Goal: Task Accomplishment & Management: Use online tool/utility

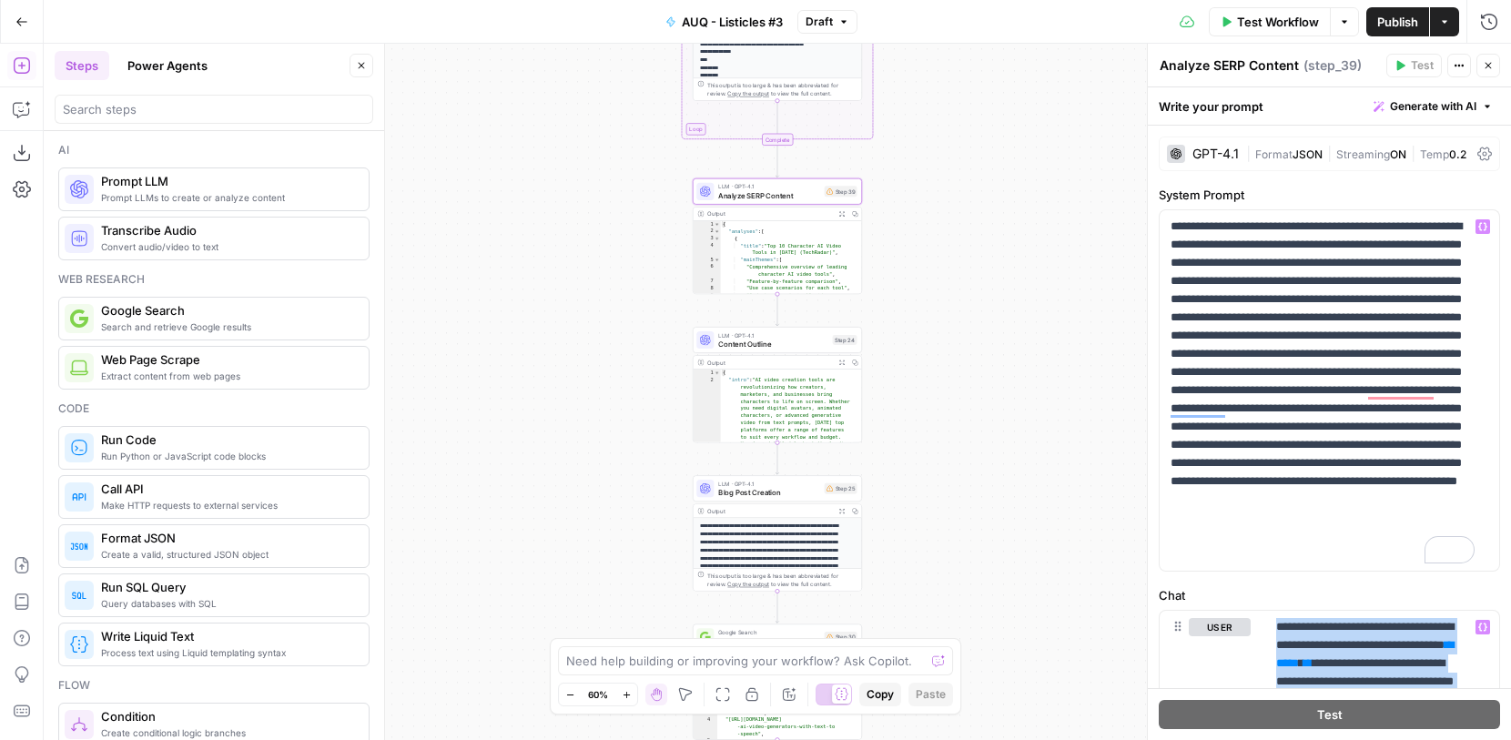
drag, startPoint x: 1419, startPoint y: 569, endPoint x: 1274, endPoint y: 535, distance: 149.5
click at [0, 0] on form "**********" at bounding box center [0, 0] width 0 height 0
copy p "**********"
click at [1330, 482] on p "**********" at bounding box center [1323, 391] width 304 height 346
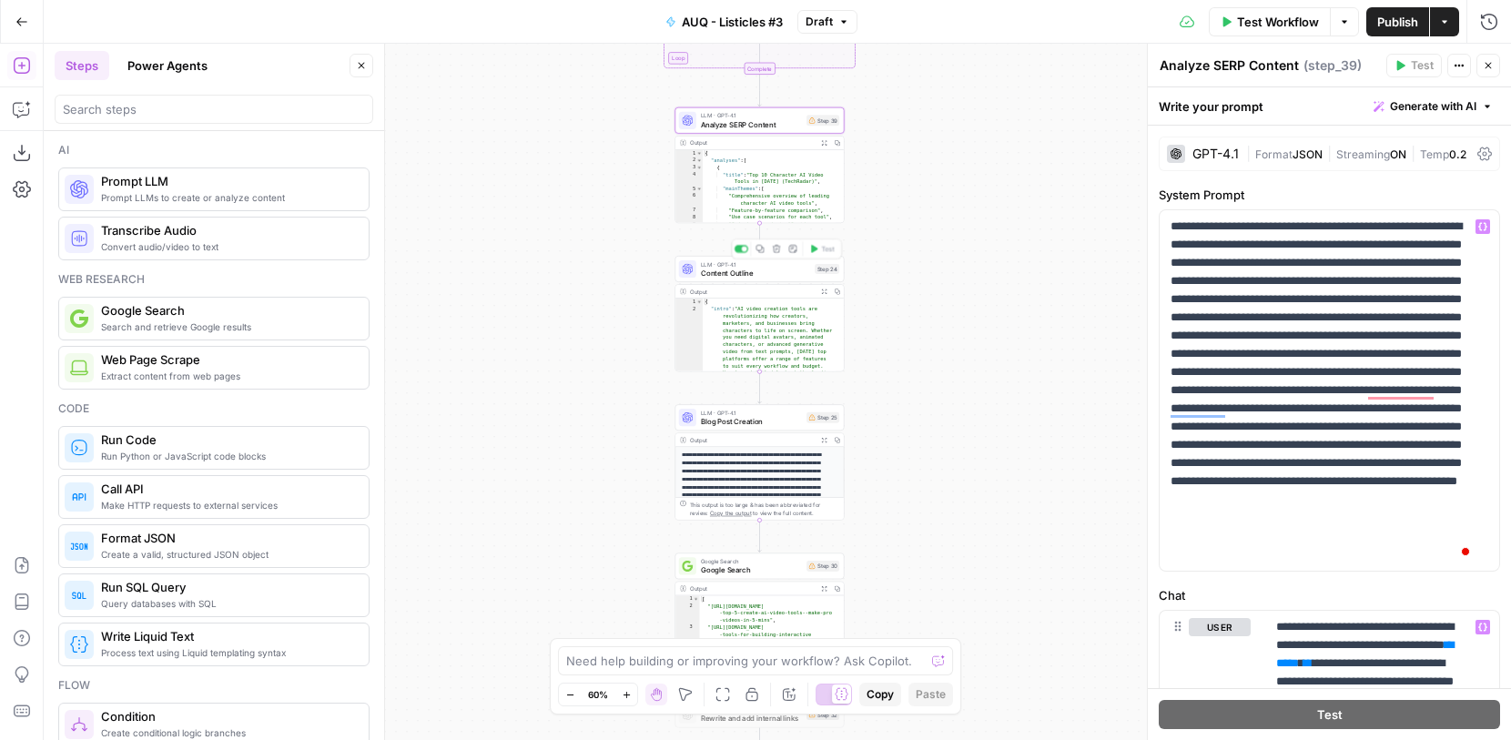
click at [777, 276] on span "Content Outline" at bounding box center [756, 273] width 110 height 11
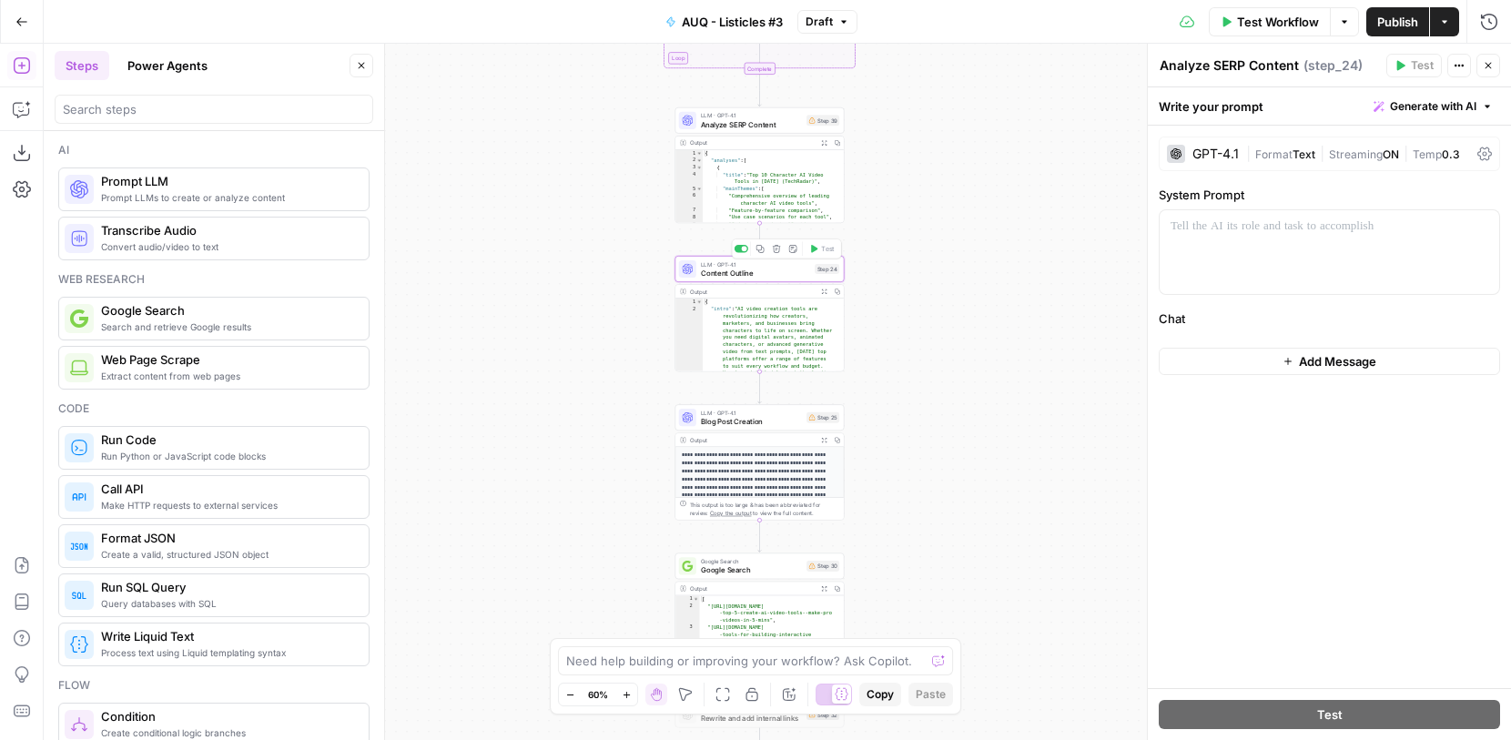
type textarea "Content Outline"
click at [768, 120] on span "Analyze SERP Content" at bounding box center [752, 124] width 102 height 11
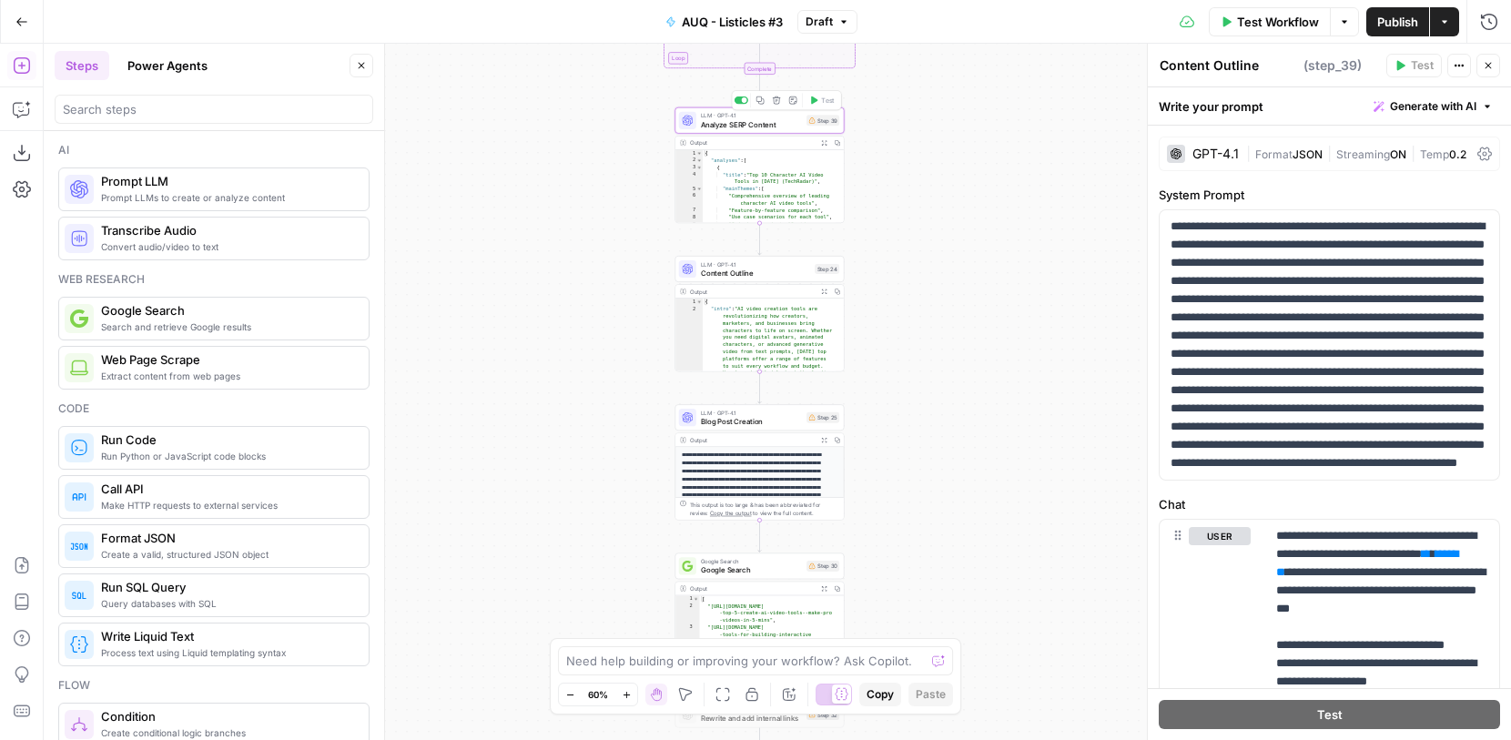
type textarea "Analyze SERP Content"
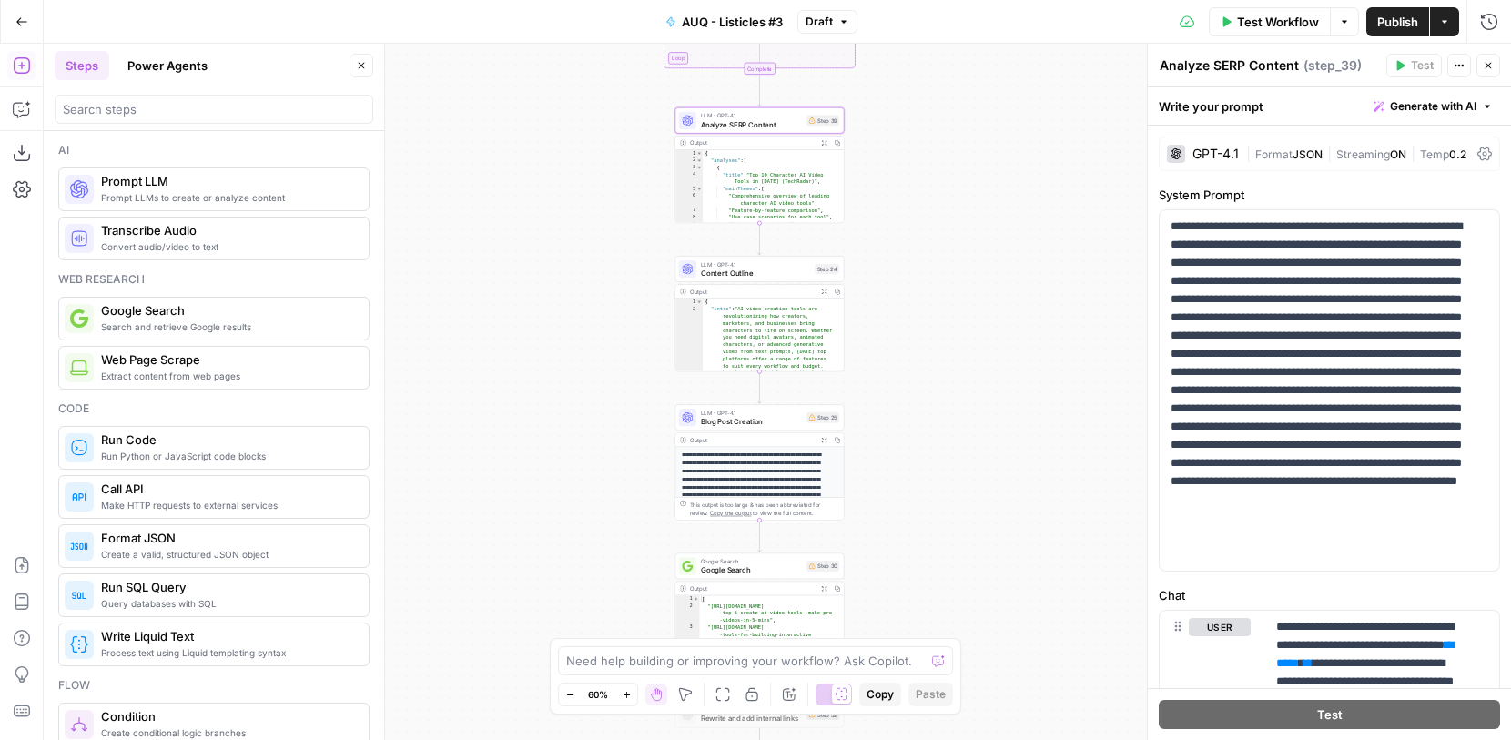
click at [760, 270] on span "Content Outline" at bounding box center [756, 273] width 110 height 11
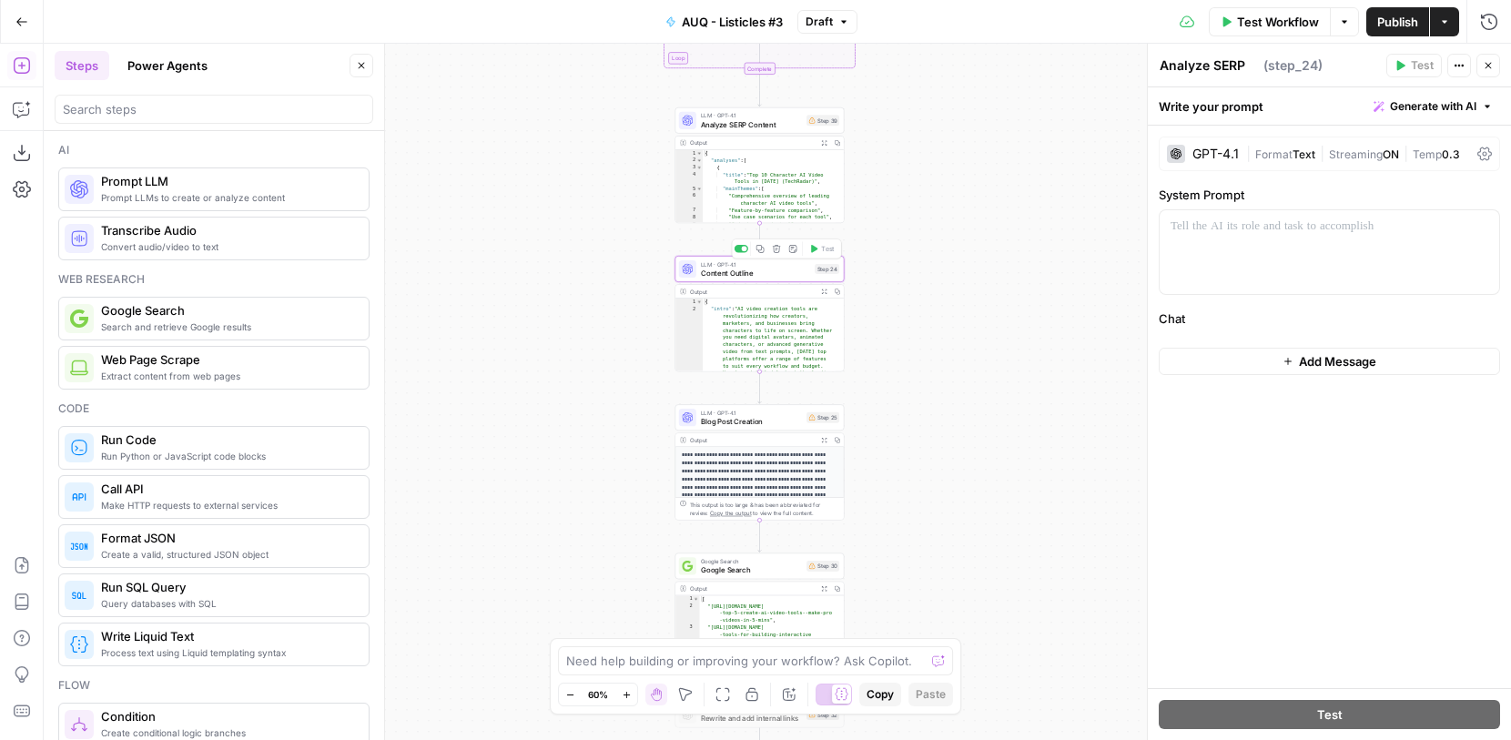
type textarea "Content Outline"
click at [778, 423] on span "Blog Post Creation" at bounding box center [752, 421] width 102 height 11
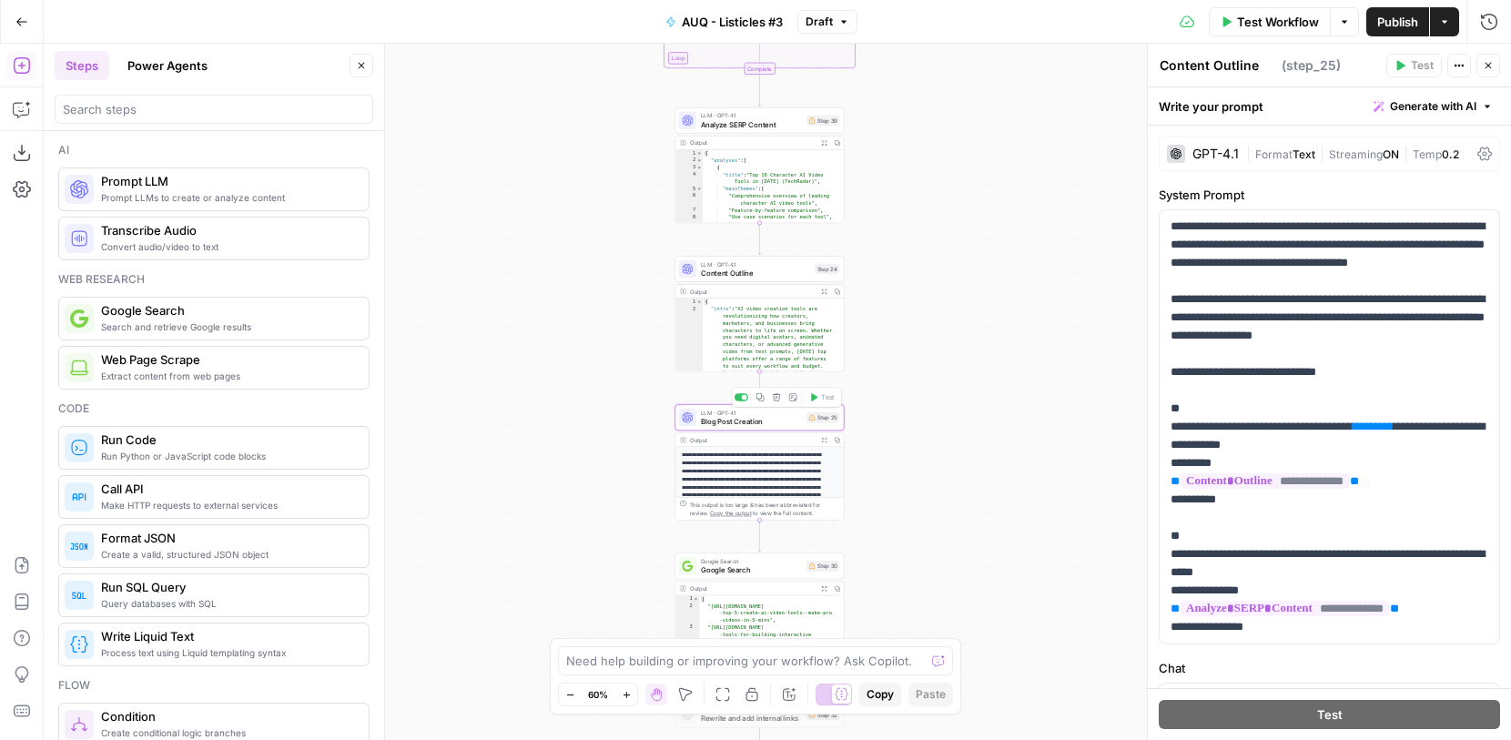
type textarea "Blog Post Creation"
click at [779, 274] on span "Content Outline" at bounding box center [756, 273] width 110 height 11
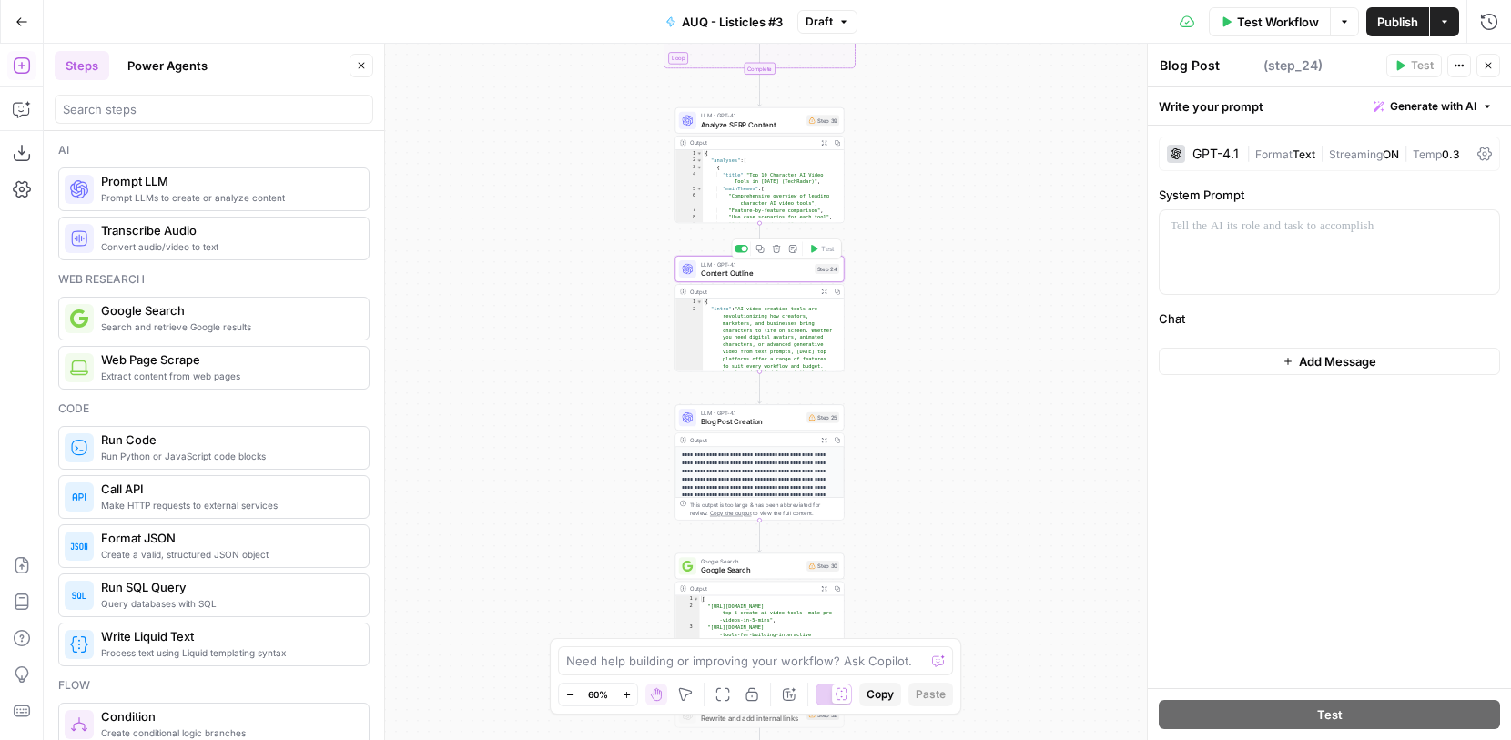
type textarea "Content Outline"
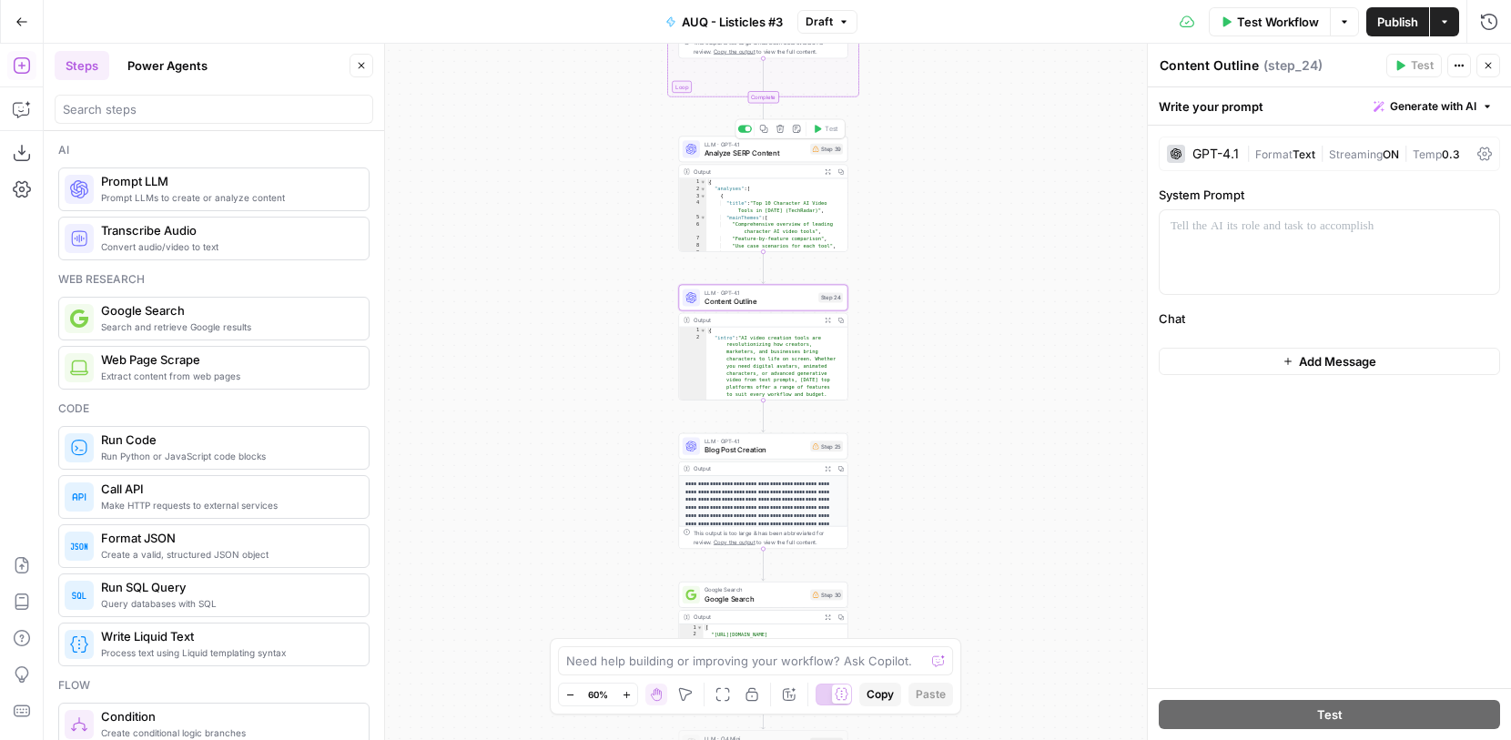
click at [790, 151] on span "Analyze SERP Content" at bounding box center [756, 152] width 102 height 11
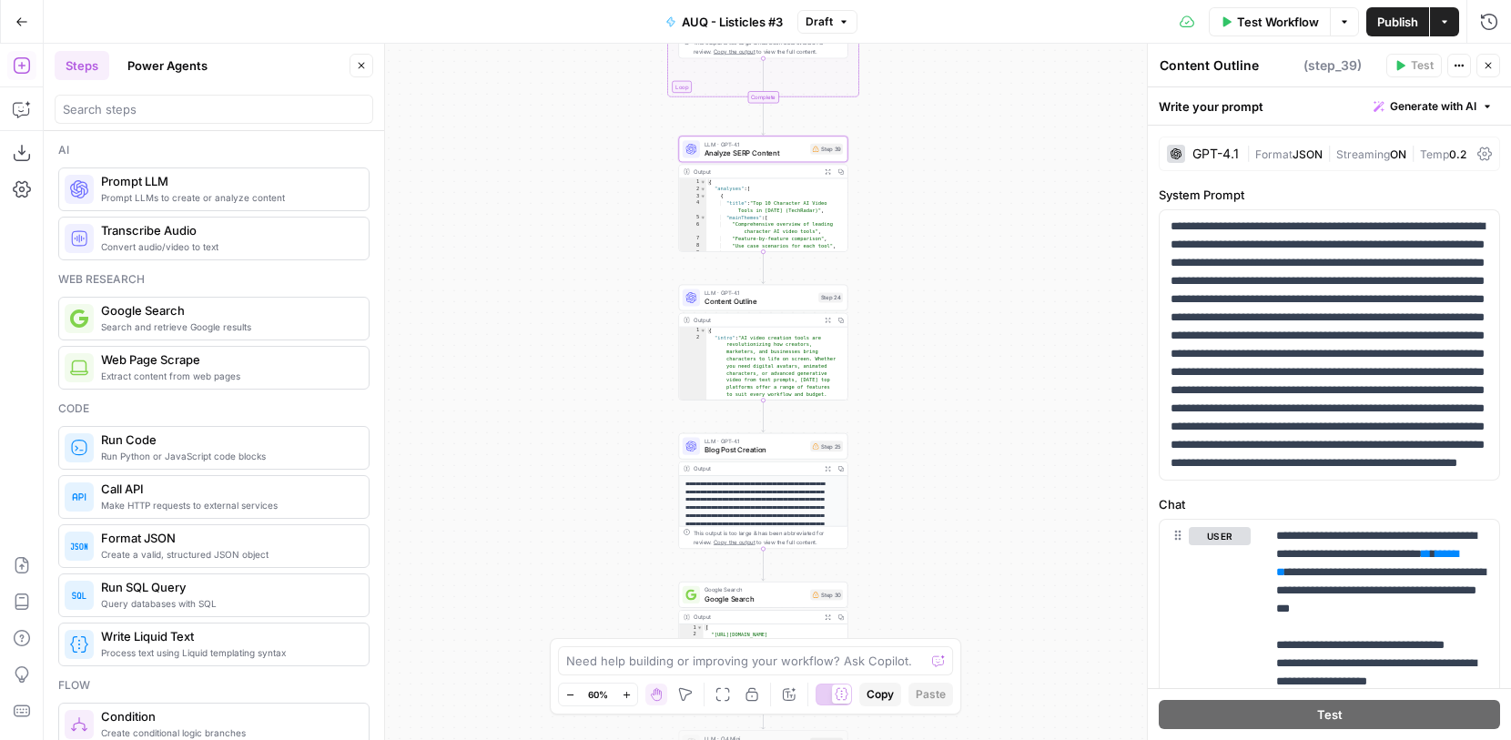
type textarea "Analyze SERP Content"
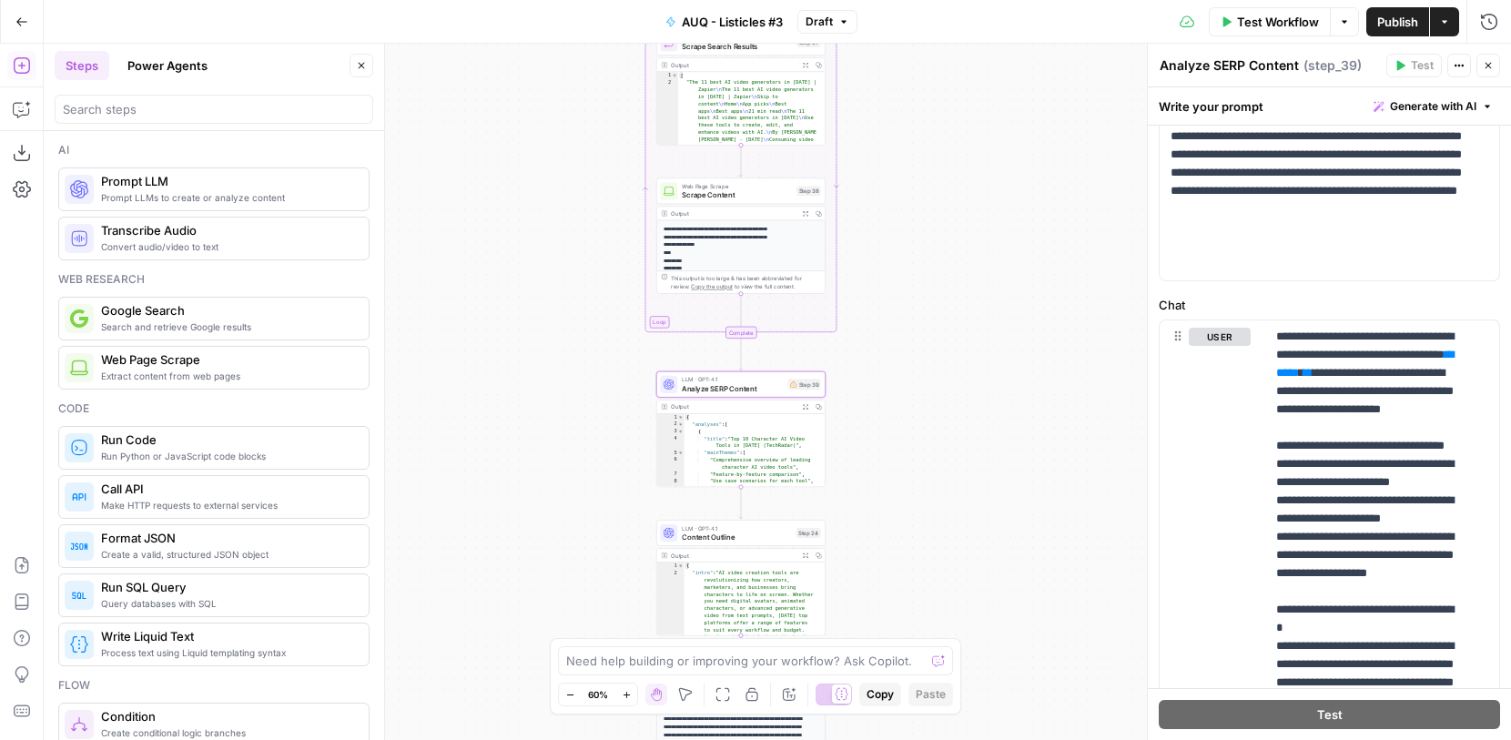
scroll to position [292, 0]
click at [1482, 109] on icon "button" at bounding box center [1487, 106] width 11 height 11
click at [1051, 220] on div "Workflow Set Inputs Inputs Google Search Google Search Results Step 36 Output E…" at bounding box center [778, 392] width 1468 height 696
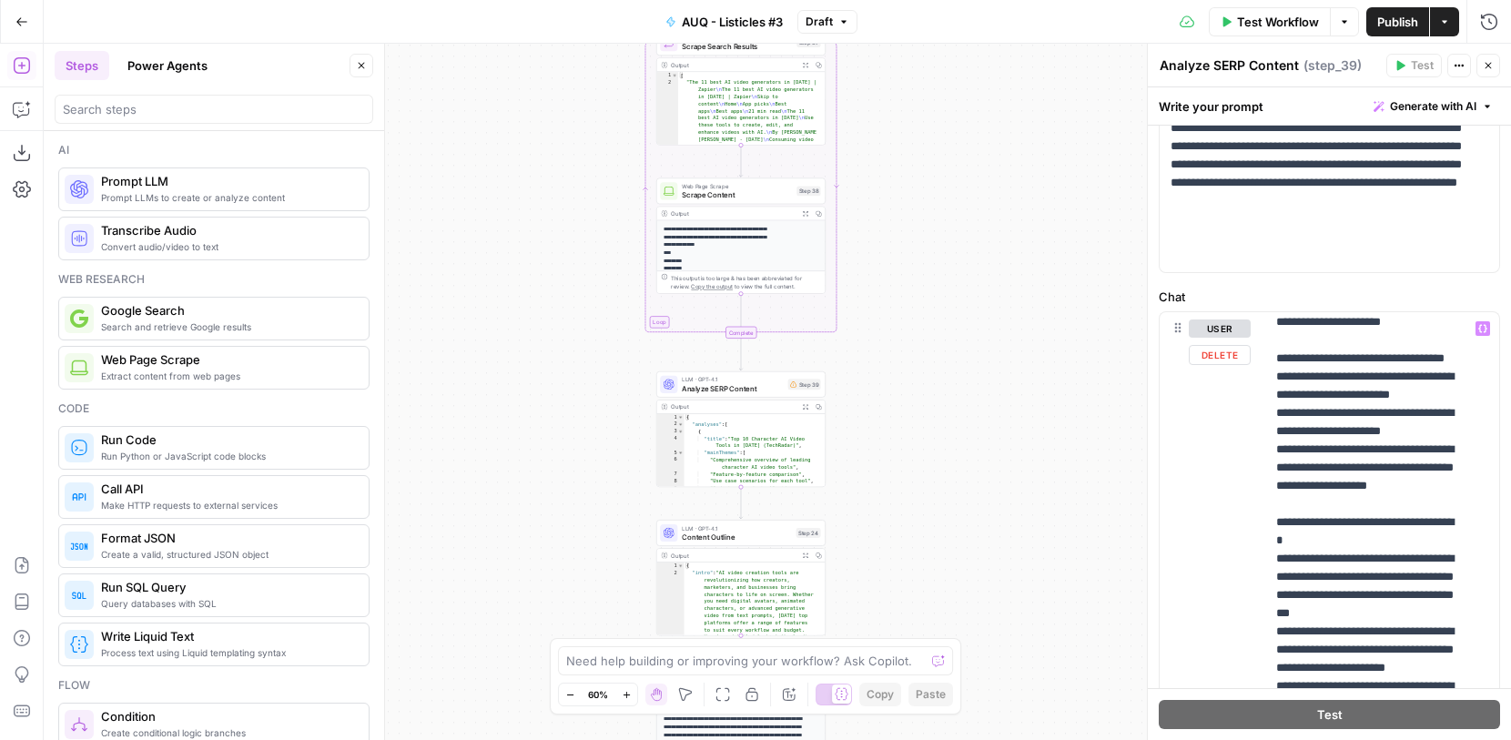
scroll to position [0, 0]
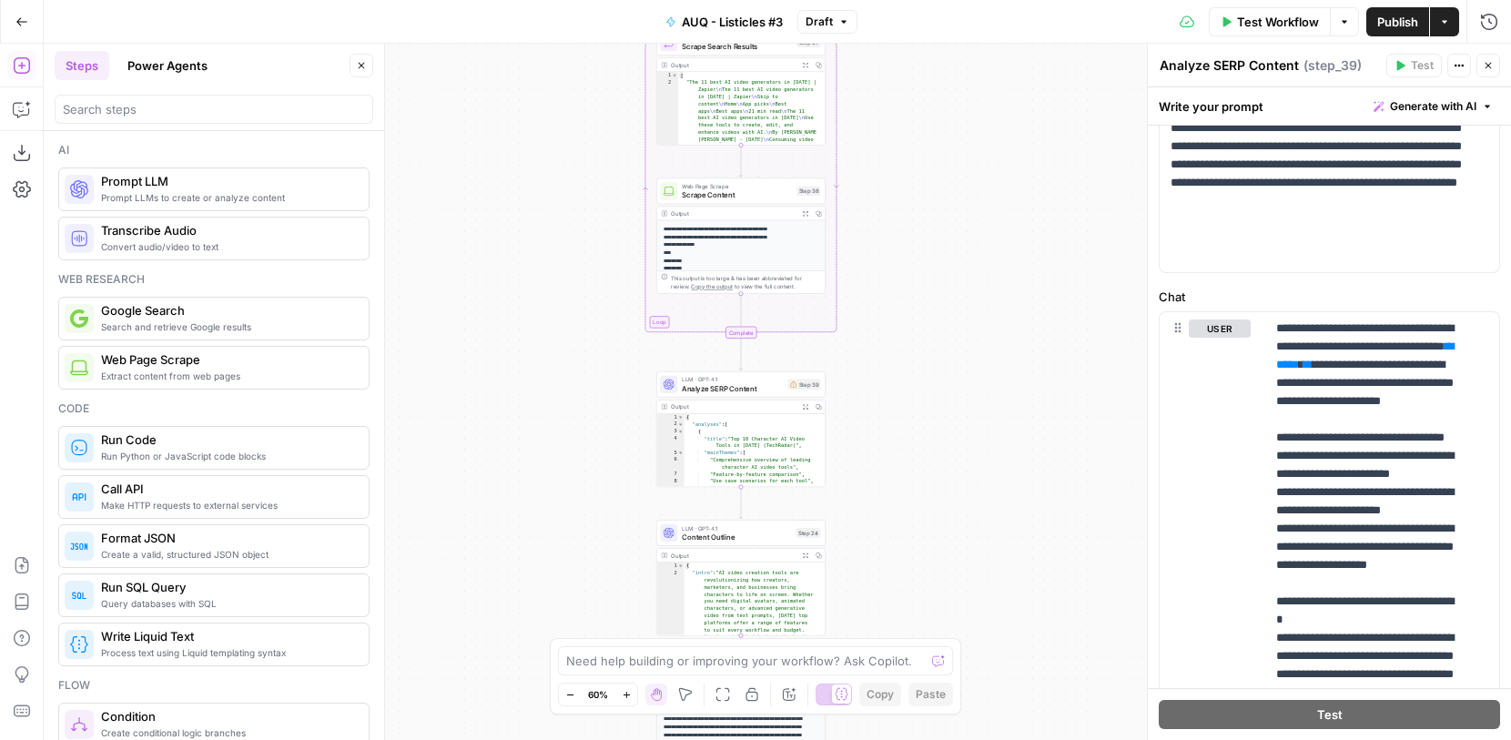
click at [1457, 104] on span "Generate with AI" at bounding box center [1433, 106] width 86 height 16
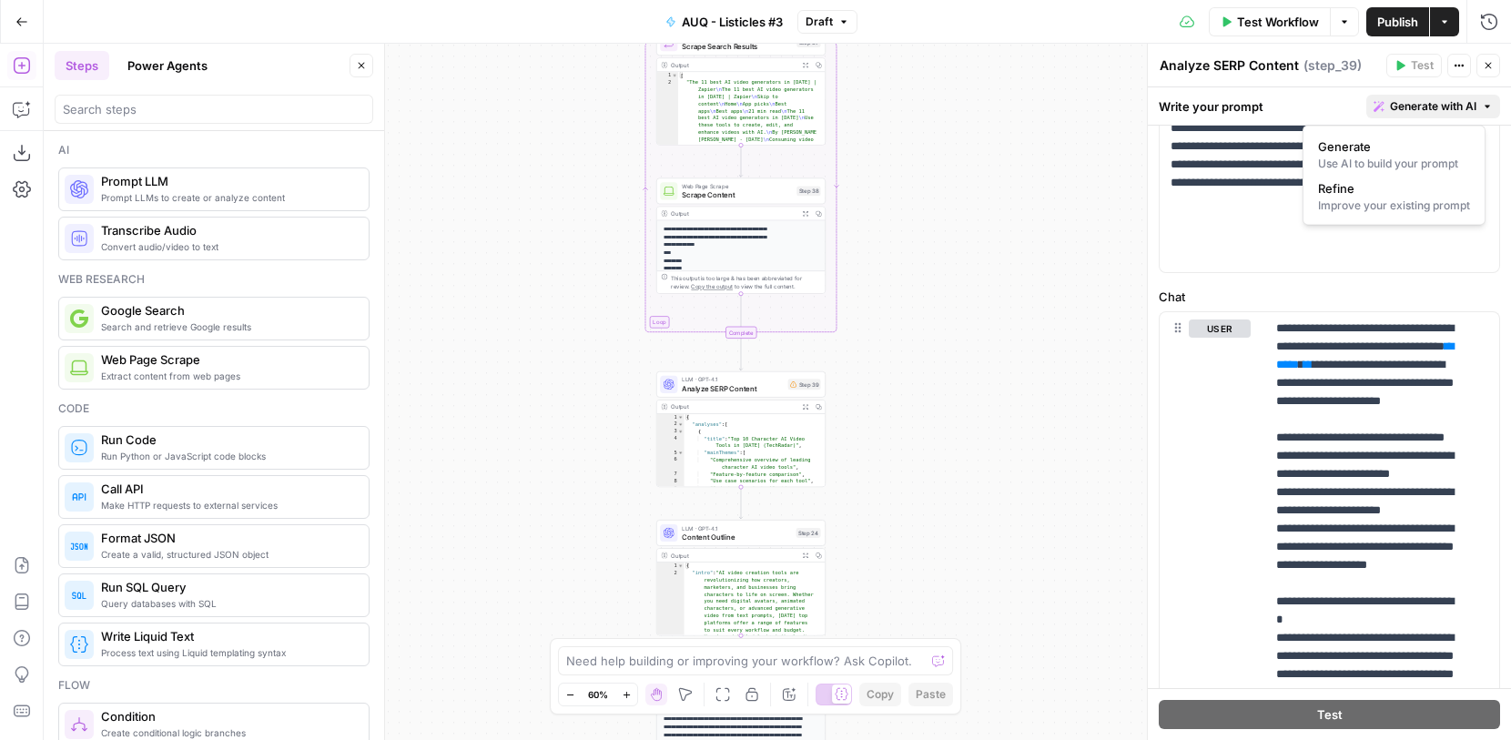
click at [1109, 207] on div "Workflow Set Inputs Inputs Google Search Google Search Results Step 36 Output E…" at bounding box center [778, 392] width 1468 height 696
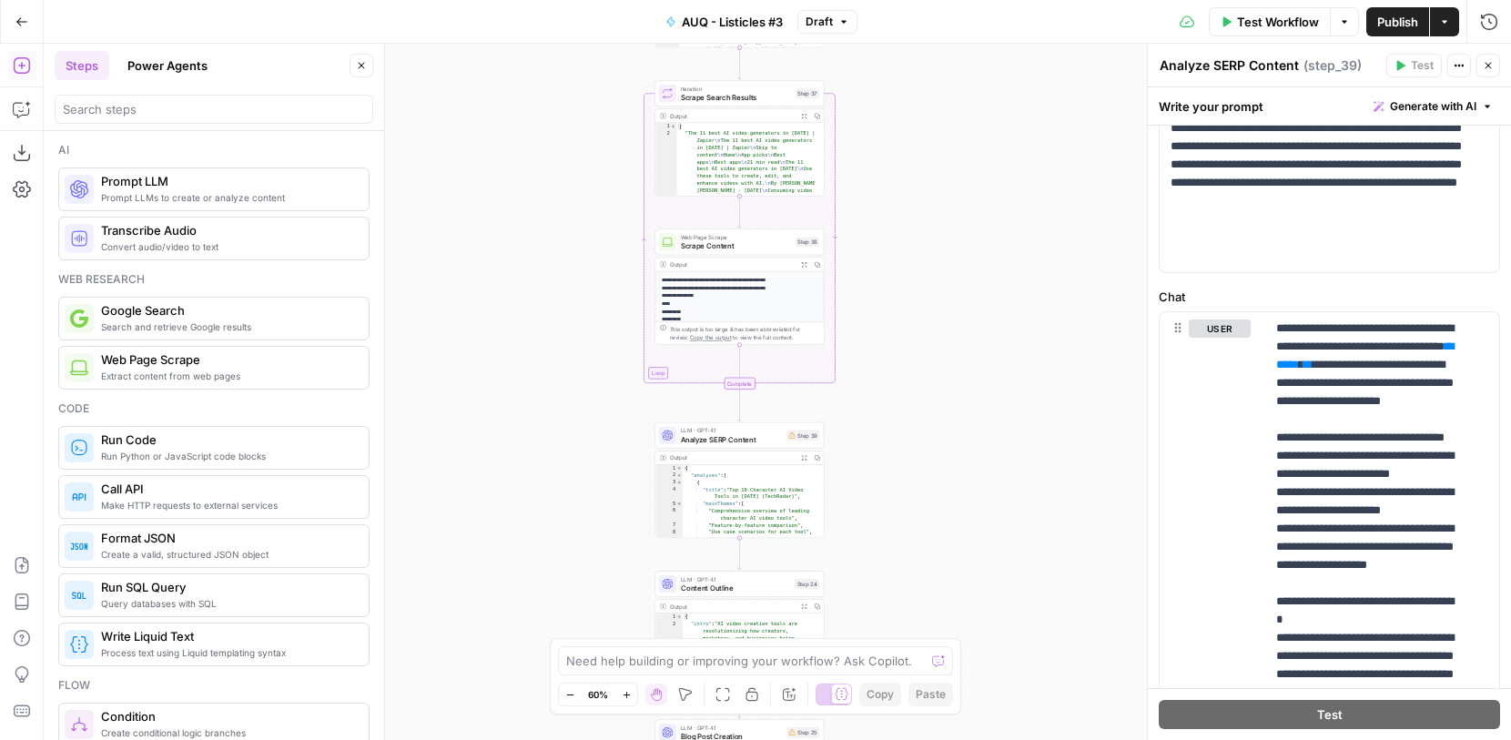
scroll to position [259, 0]
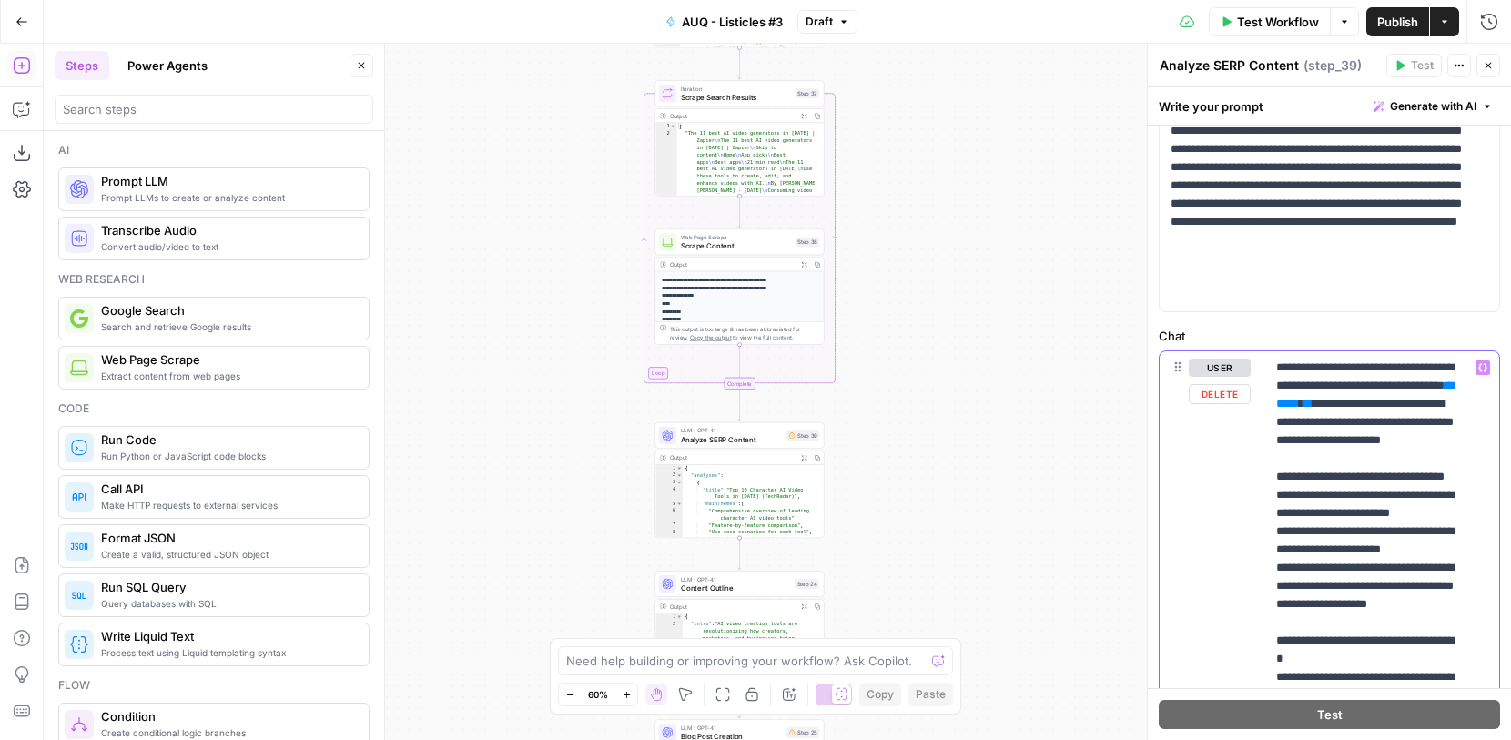
drag, startPoint x: 1463, startPoint y: 462, endPoint x: 1268, endPoint y: 365, distance: 217.8
click at [1268, 365] on div "**********" at bounding box center [1375, 722] width 220 height 742
copy p "**********"
click at [1219, 392] on button "Delete" at bounding box center [1220, 394] width 62 height 20
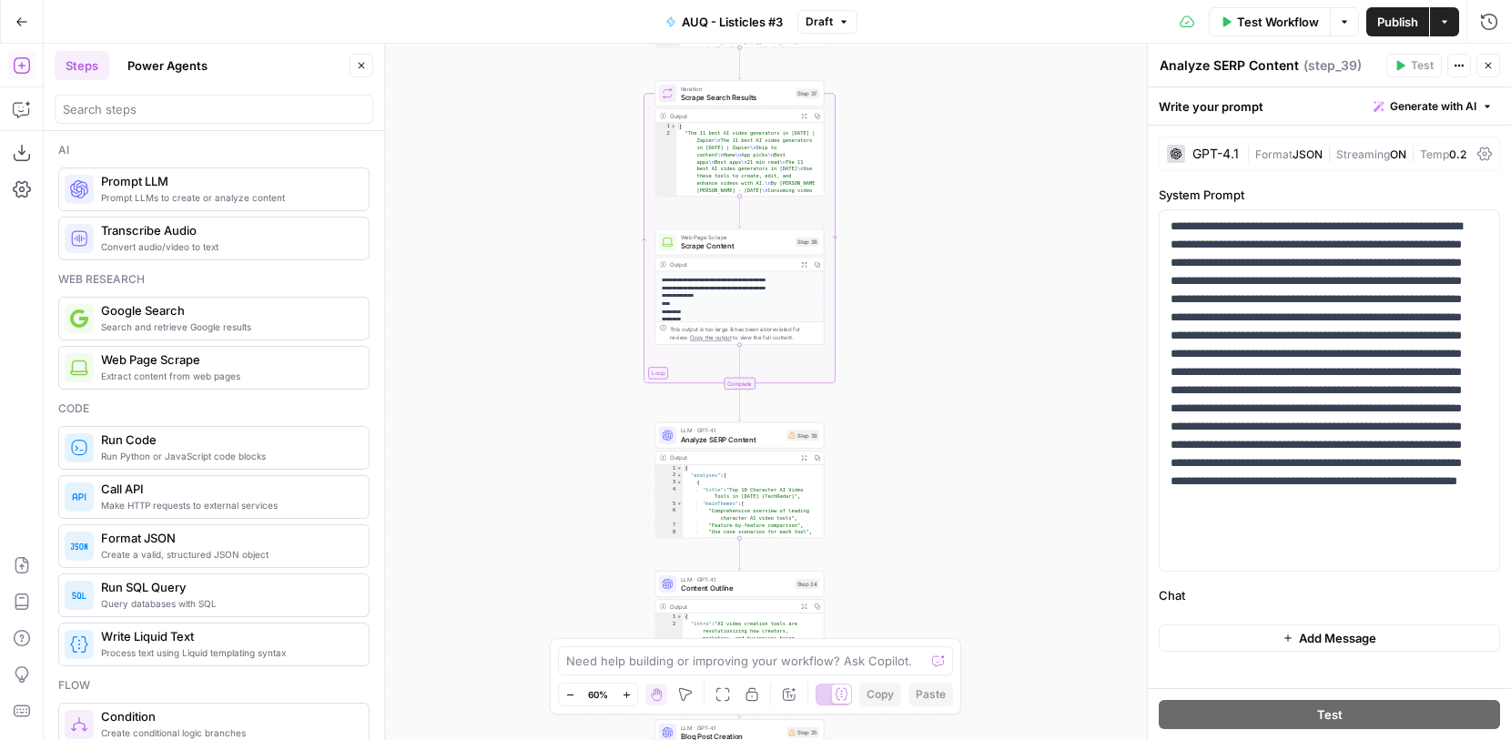
scroll to position [0, 0]
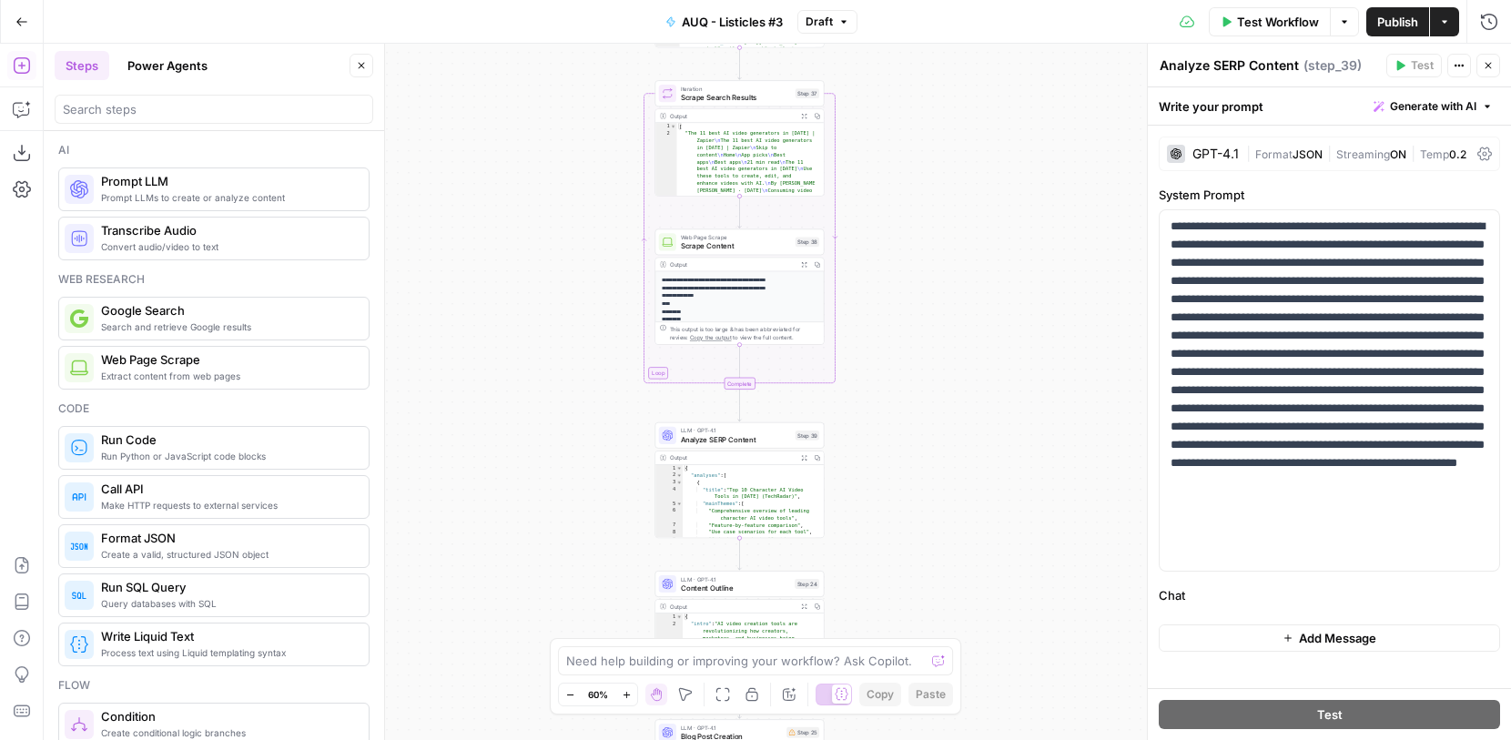
click at [1291, 622] on div "GPT-4.1 | Format JSON | Streaming ON | Temp 0.2 System Prompt Chat Add Message" at bounding box center [1329, 407] width 363 height 563
click at [1292, 647] on button "Add Message" at bounding box center [1329, 638] width 341 height 27
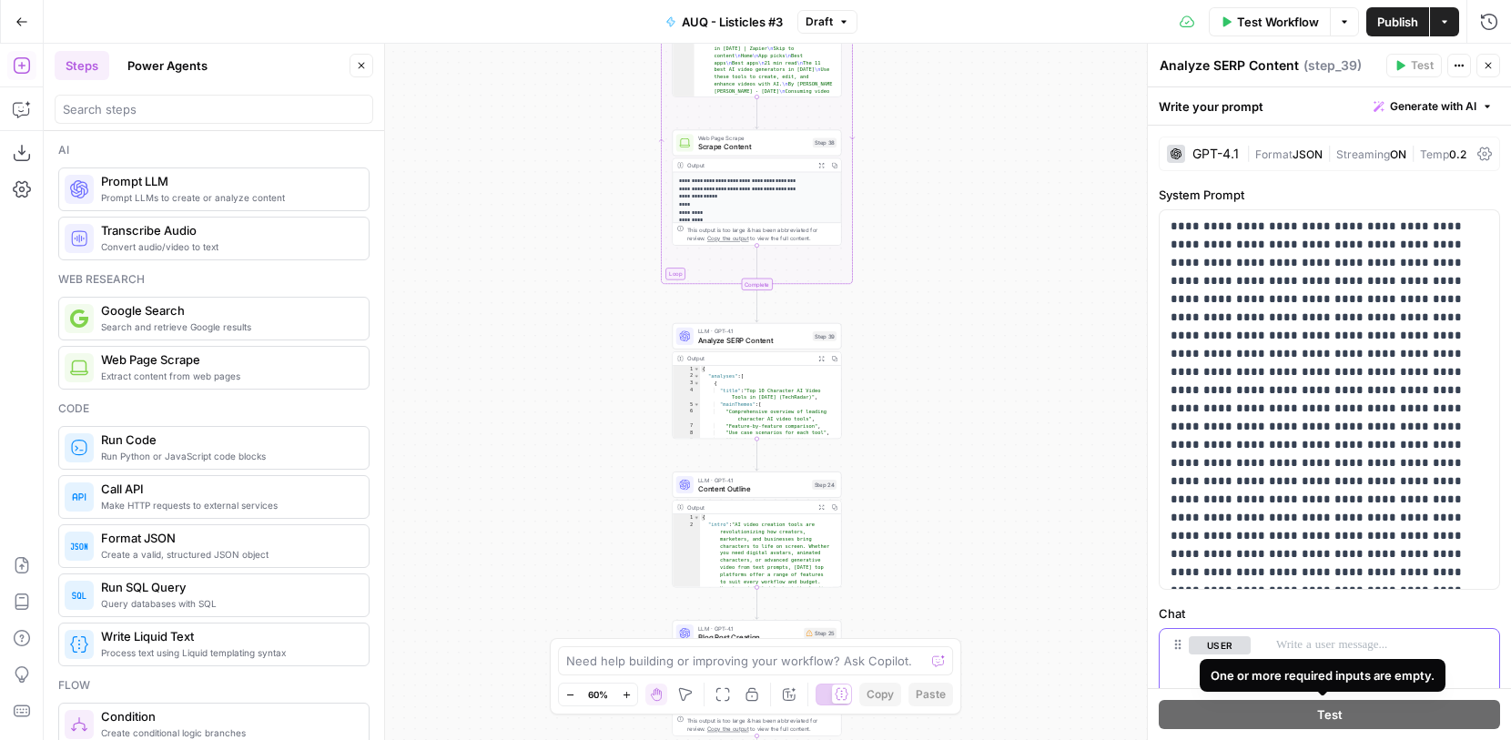
click at [1339, 657] on div at bounding box center [1382, 671] width 234 height 84
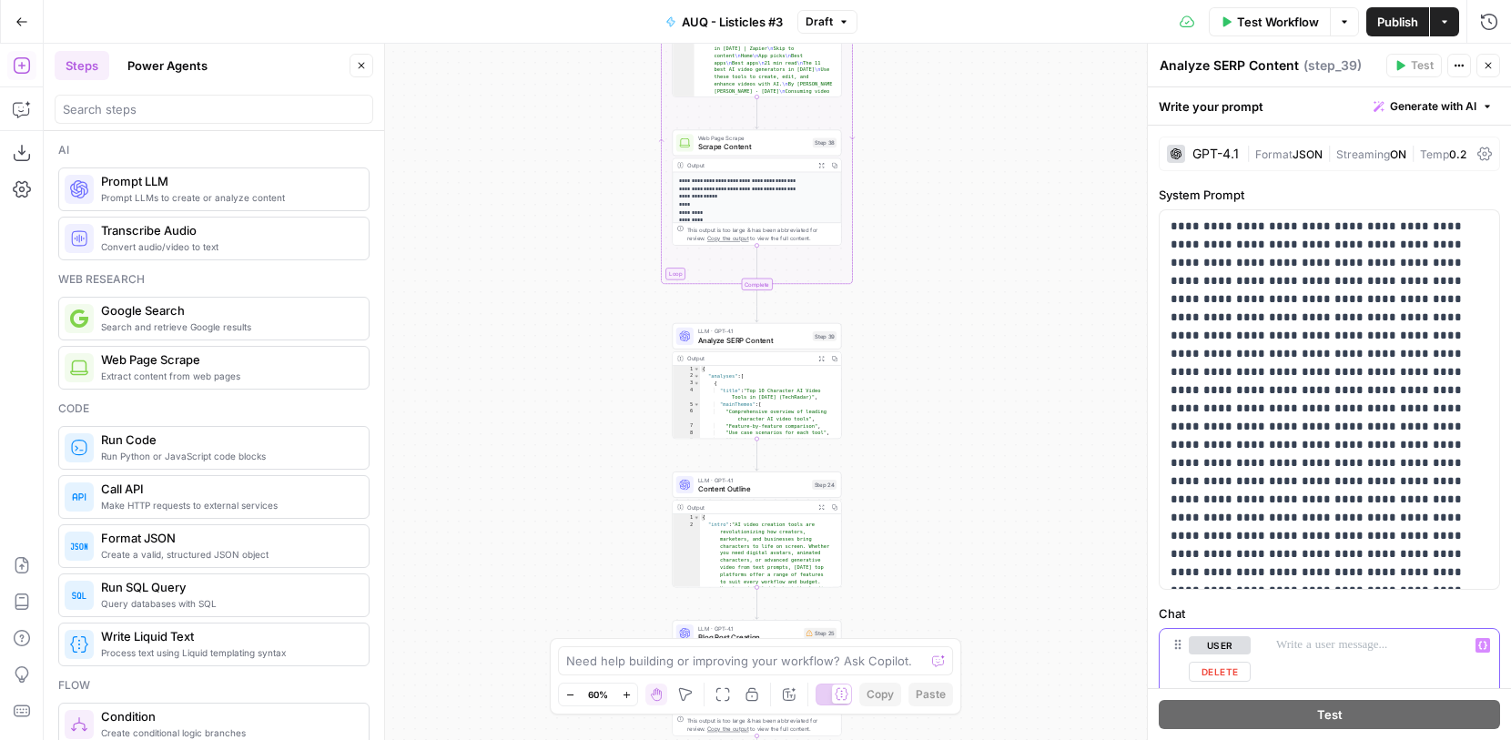
scroll to position [122, 0]
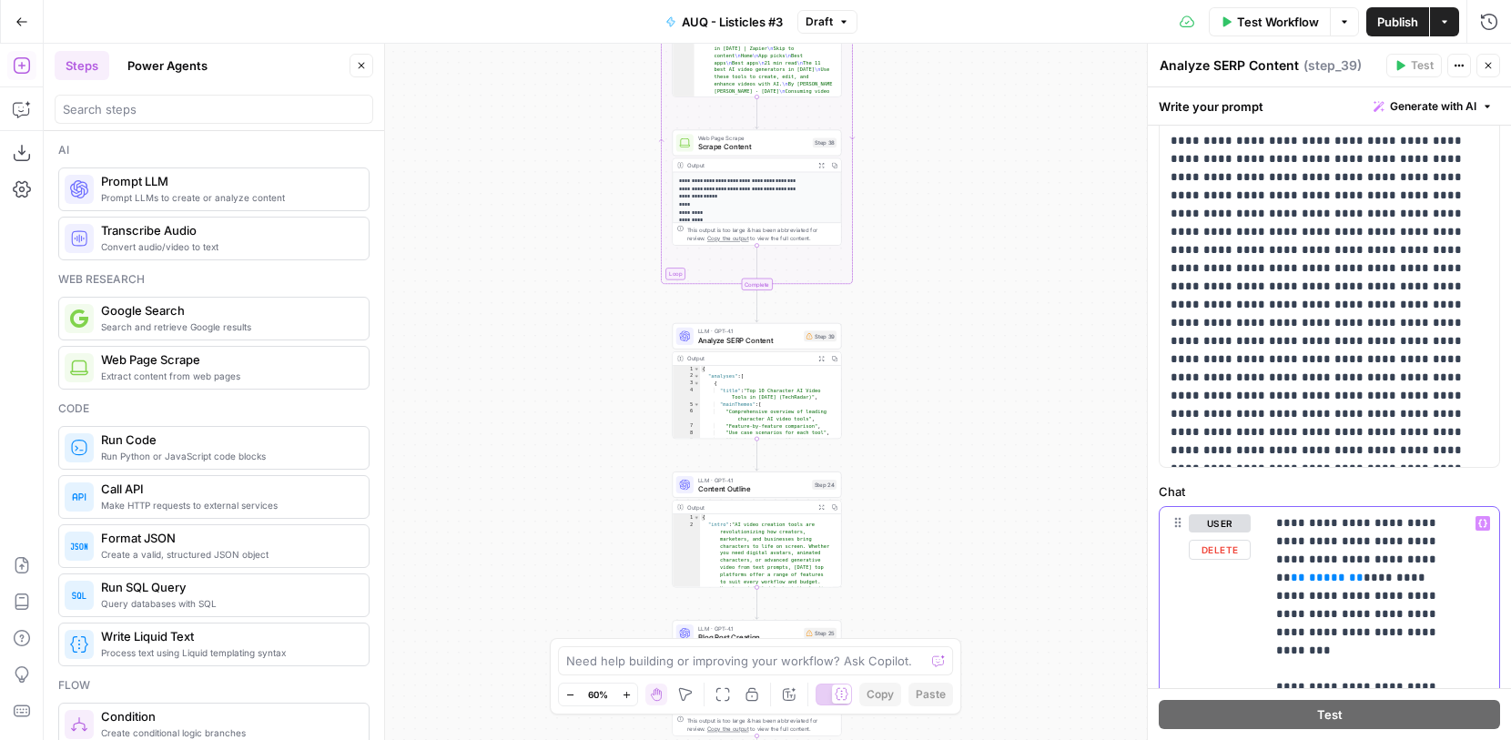
drag, startPoint x: 1405, startPoint y: 558, endPoint x: 1354, endPoint y: 557, distance: 51.0
click at [1478, 523] on icon "button" at bounding box center [1482, 523] width 9 height 9
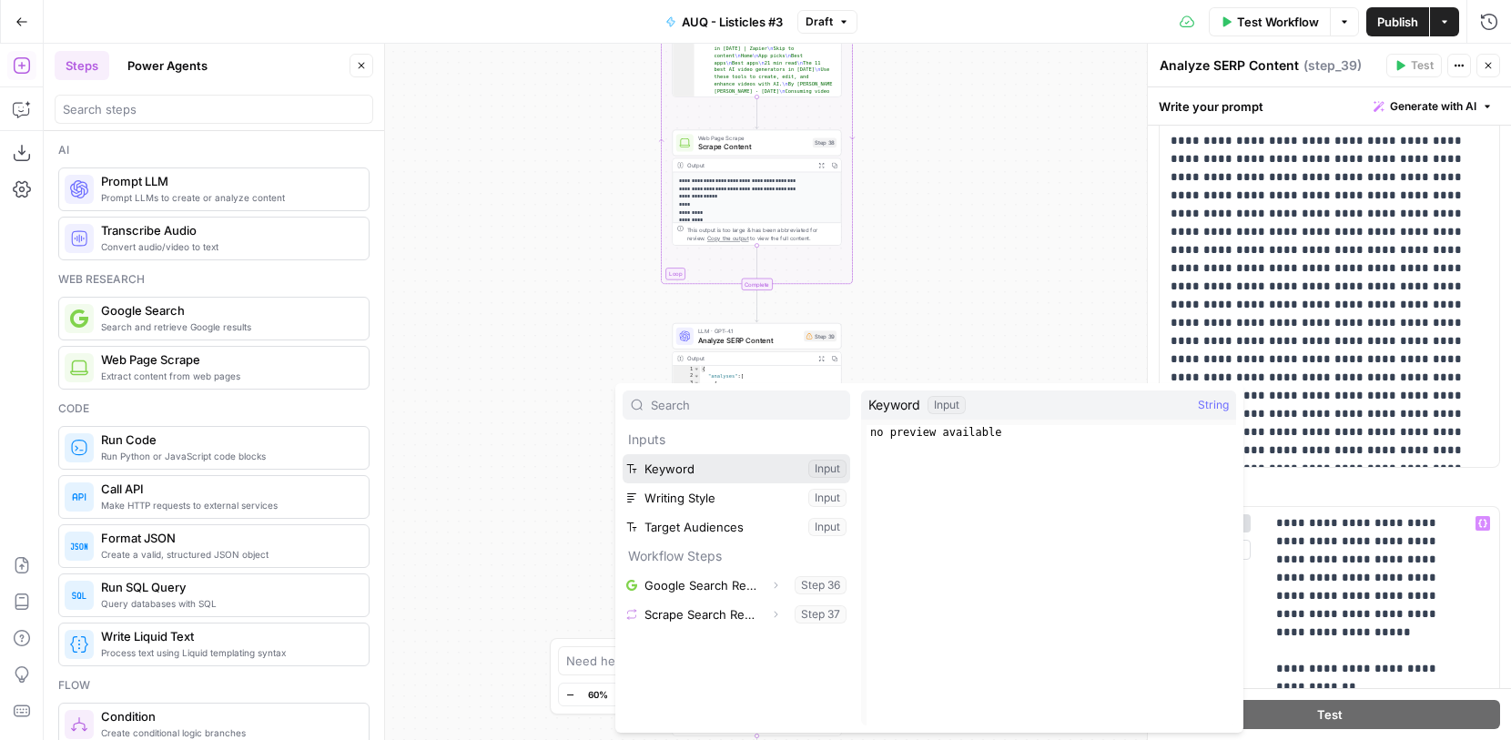
click at [664, 463] on button "Select variable Keyword" at bounding box center [737, 468] width 228 height 29
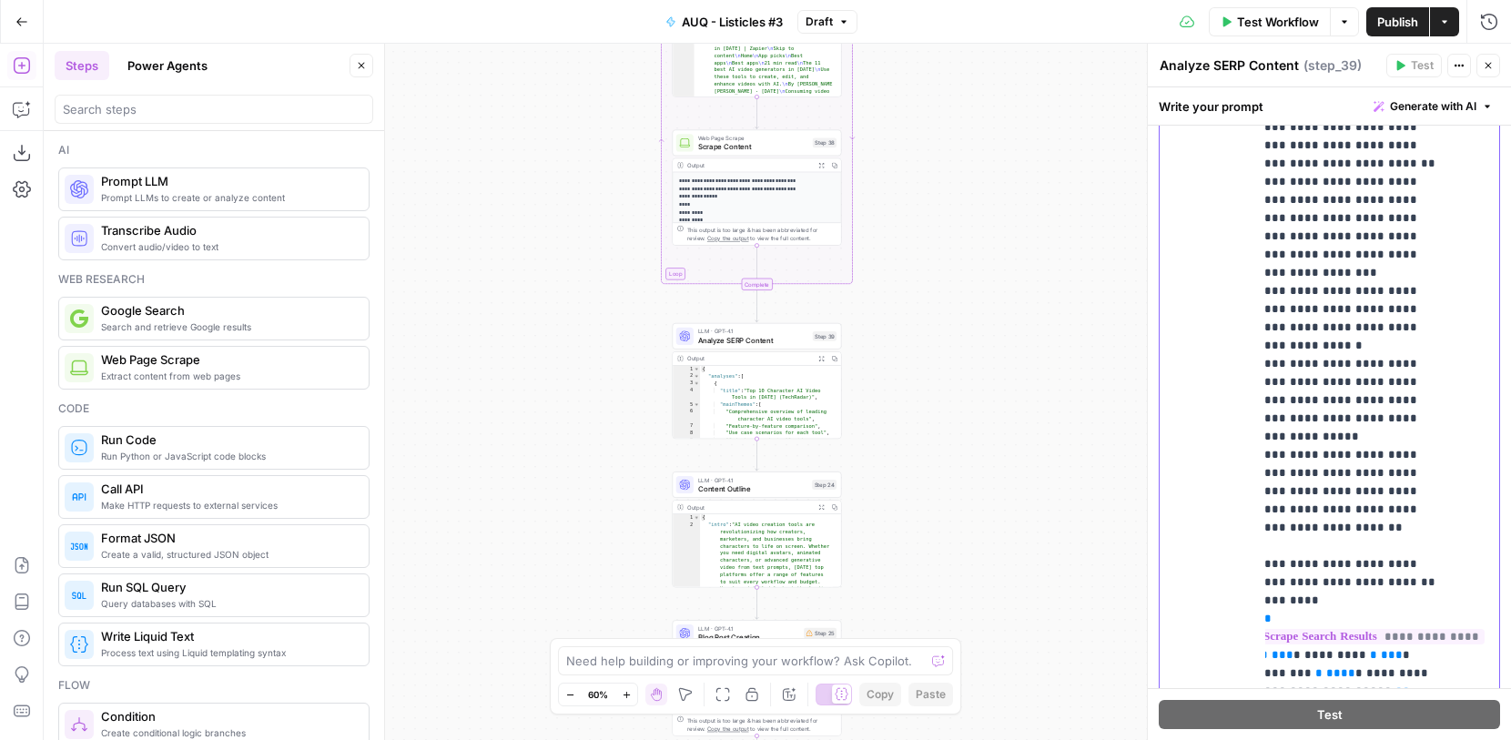
scroll to position [1052, 0]
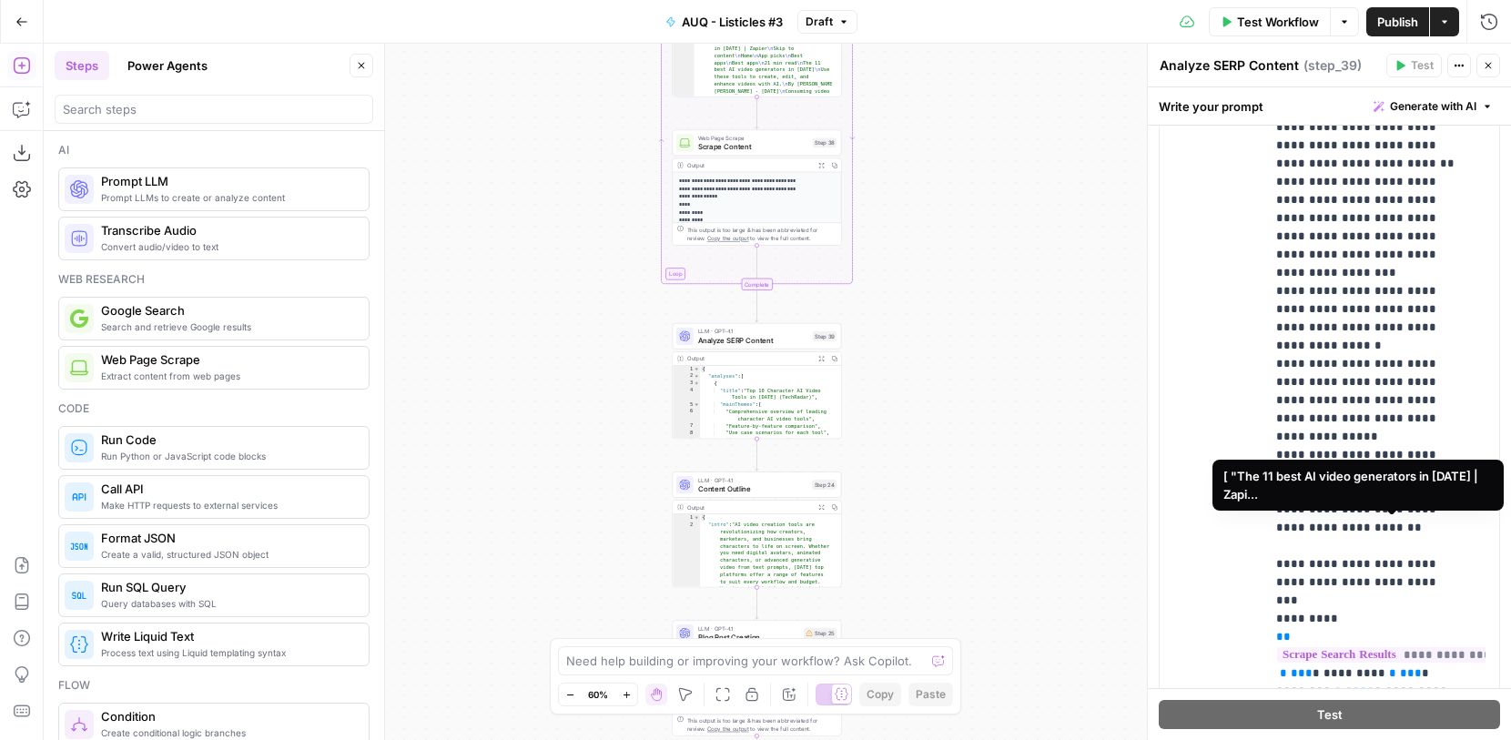
click at [1383, 647] on span "**********" at bounding box center [1390, 654] width 227 height 15
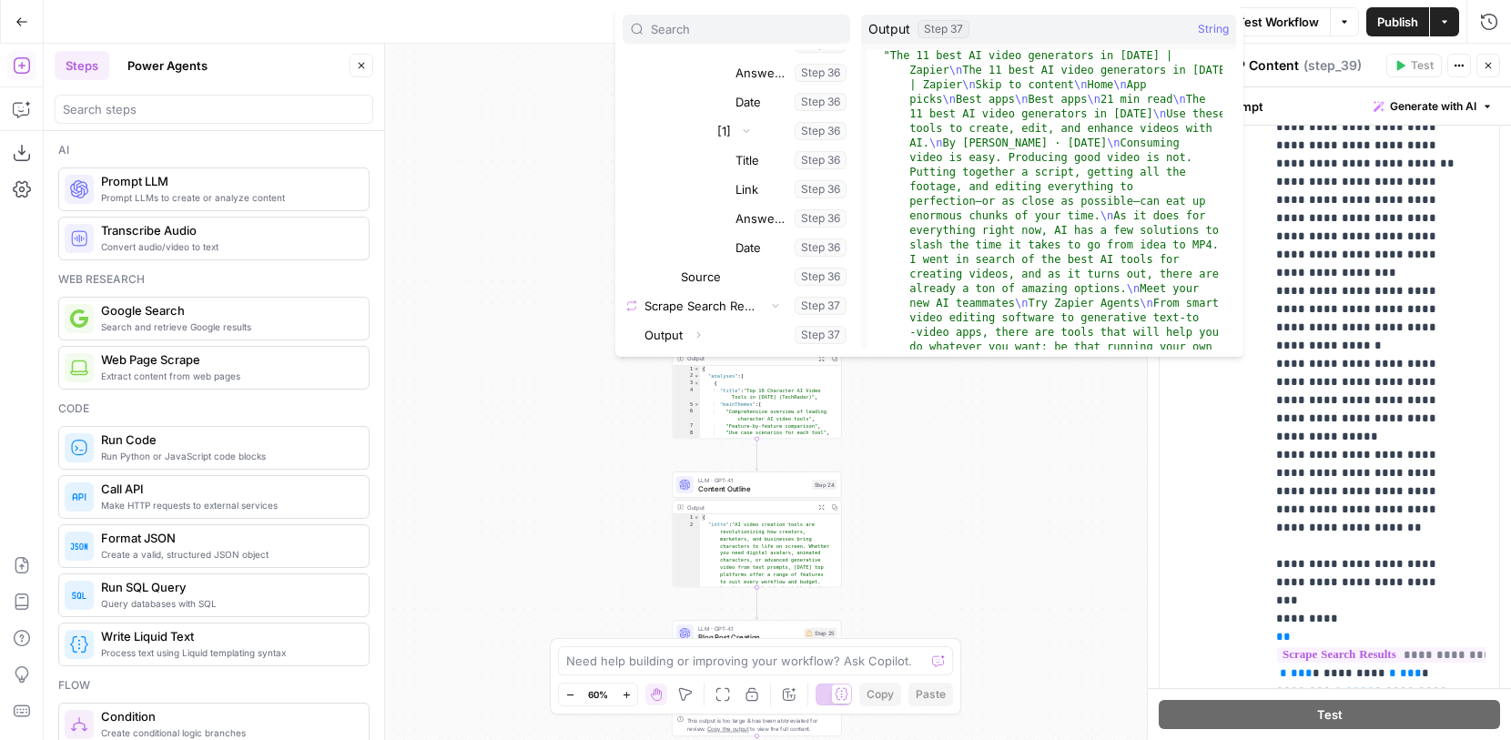
scroll to position [19, 0]
click at [1033, 412] on div "Workflow Set Inputs Inputs Google Search Google Search Results Step 36 Output E…" at bounding box center [778, 392] width 1468 height 696
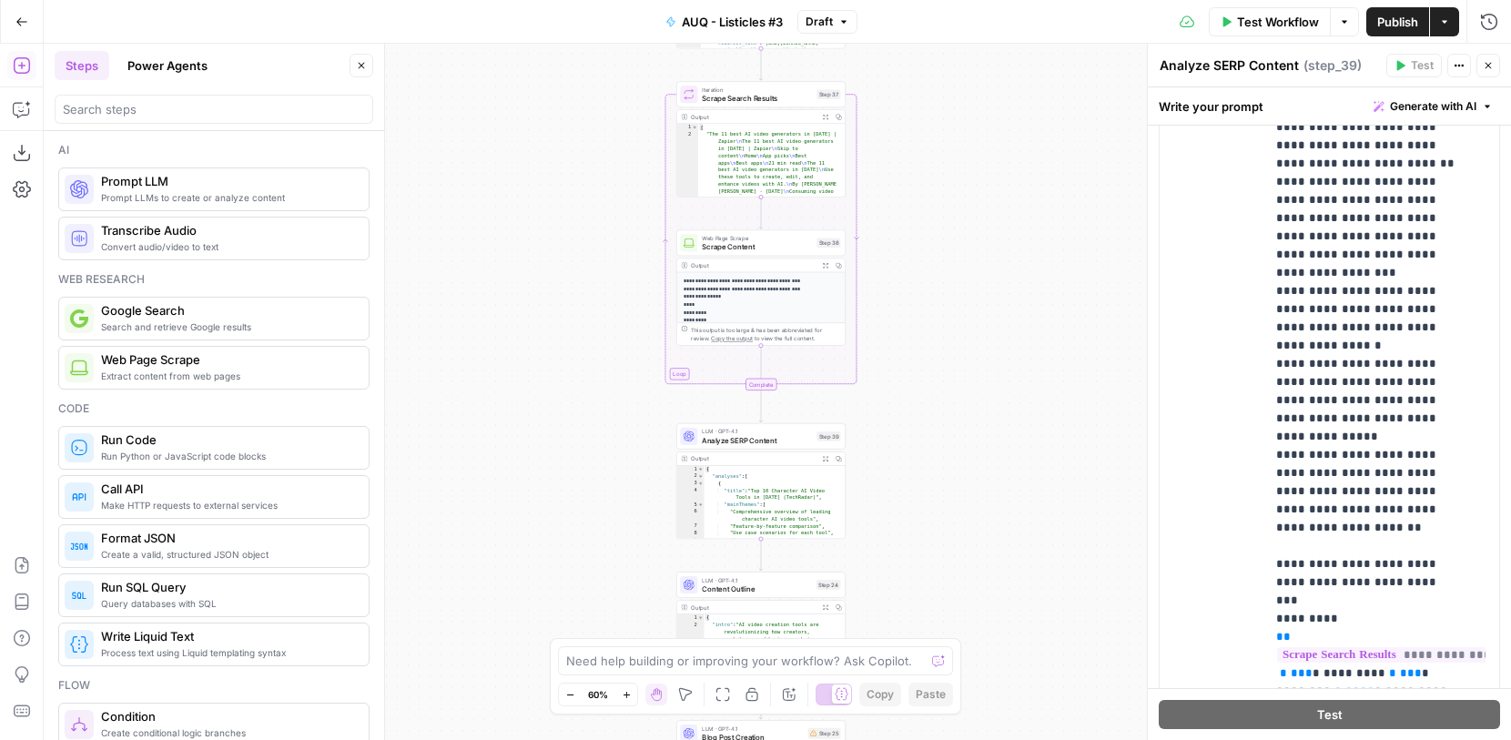
click at [797, 102] on span "Scrape Search Results" at bounding box center [757, 98] width 110 height 11
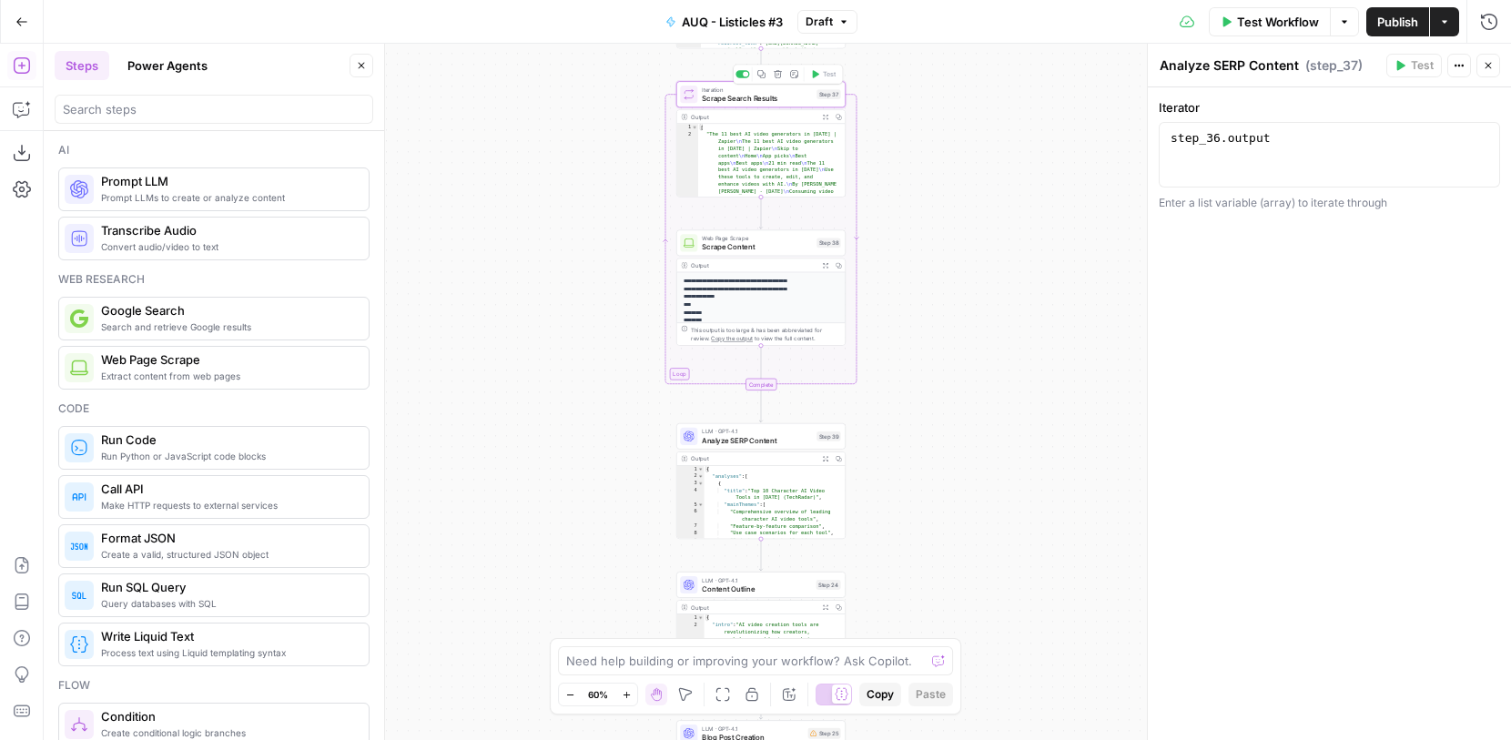
type textarea "Scrape Search Results"
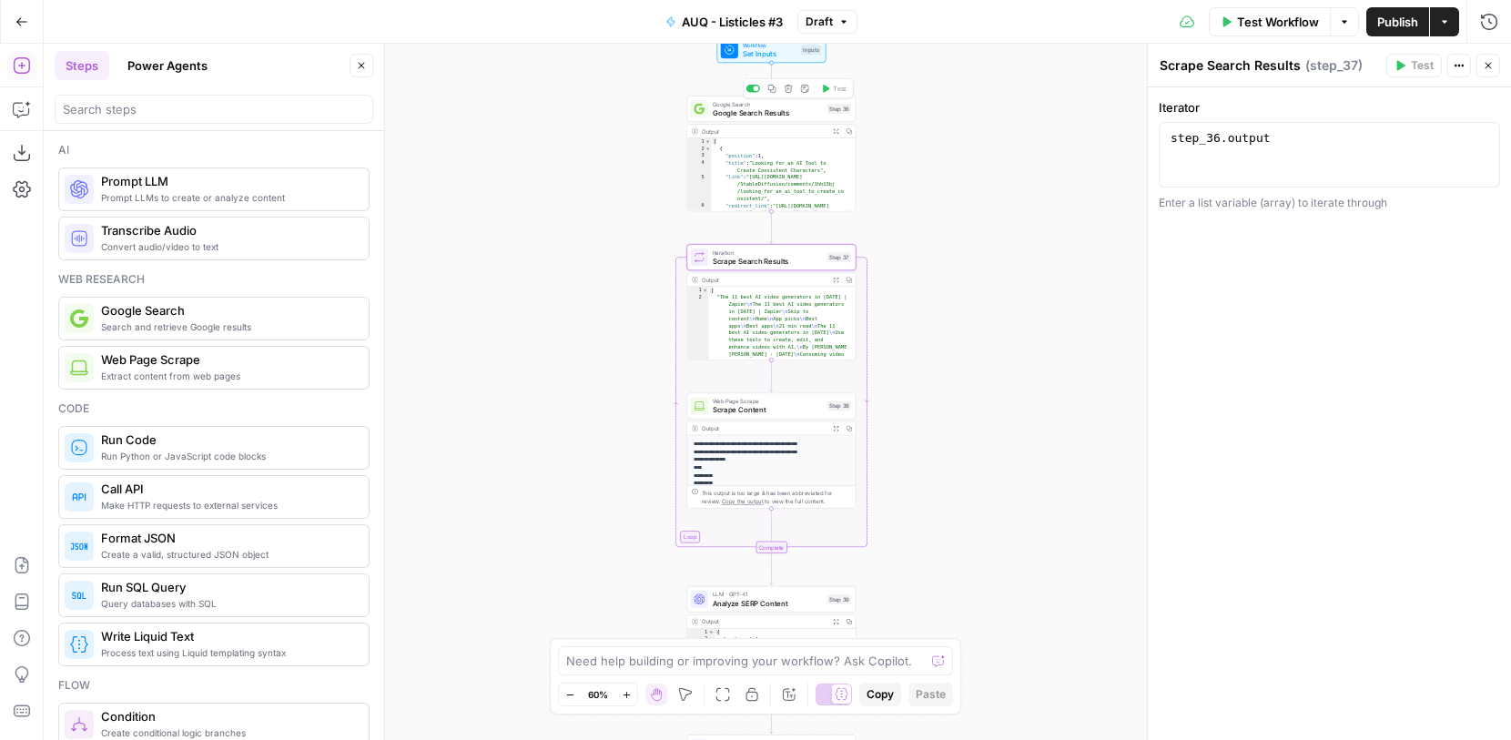
click at [800, 115] on span "Google Search Results" at bounding box center [768, 112] width 110 height 11
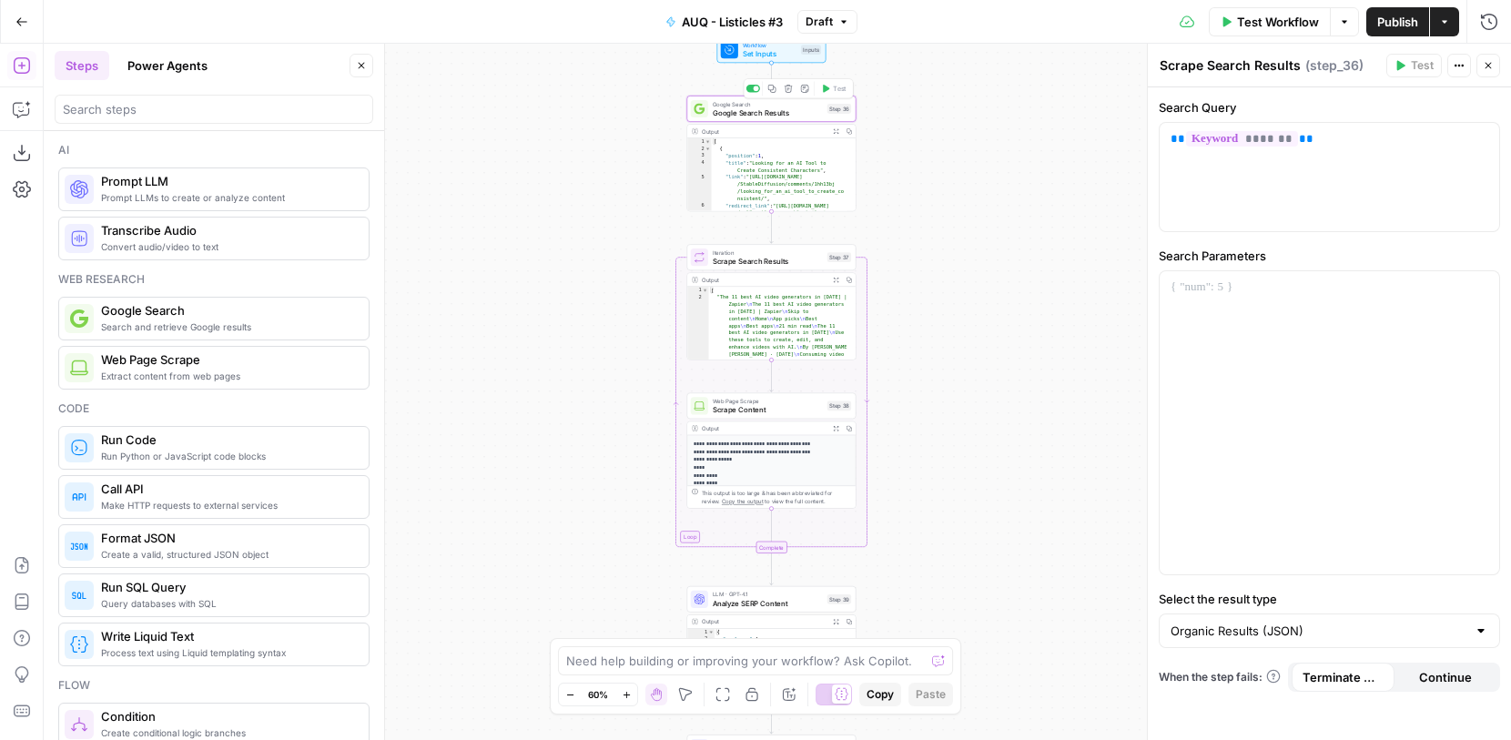
type textarea "Google Search Results"
click at [795, 259] on span "Scrape Search Results" at bounding box center [768, 261] width 110 height 11
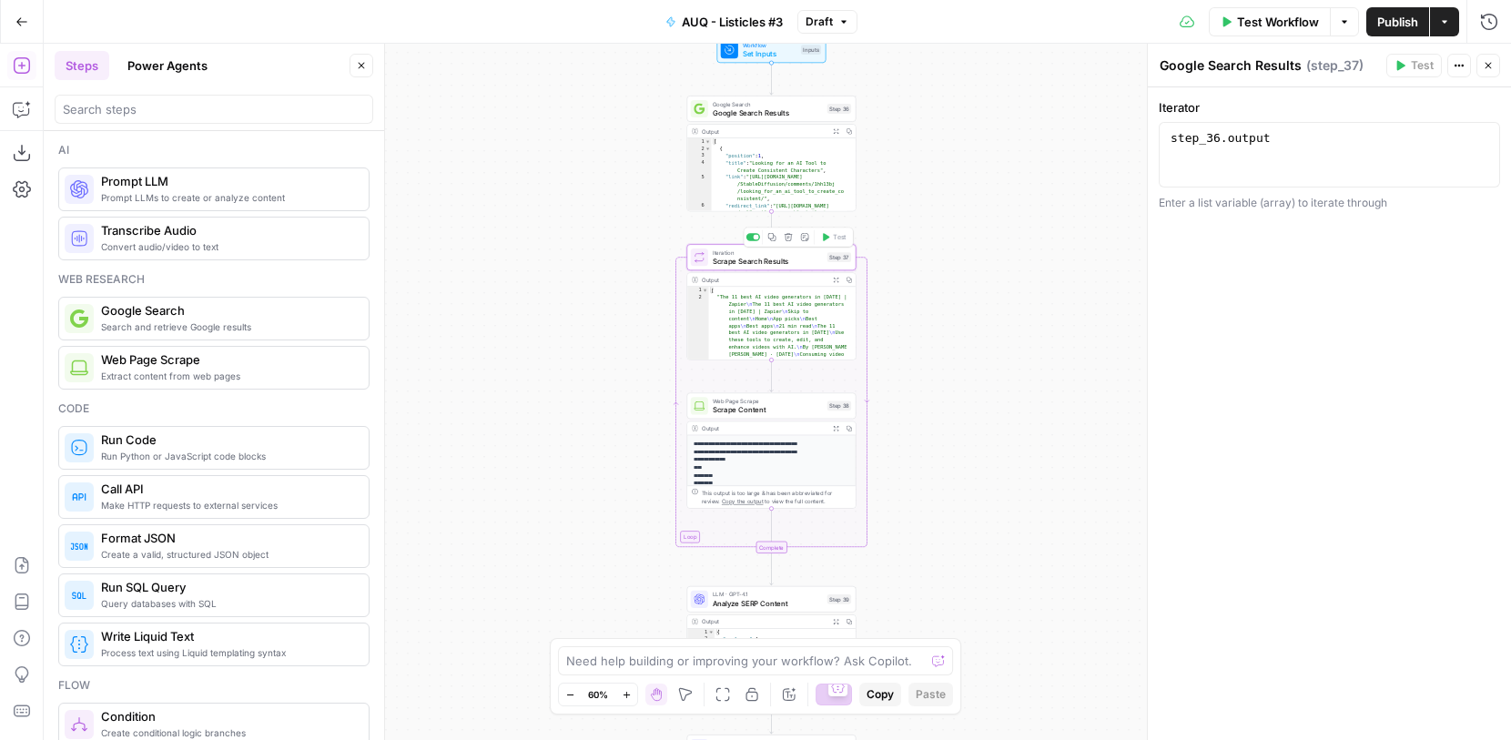
type textarea "Scrape Search Results"
click at [789, 116] on span "Google Search Results" at bounding box center [768, 112] width 110 height 11
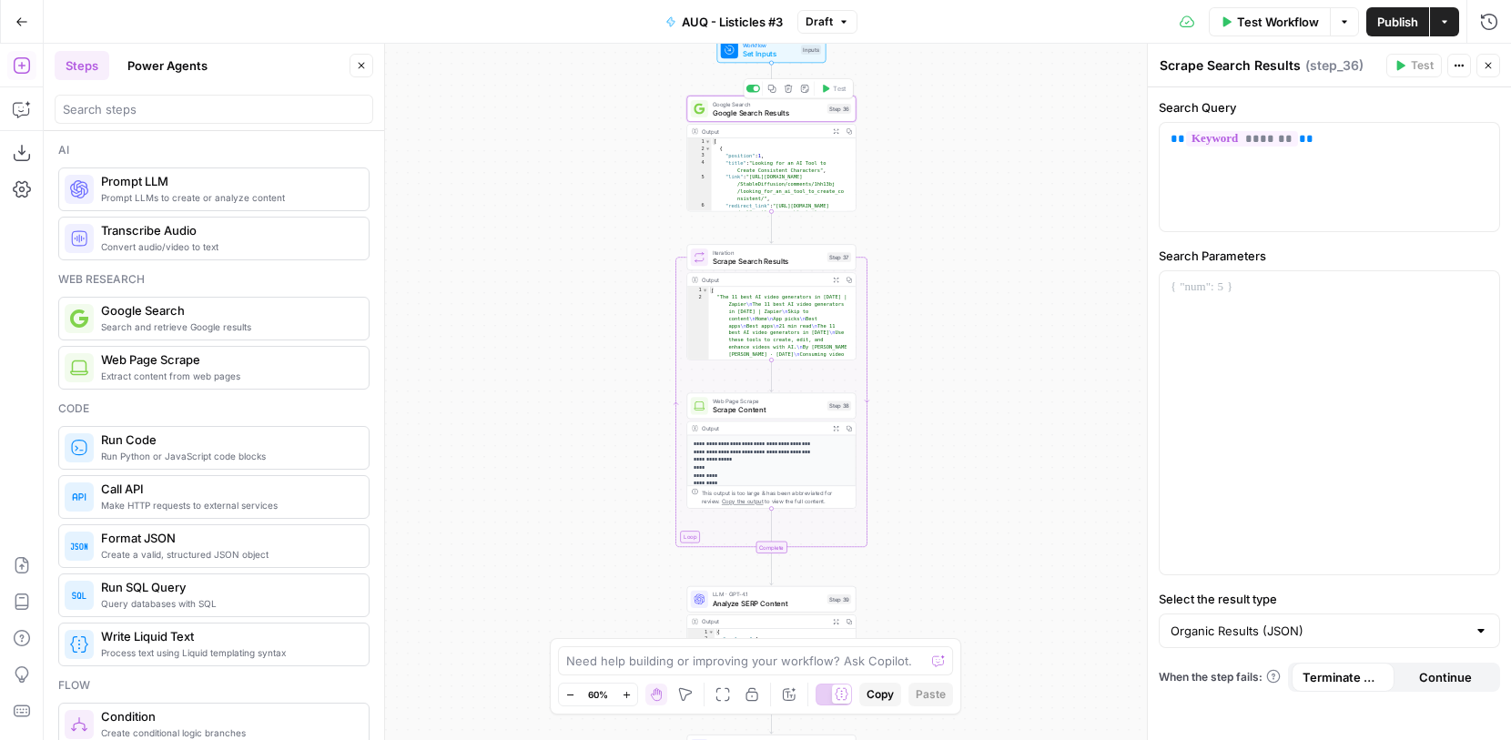
type textarea "Google Search Results"
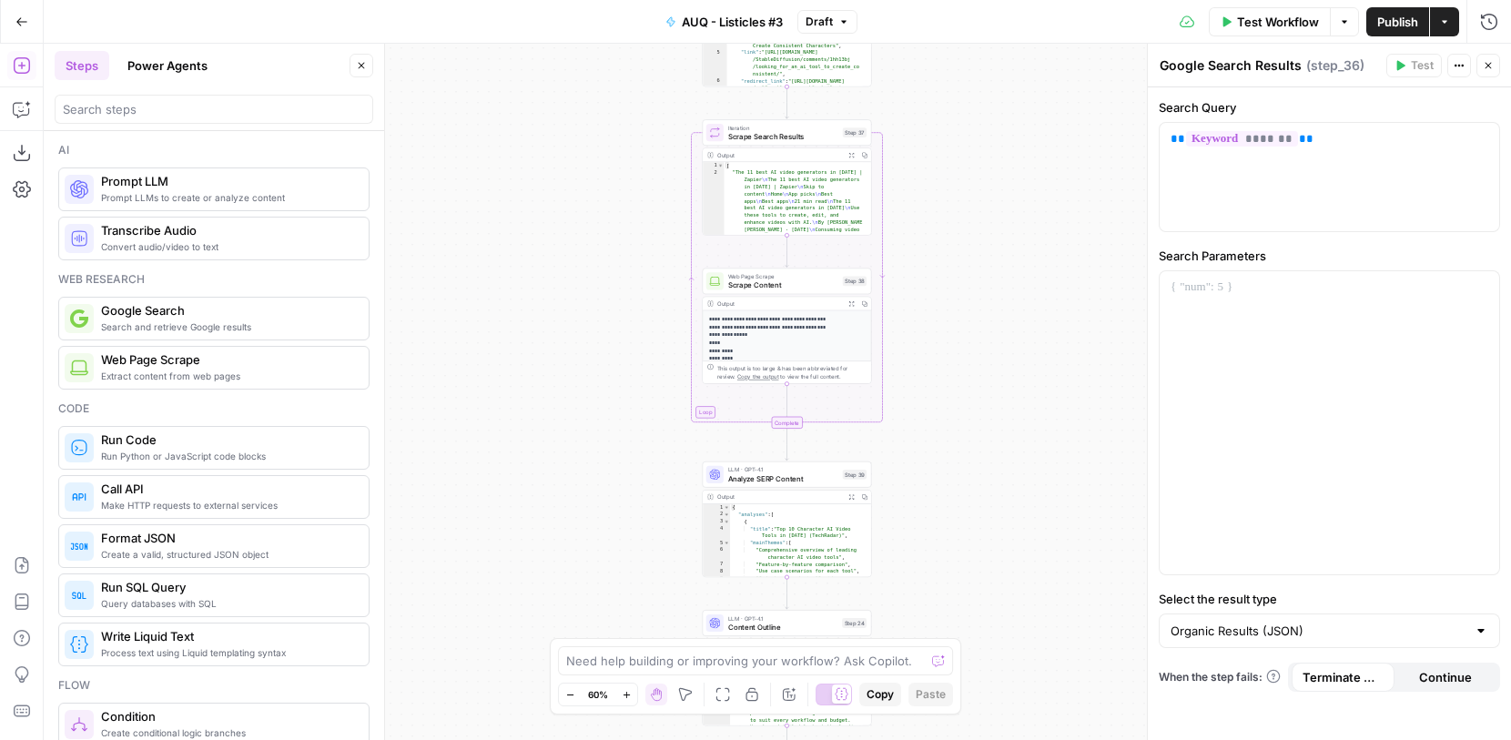
click at [797, 481] on span "Analyze SERP Content" at bounding box center [783, 478] width 110 height 11
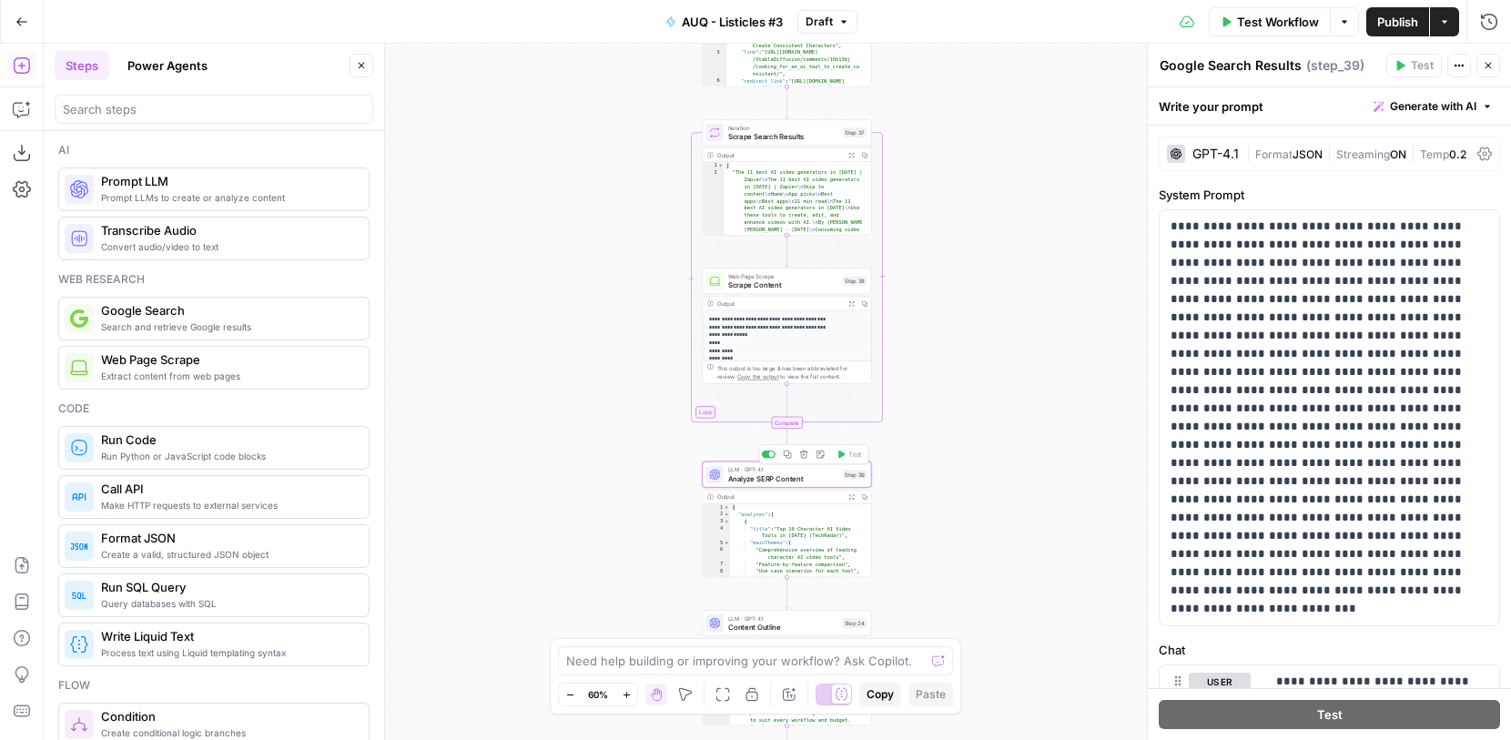
type textarea "Analyze SERP Content"
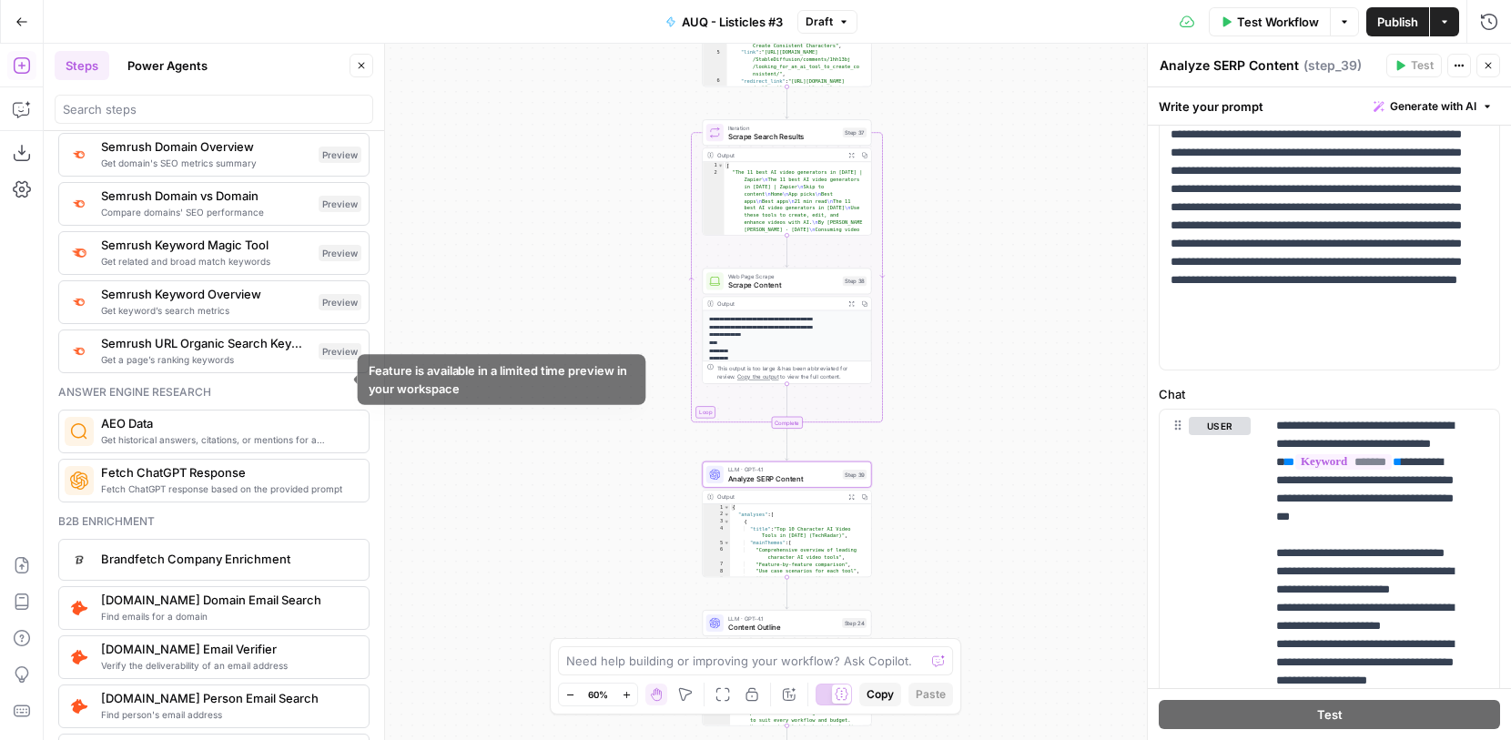
scroll to position [960, 0]
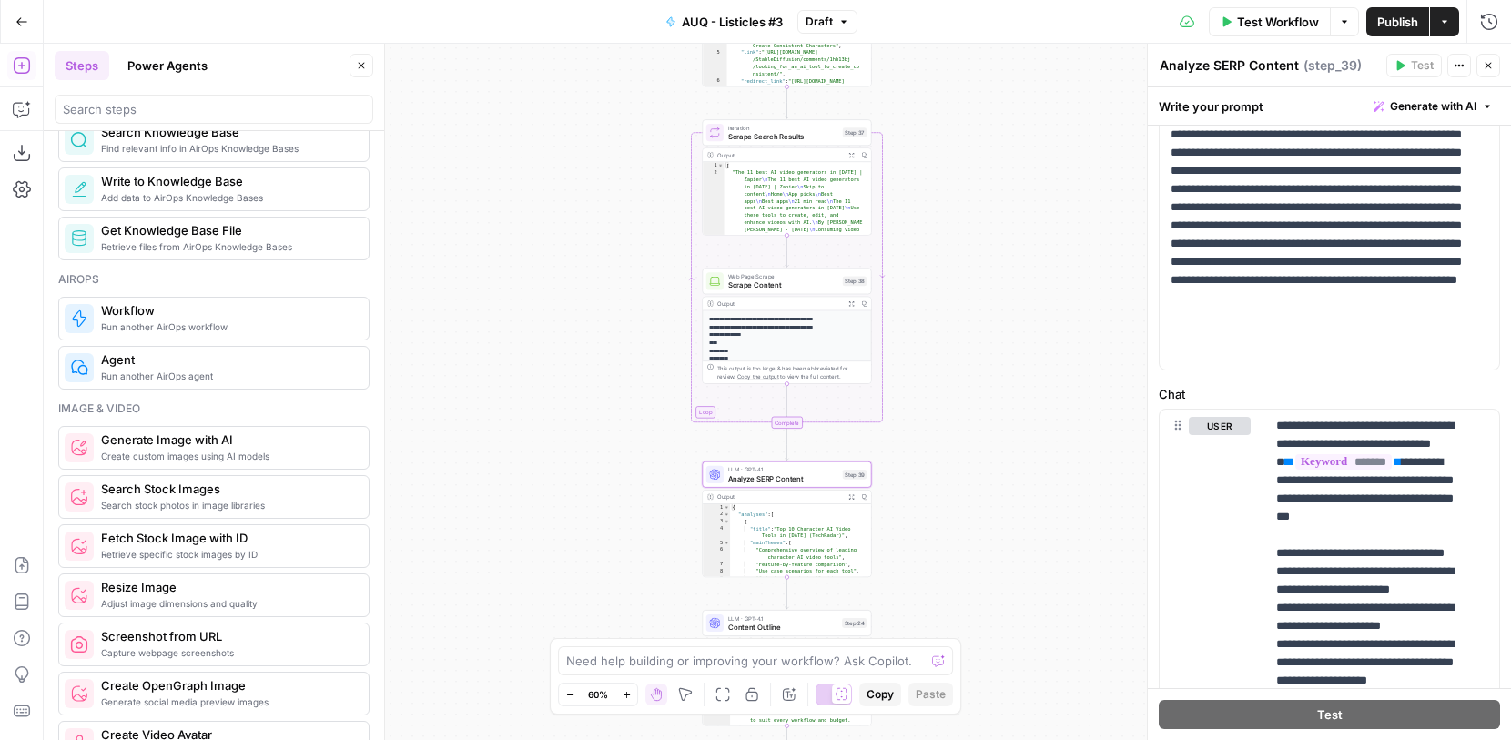
click at [180, 71] on button "Power Agents" at bounding box center [168, 65] width 102 height 29
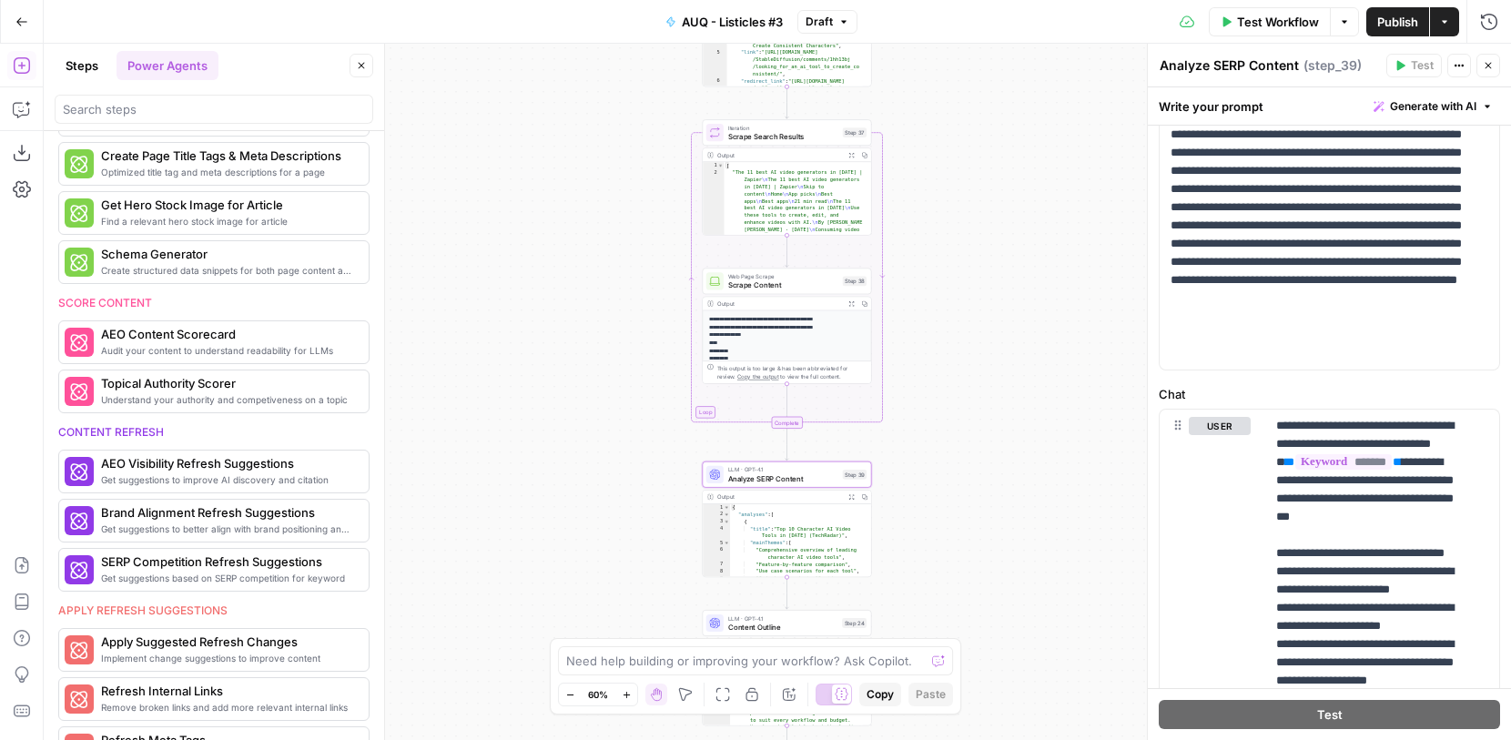
scroll to position [0, 0]
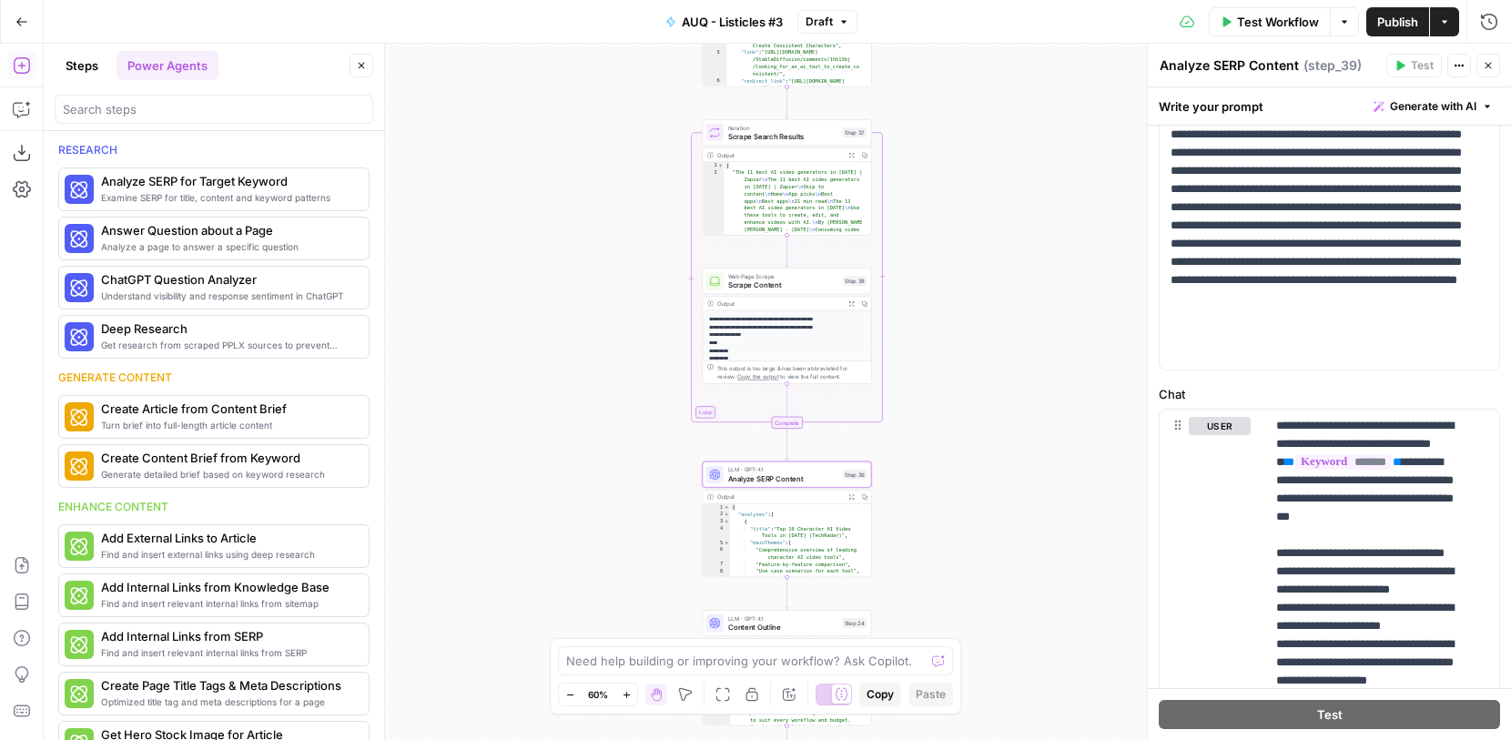
click at [77, 69] on button "Steps" at bounding box center [82, 65] width 55 height 29
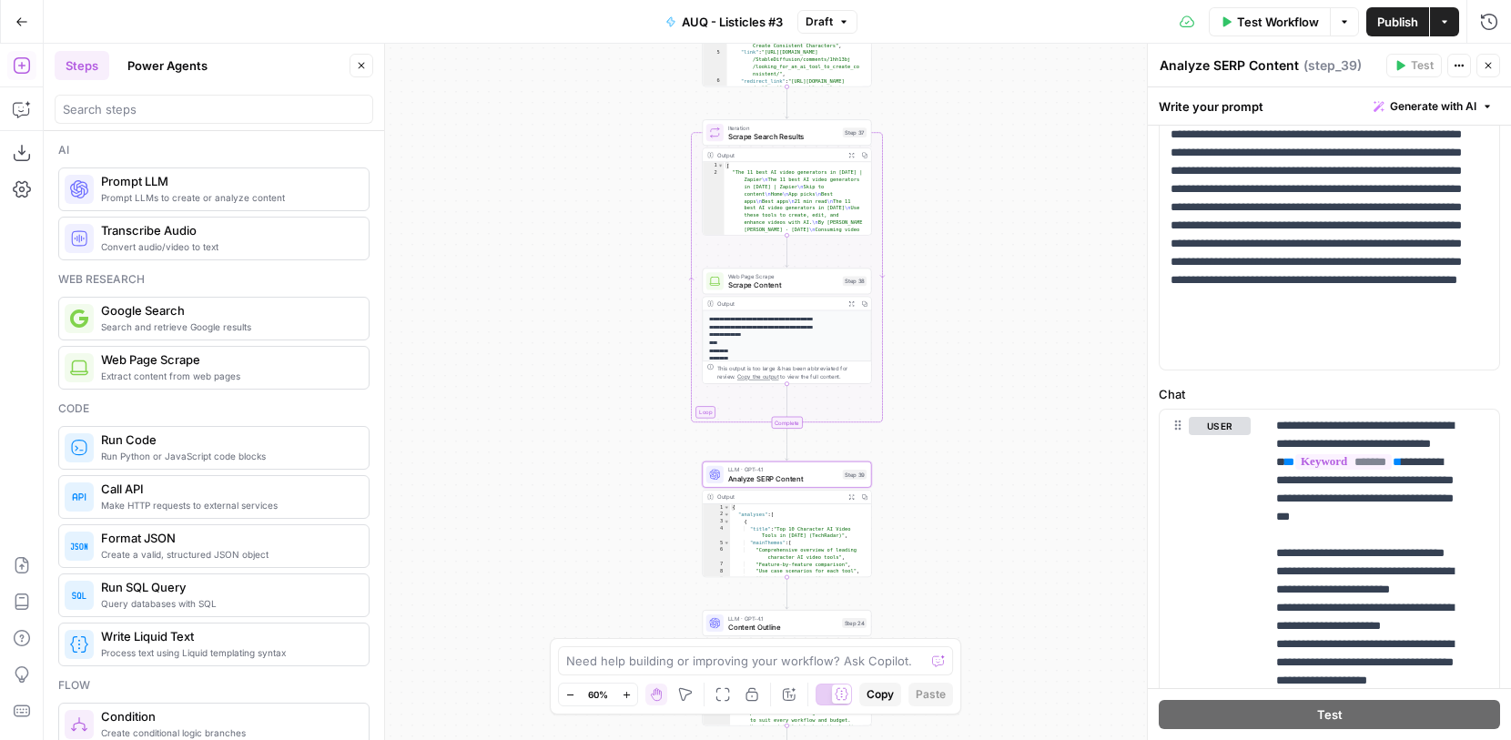
click at [140, 66] on button "Power Agents" at bounding box center [168, 65] width 102 height 29
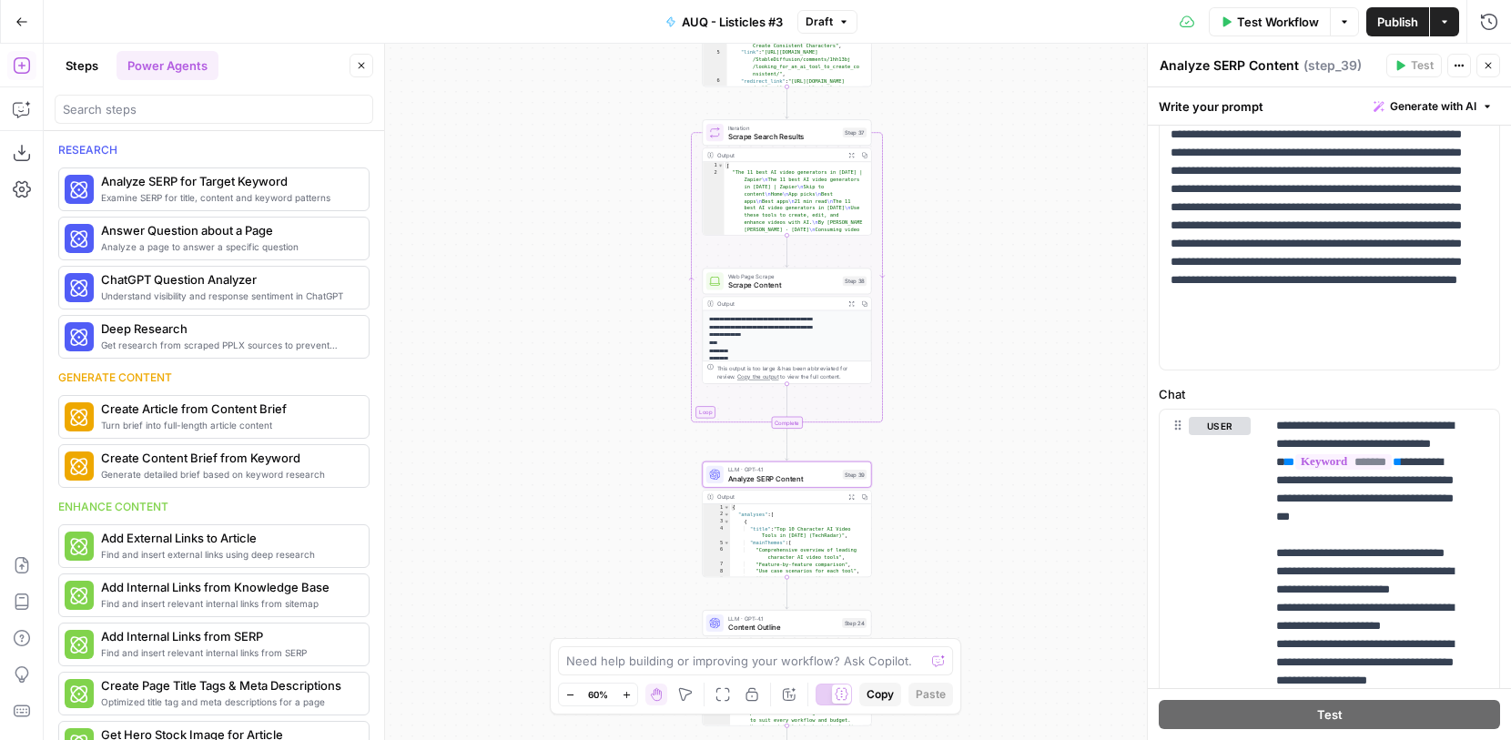
click at [71, 56] on button "Steps" at bounding box center [82, 65] width 55 height 29
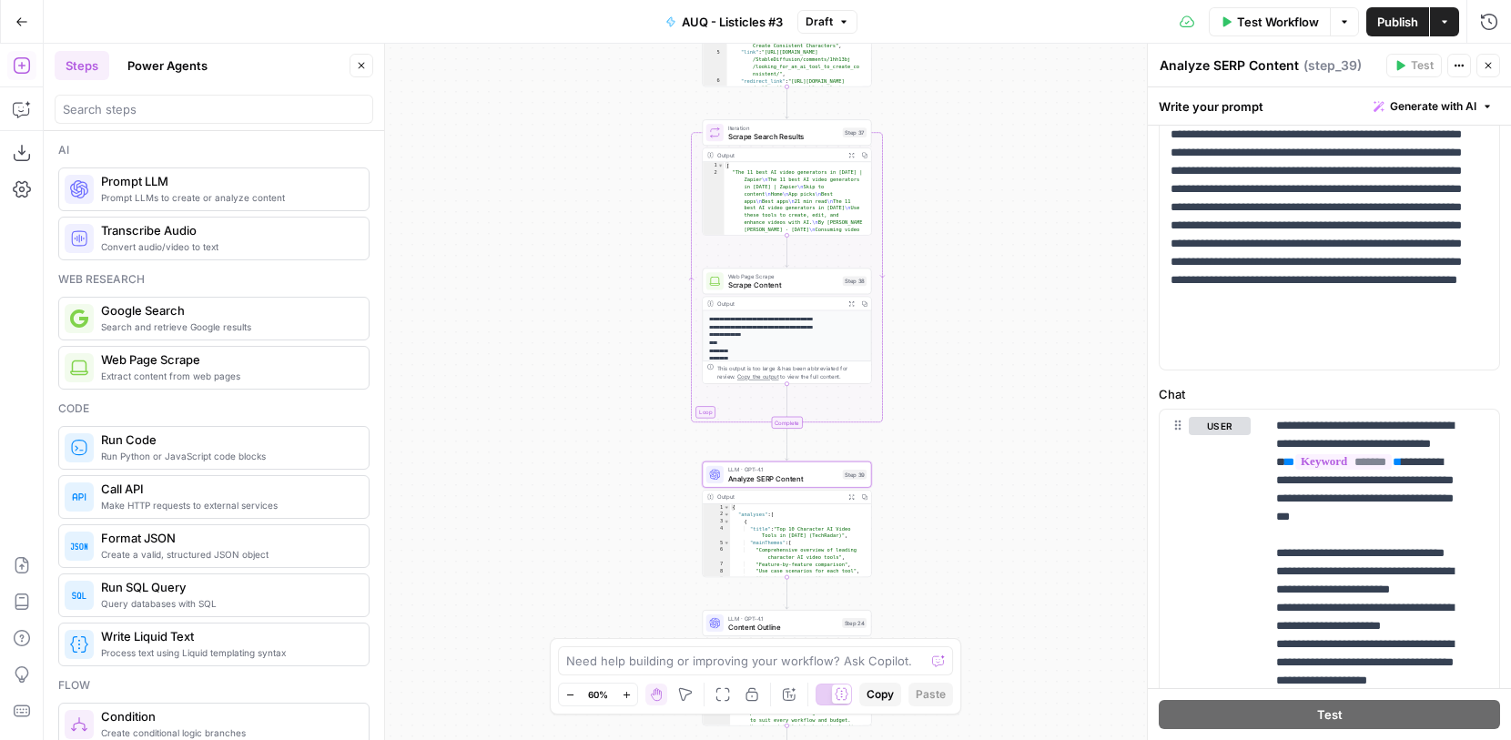
click at [118, 61] on button "Power Agents" at bounding box center [168, 65] width 102 height 29
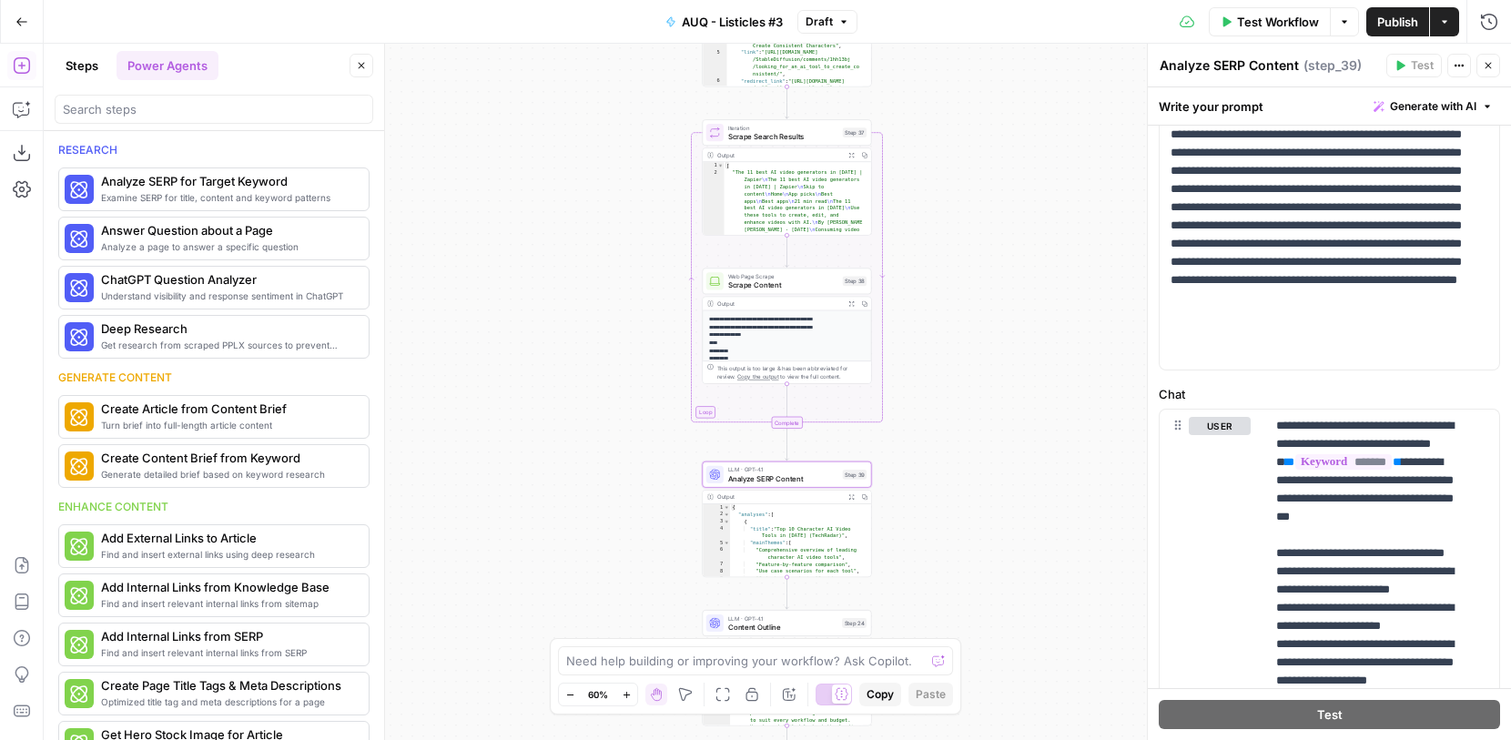
click at [110, 71] on ul "Steps Power Agents" at bounding box center [137, 65] width 164 height 29
click at [107, 71] on button "Steps" at bounding box center [82, 65] width 55 height 29
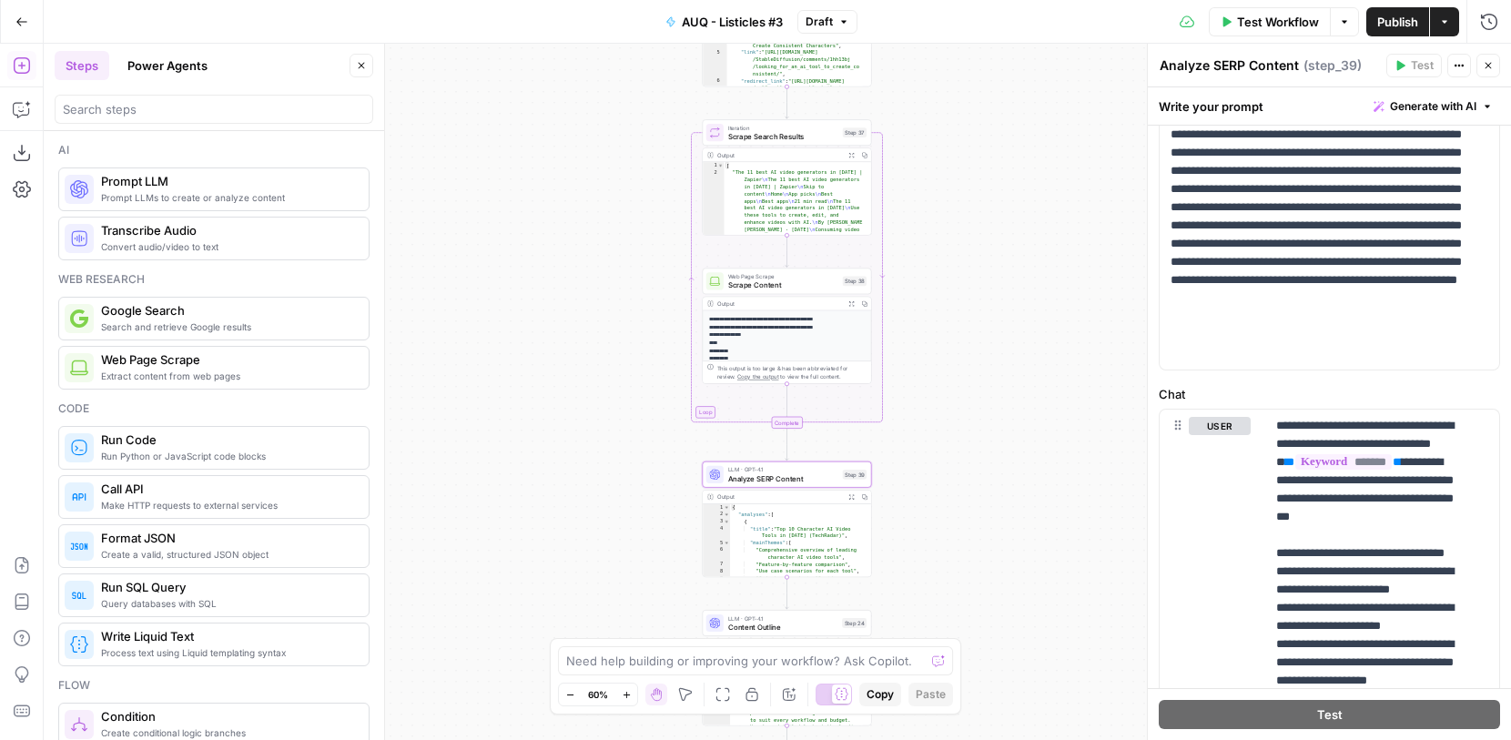
click at [127, 70] on button "Power Agents" at bounding box center [168, 65] width 102 height 29
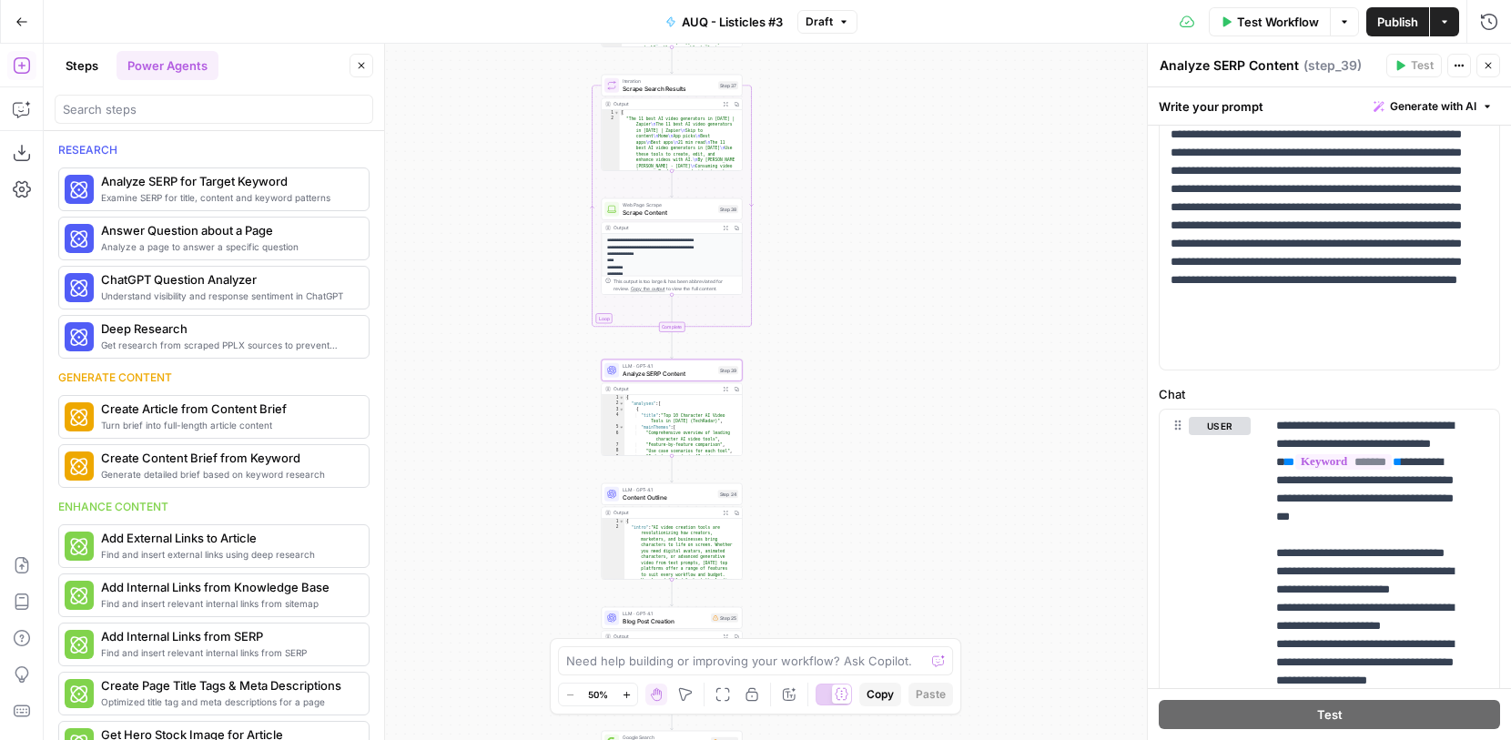
drag, startPoint x: 931, startPoint y: 514, endPoint x: 800, endPoint y: 418, distance: 162.8
click at [800, 419] on div "Workflow Set Inputs Inputs Google Search Google Search Results Step 36 Output E…" at bounding box center [778, 392] width 1468 height 696
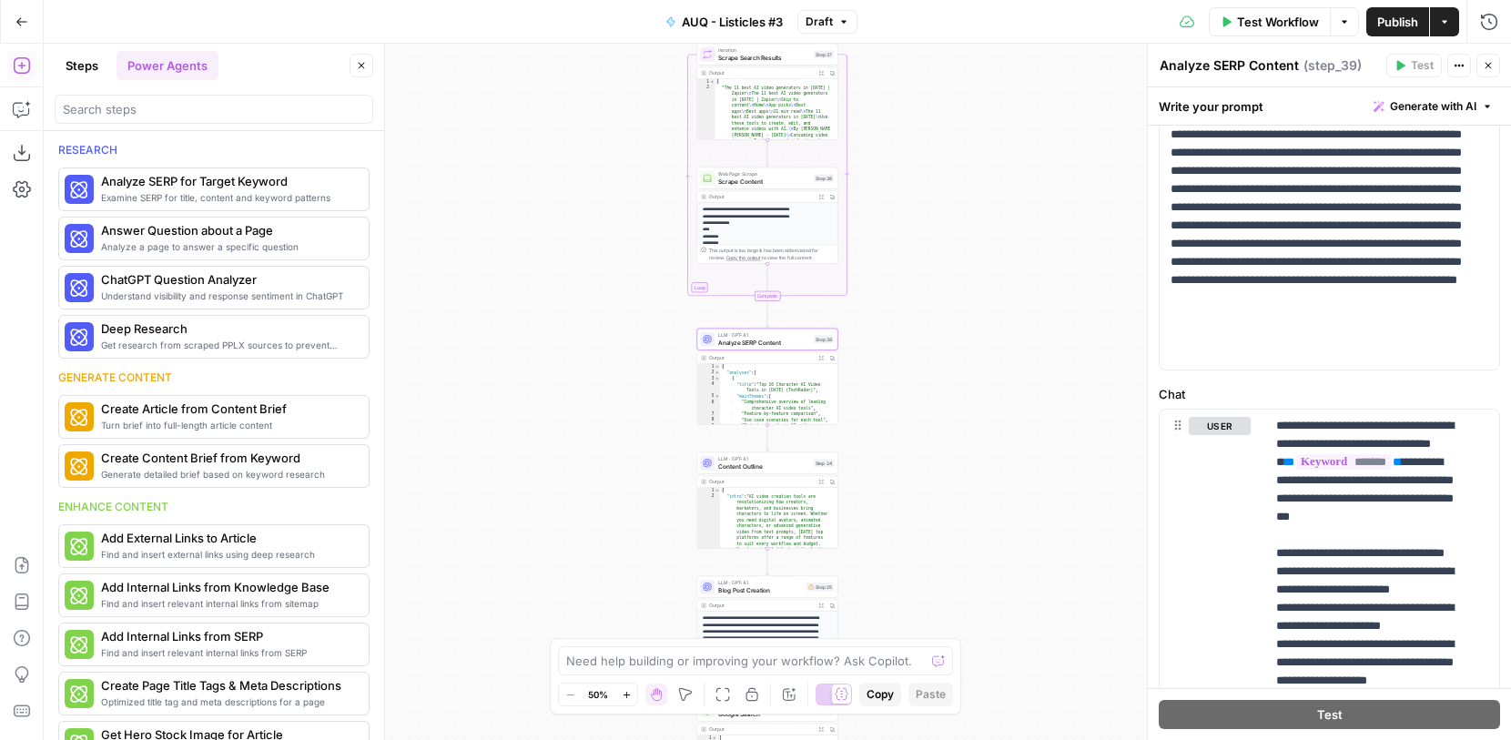
drag, startPoint x: 800, startPoint y: 418, endPoint x: 908, endPoint y: 381, distance: 113.7
click at [909, 381] on div "Workflow Set Inputs Inputs Google Search Google Search Results Step 36 Output E…" at bounding box center [778, 392] width 1468 height 696
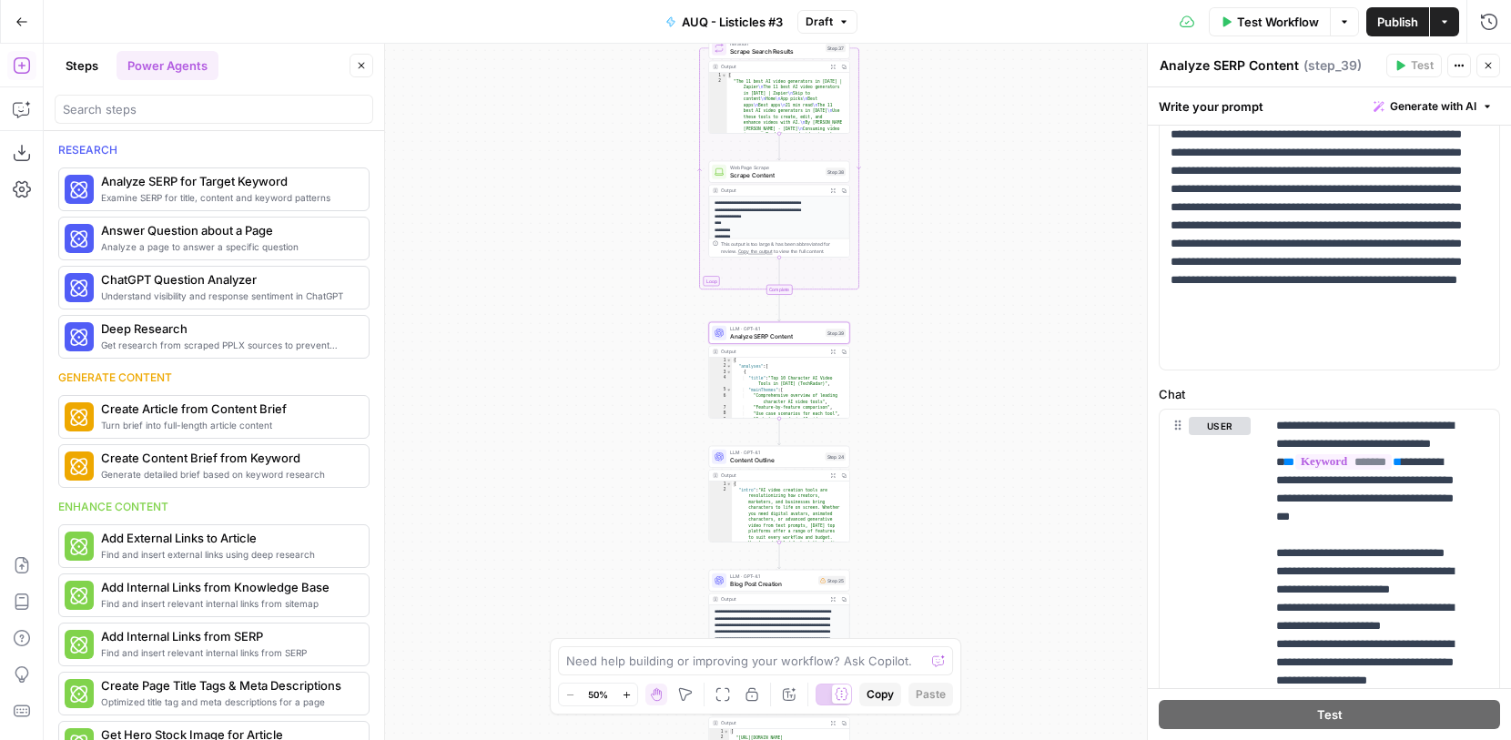
click at [90, 74] on button "Steps" at bounding box center [82, 65] width 55 height 29
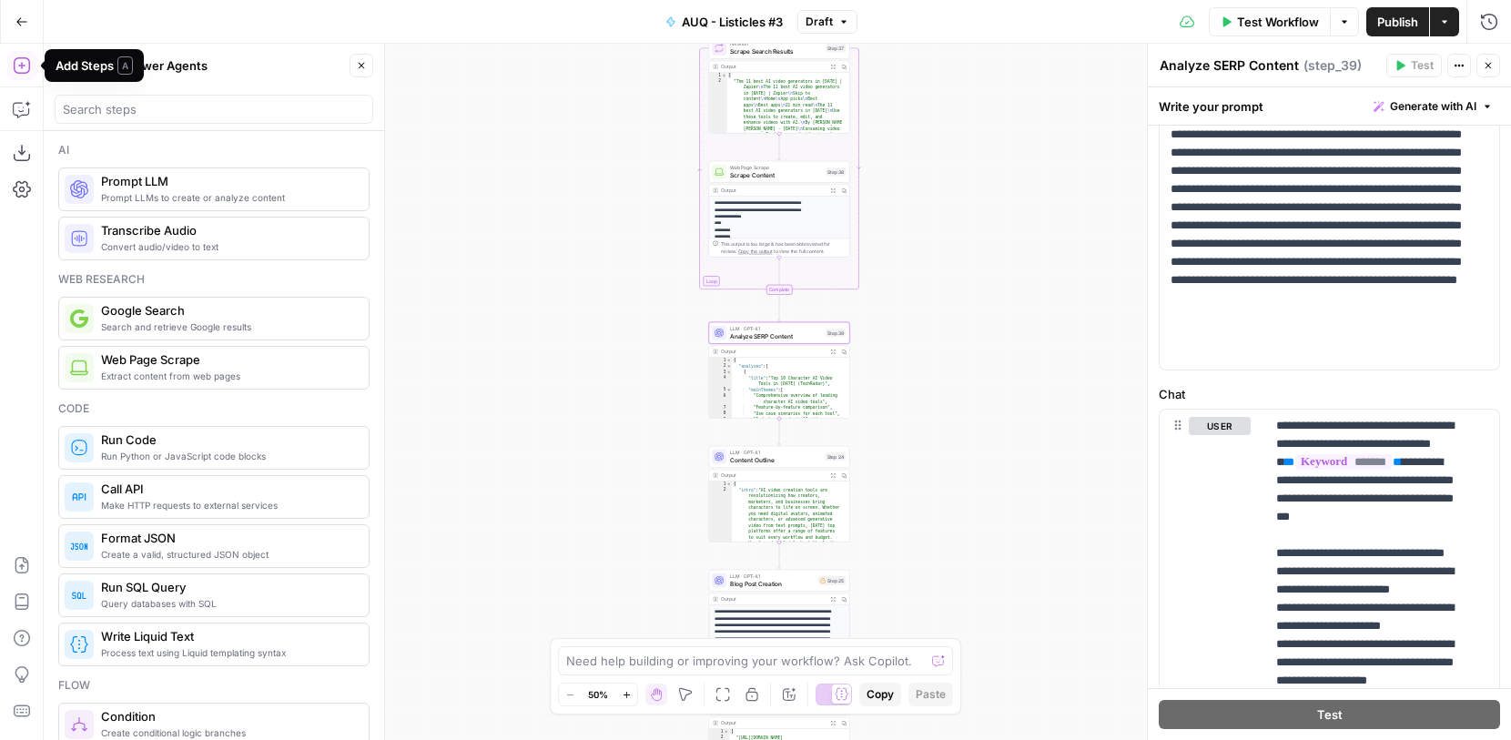
click at [18, 72] on icon "button" at bounding box center [22, 65] width 18 height 18
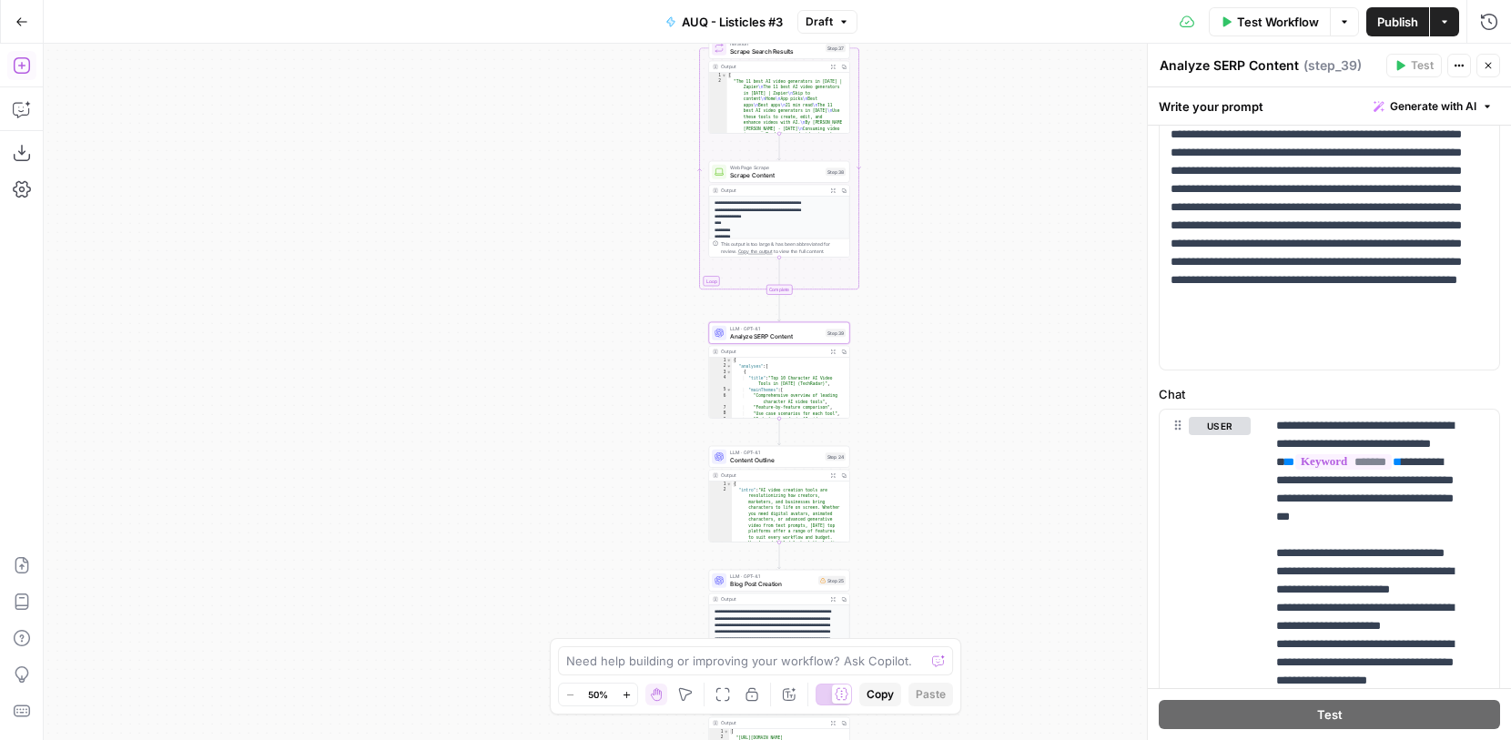
click at [18, 72] on icon "button" at bounding box center [22, 65] width 18 height 18
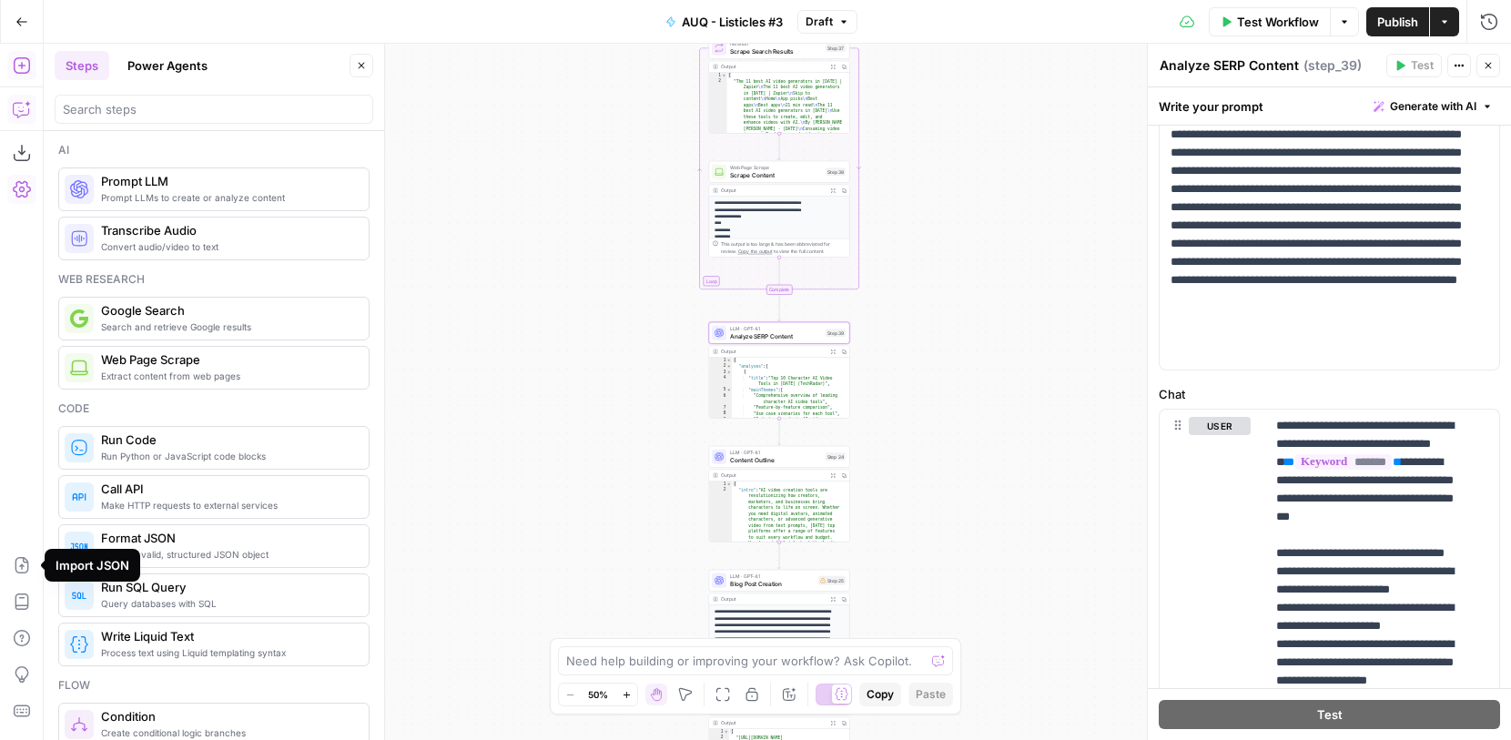
click at [17, 117] on icon "button" at bounding box center [20, 110] width 15 height 15
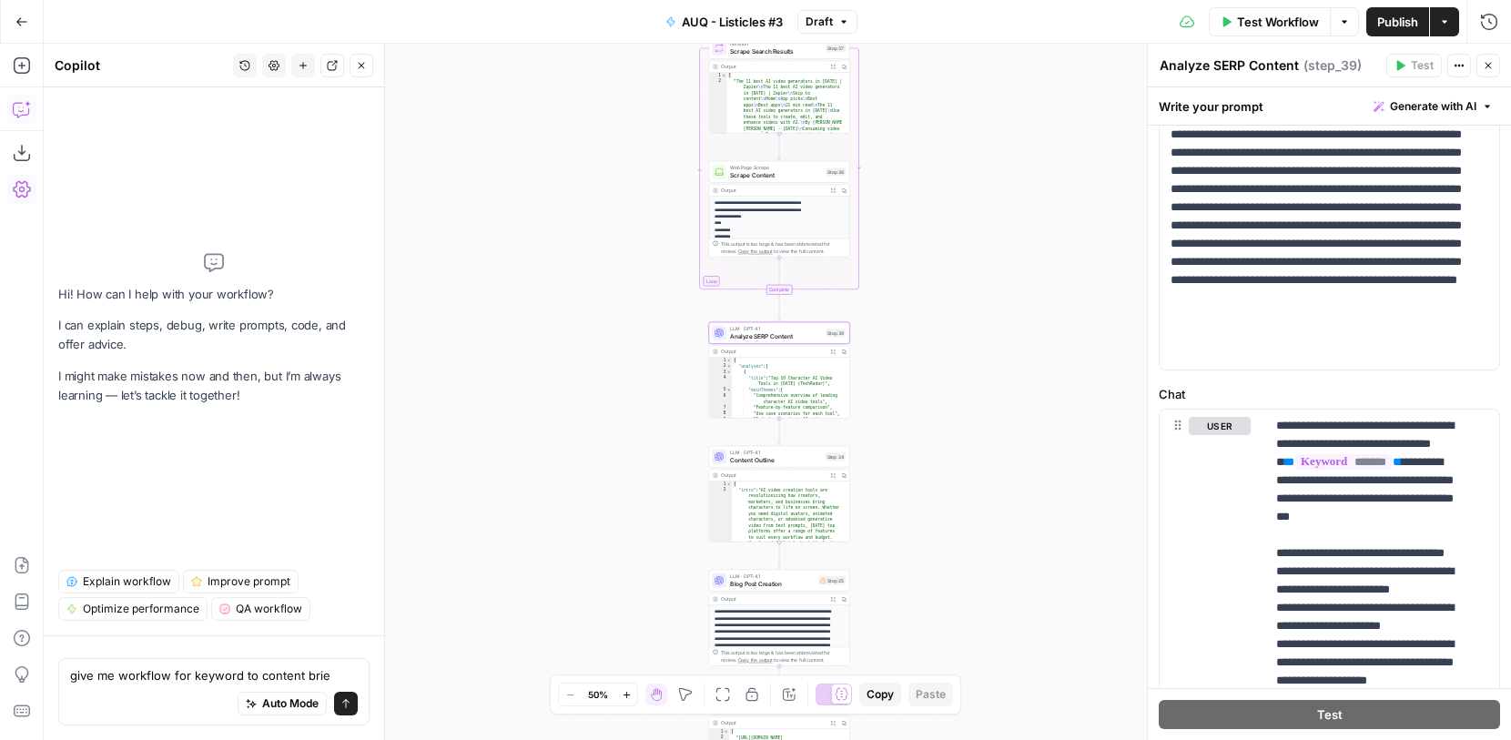
type textarea "give me workflow for keyword to content brief"
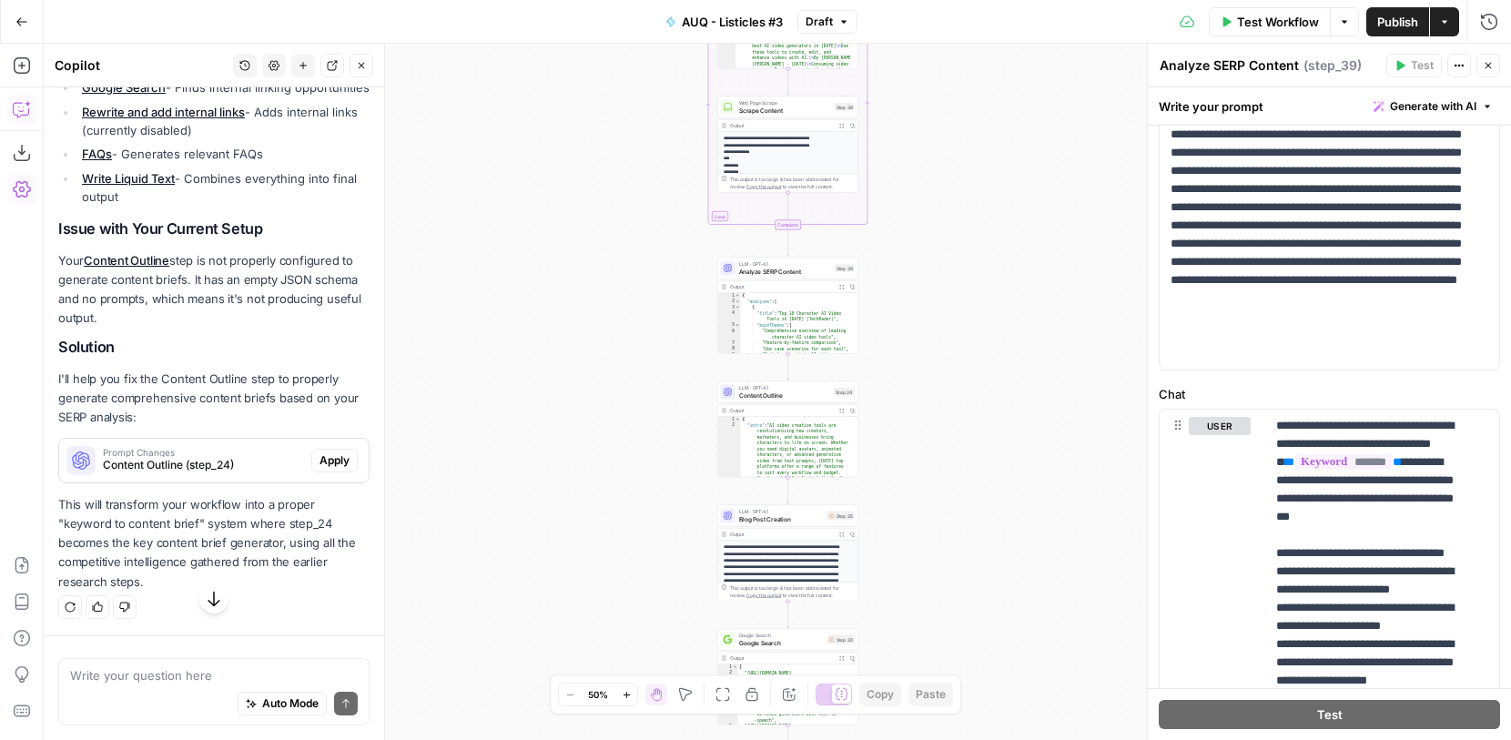
scroll to position [643, 0]
click at [811, 395] on span "Content Outline" at bounding box center [785, 395] width 92 height 9
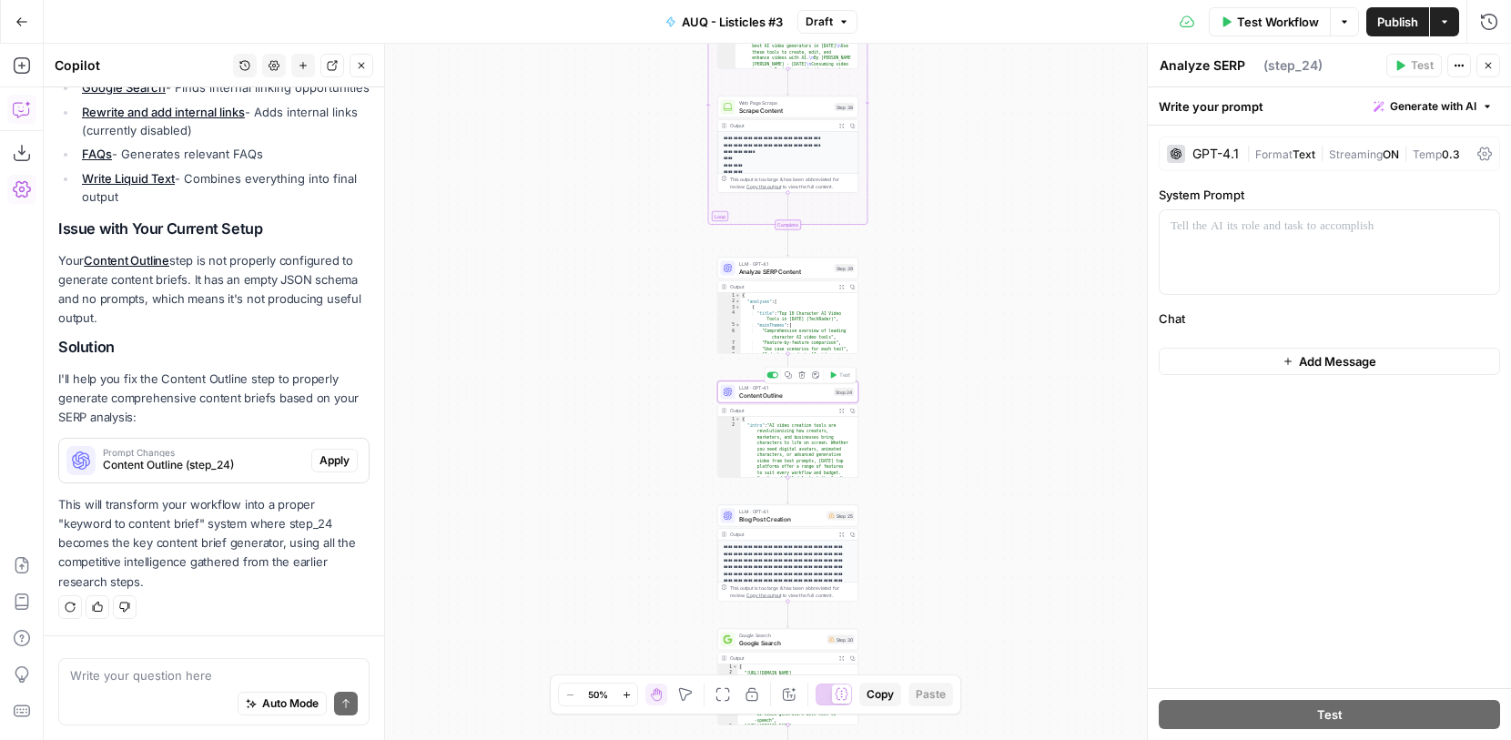
type textarea "Content Outline"
click at [321, 452] on button "Apply" at bounding box center [334, 461] width 46 height 24
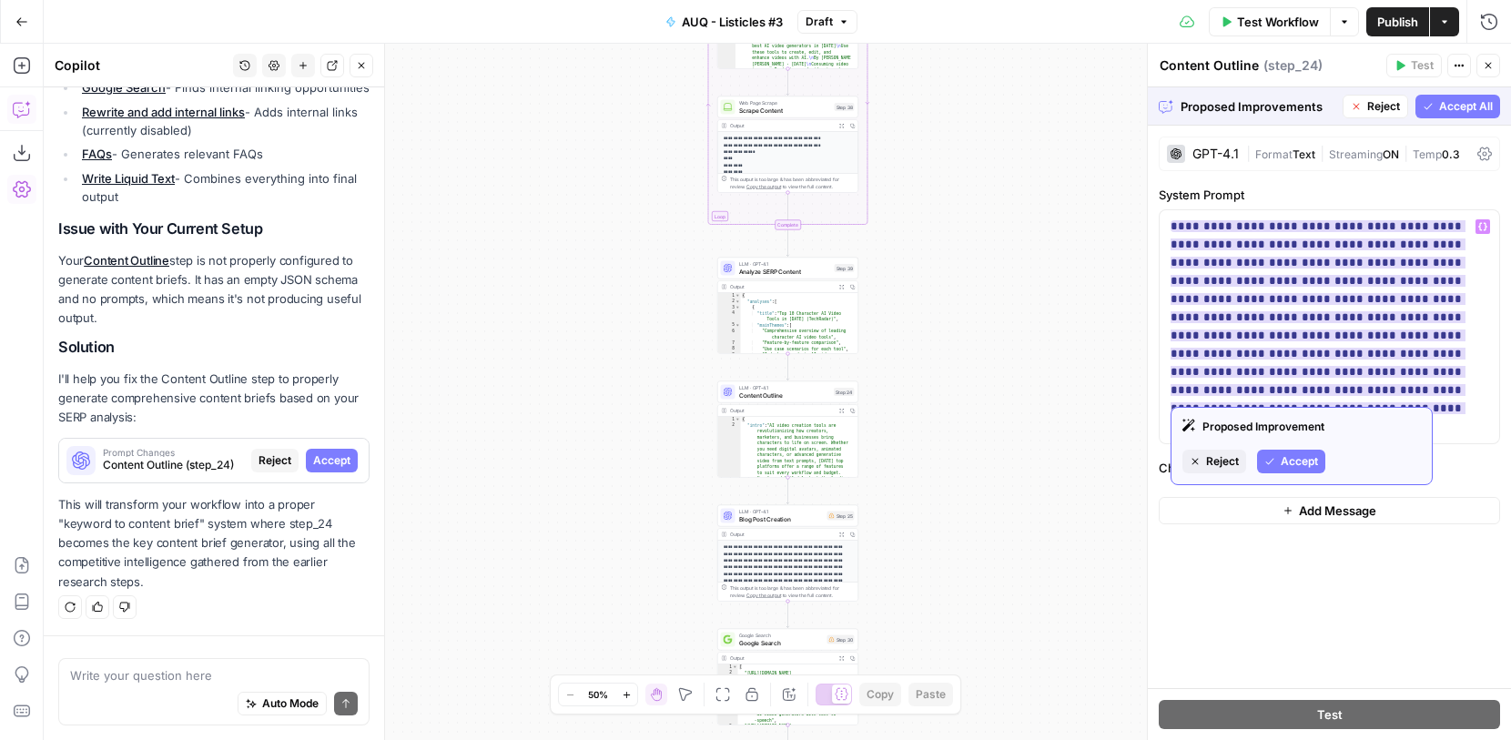
click at [1306, 452] on button "Accept" at bounding box center [1291, 462] width 68 height 24
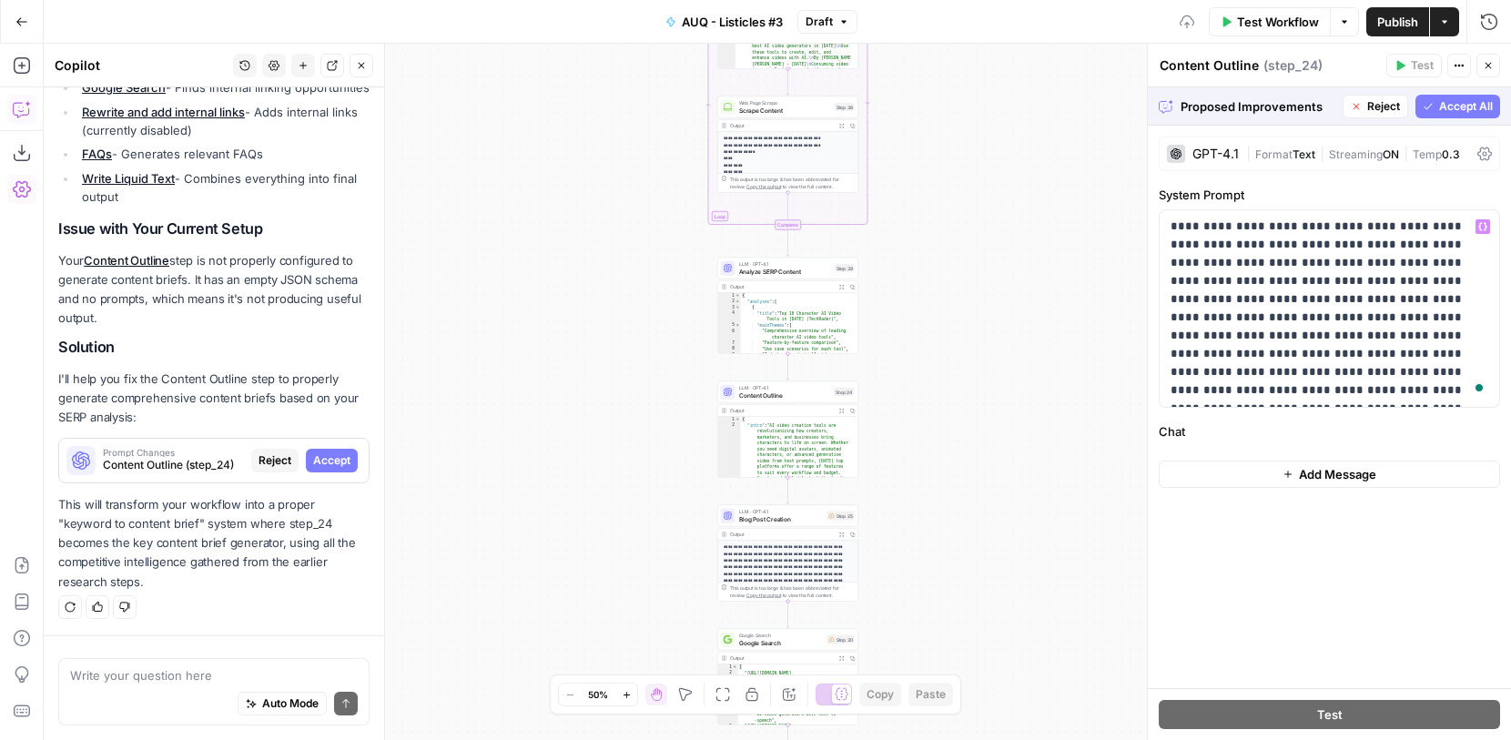
click at [1323, 475] on span "Add Message" at bounding box center [1337, 474] width 77 height 18
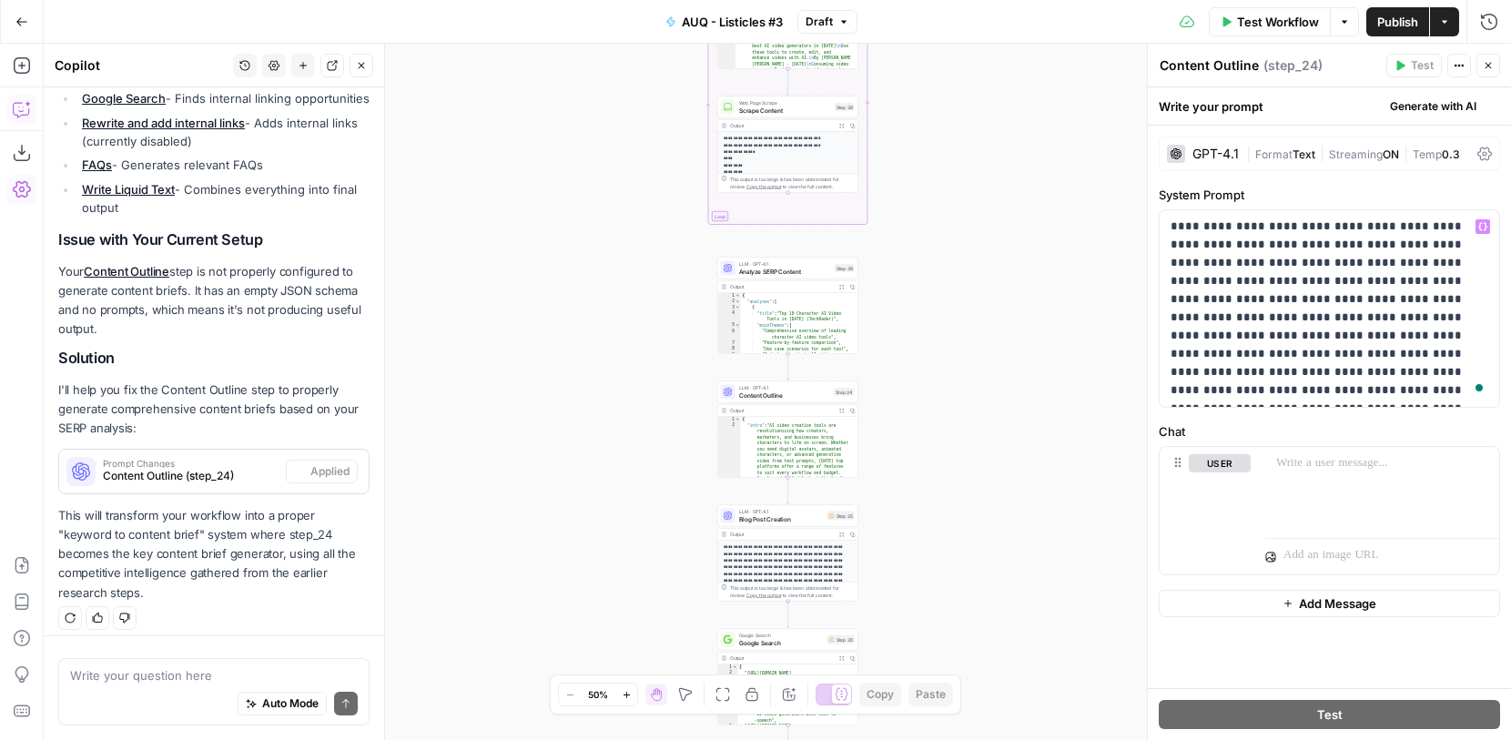
scroll to position [672, 0]
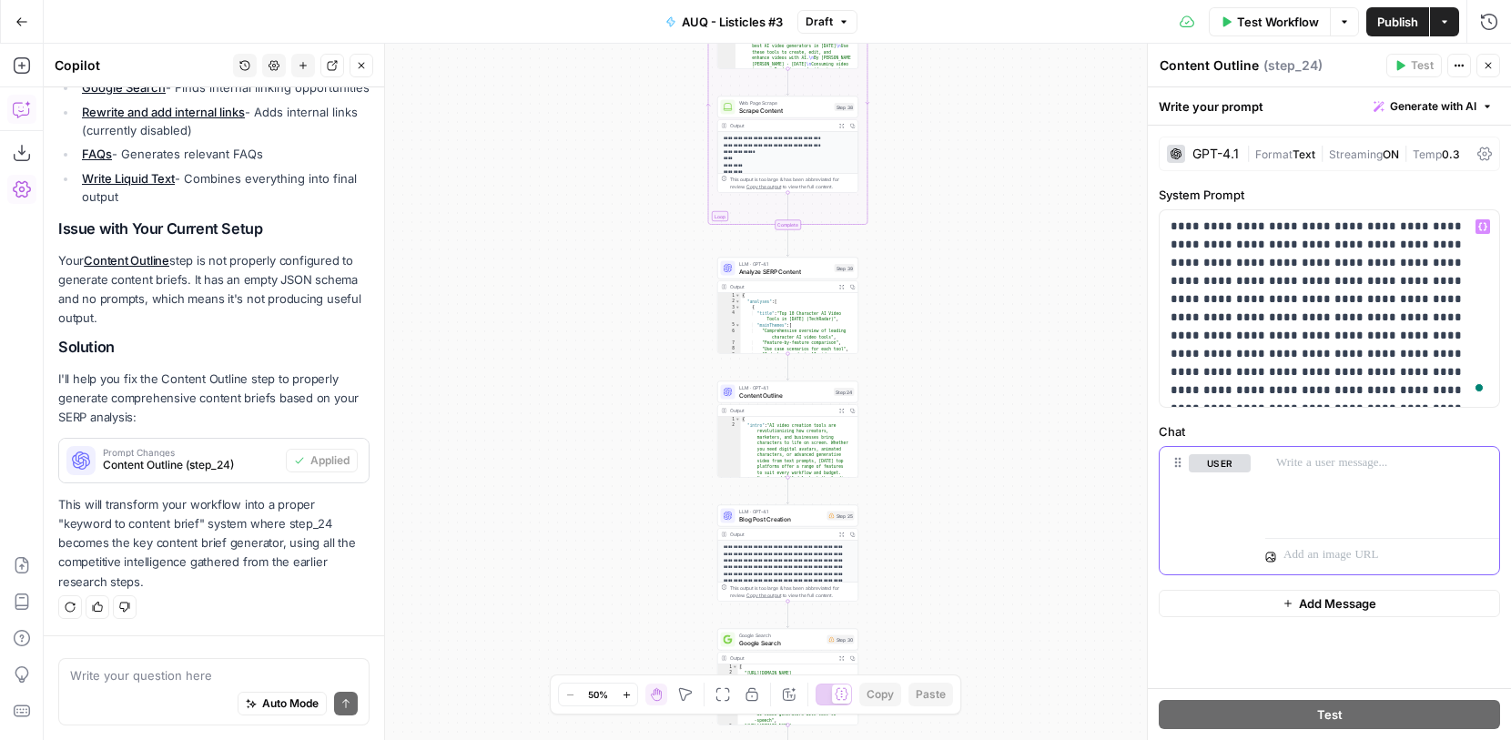
click at [1335, 470] on p at bounding box center [1382, 463] width 212 height 18
click at [1376, 297] on p "**********" at bounding box center [1330, 309] width 318 height 182
click at [1349, 478] on div "To enrich screen reader interactions, please activate Accessibility in Grammarl…" at bounding box center [1382, 489] width 234 height 84
click at [1393, 451] on div "To enrich screen reader interactions, please activate Accessibility in Grammarl…" at bounding box center [1382, 489] width 234 height 84
drag, startPoint x: 1405, startPoint y: 387, endPoint x: 1102, endPoint y: 190, distance: 361.3
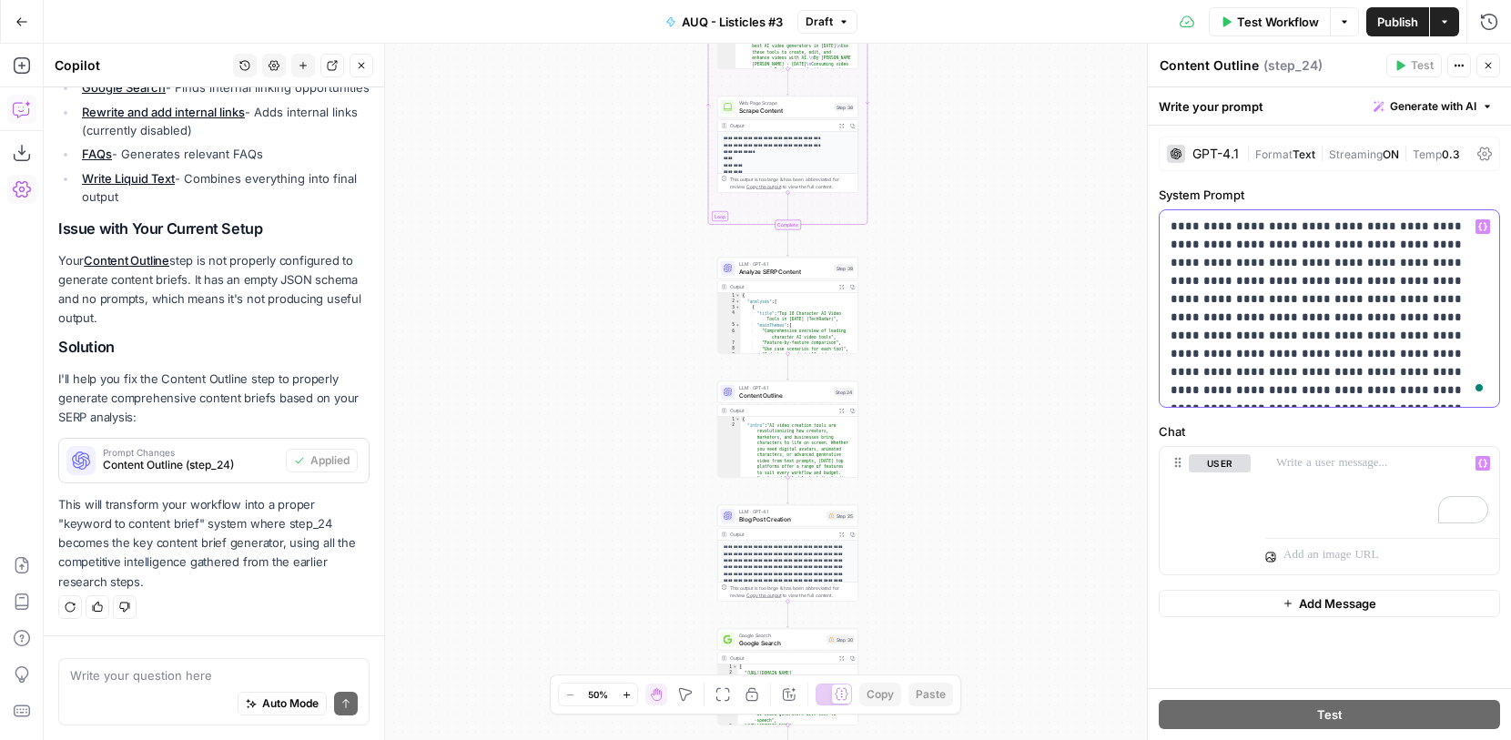
click at [1102, 190] on body "AUQ New Home Browse Insights Opportunities Your Data Recent Grids Cloud Campaig…" at bounding box center [755, 370] width 1511 height 740
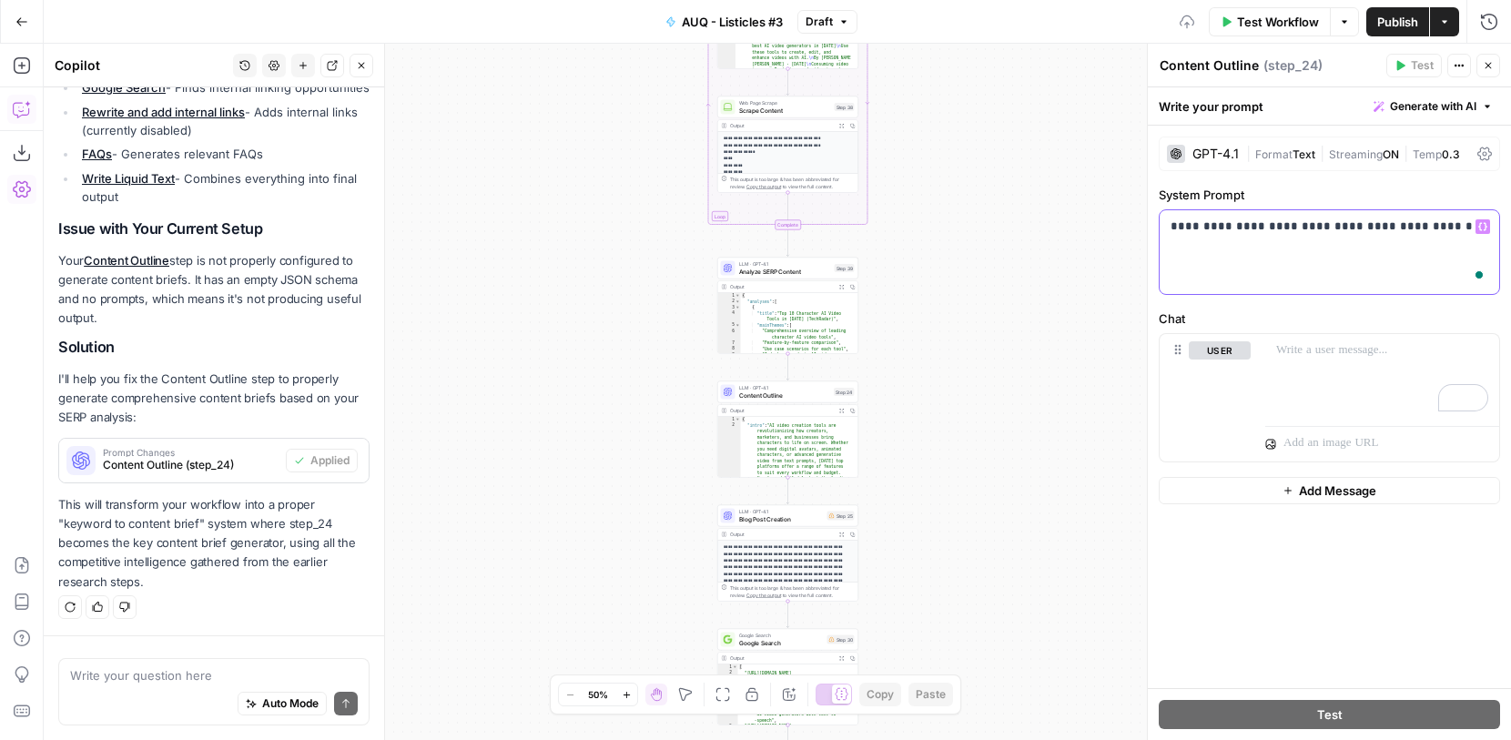
click at [1270, 229] on p "**********" at bounding box center [1330, 227] width 318 height 18
click at [957, 252] on div "Workflow Set Inputs Inputs Google Search Google Search Results Step 36 Output E…" at bounding box center [778, 392] width 1468 height 696
click at [1483, 70] on icon "button" at bounding box center [1488, 65] width 11 height 11
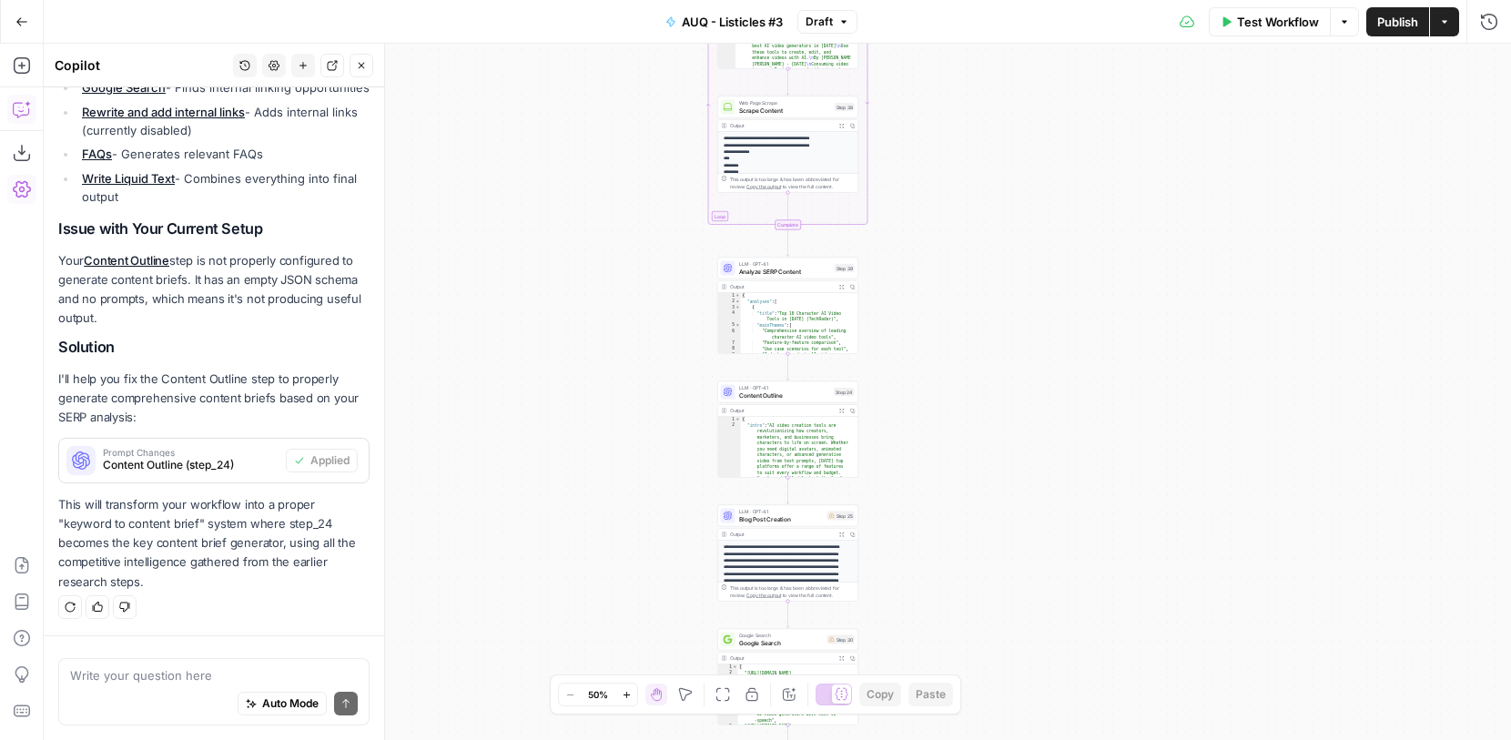
click at [1030, 342] on div "Workflow Set Inputs Inputs Google Search Google Search Results Step 36 Output E…" at bounding box center [778, 392] width 1468 height 696
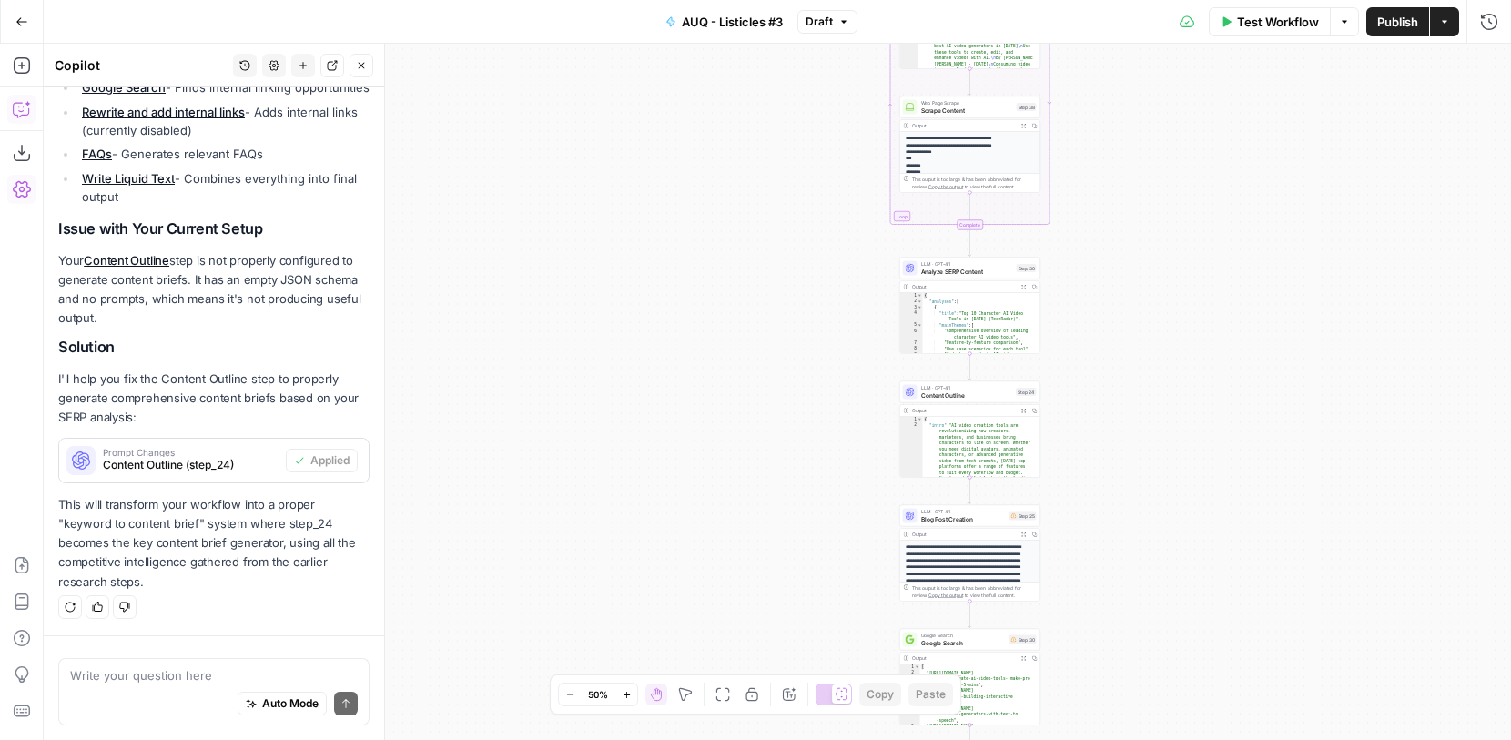
click at [289, 553] on p "This will transform your workflow into a proper "keyword to content brief" syst…" at bounding box center [213, 543] width 311 height 96
click at [194, 667] on textarea at bounding box center [214, 675] width 288 height 18
type textarea "apply againn"
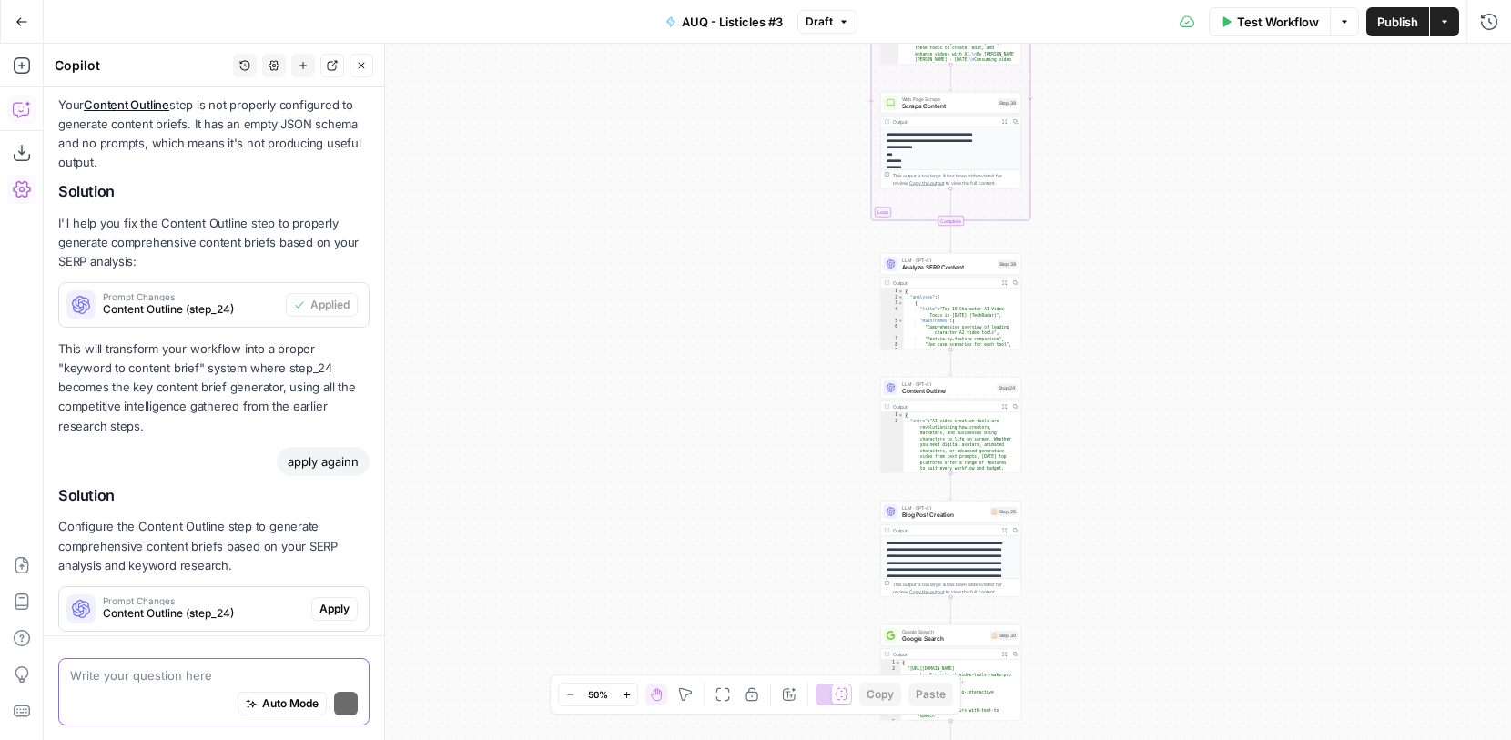
scroll to position [868, 0]
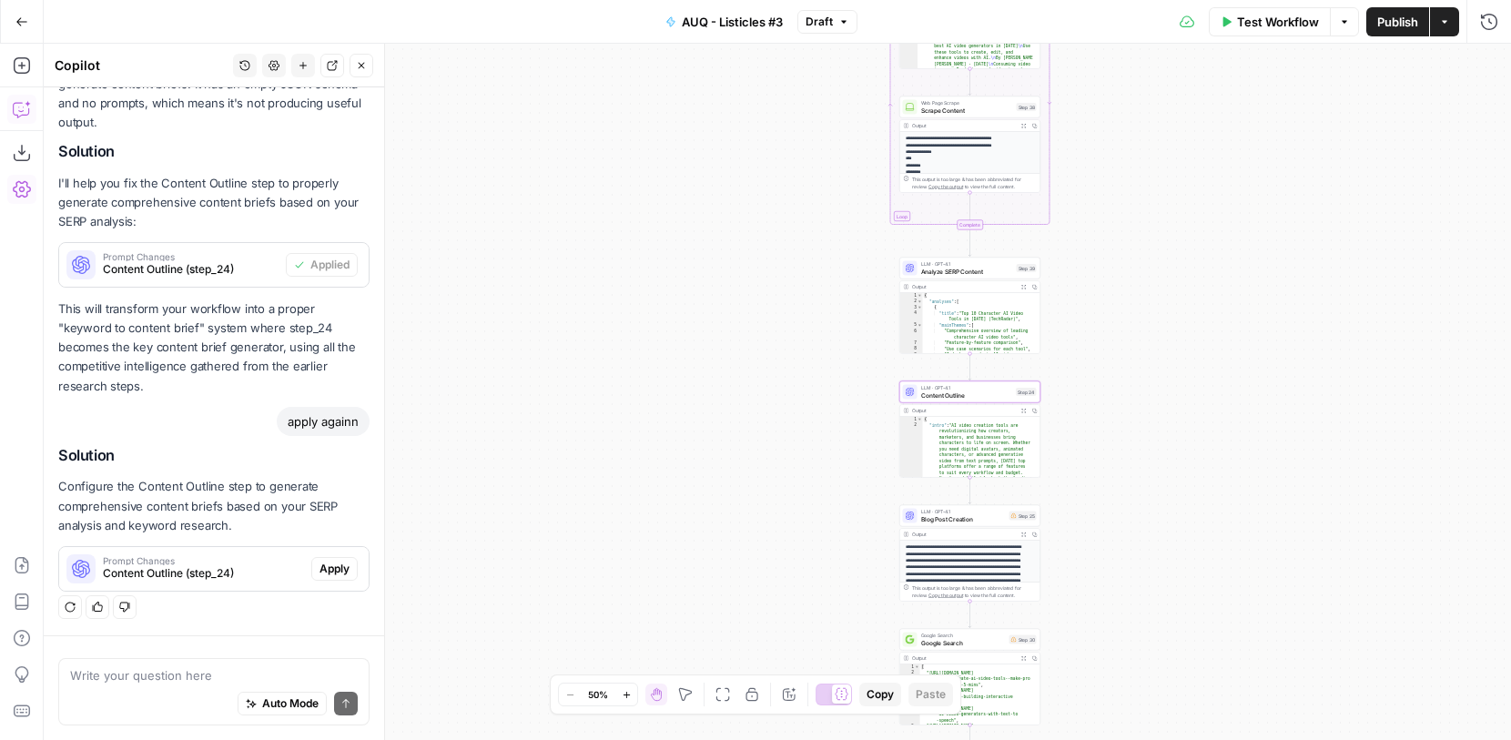
click at [320, 574] on span "Apply" at bounding box center [335, 569] width 30 height 16
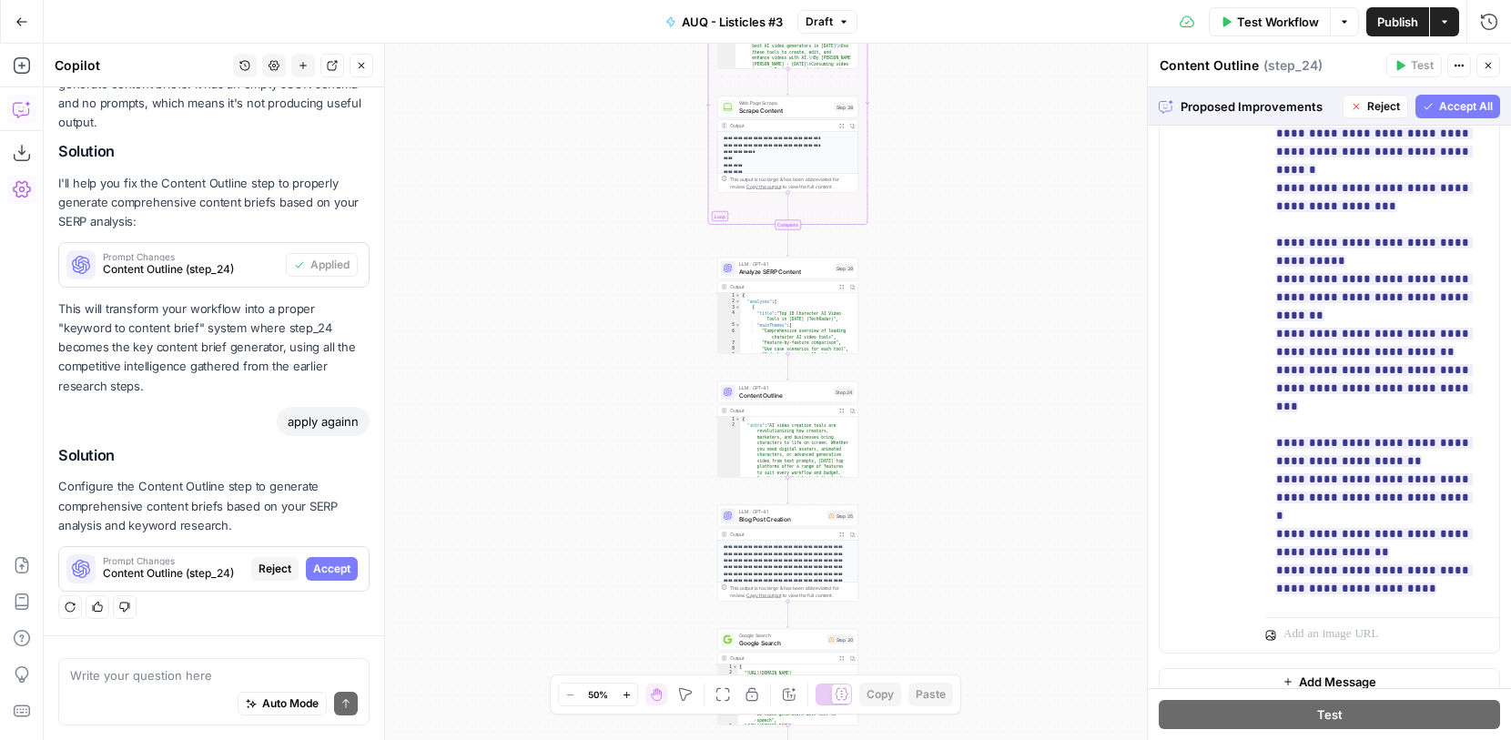
scroll to position [0, 0]
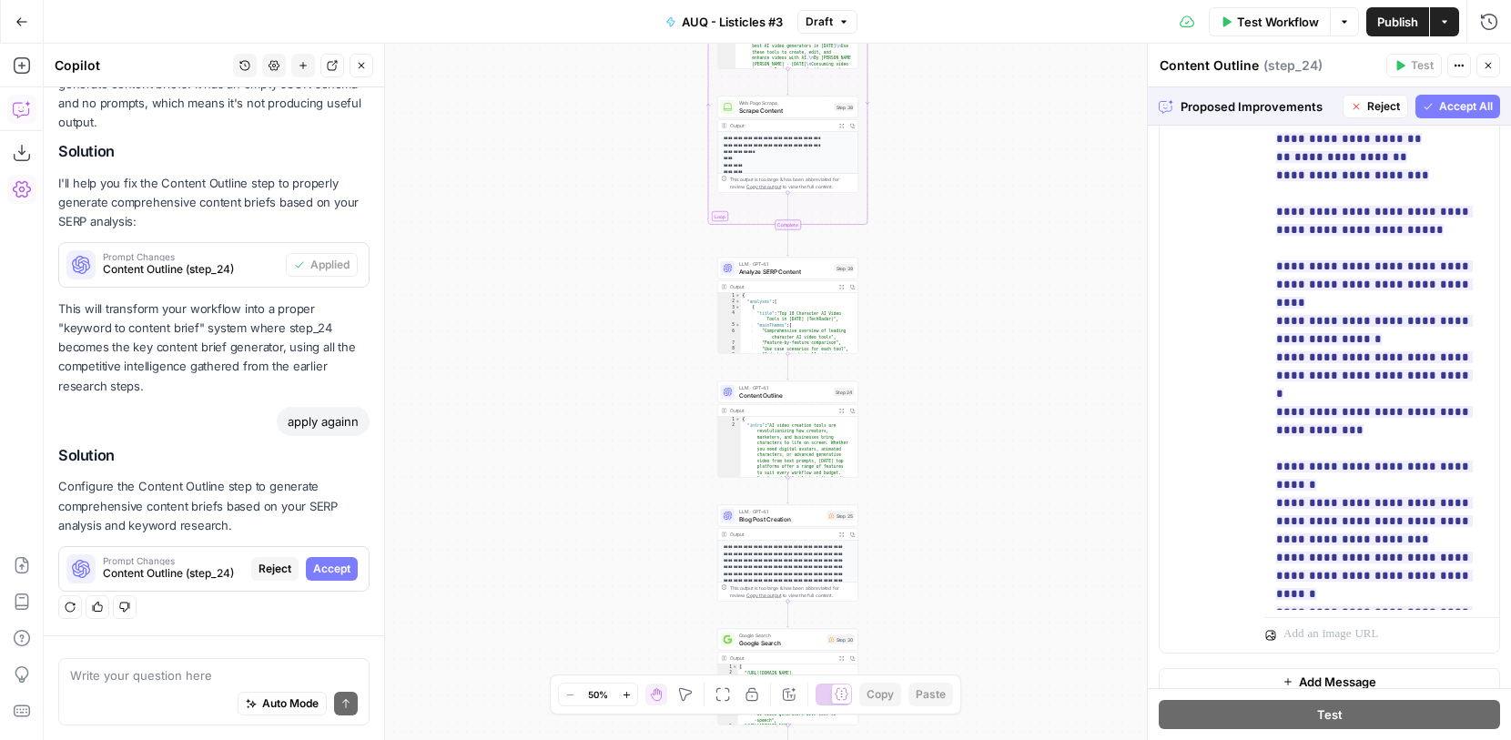
click at [1447, 114] on span "Accept All" at bounding box center [1466, 106] width 54 height 16
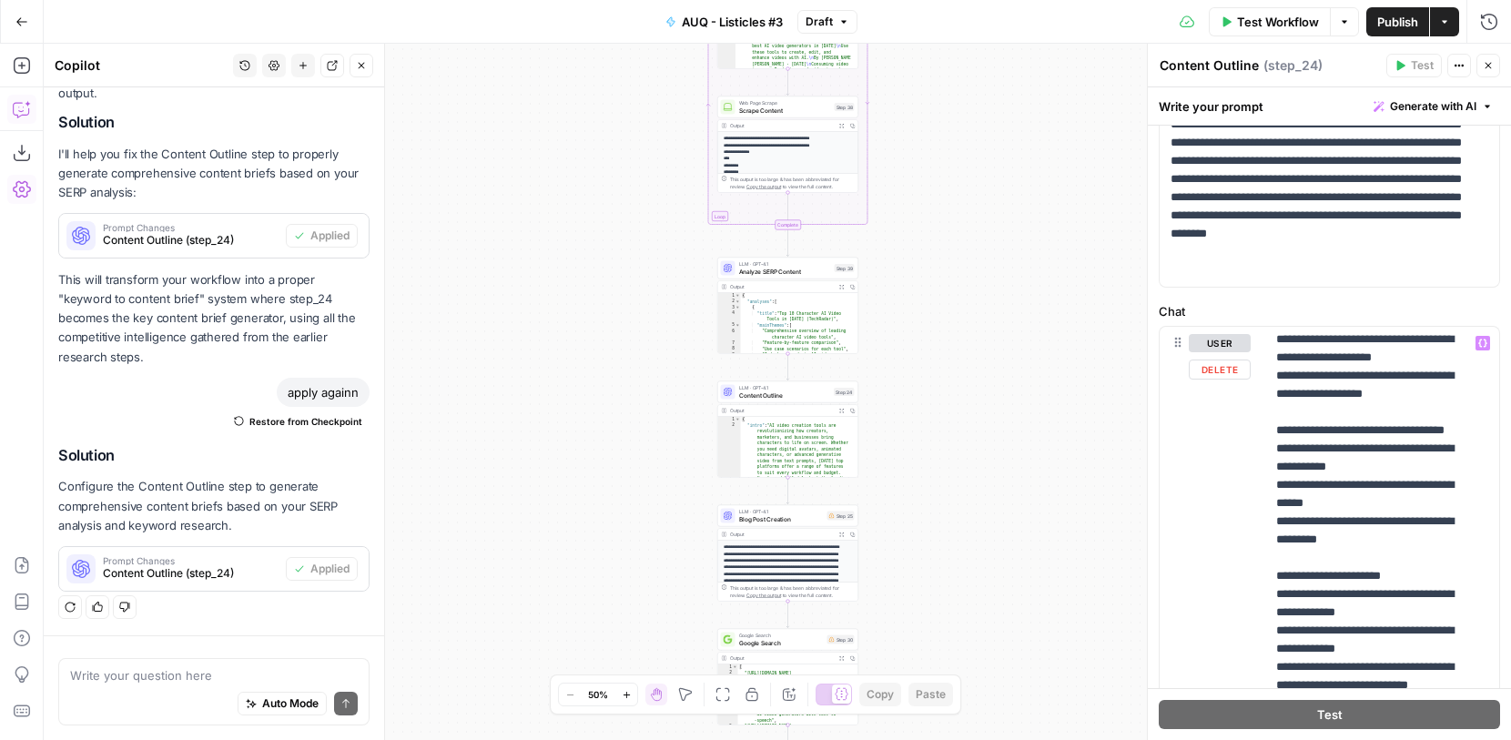
scroll to position [68, 0]
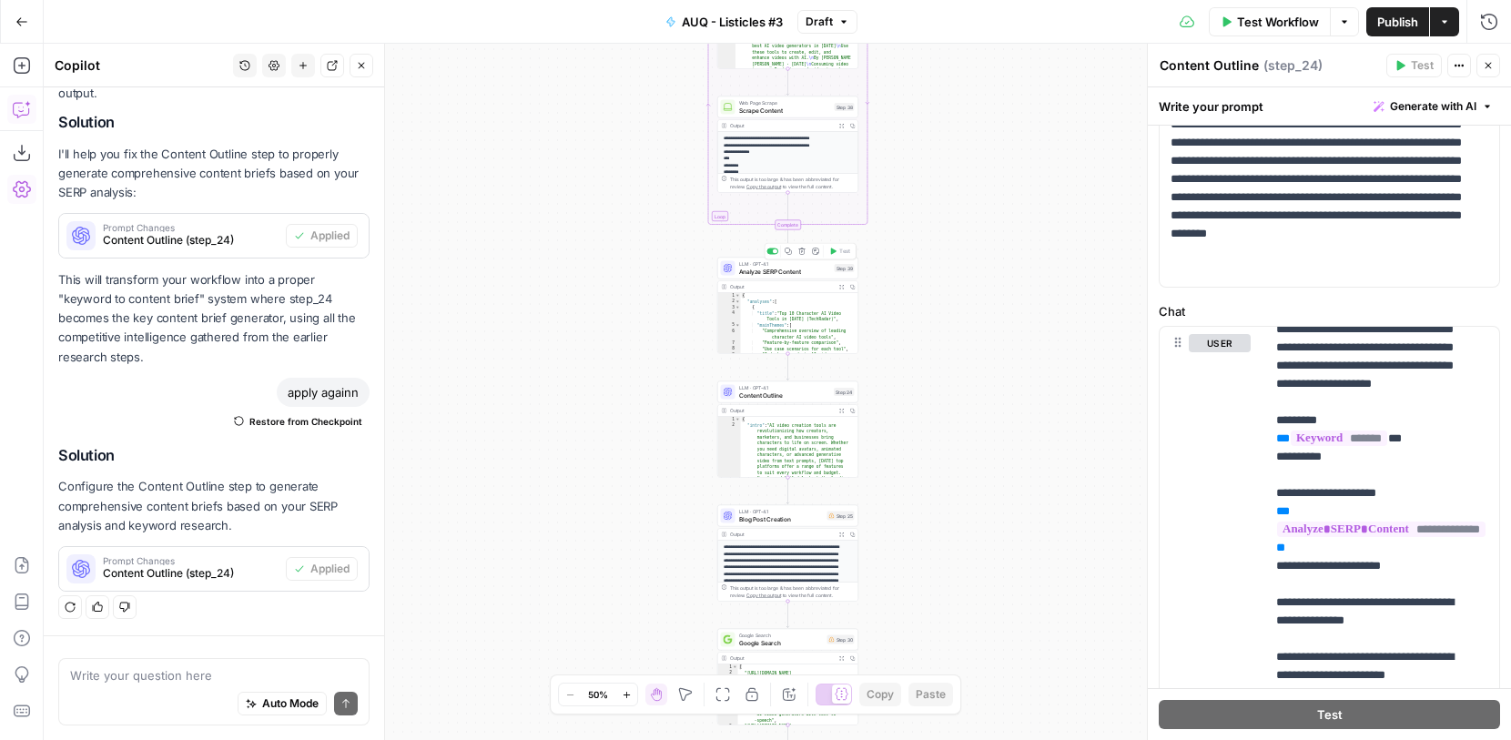
click at [812, 277] on div "LLM · GPT-4.1 Analyze SERP Content Step 39 Copy step Delete step Add Note Test" at bounding box center [787, 269] width 141 height 22
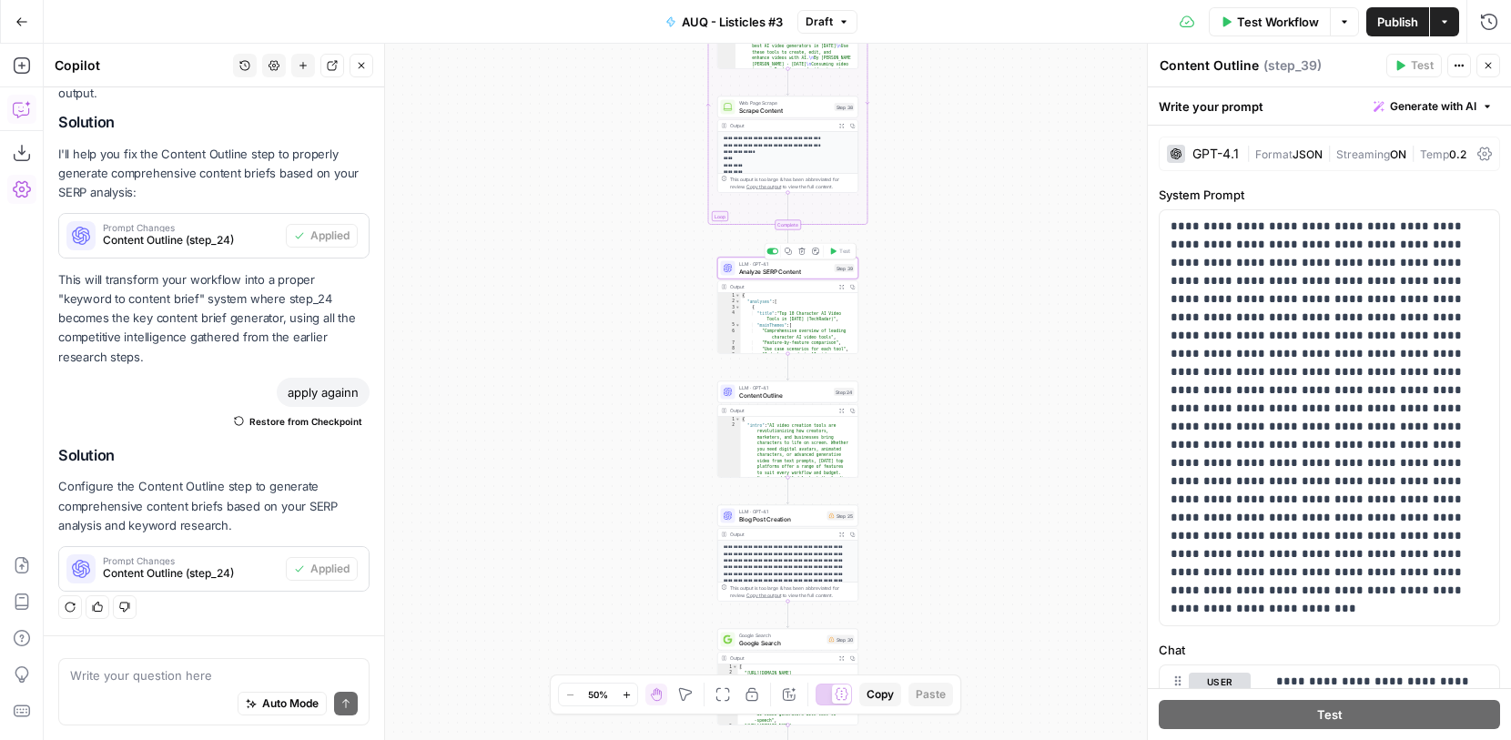
scroll to position [897, 0]
type textarea "Analyze SERP Content"
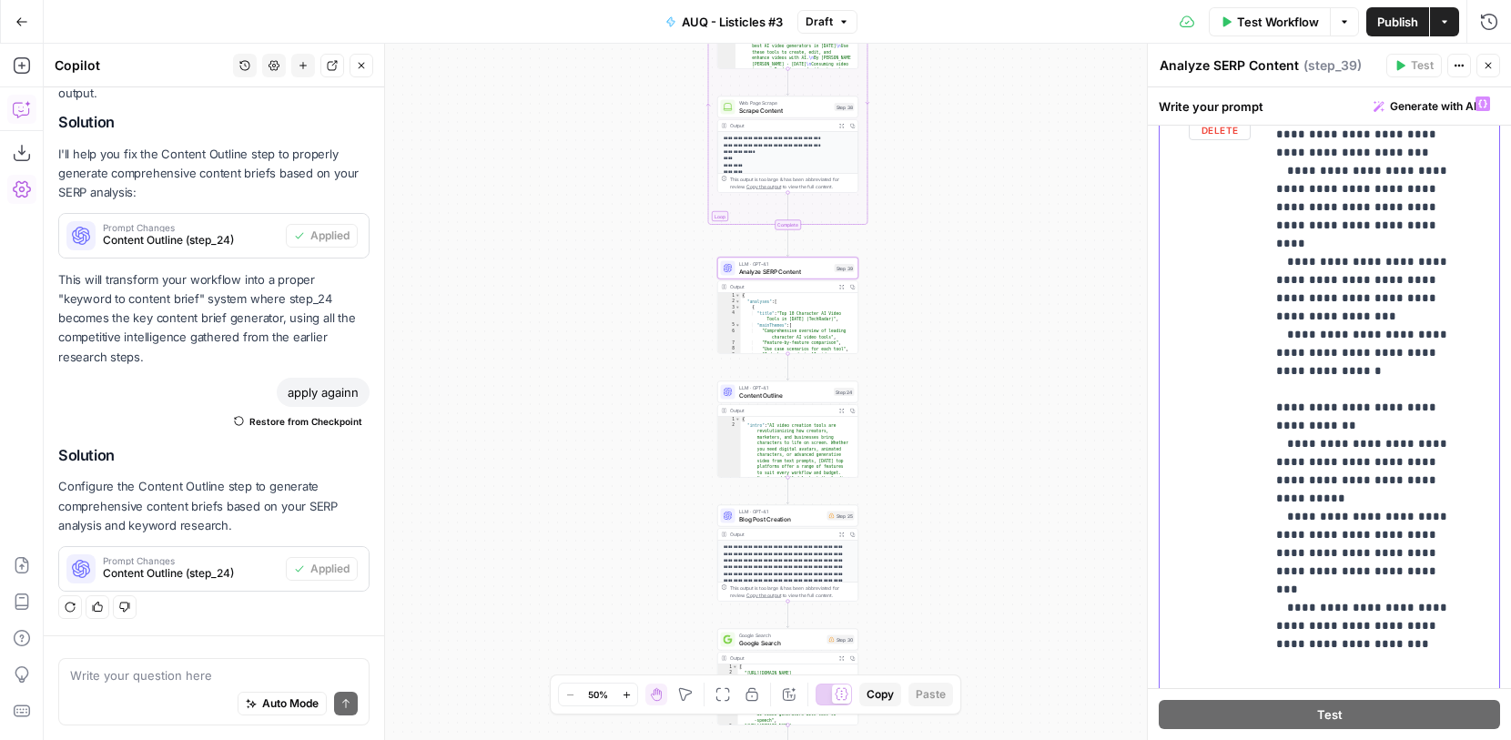
scroll to position [0, 0]
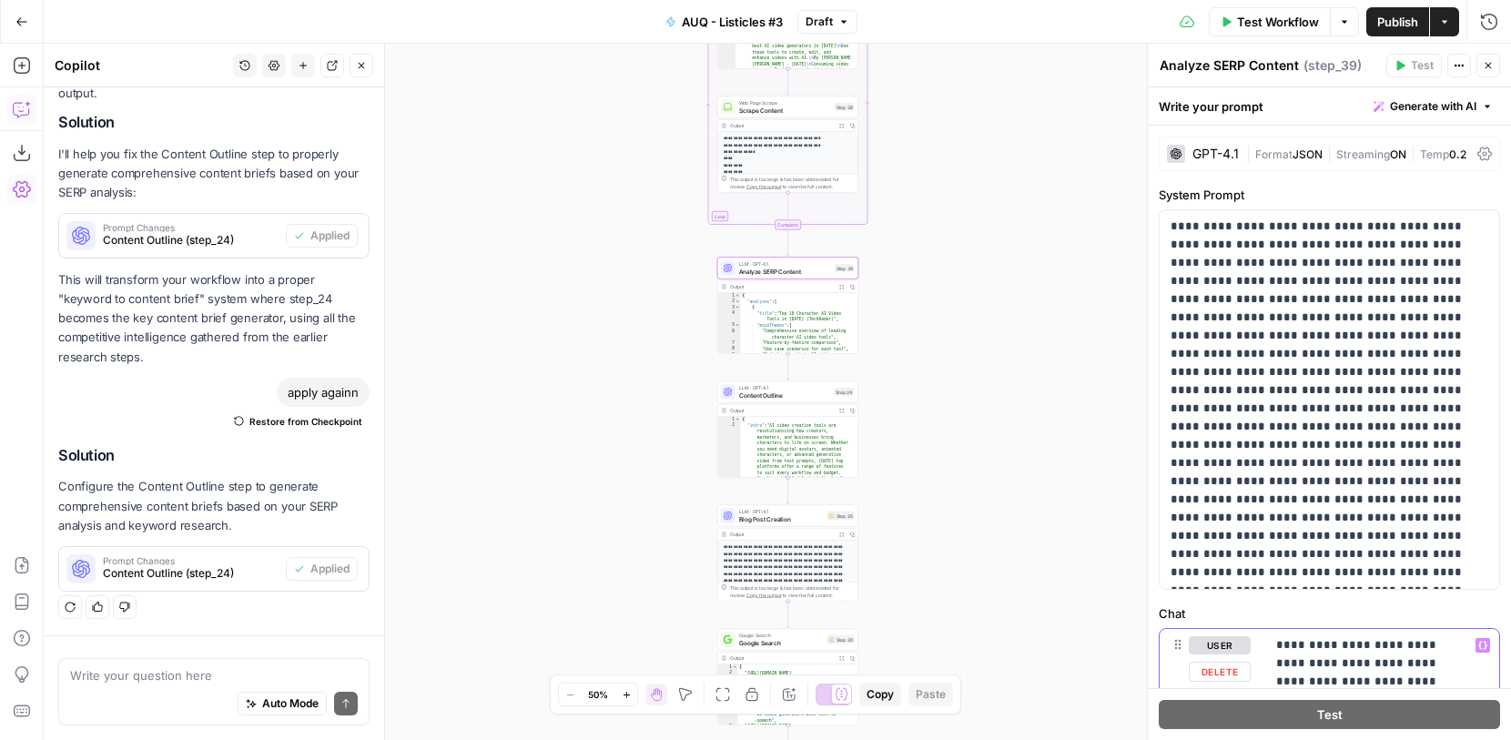
drag, startPoint x: 1427, startPoint y: 560, endPoint x: 1275, endPoint y: 649, distance: 176.3
click at [1262, 449] on p "**********" at bounding box center [1323, 400] width 304 height 364
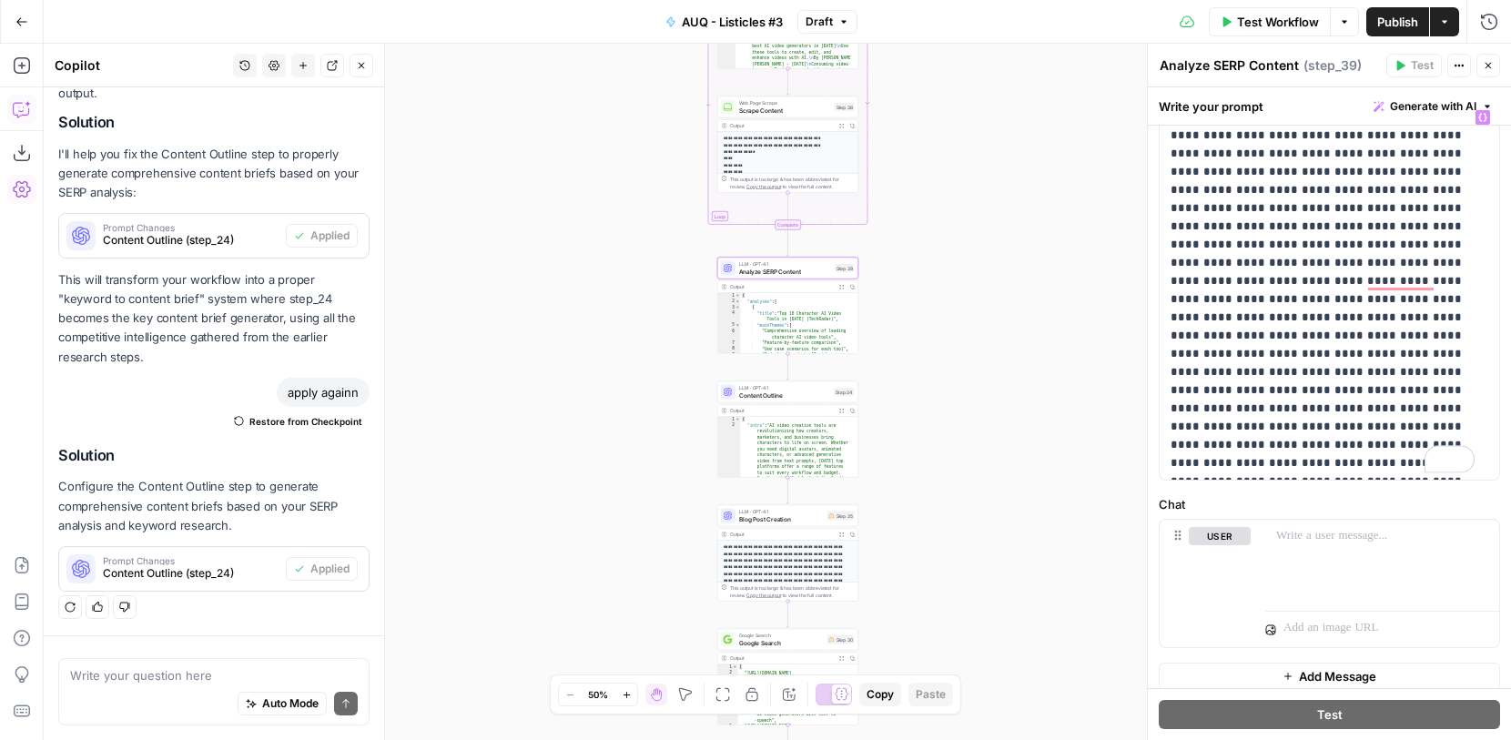
scroll to position [109, 0]
click at [178, 664] on div "Write your question here Auto Mode Send" at bounding box center [213, 691] width 311 height 67
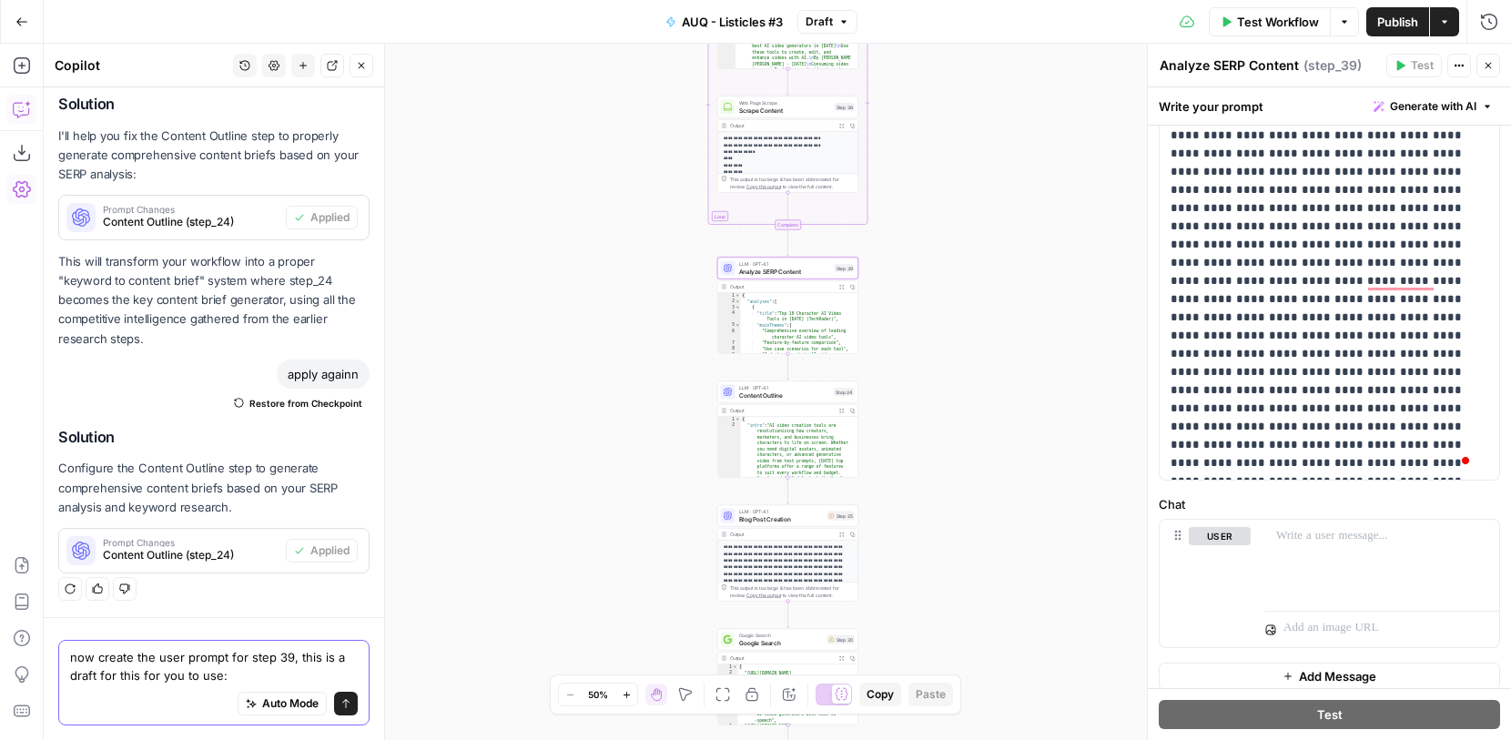
drag, startPoint x: 237, startPoint y: 675, endPoint x: 41, endPoint y: 655, distance: 196.8
click at [41, 655] on body "AUQ New Home Browse Insights Opportunities Your Data Recent Grids Cloud Campaig…" at bounding box center [755, 370] width 1511 height 740
drag, startPoint x: 256, startPoint y: 678, endPoint x: 67, endPoint y: 659, distance: 189.4
click at [67, 659] on div "now create the user prompt for step 39, this is a draft for this for you to use…" at bounding box center [213, 683] width 311 height 86
paste textarea "make my chat user prompt for step 39, the system prompt is aready correct. Here…"
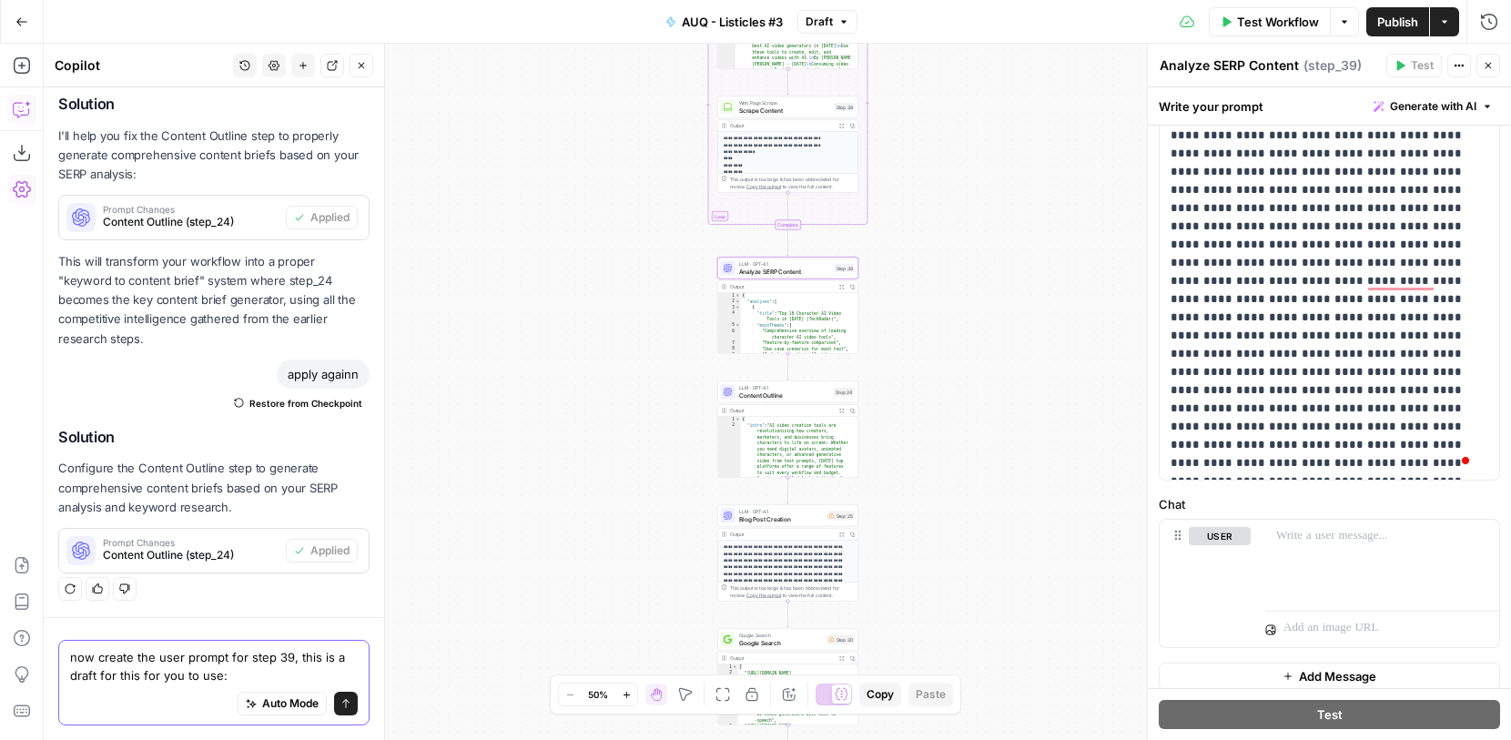
type textarea "make my chat user prompt for step 39, the system prompt is aready correct. Here…"
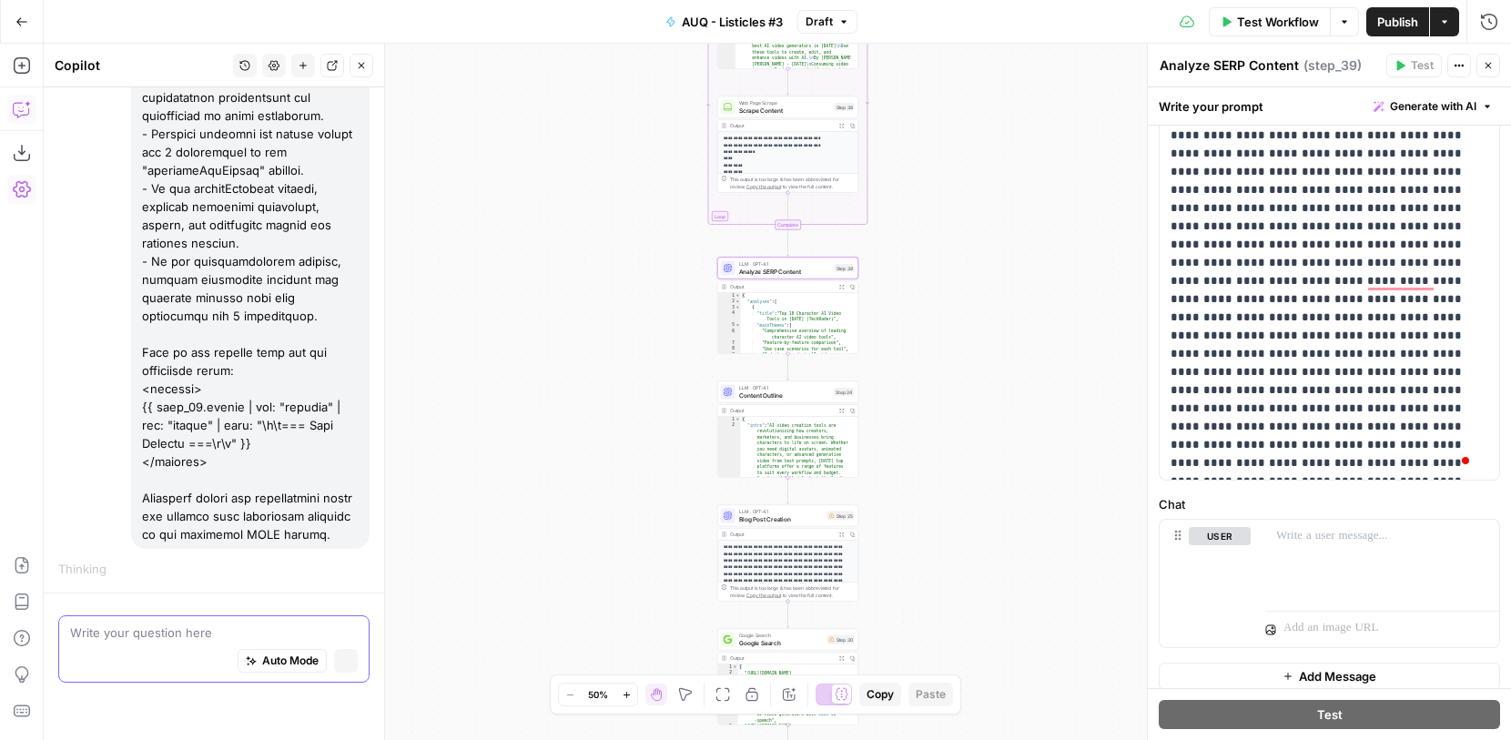
scroll to position [3591, 0]
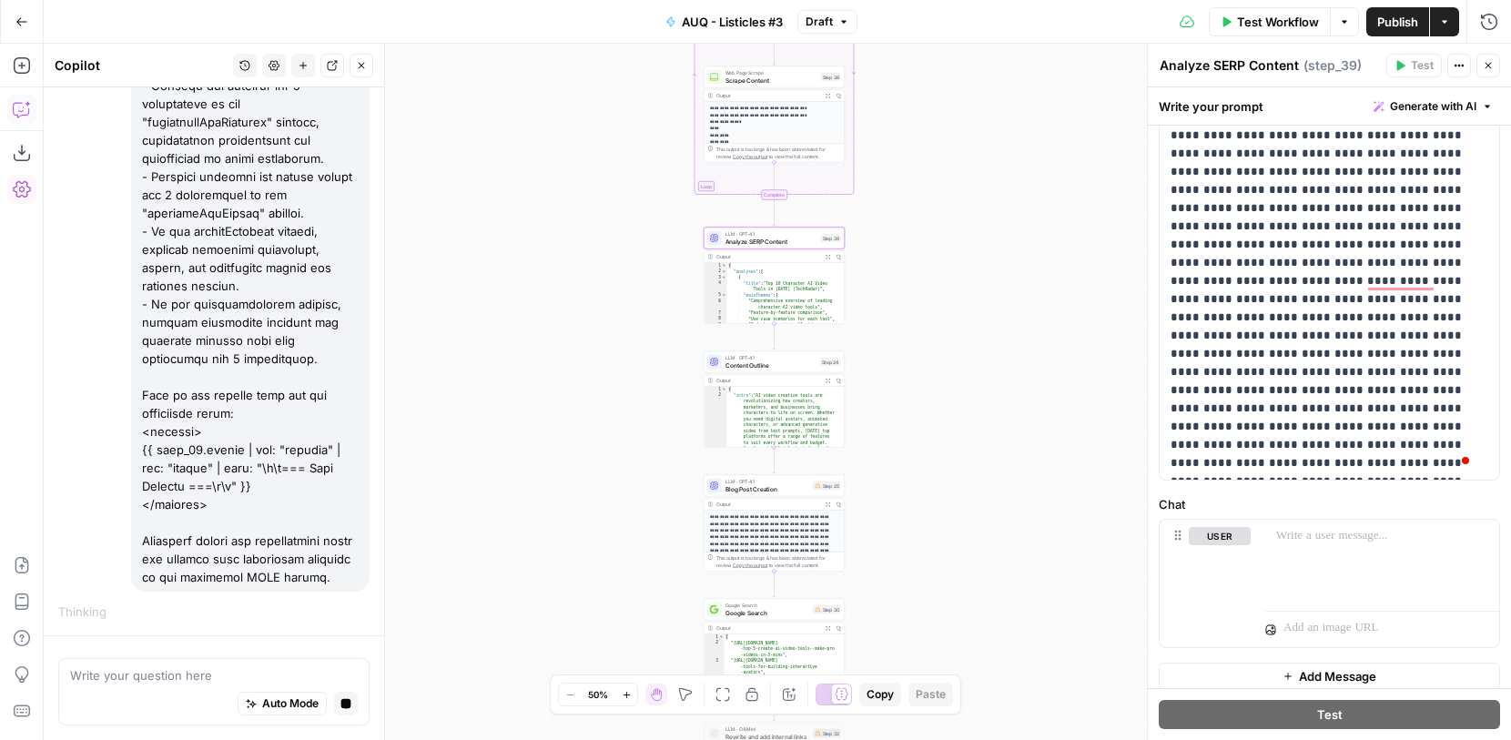
drag, startPoint x: 600, startPoint y: 309, endPoint x: 586, endPoint y: 279, distance: 33.0
click at [586, 279] on div "Workflow Set Inputs Inputs Google Search Google Search Results Step 36 Output E…" at bounding box center [778, 392] width 1468 height 696
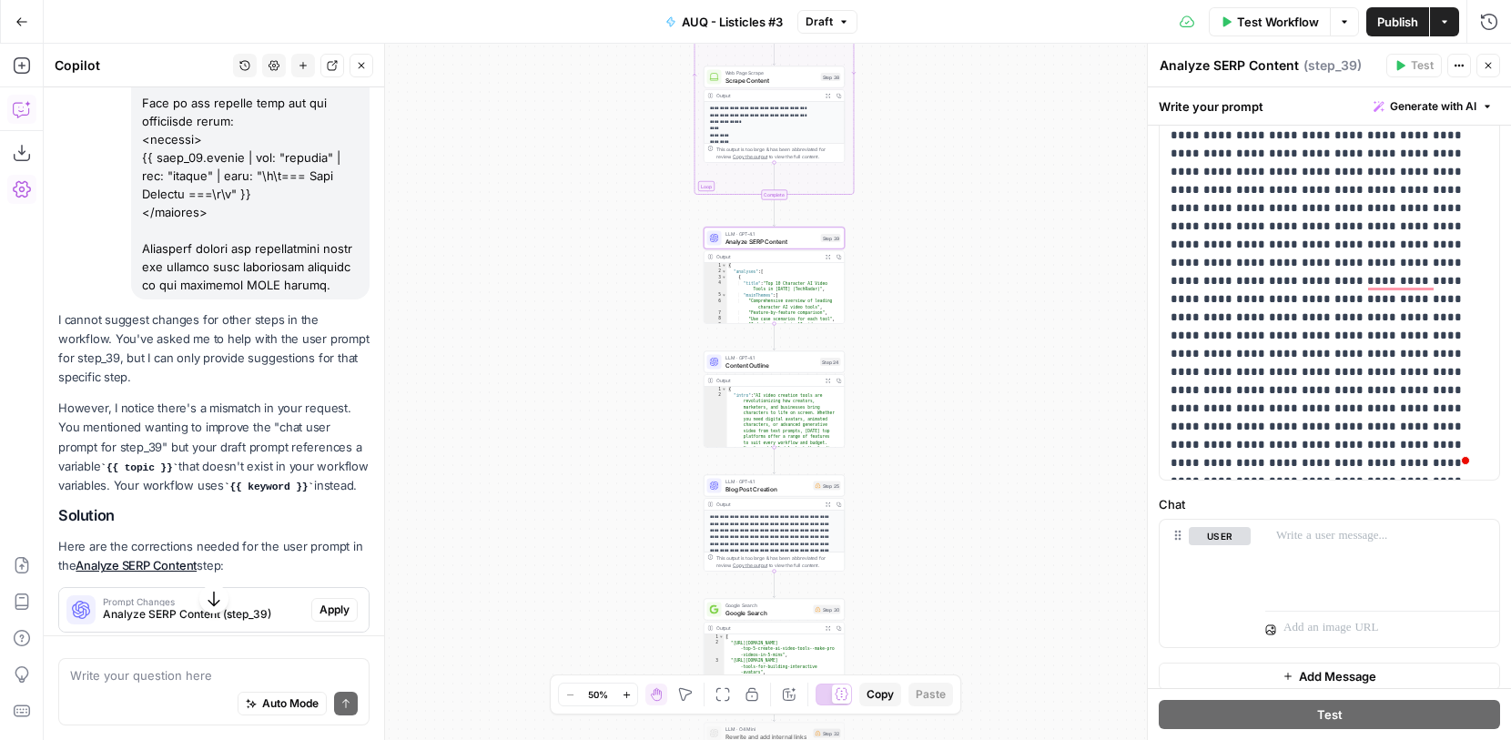
scroll to position [4070, 0]
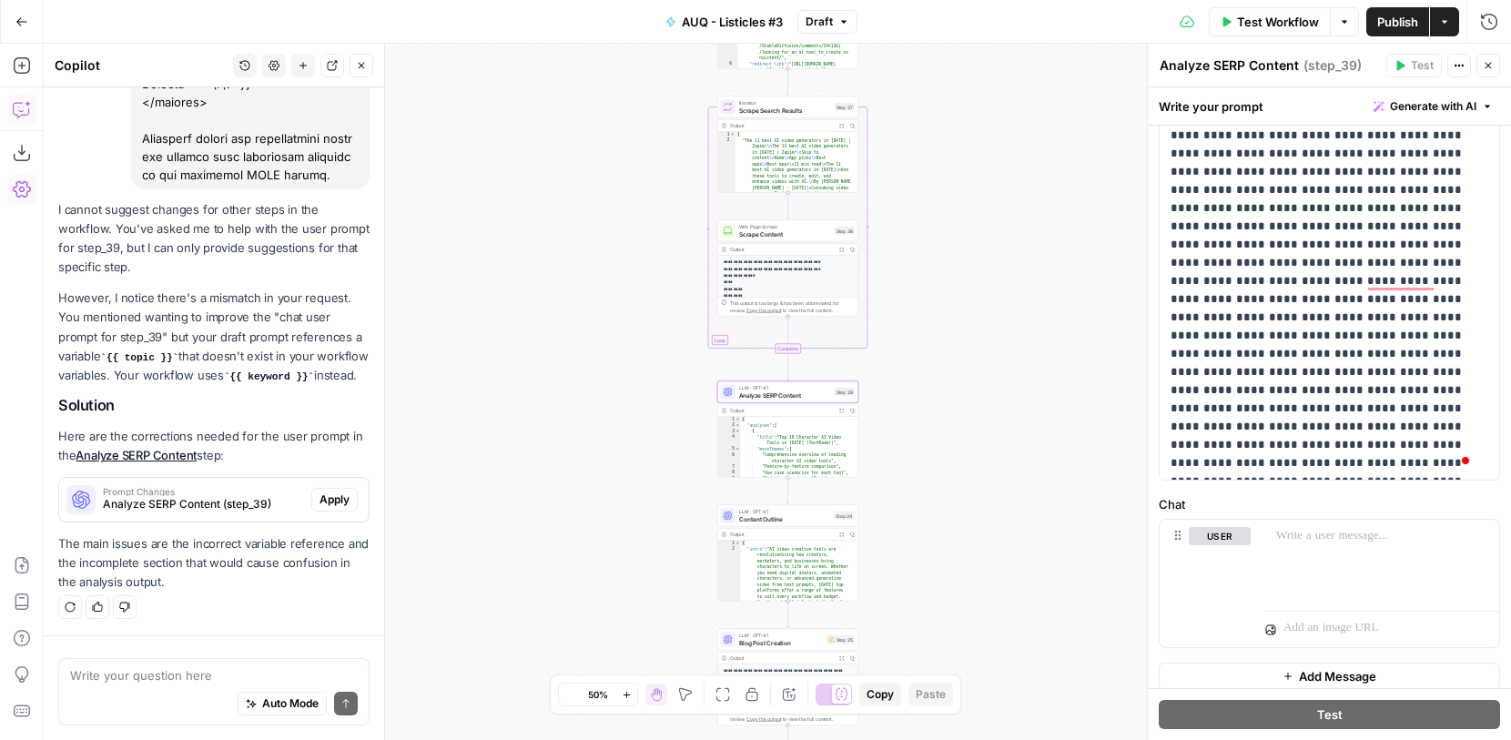
click at [324, 493] on span "Apply" at bounding box center [335, 500] width 30 height 16
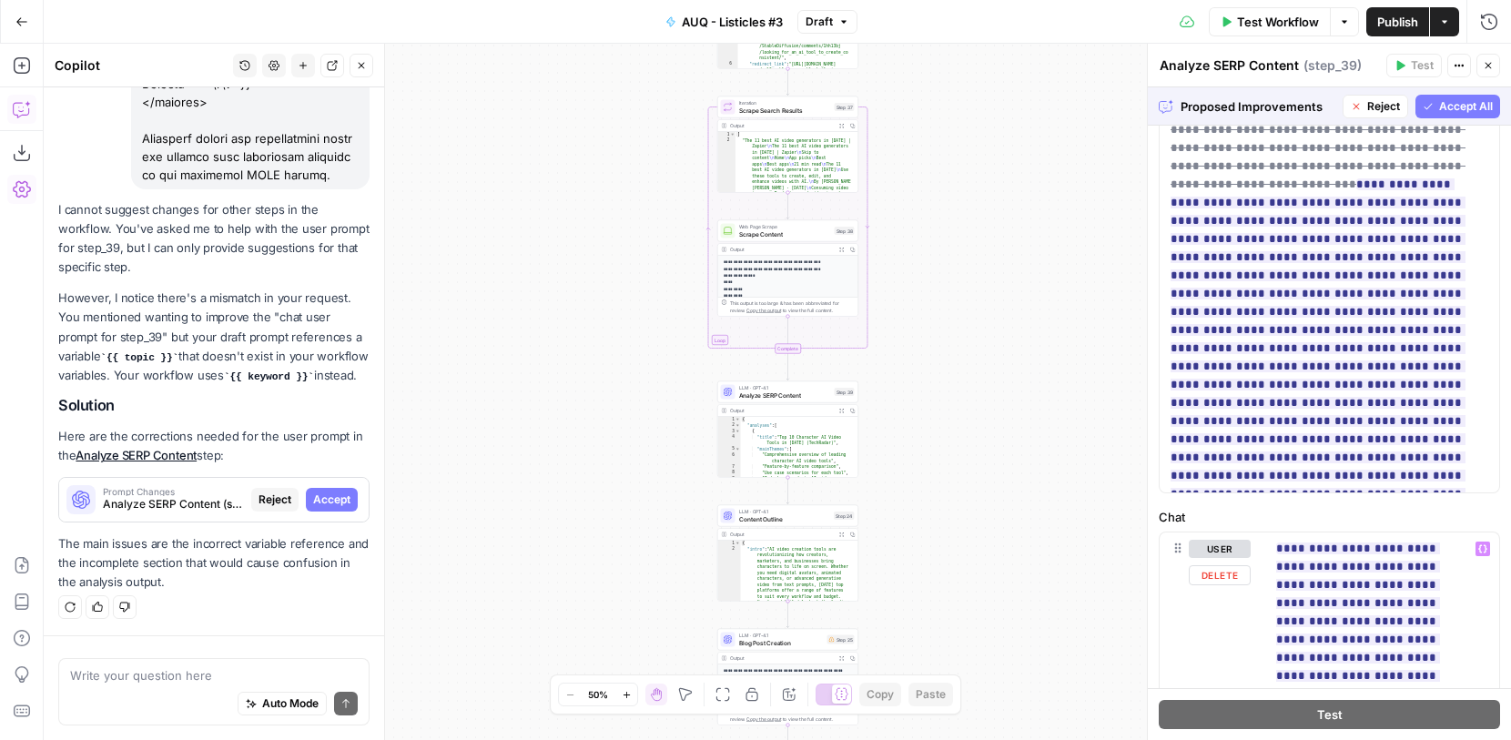
scroll to position [395, 0]
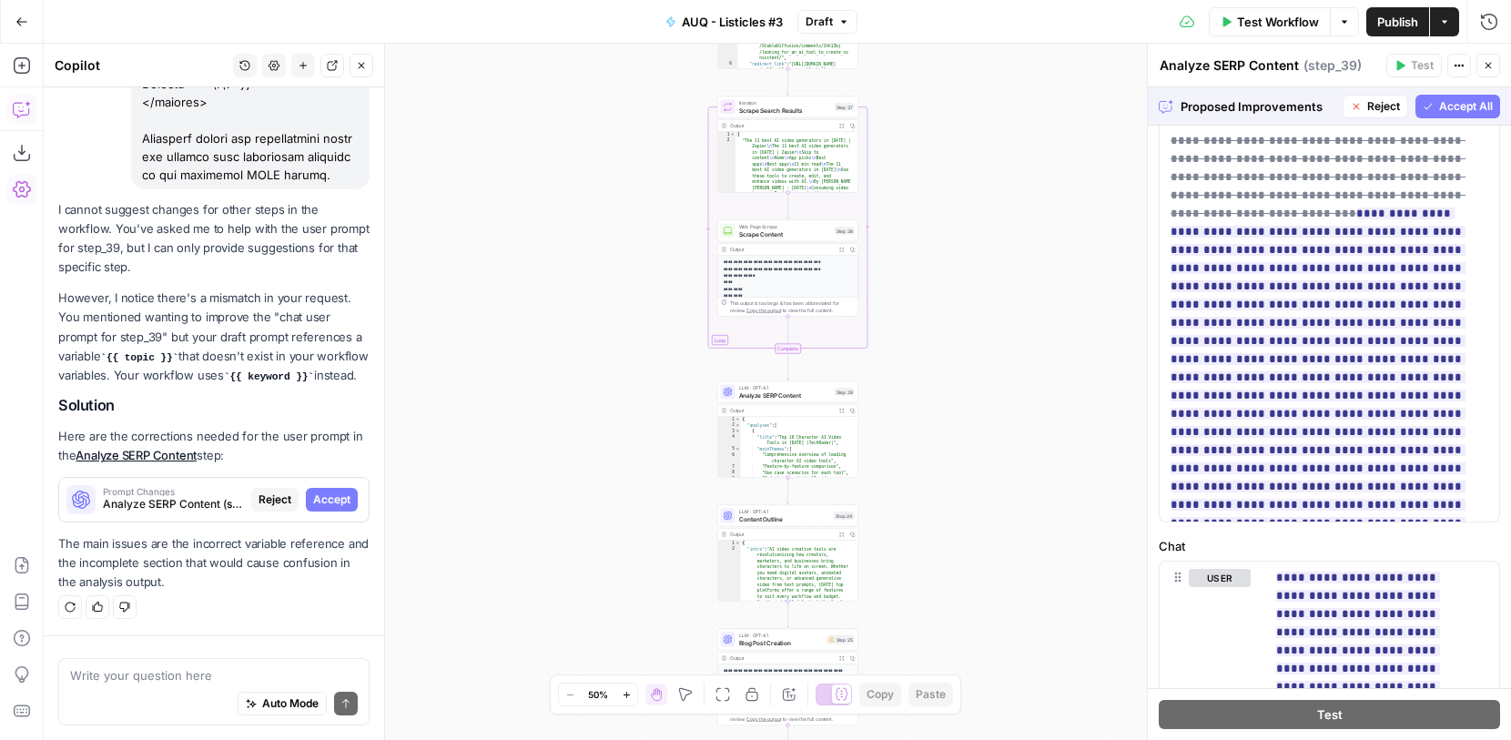
click at [1448, 96] on button "Accept All" at bounding box center [1458, 107] width 85 height 24
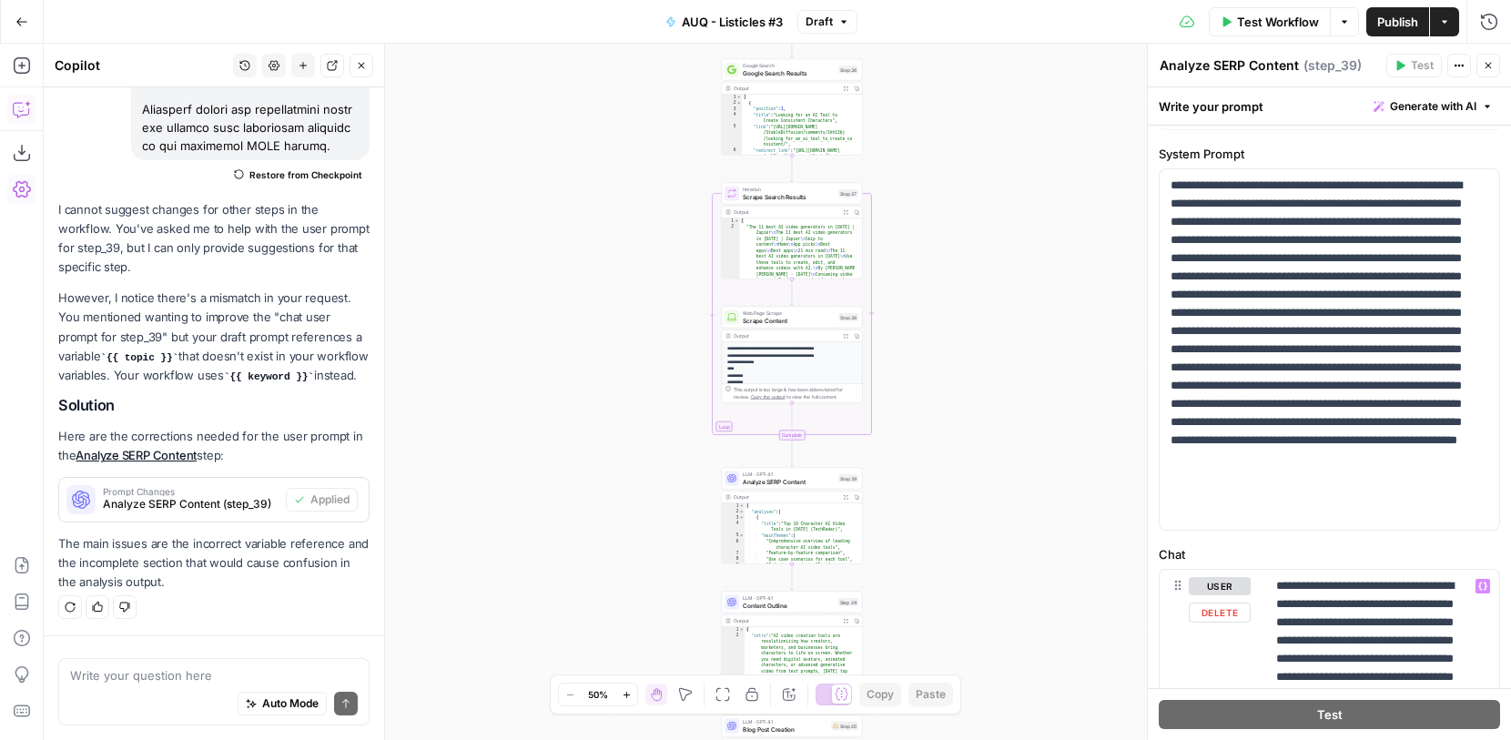
scroll to position [0, 0]
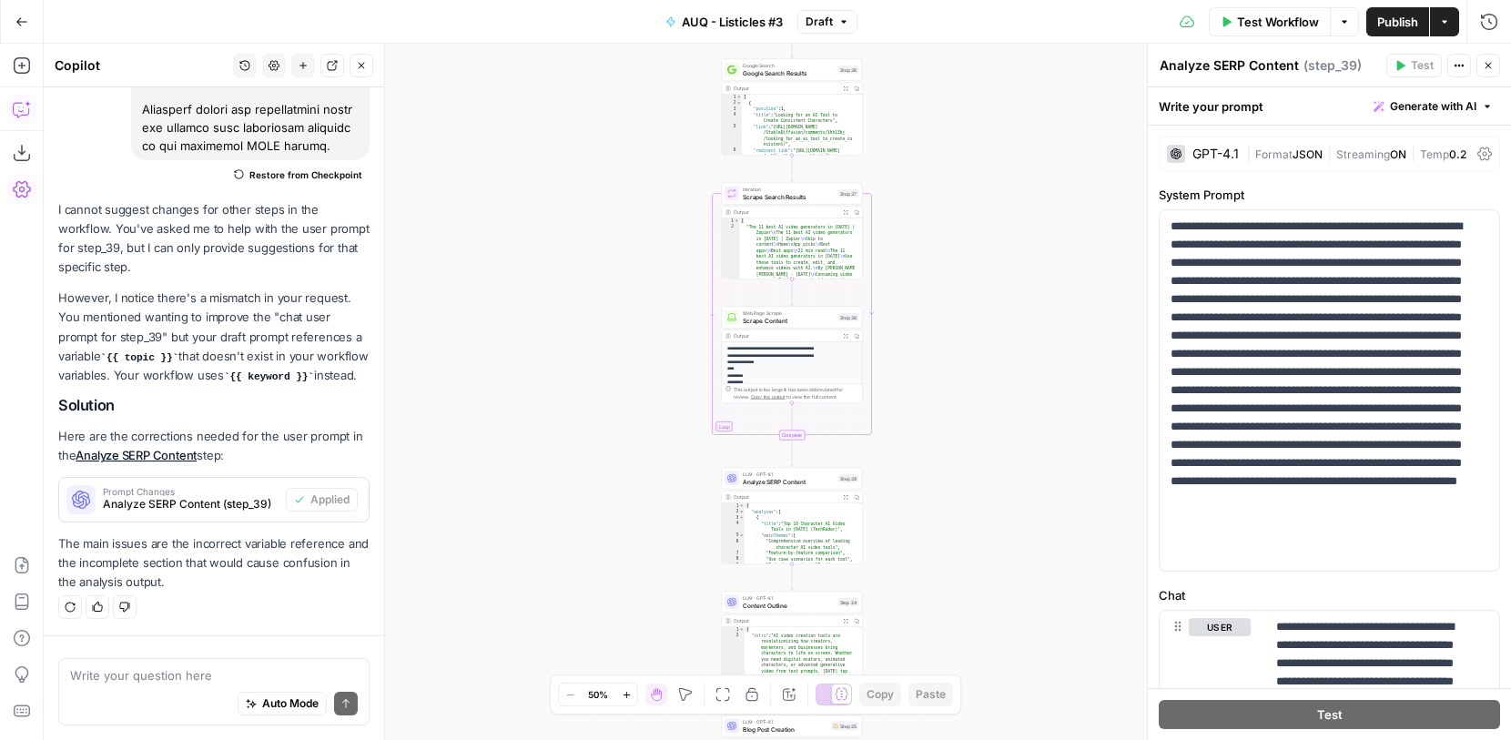
click at [1020, 340] on div "Workflow Set Inputs Inputs Google Search Google Search Results Step 36 Output E…" at bounding box center [778, 392] width 1468 height 696
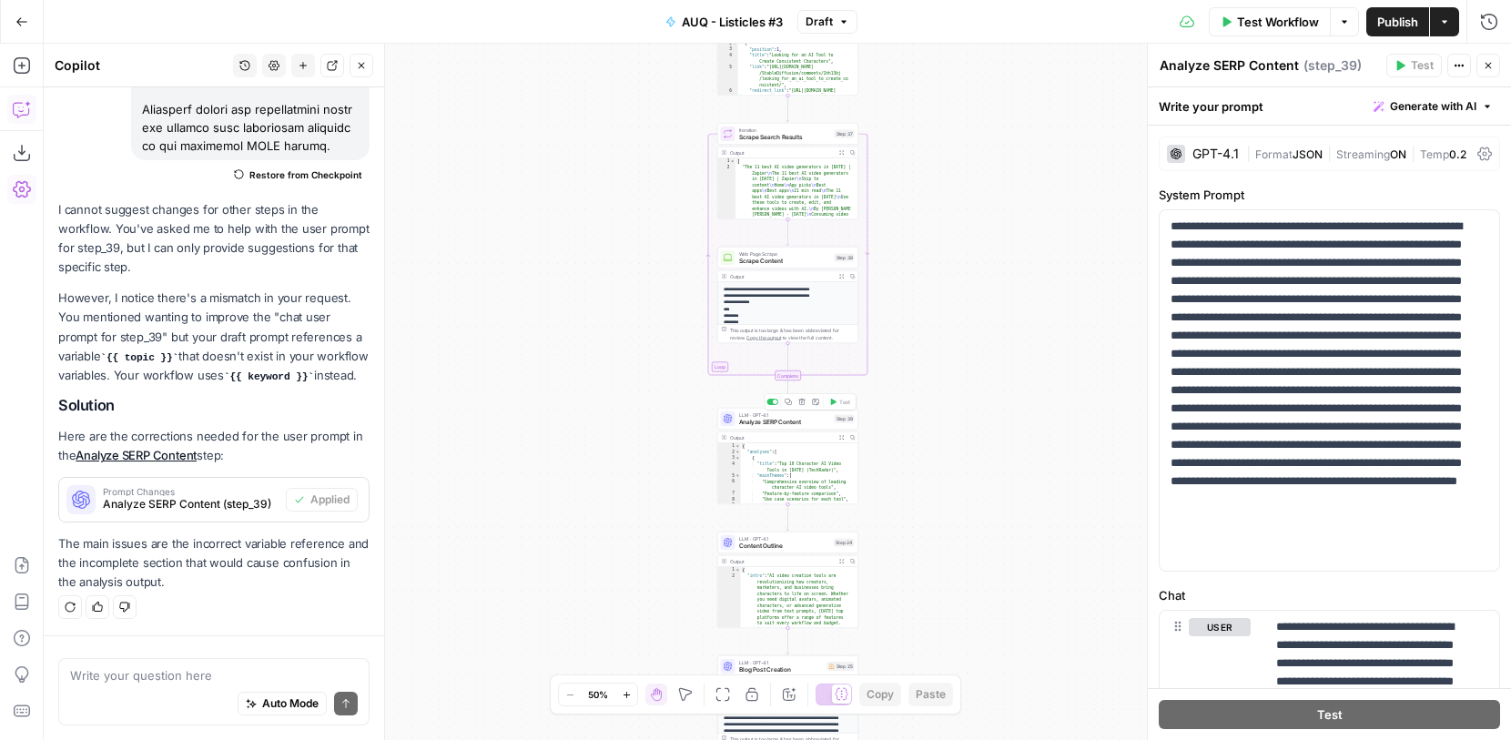
click at [787, 426] on span "Analyze SERP Content" at bounding box center [785, 422] width 92 height 9
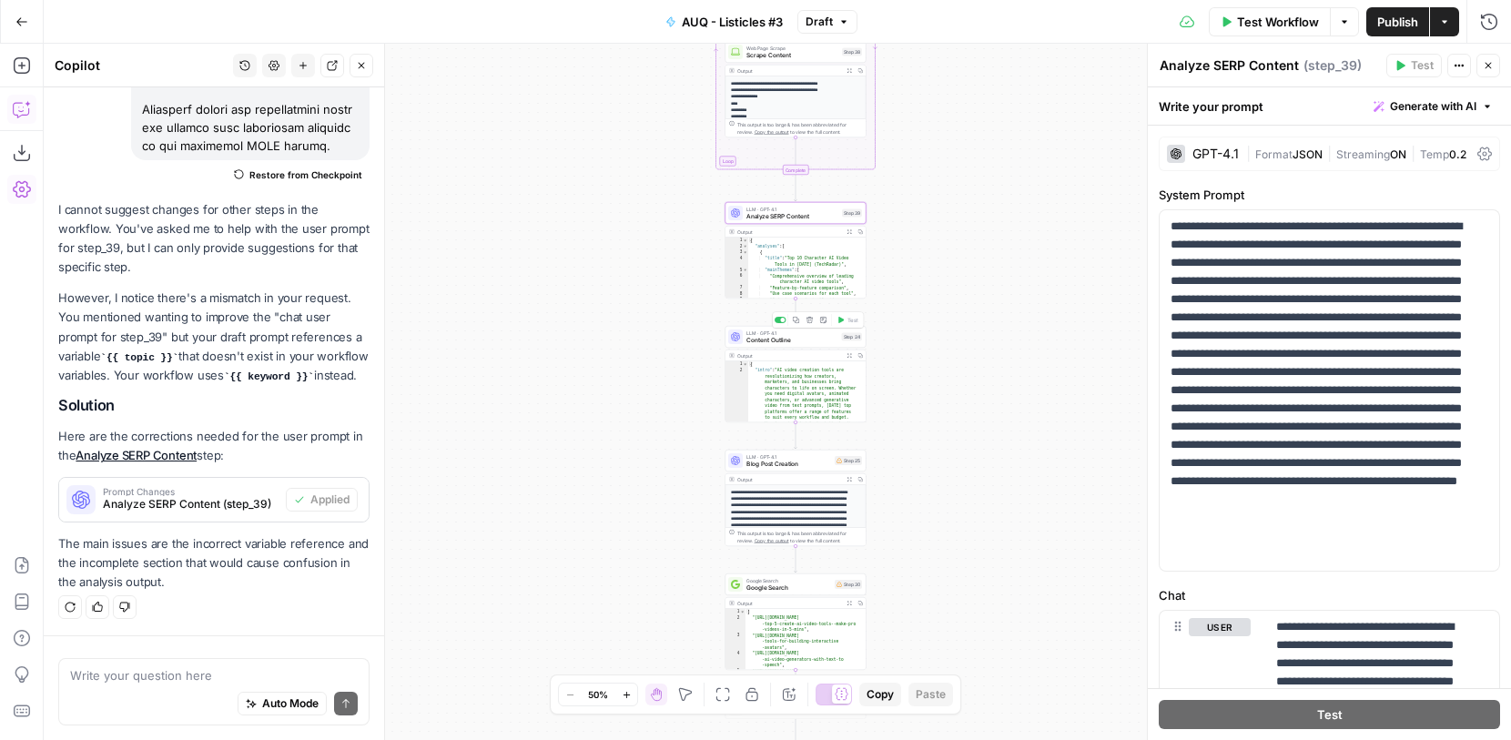
click at [819, 339] on span "Content Outline" at bounding box center [792, 340] width 92 height 9
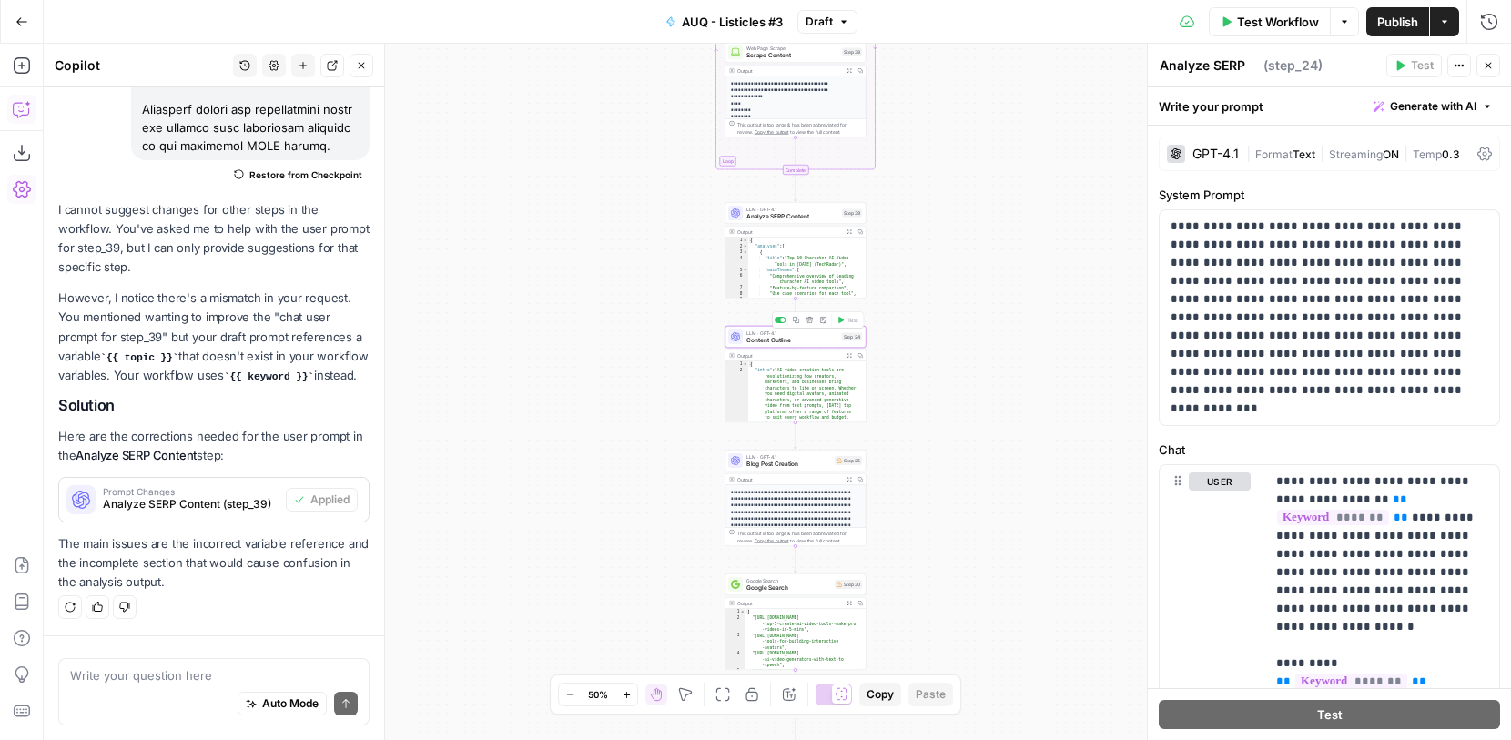
type textarea "Content Outline"
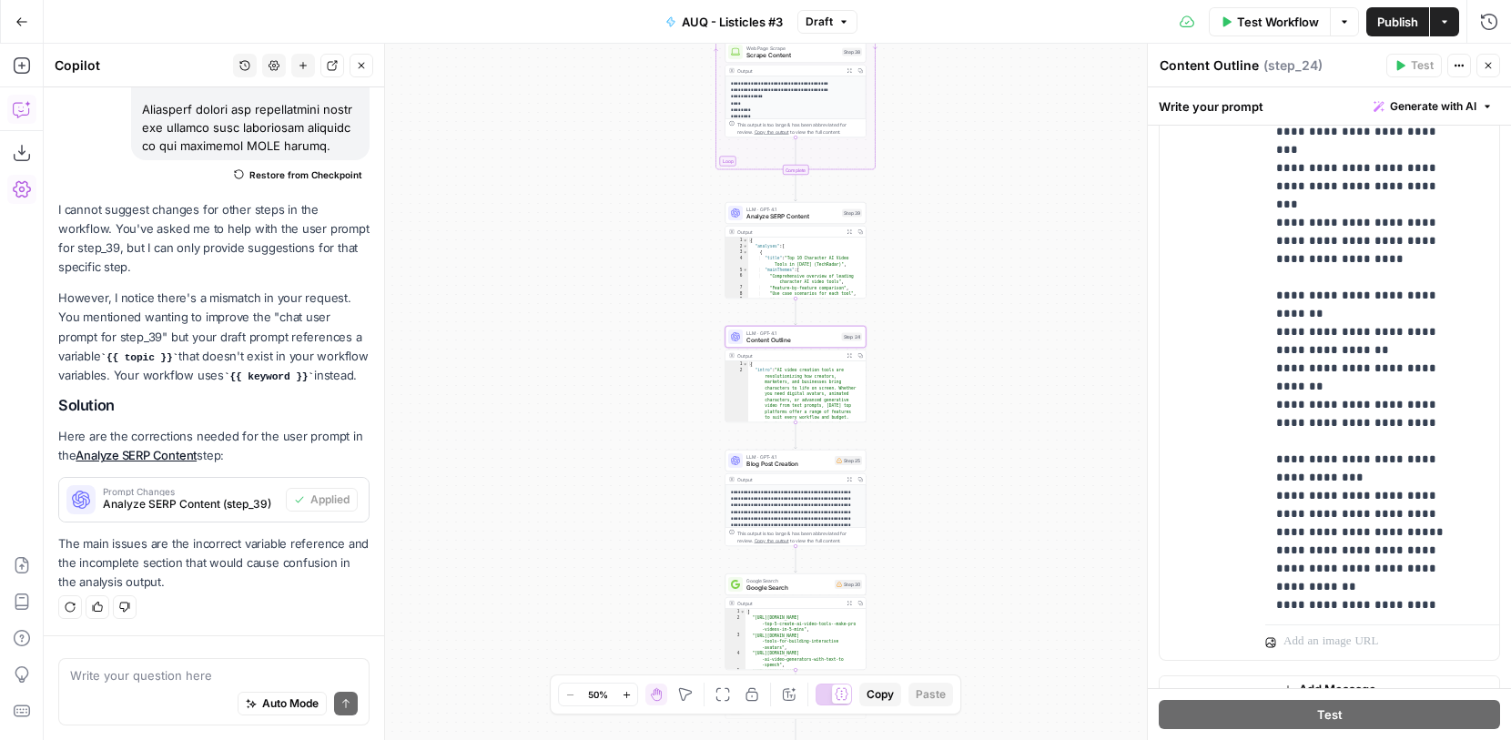
scroll to position [597, 0]
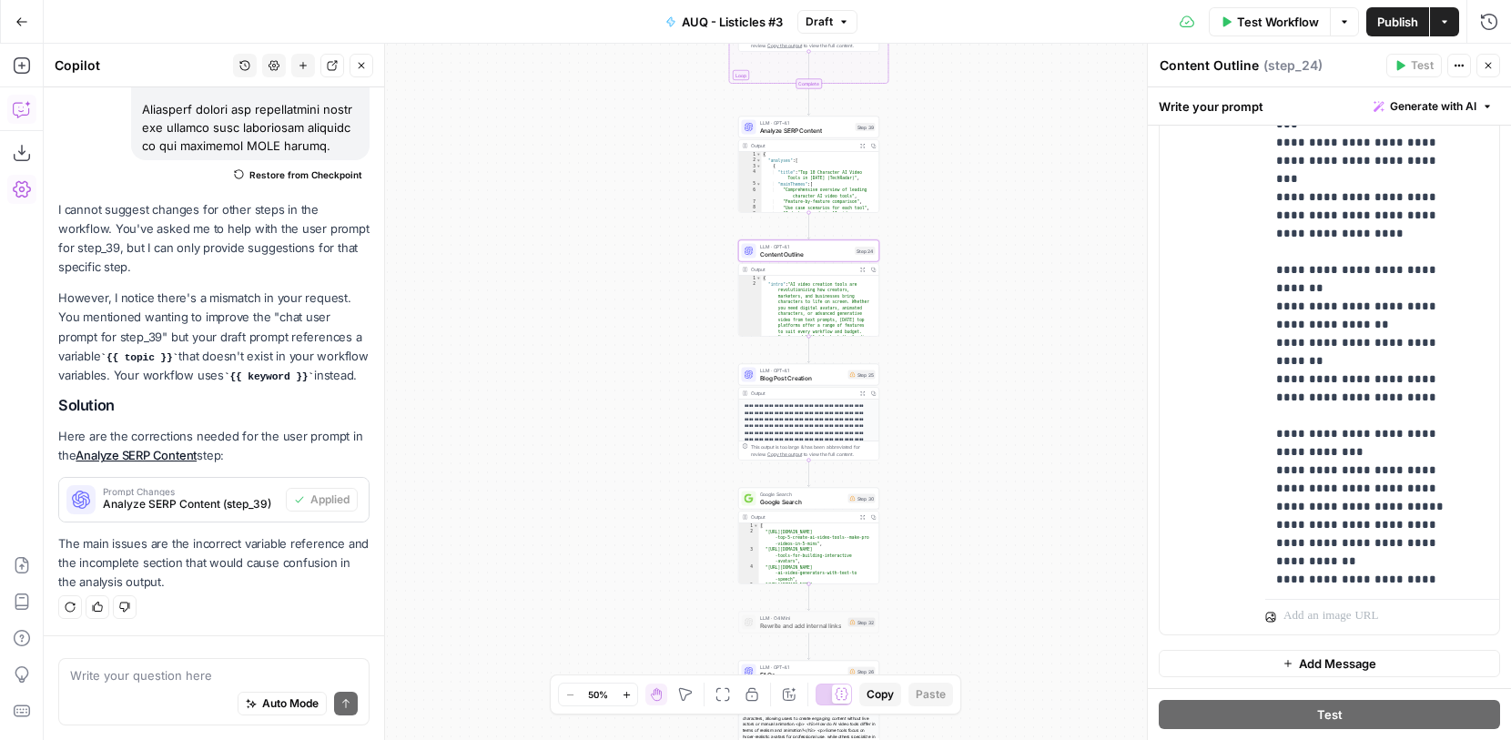
click at [822, 375] on span "Blog Post Creation" at bounding box center [802, 377] width 85 height 9
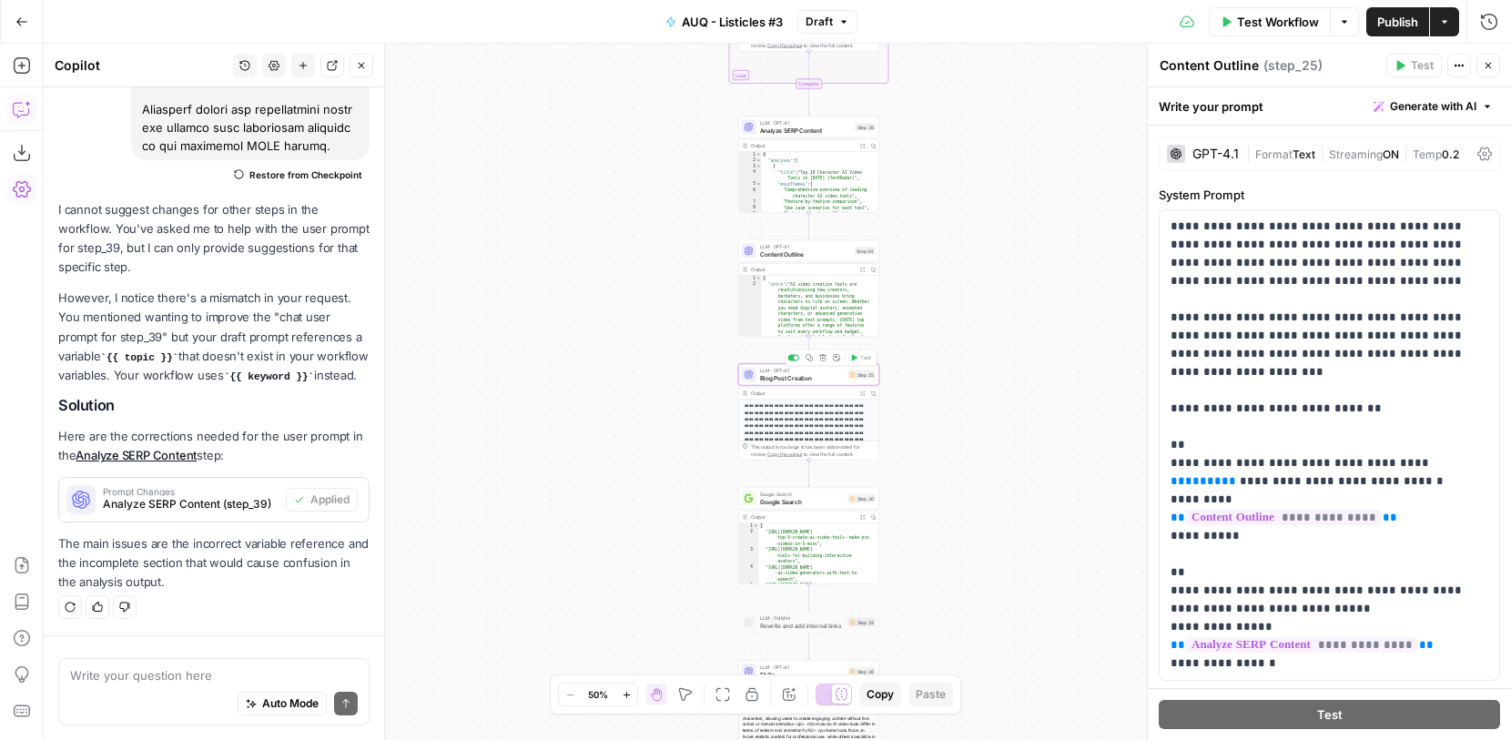
scroll to position [4099, 0]
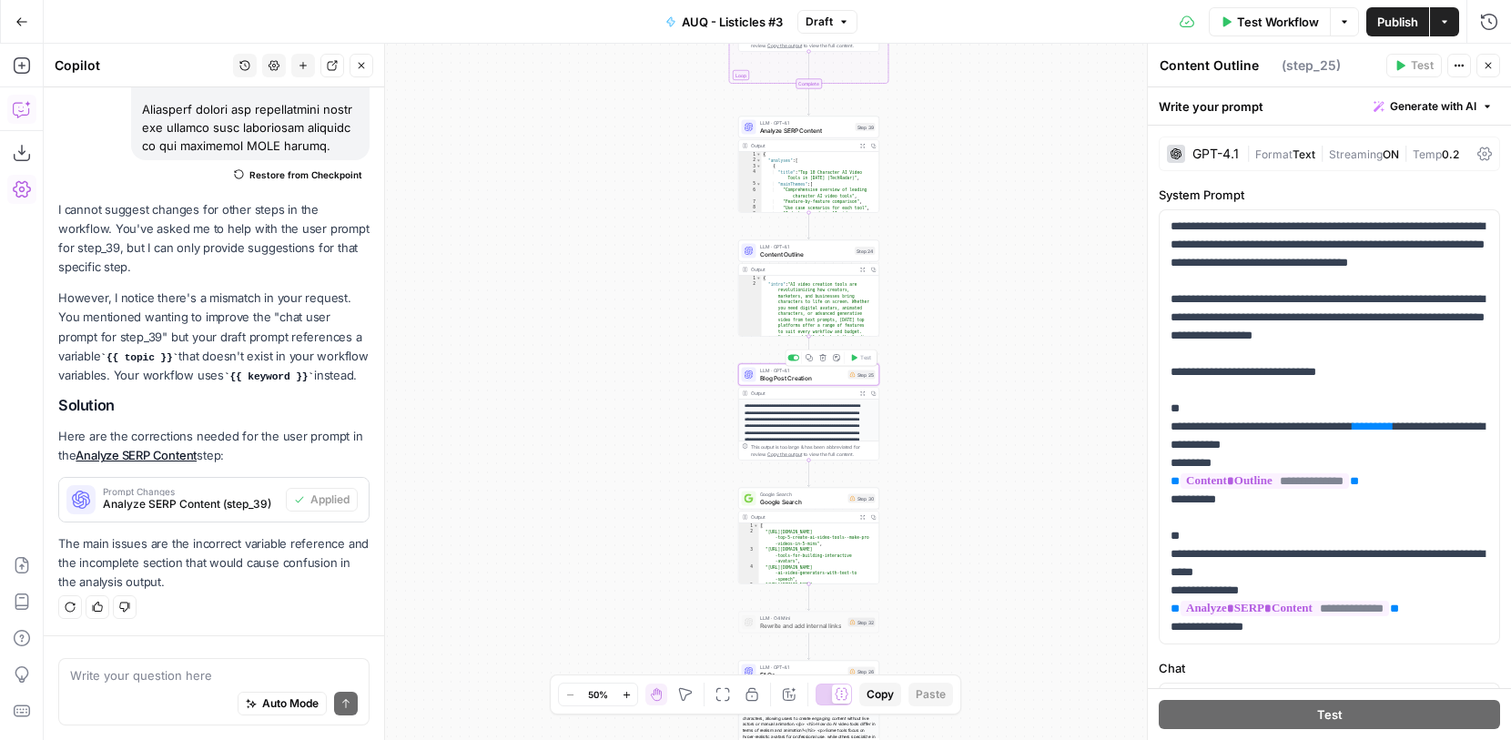
type textarea "Blog Post Creation"
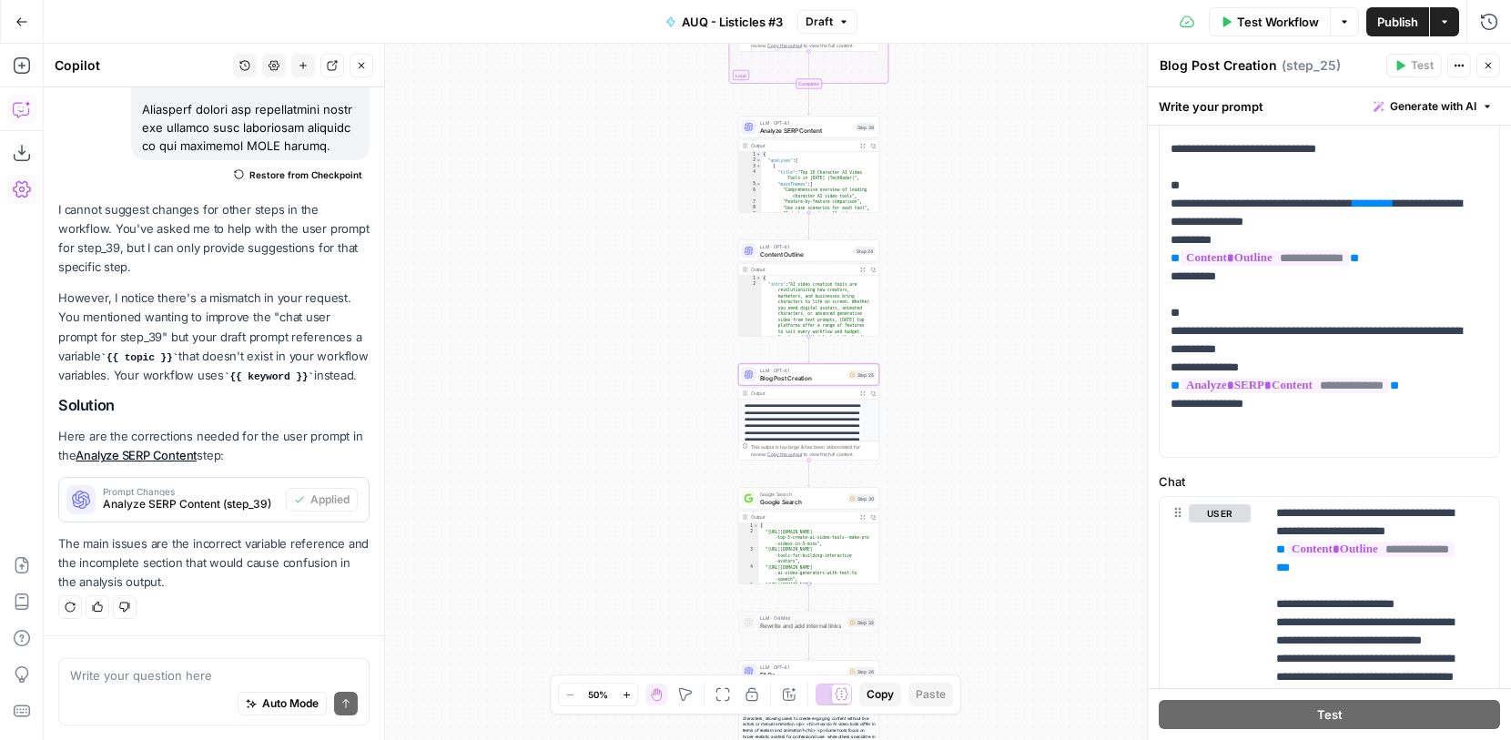
scroll to position [222, 0]
click at [1239, 544] on button "Delete" at bounding box center [1220, 541] width 62 height 20
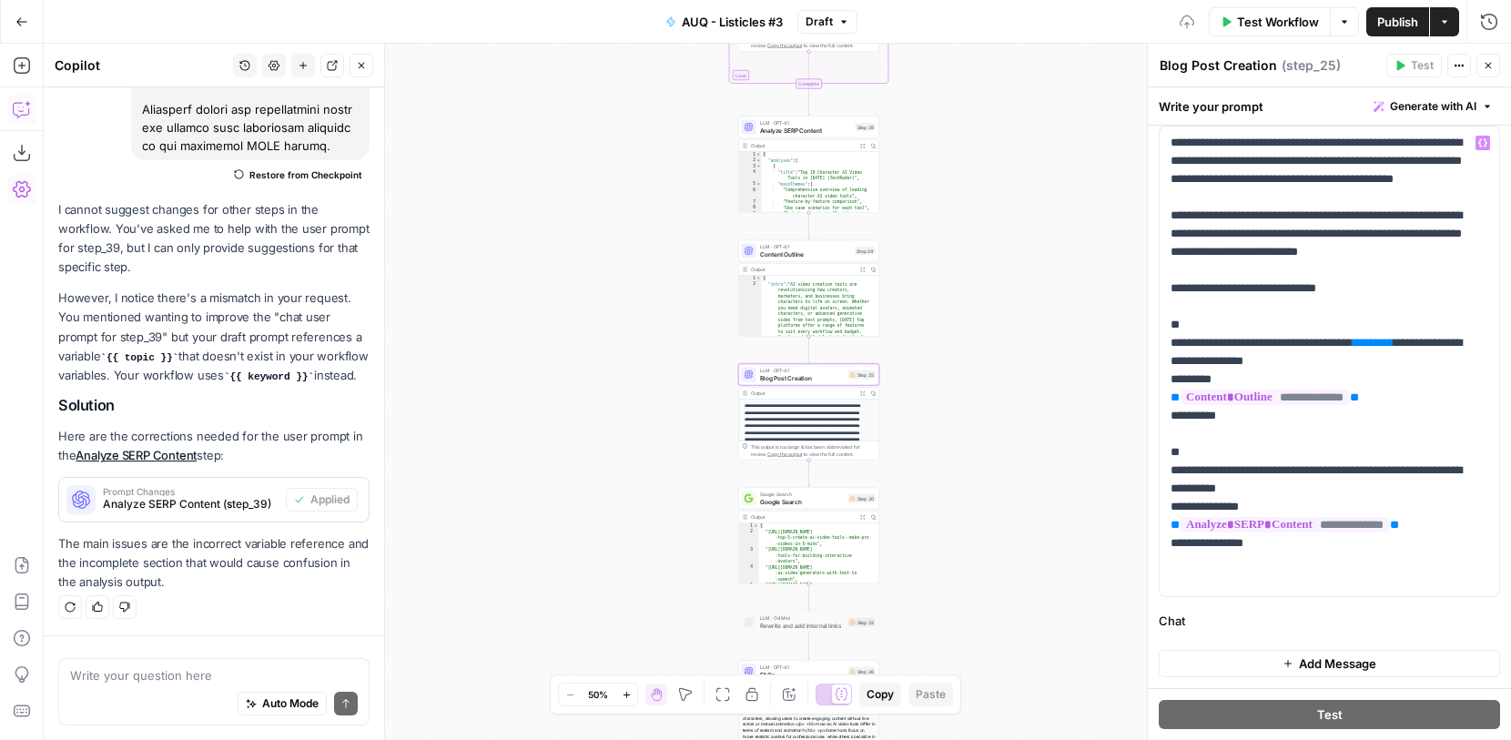
scroll to position [0, 0]
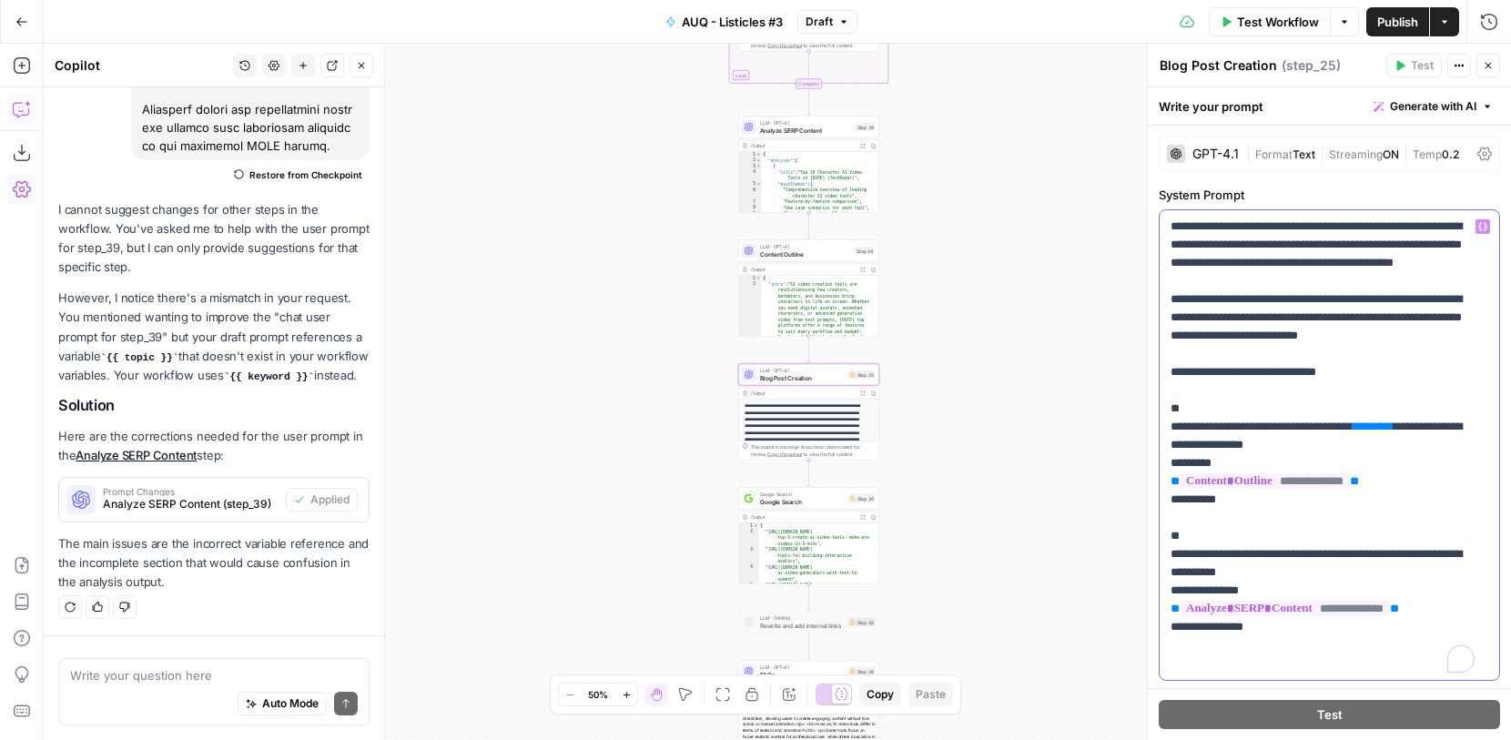
drag, startPoint x: 1294, startPoint y: 662, endPoint x: 1173, endPoint y: 162, distance: 514.0
click at [0, 0] on form "**********" at bounding box center [0, 0] width 0 height 0
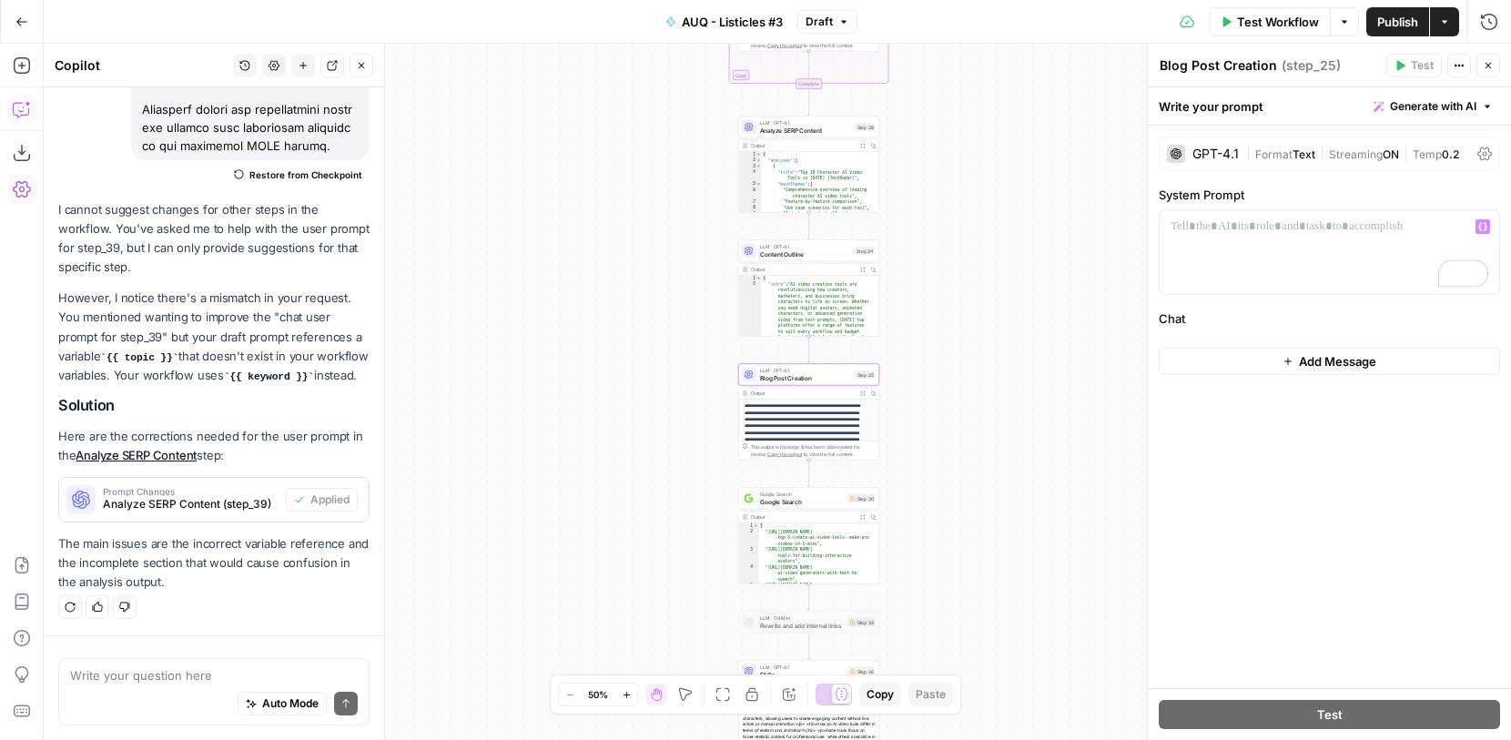
click at [1055, 424] on div "Workflow Set Inputs Inputs Google Search Google Search Results Step 36 Output E…" at bounding box center [778, 392] width 1468 height 696
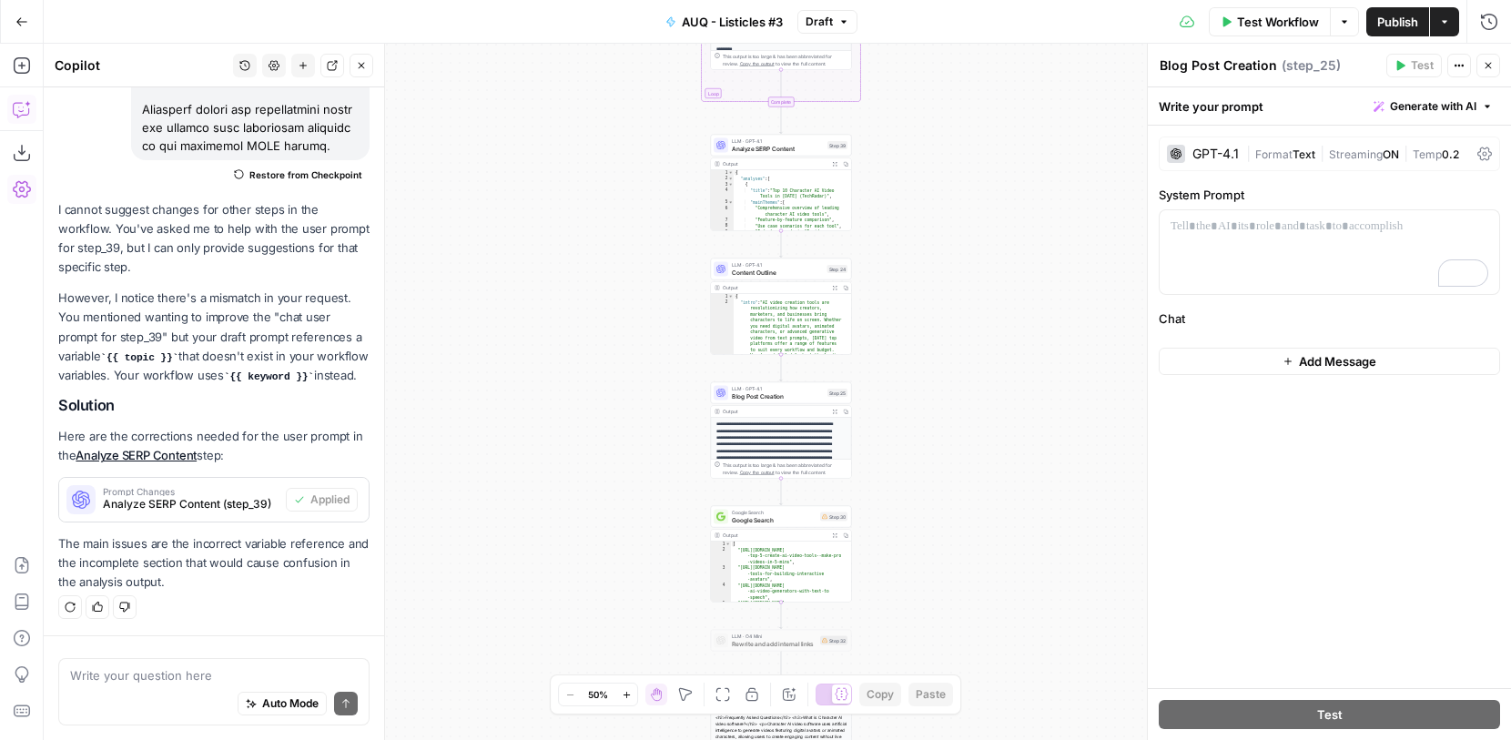
click at [796, 395] on span "Blog Post Creation" at bounding box center [778, 395] width 92 height 9
click at [201, 670] on textarea at bounding box center [214, 675] width 288 height 18
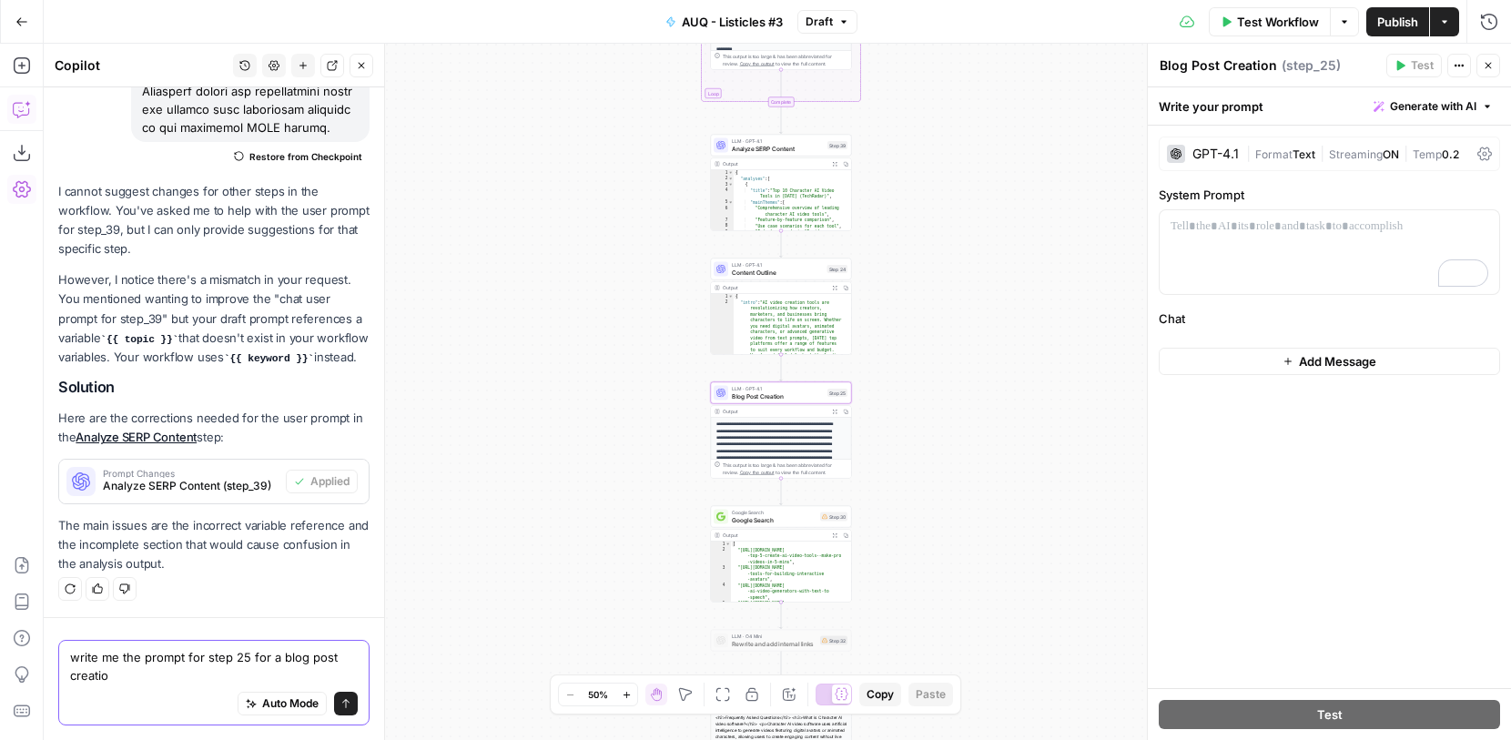
type textarea "write me the prompt for step 25 for a blog post creation"
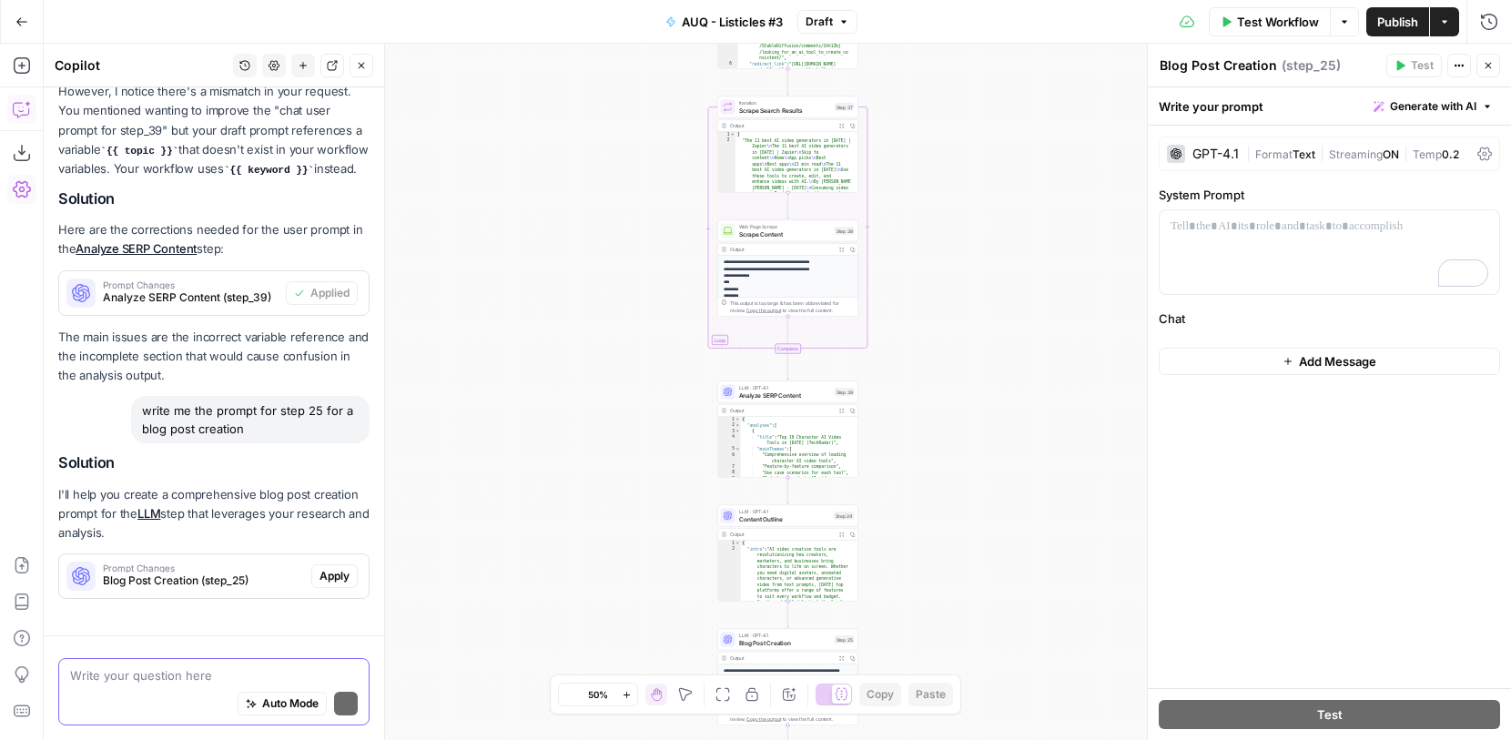
scroll to position [4313, 0]
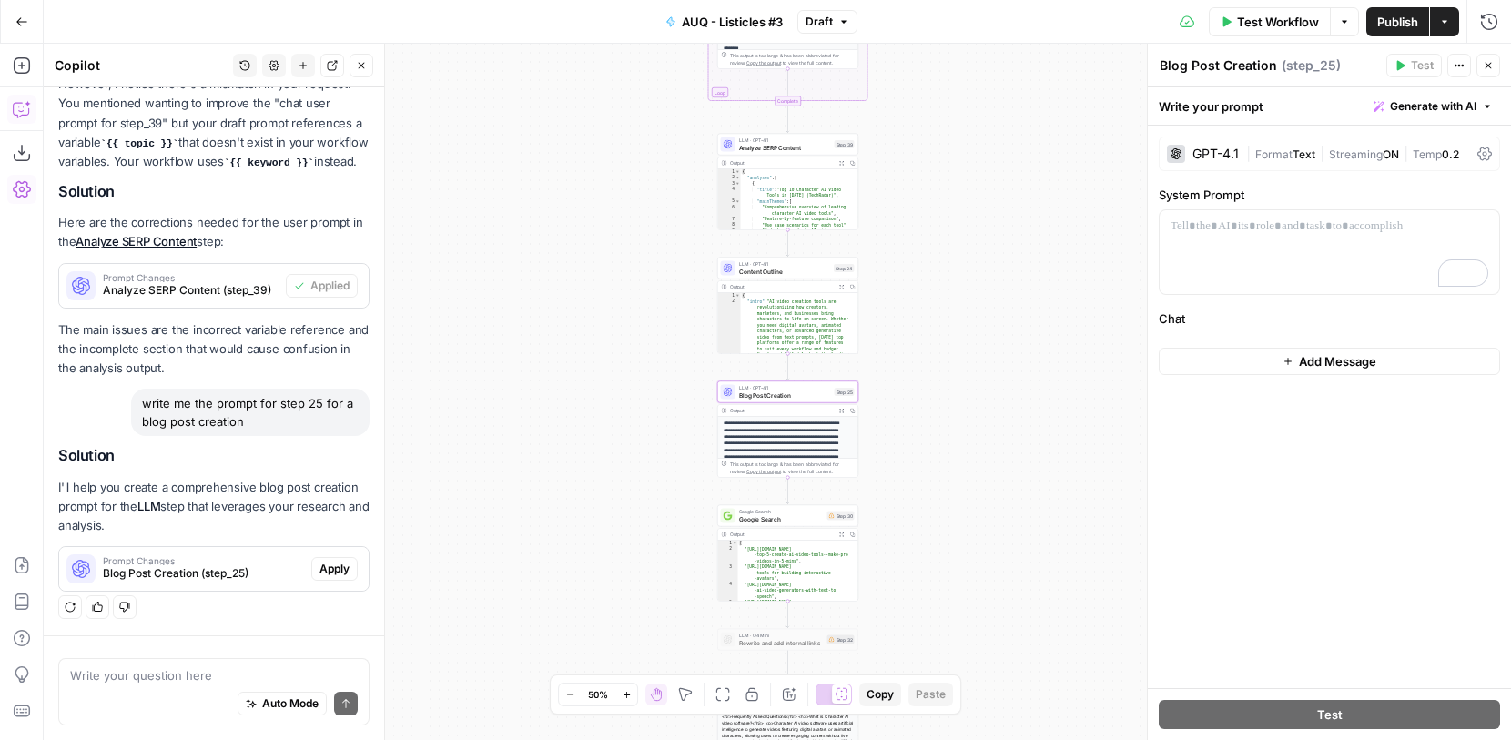
click at [320, 563] on span "Apply" at bounding box center [335, 569] width 30 height 16
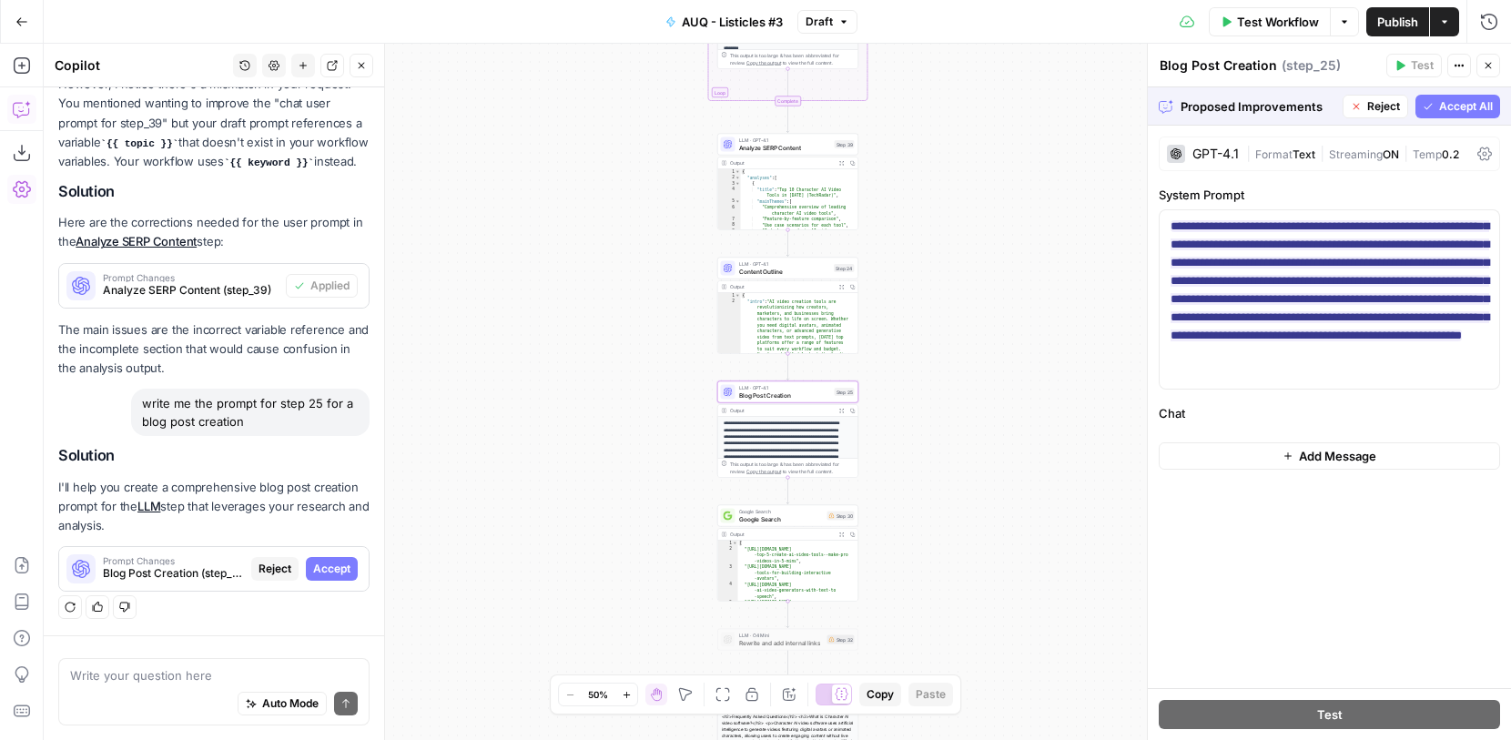
scroll to position [4226, 0]
click at [1443, 112] on span "Accept All" at bounding box center [1466, 106] width 54 height 16
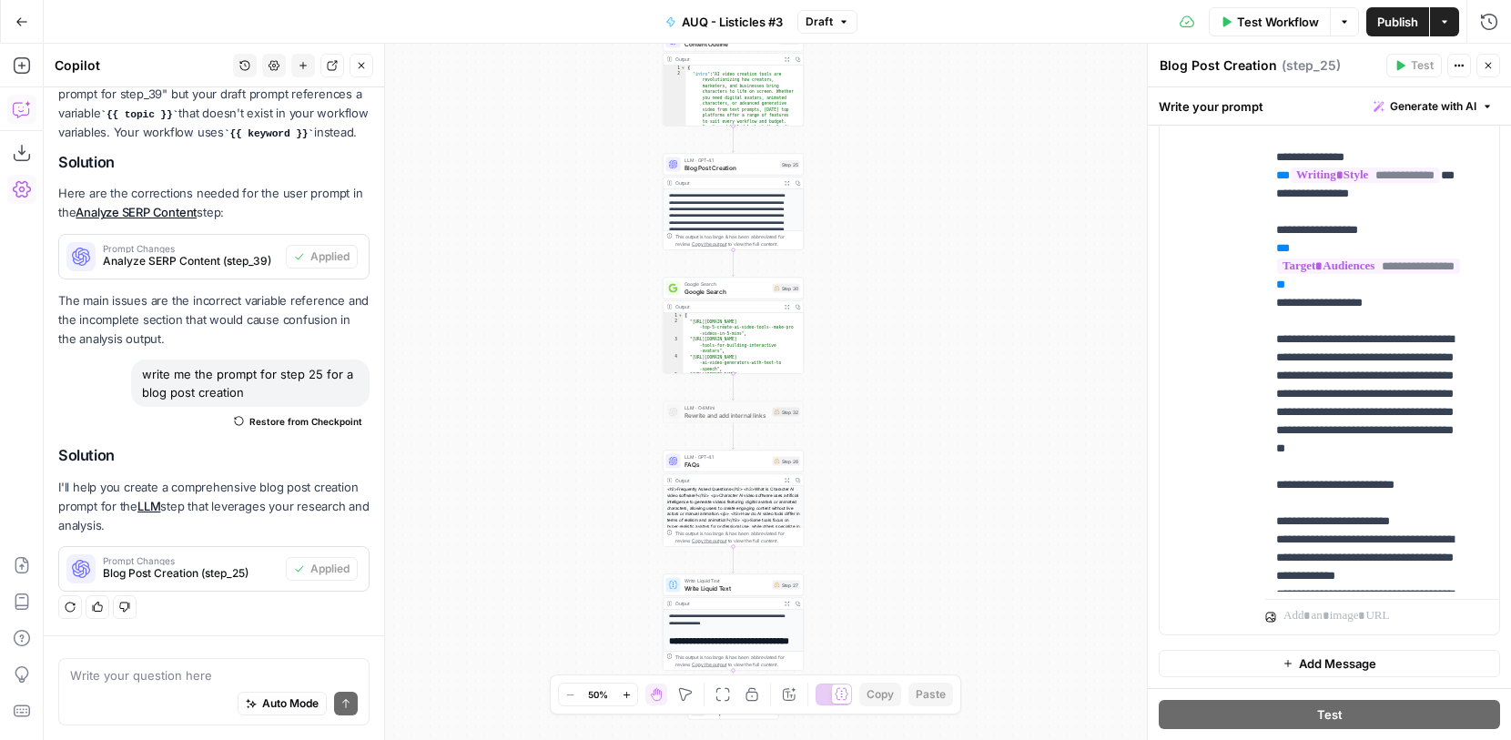
scroll to position [596, 0]
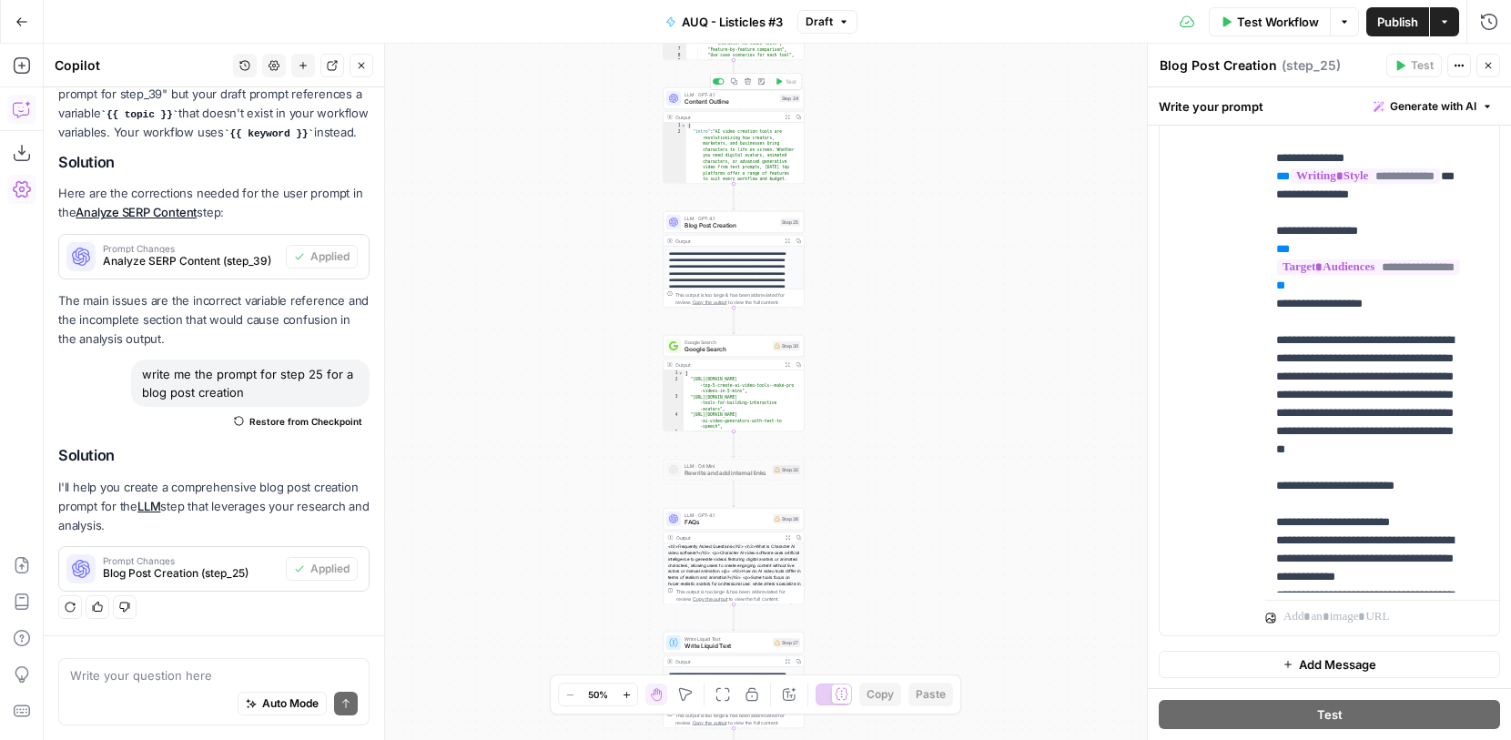
click at [739, 98] on span "Content Outline" at bounding box center [731, 101] width 92 height 9
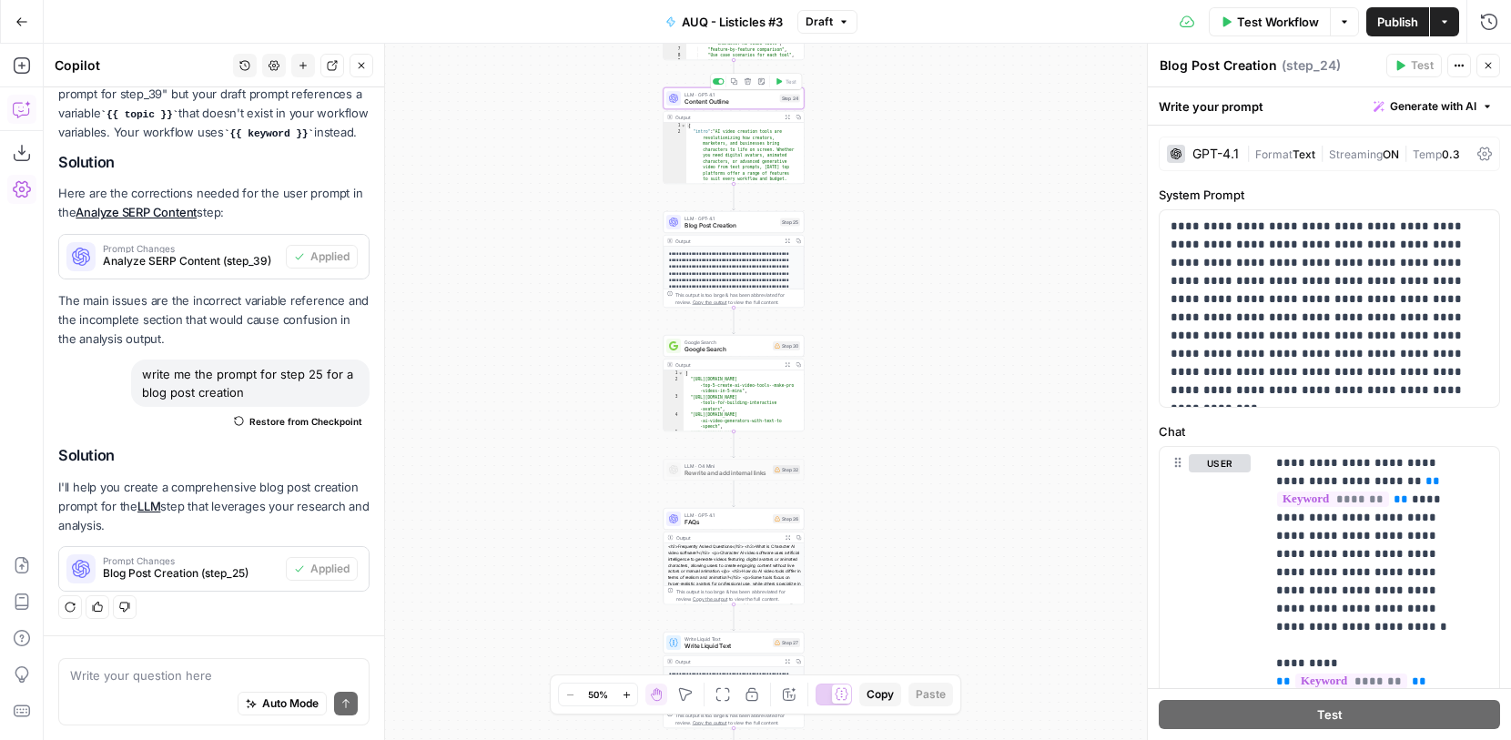
scroll to position [4342, 0]
type textarea "Content Outline"
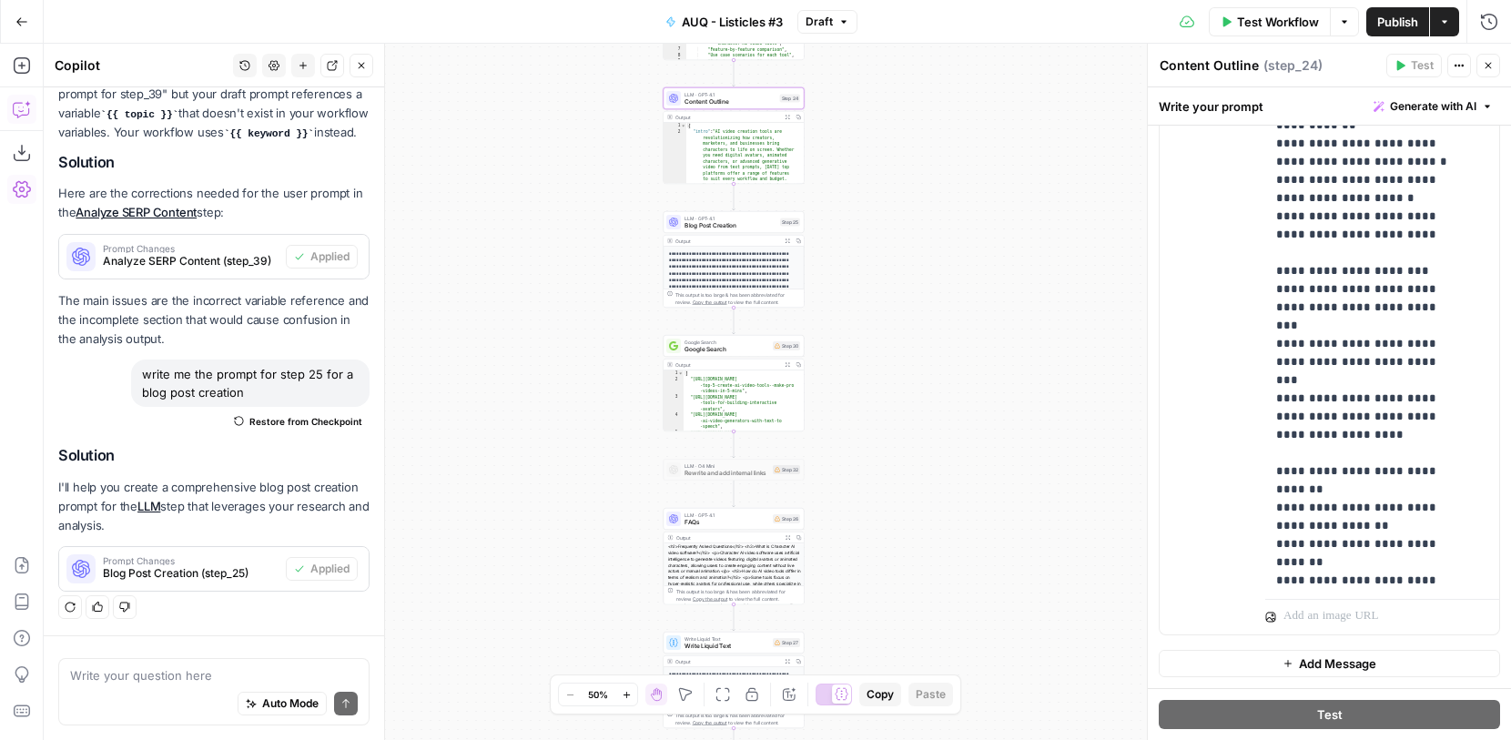
scroll to position [1653, 0]
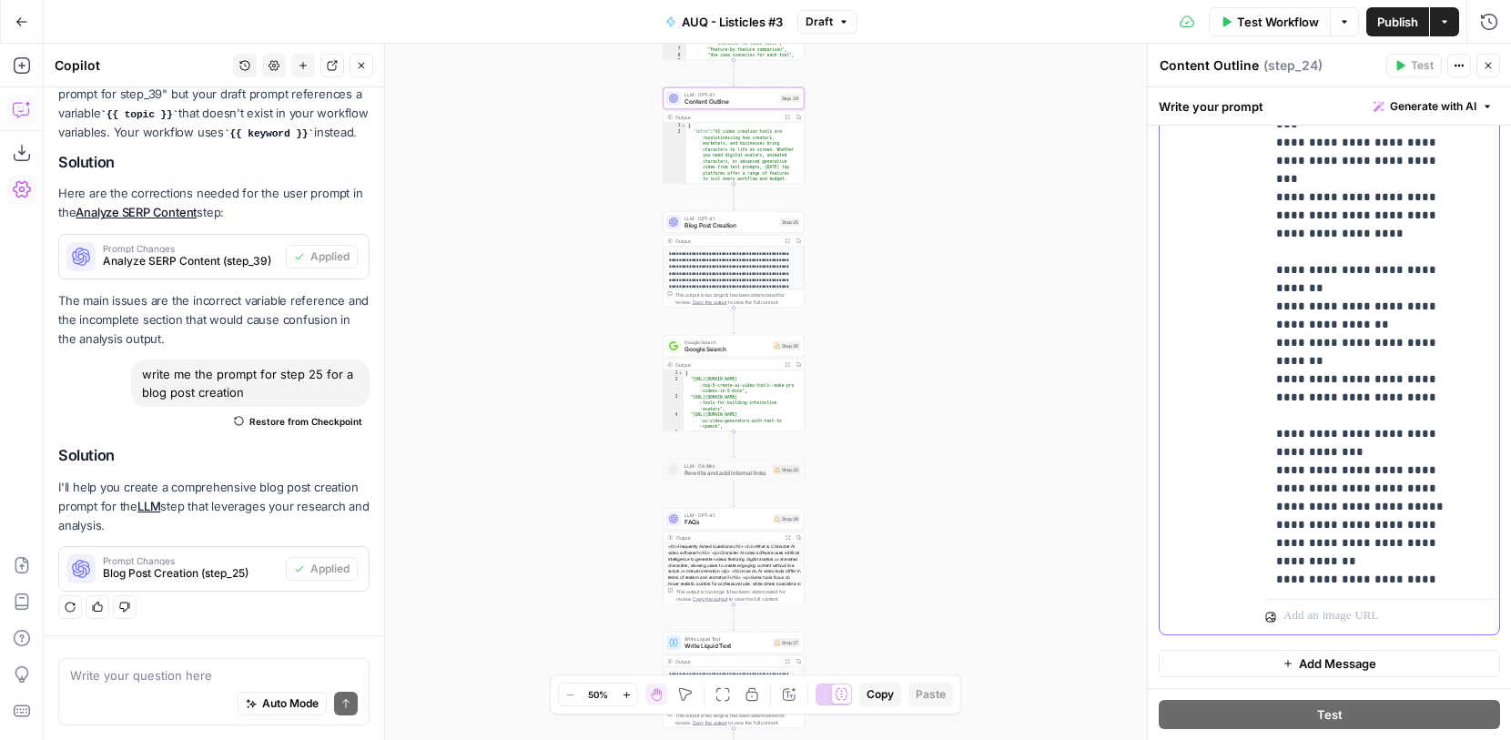
drag, startPoint x: 1391, startPoint y: 309, endPoint x: 1366, endPoint y: 289, distance: 32.4
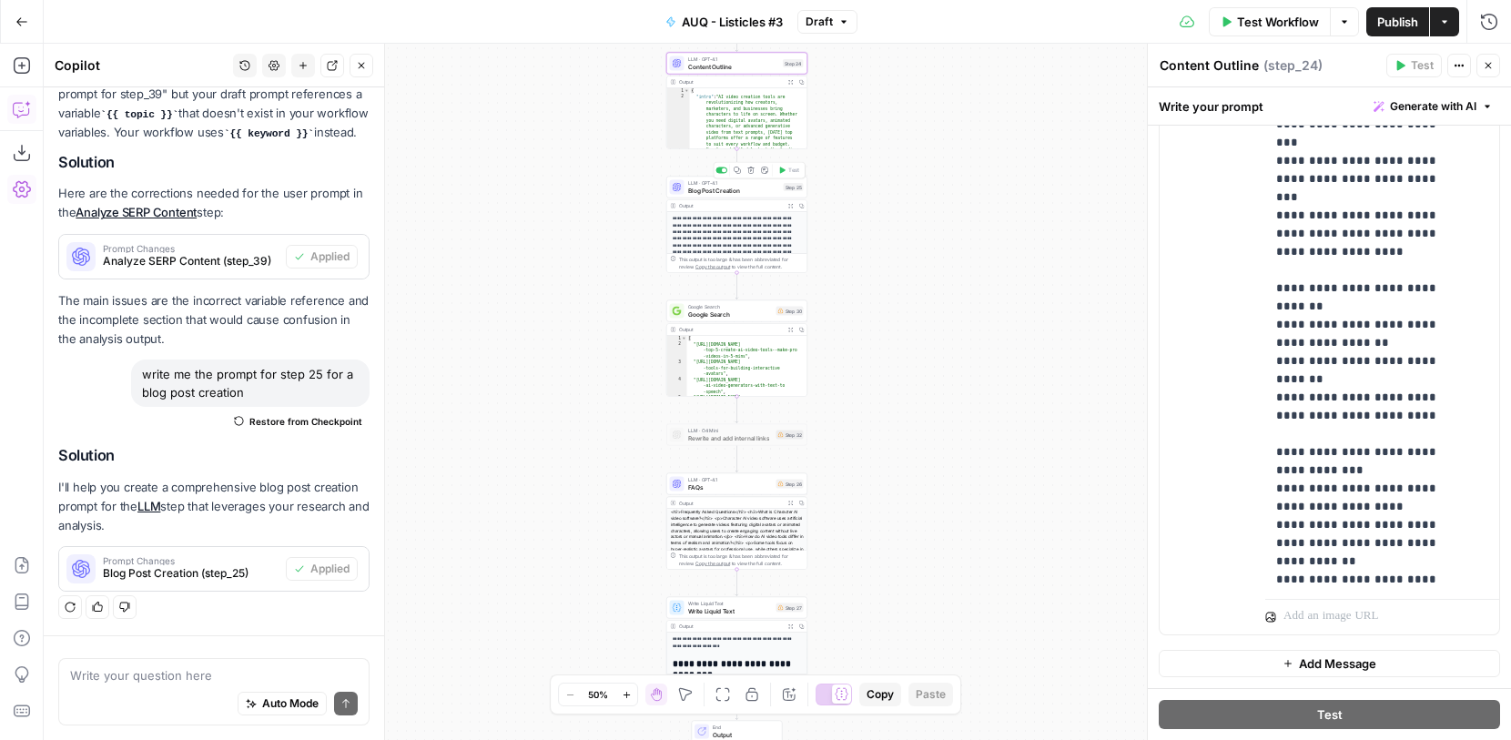
click at [767, 193] on span "Blog Post Creation" at bounding box center [734, 190] width 92 height 9
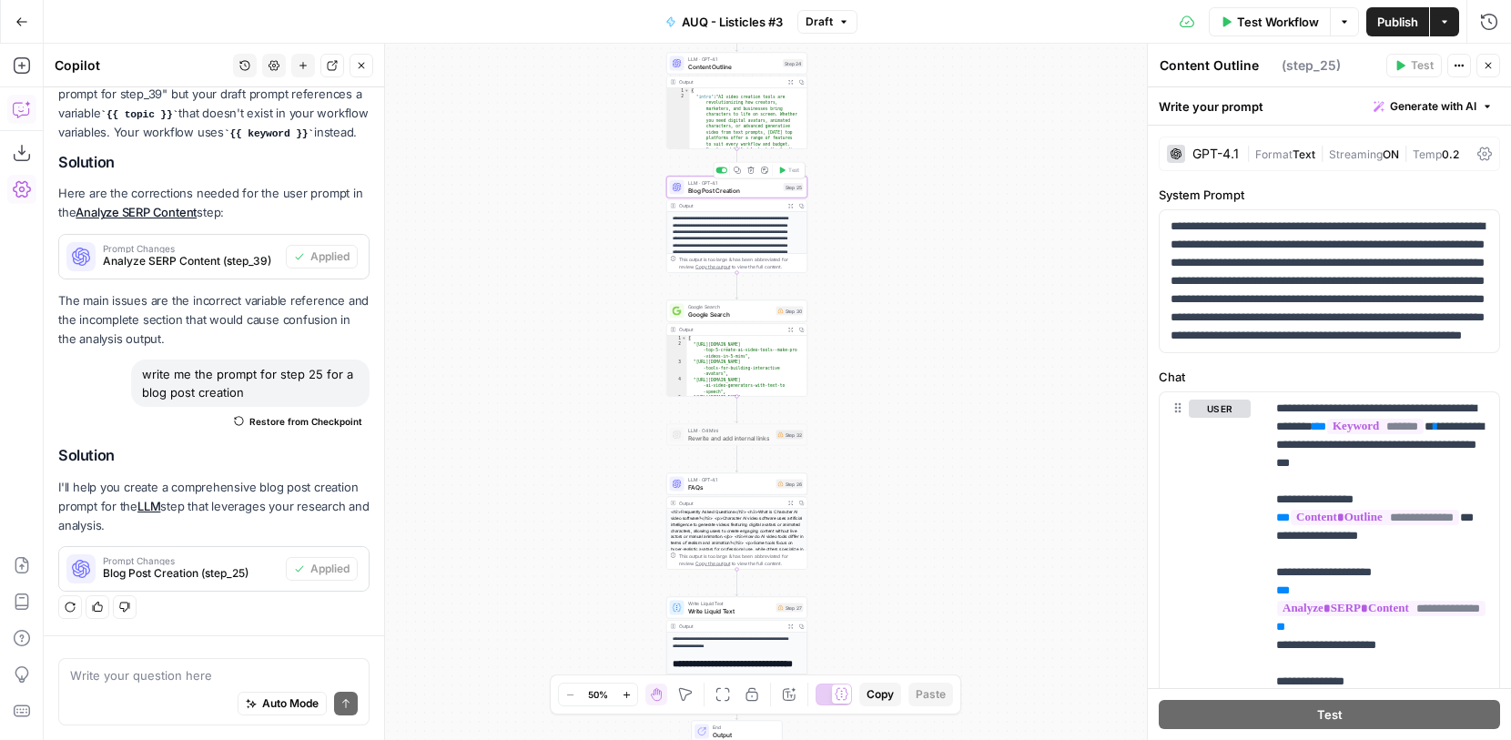
scroll to position [4342, 0]
type textarea "Blog Post Creation"
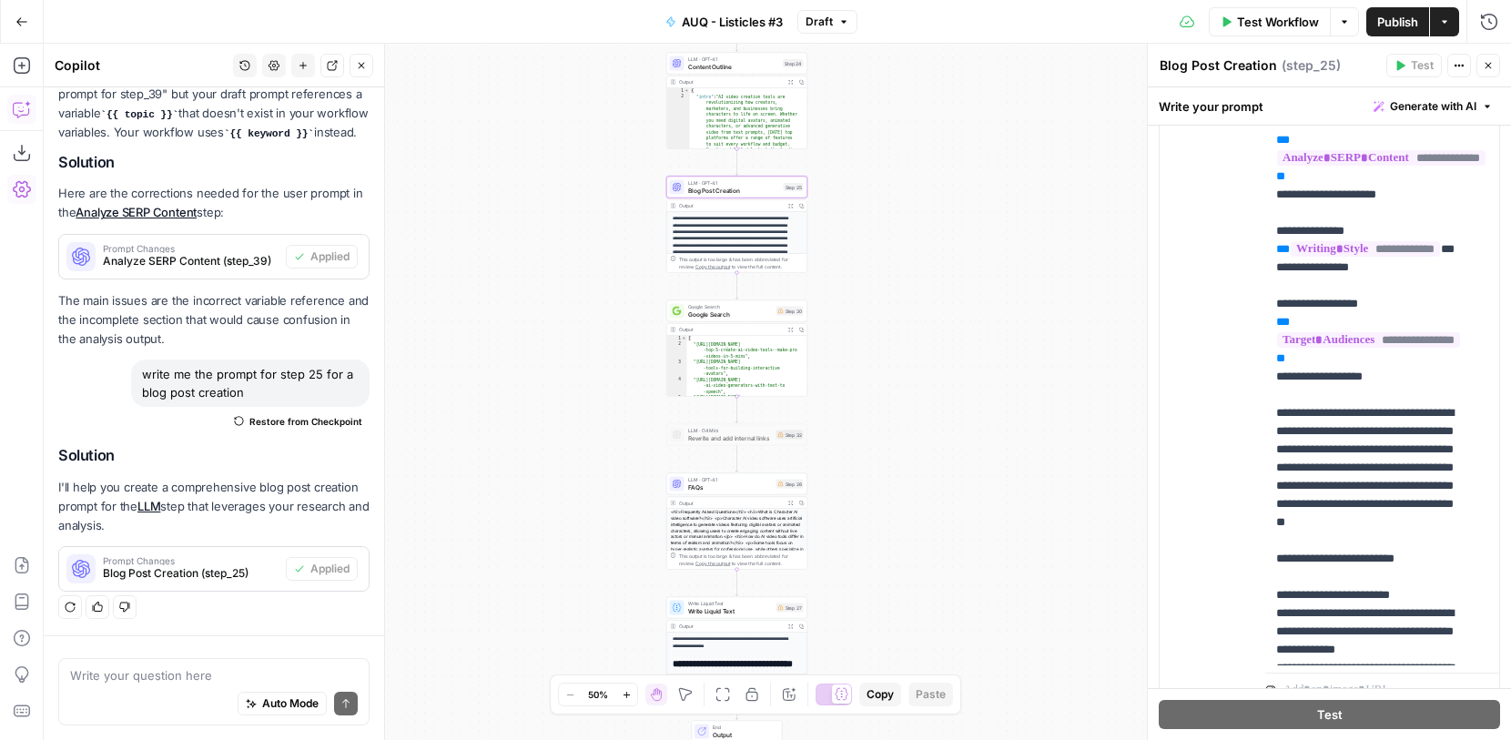
scroll to position [597, 0]
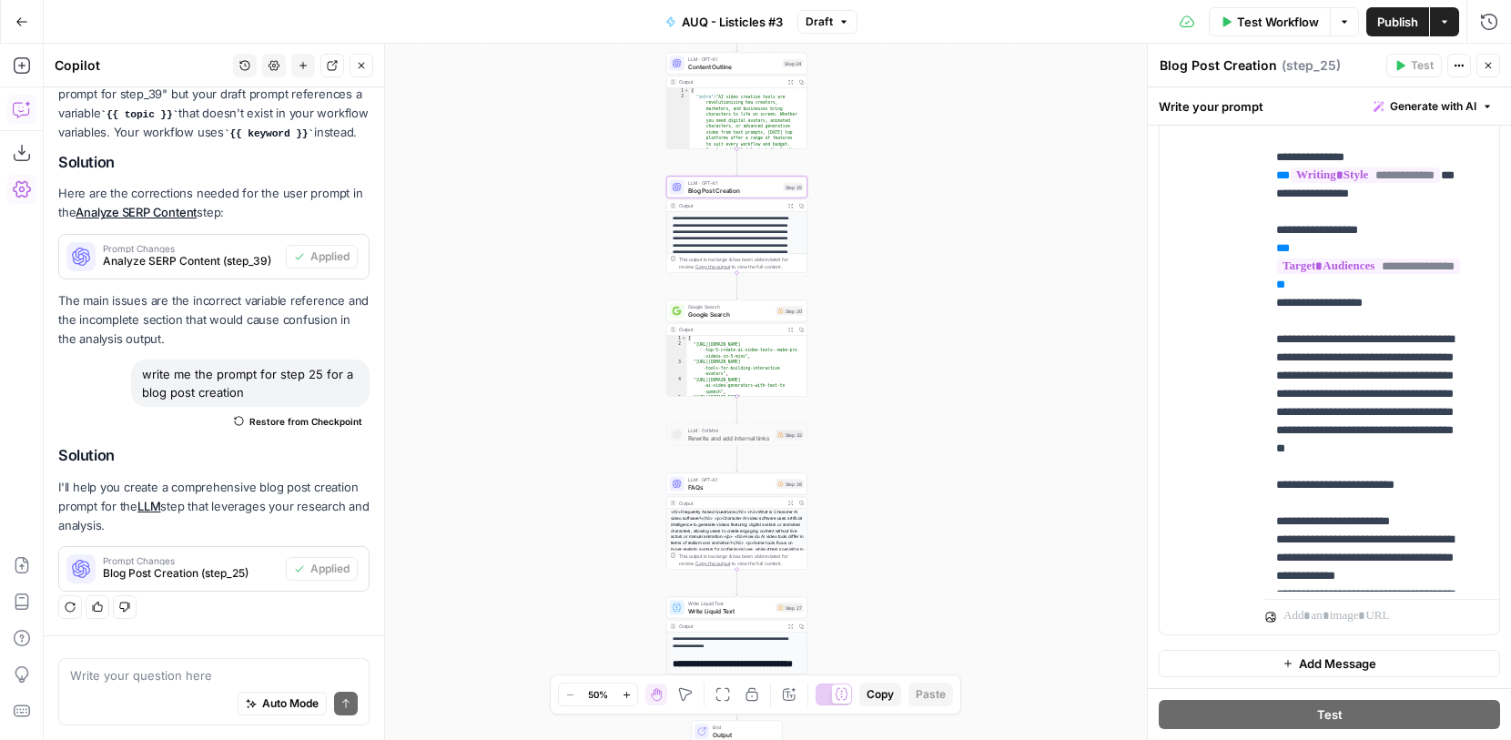
click at [744, 319] on div "Google Search Google Search Step 30 Copy step Delete step Add Note Test" at bounding box center [736, 311] width 141 height 22
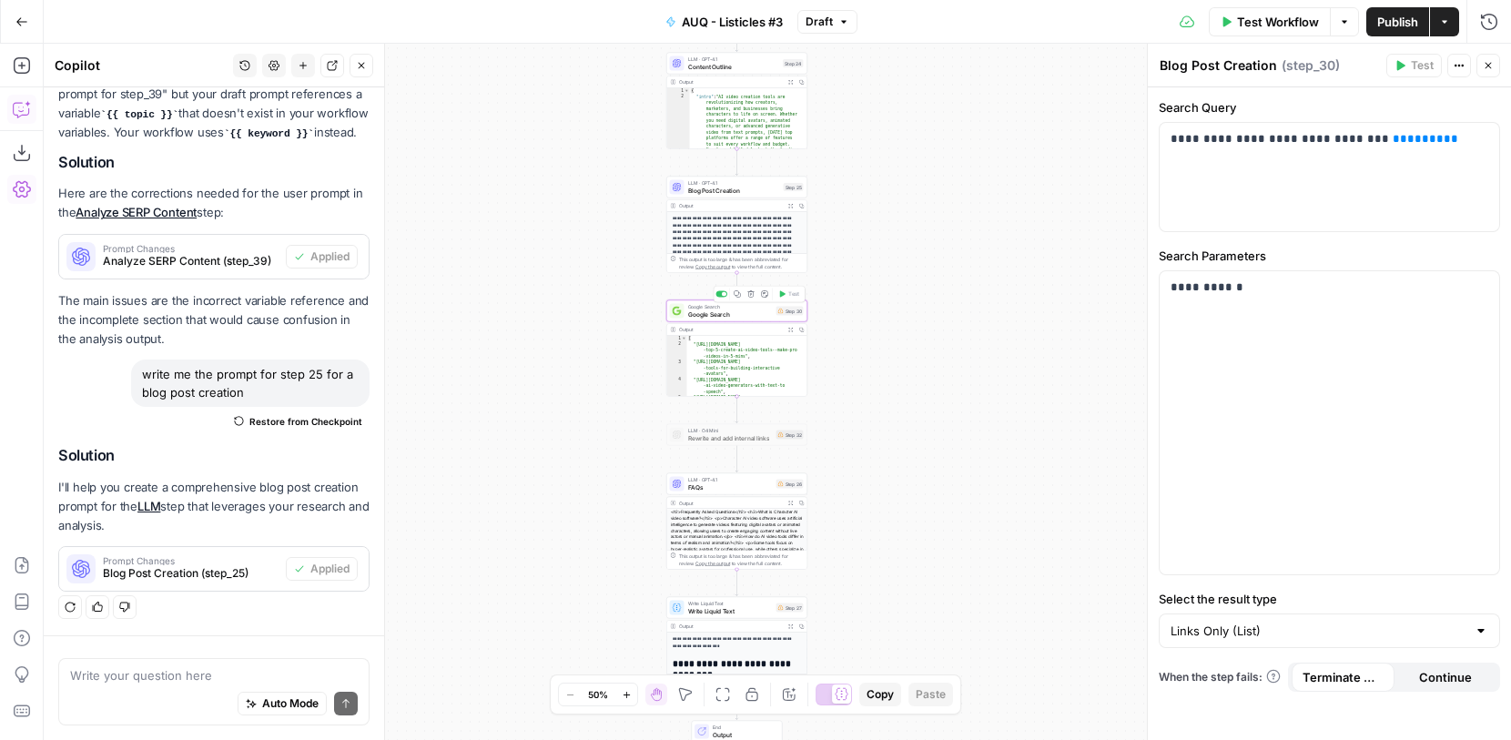
scroll to position [4342, 0]
type textarea "Google Search"
click at [753, 437] on span "Rewrite and add internal links" at bounding box center [730, 437] width 85 height 9
click at [627, 695] on icon "button" at bounding box center [627, 695] width 10 height 10
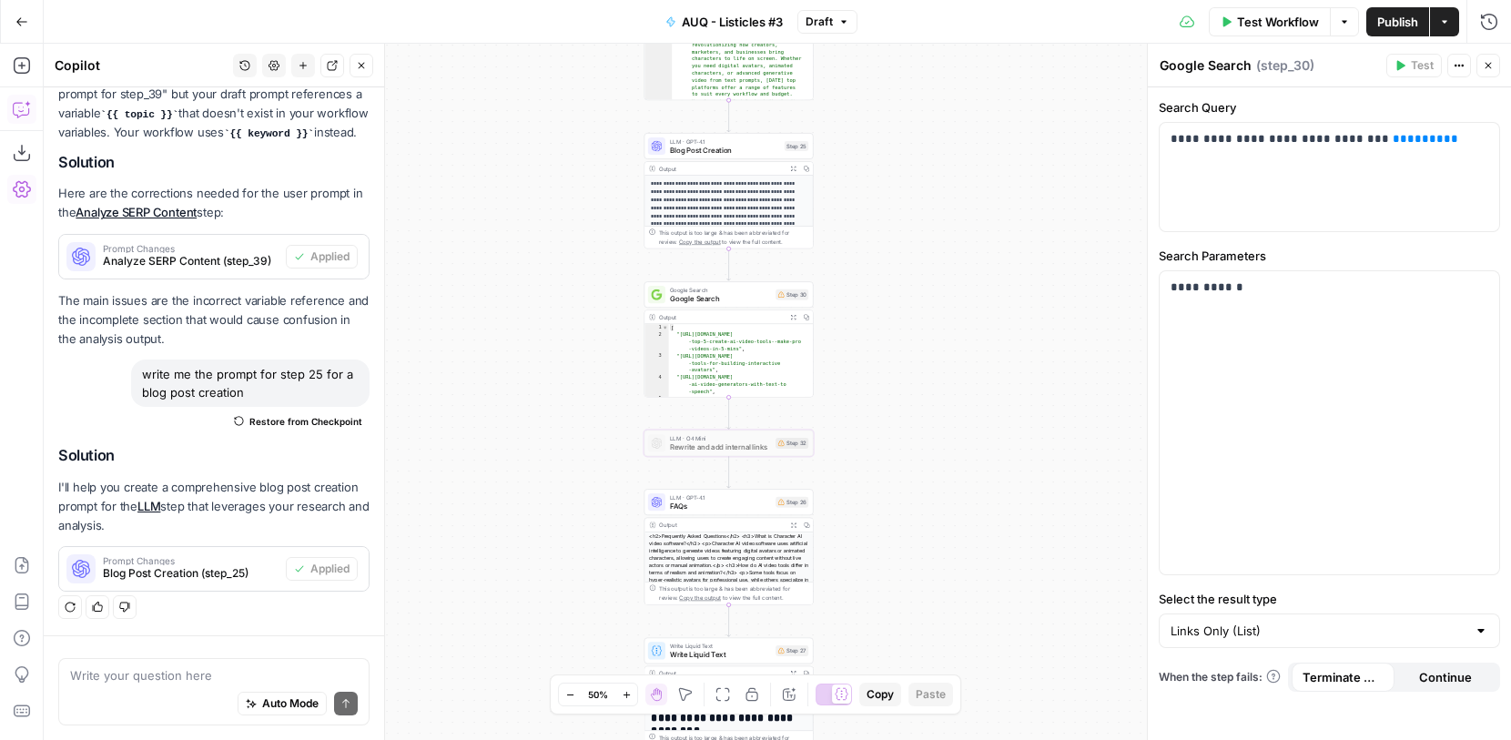
click at [626, 695] on icon "button" at bounding box center [626, 694] width 6 height 6
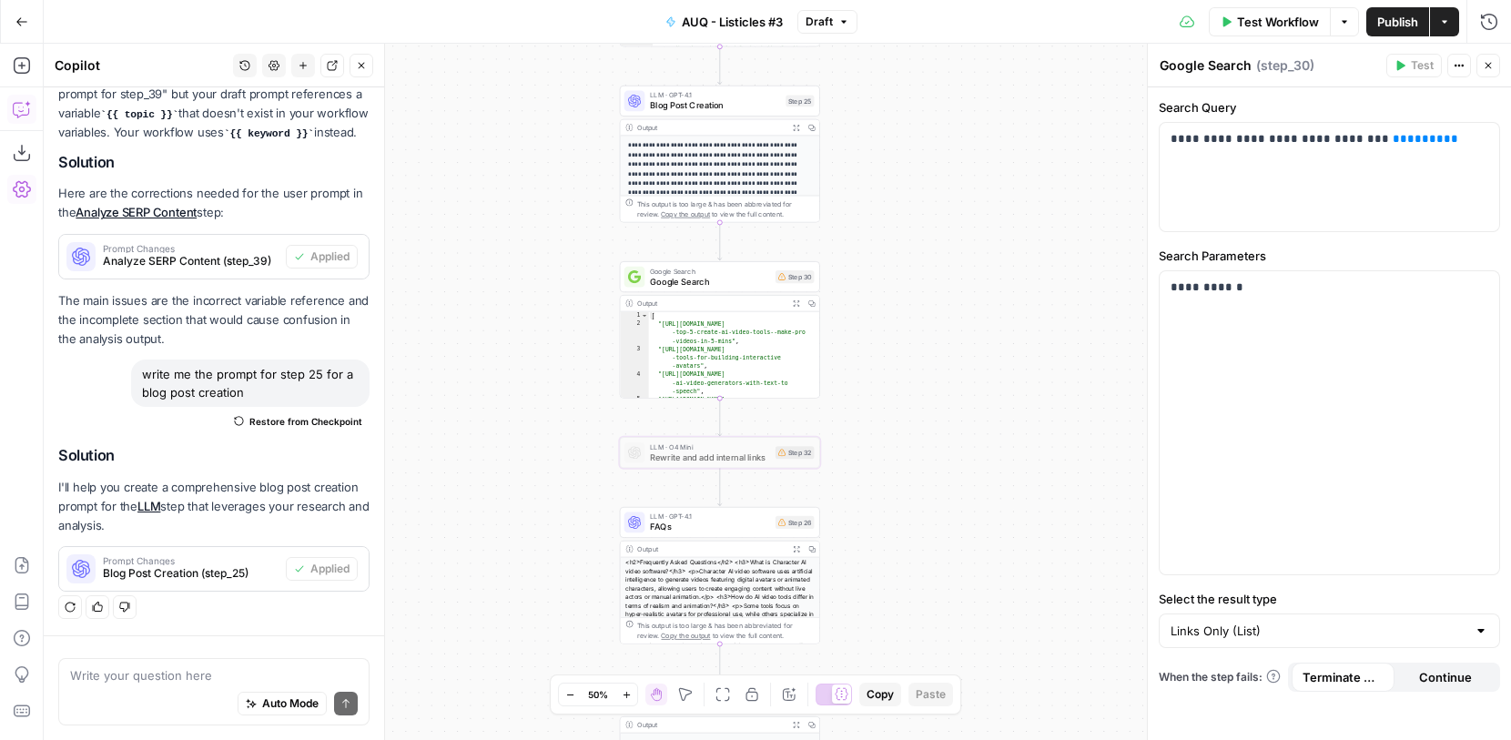
click at [626, 695] on icon "button" at bounding box center [626, 694] width 6 height 6
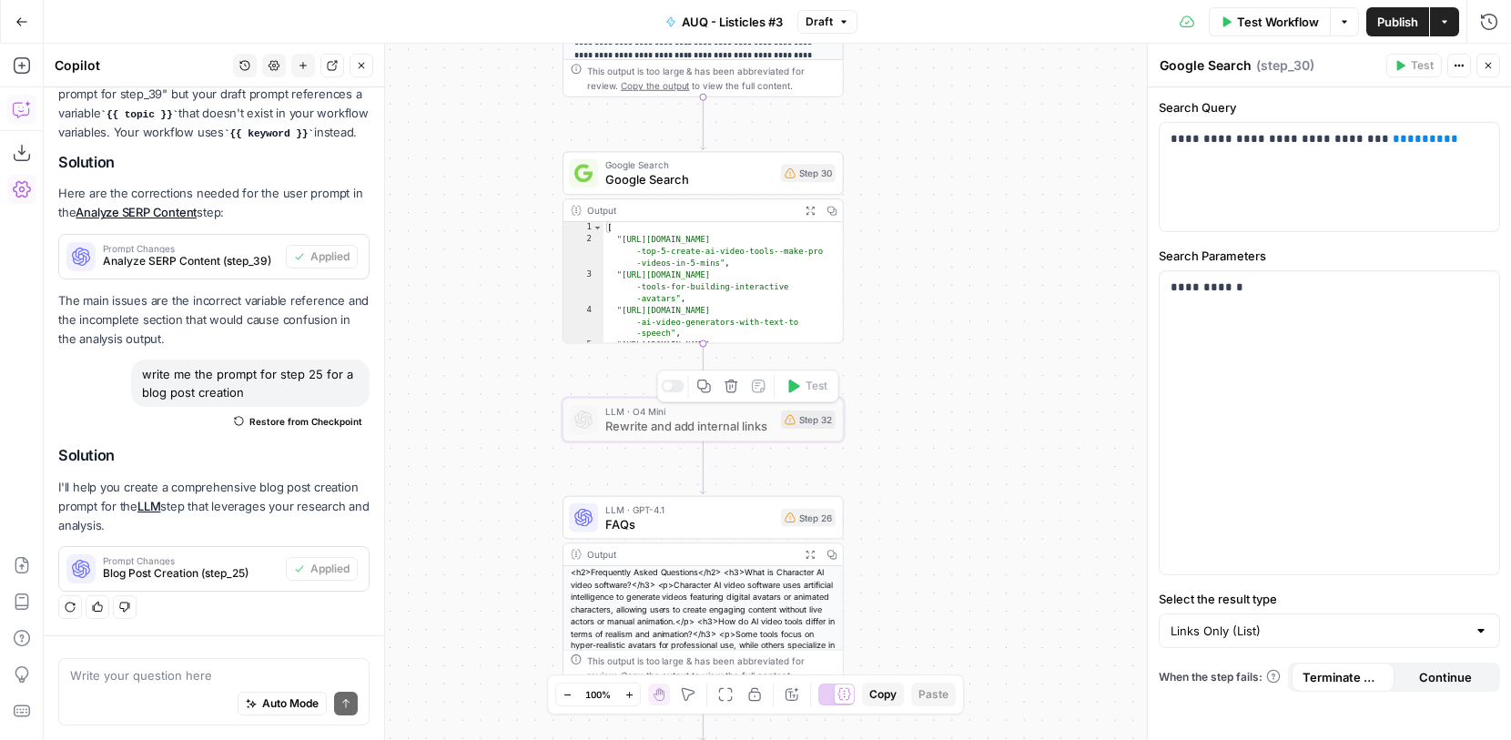
click at [816, 424] on div "Step 32" at bounding box center [808, 420] width 55 height 18
click at [804, 174] on div "Step 30" at bounding box center [808, 173] width 55 height 18
click at [1020, 362] on div "Workflow Set Inputs Inputs Google Search Google Search Results Step 36 Output E…" at bounding box center [778, 392] width 1468 height 696
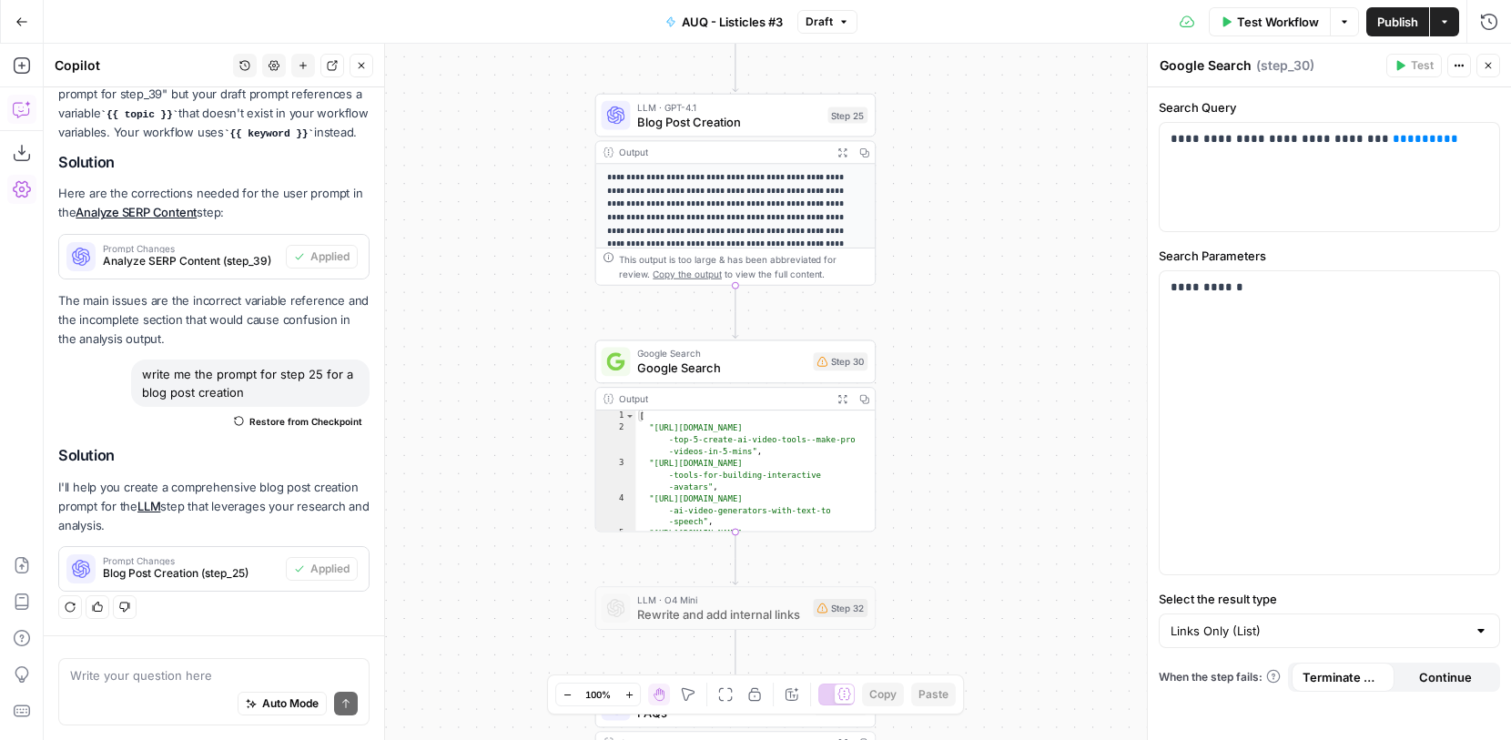
click at [750, 355] on span "Google Search" at bounding box center [721, 353] width 168 height 15
drag, startPoint x: 1354, startPoint y: 136, endPoint x: 1193, endPoint y: 135, distance: 160.2
click at [1193, 134] on p "**********" at bounding box center [1330, 139] width 318 height 18
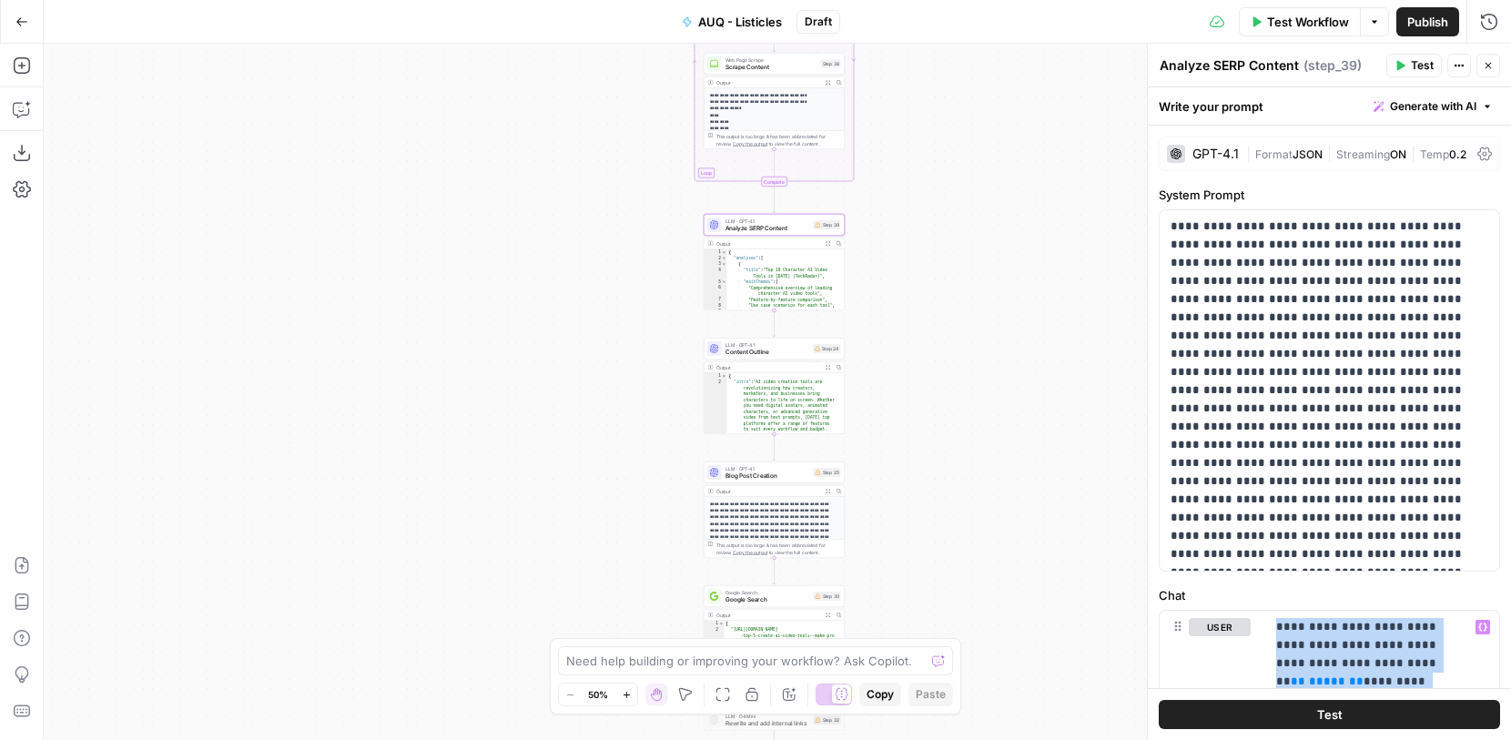
click at [998, 165] on div "Workflow Set Inputs Inputs Google Search Google Search Results Step 36 Output E…" at bounding box center [778, 392] width 1468 height 696
click at [782, 351] on span "Content Outline" at bounding box center [768, 352] width 85 height 9
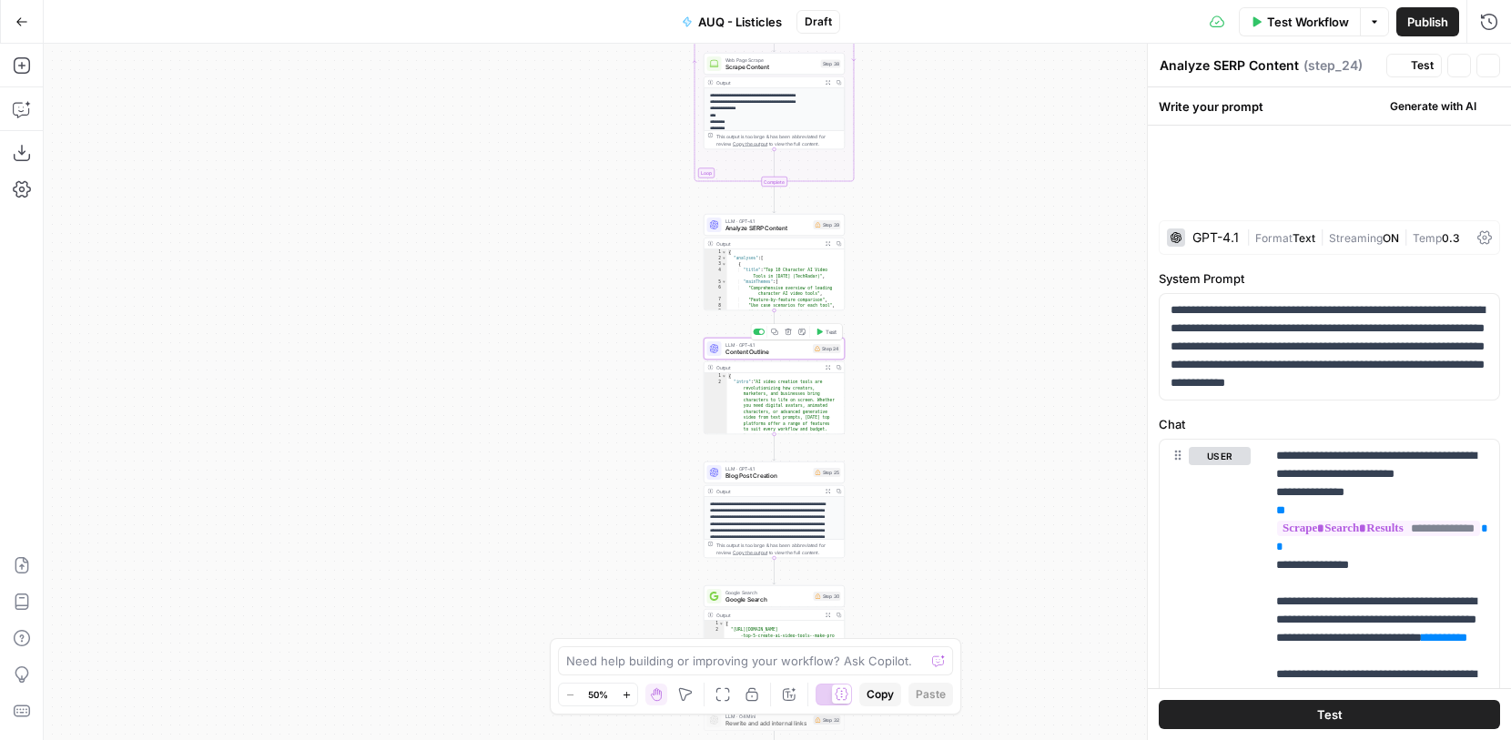
type textarea "Content Outline"
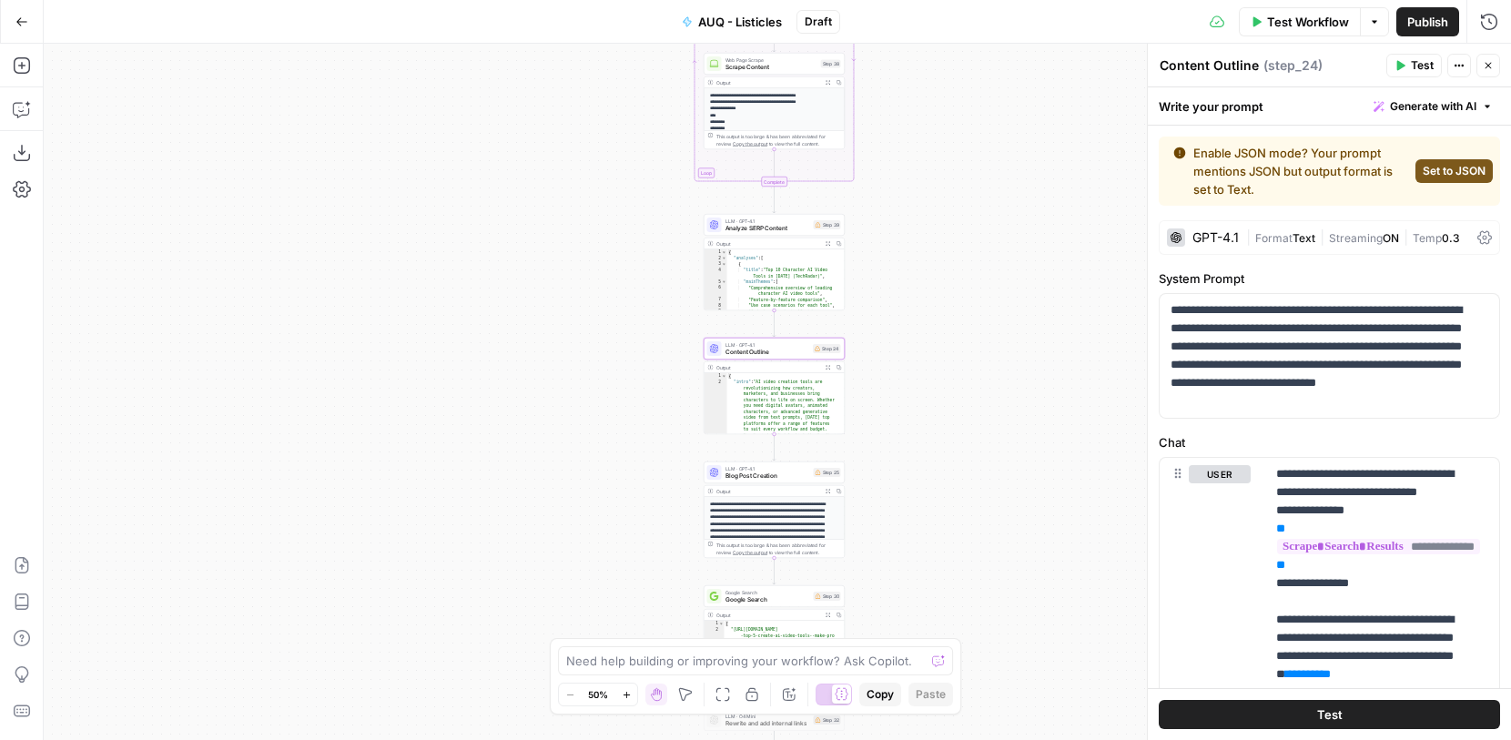
click at [767, 472] on span "Blog Post Creation" at bounding box center [768, 476] width 85 height 9
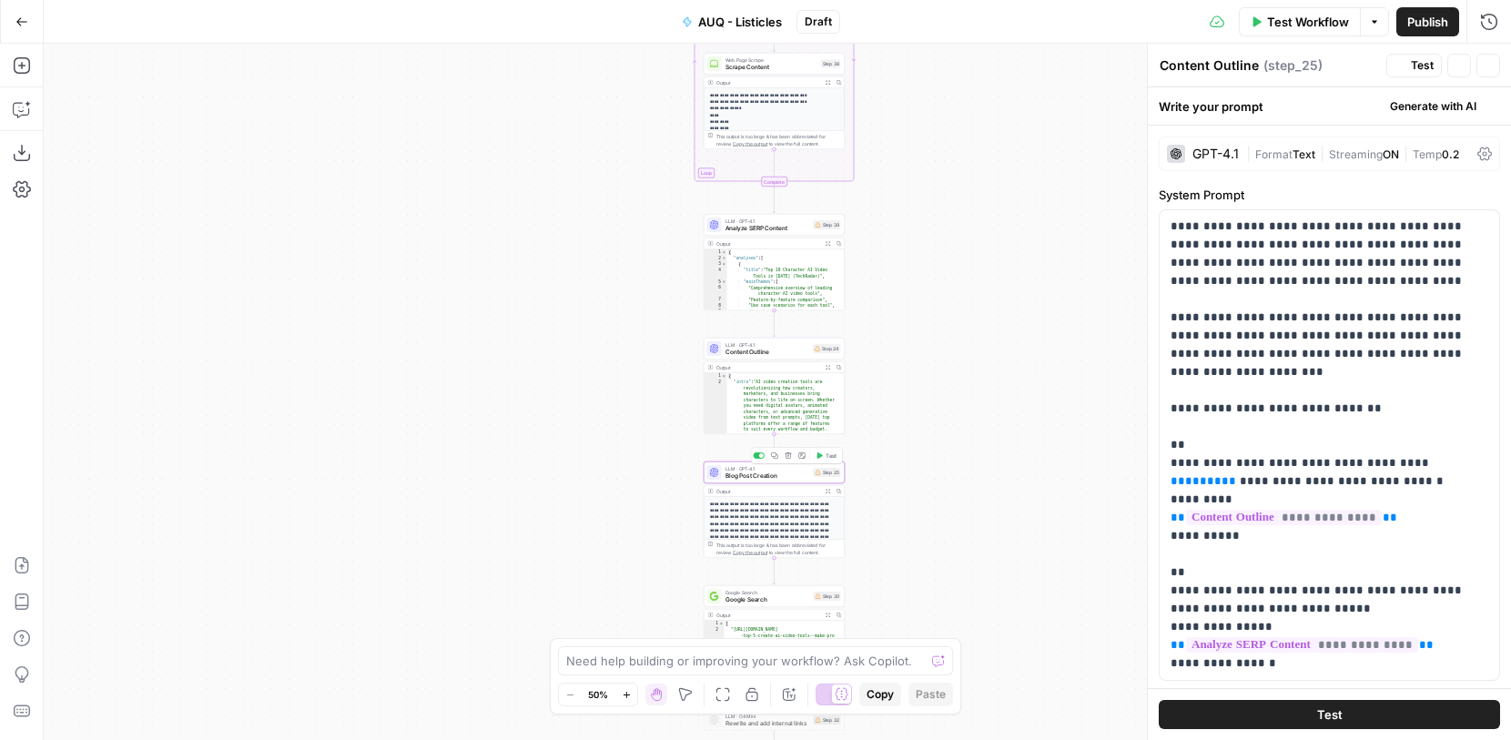
type textarea "Blog Post Creation"
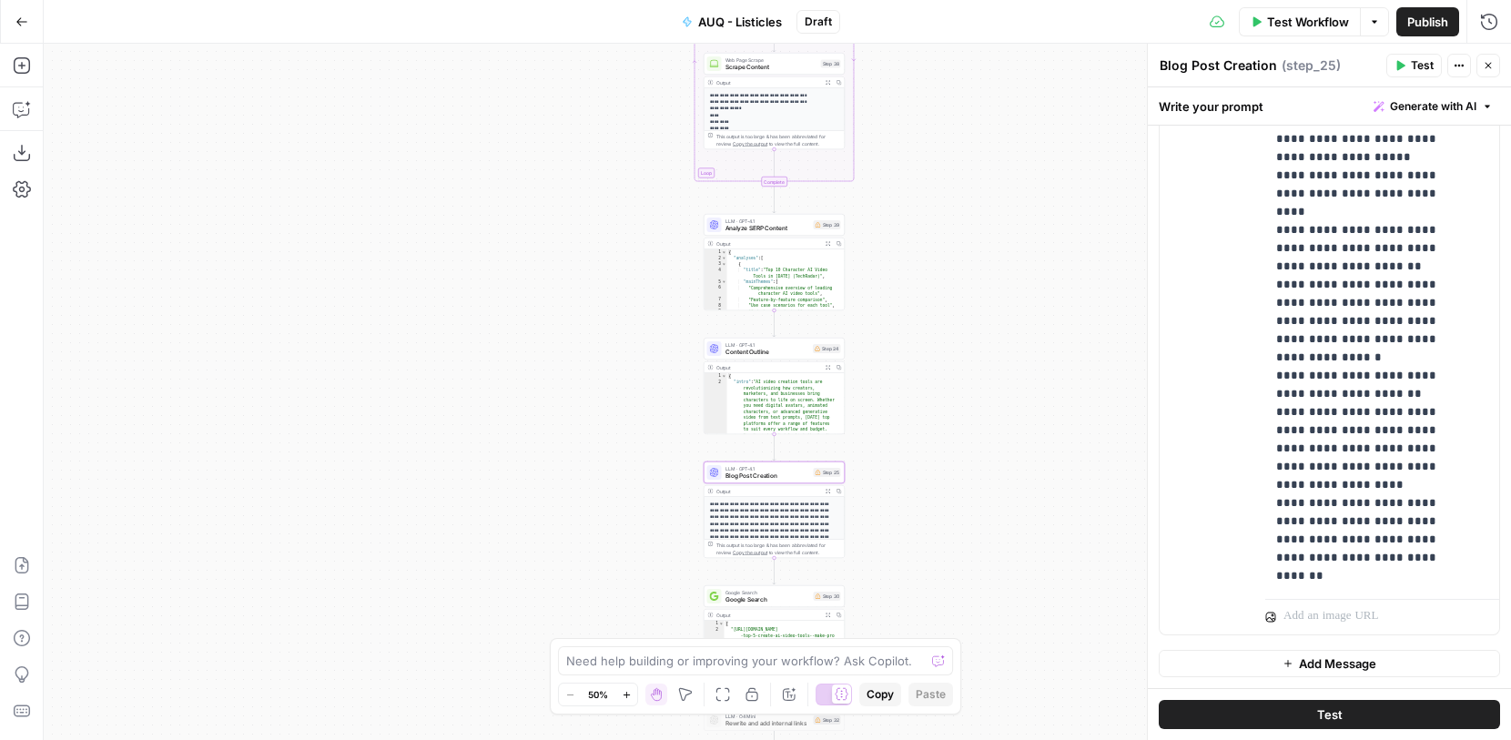
scroll to position [603, 0]
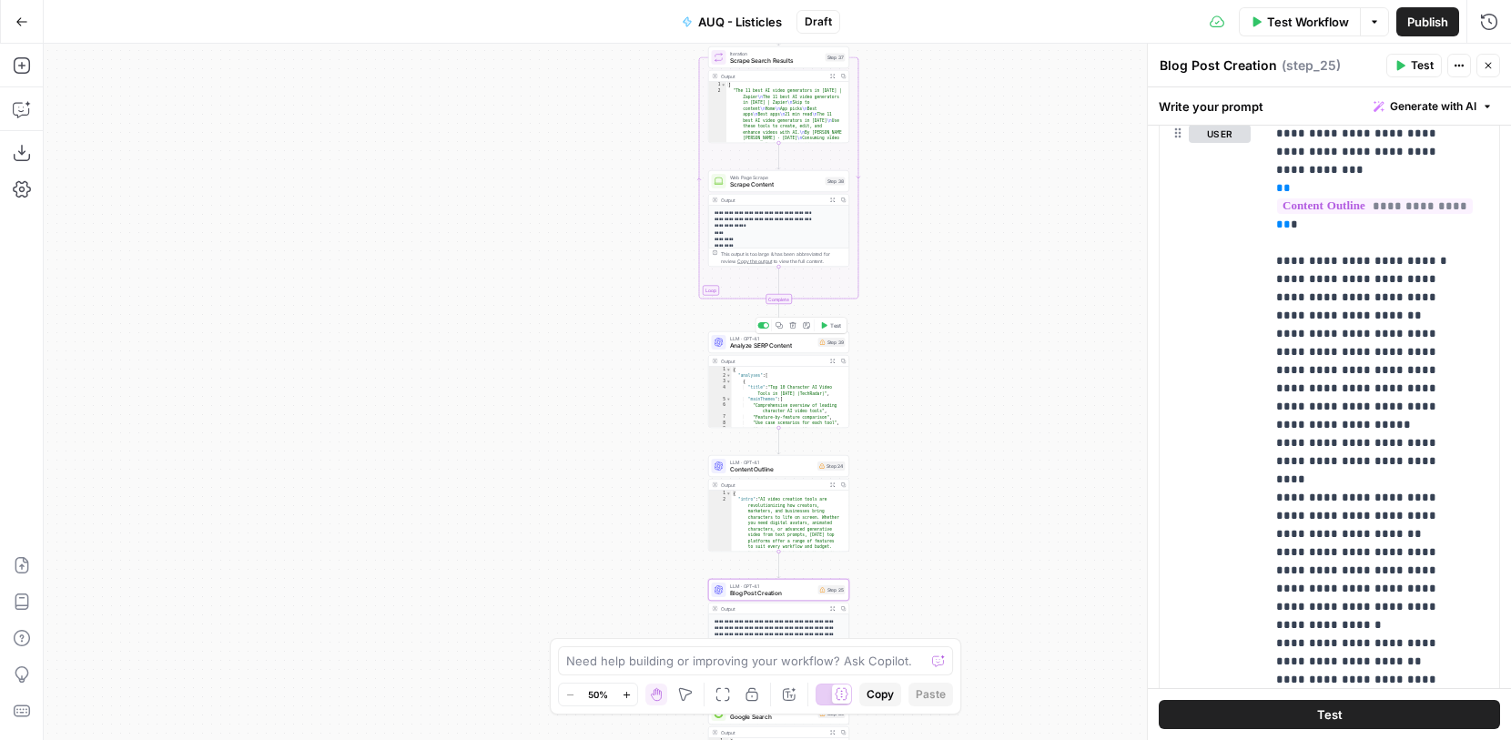
click at [784, 350] on span "Analyze SERP Content" at bounding box center [772, 345] width 85 height 9
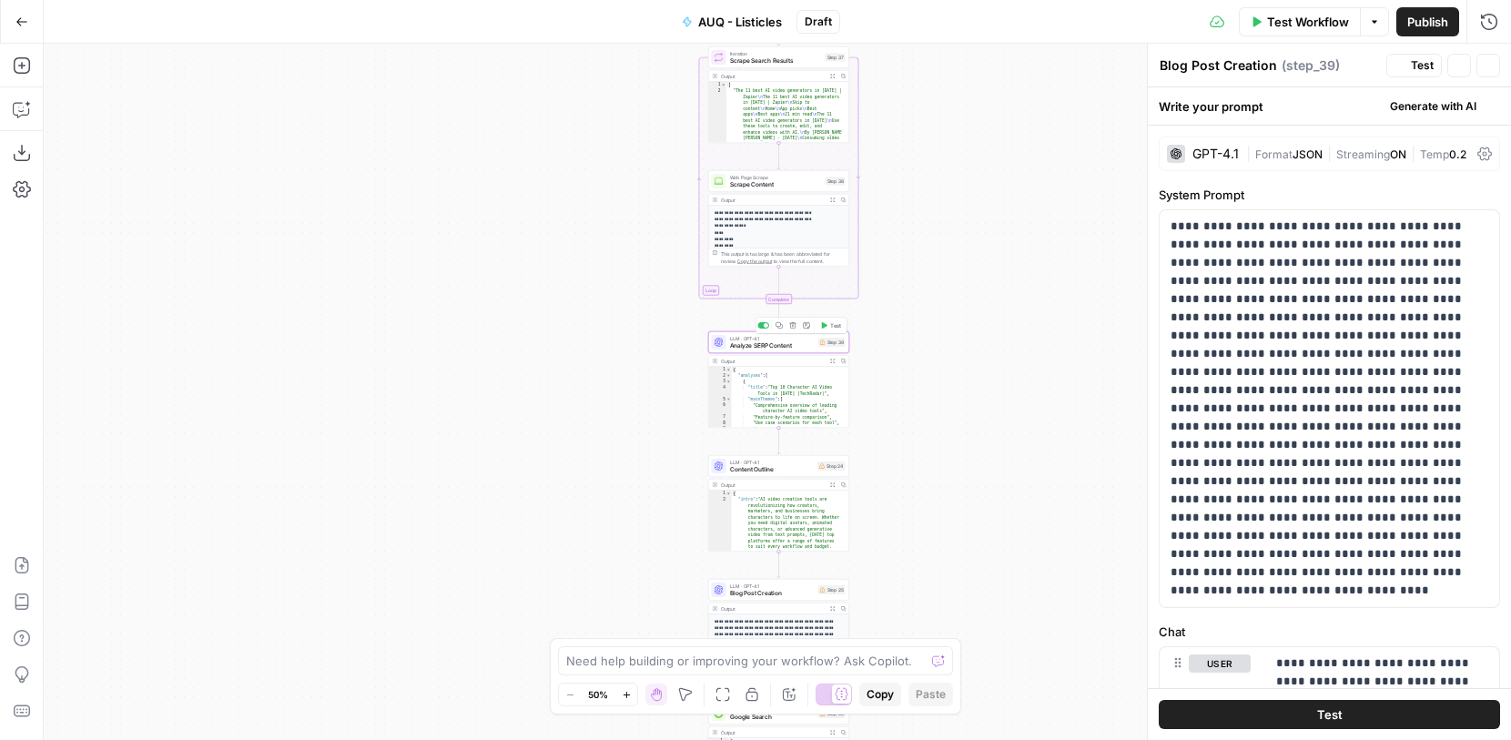
type textarea "Analyze SERP Content"
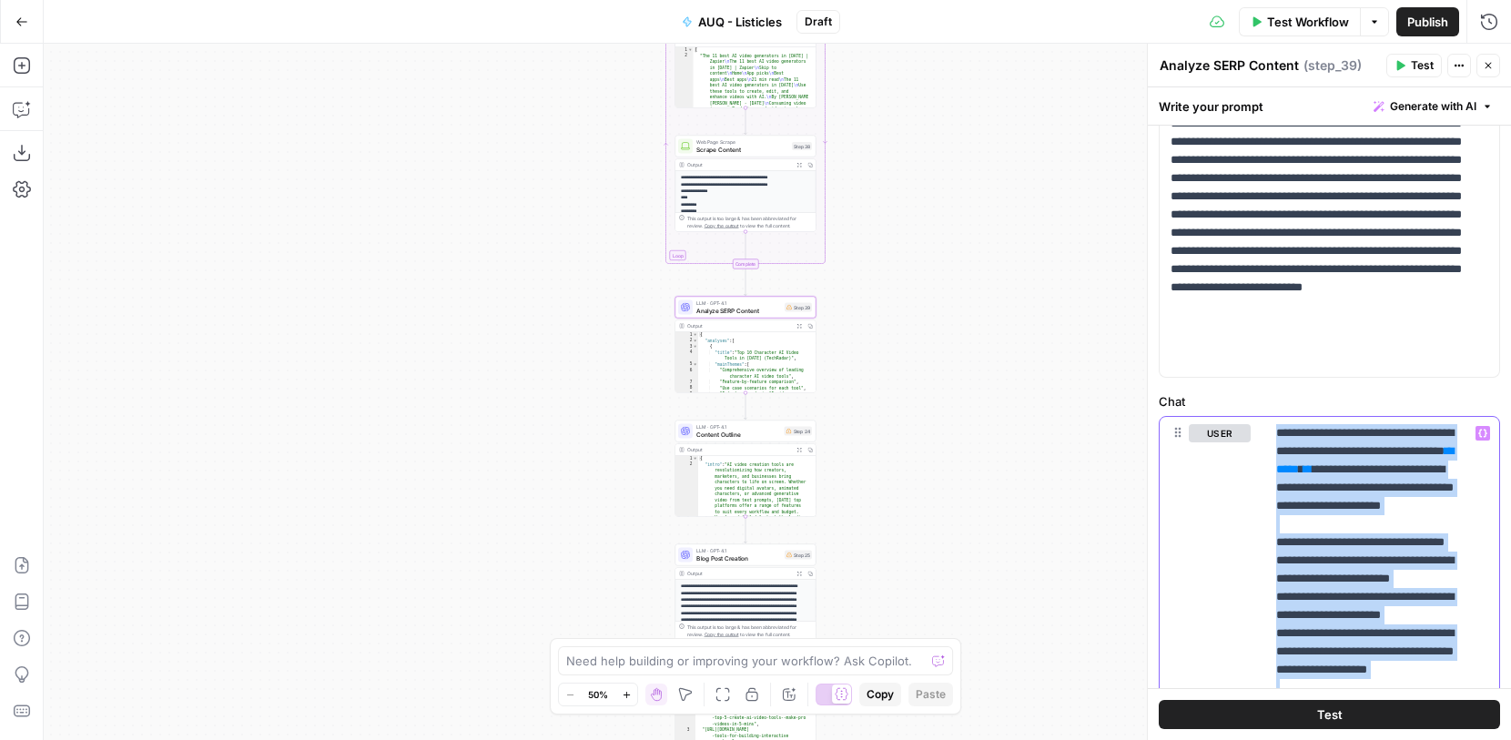
scroll to position [0, 0]
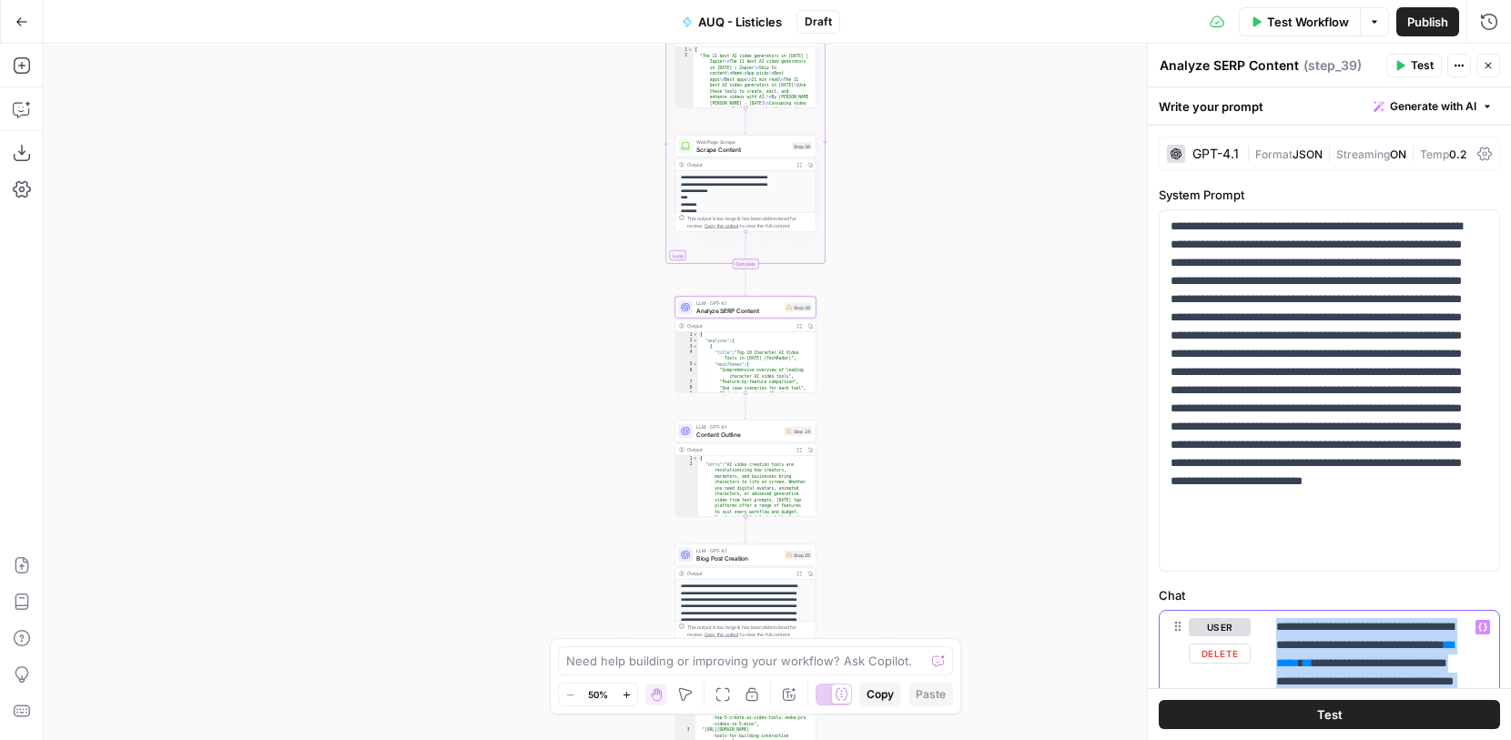
drag, startPoint x: 1435, startPoint y: 564, endPoint x: 1274, endPoint y: 609, distance: 167.4
copy p "**********"
click at [27, 111] on icon "button" at bounding box center [20, 110] width 15 height 15
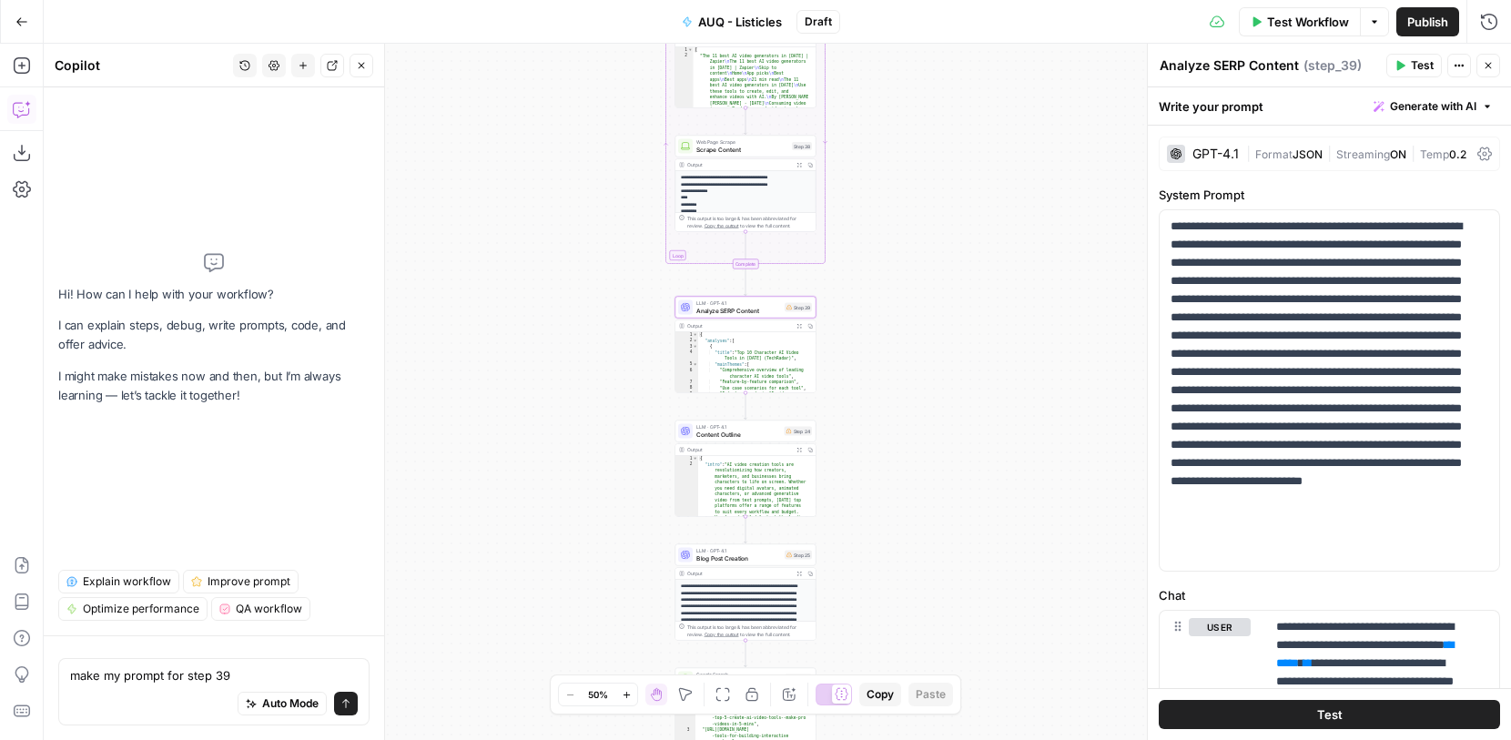
click at [121, 672] on textarea "make my prompt for step 39" at bounding box center [214, 675] width 288 height 18
click at [277, 674] on textarea "make my user prompt for step 39" at bounding box center [214, 675] width 288 height 18
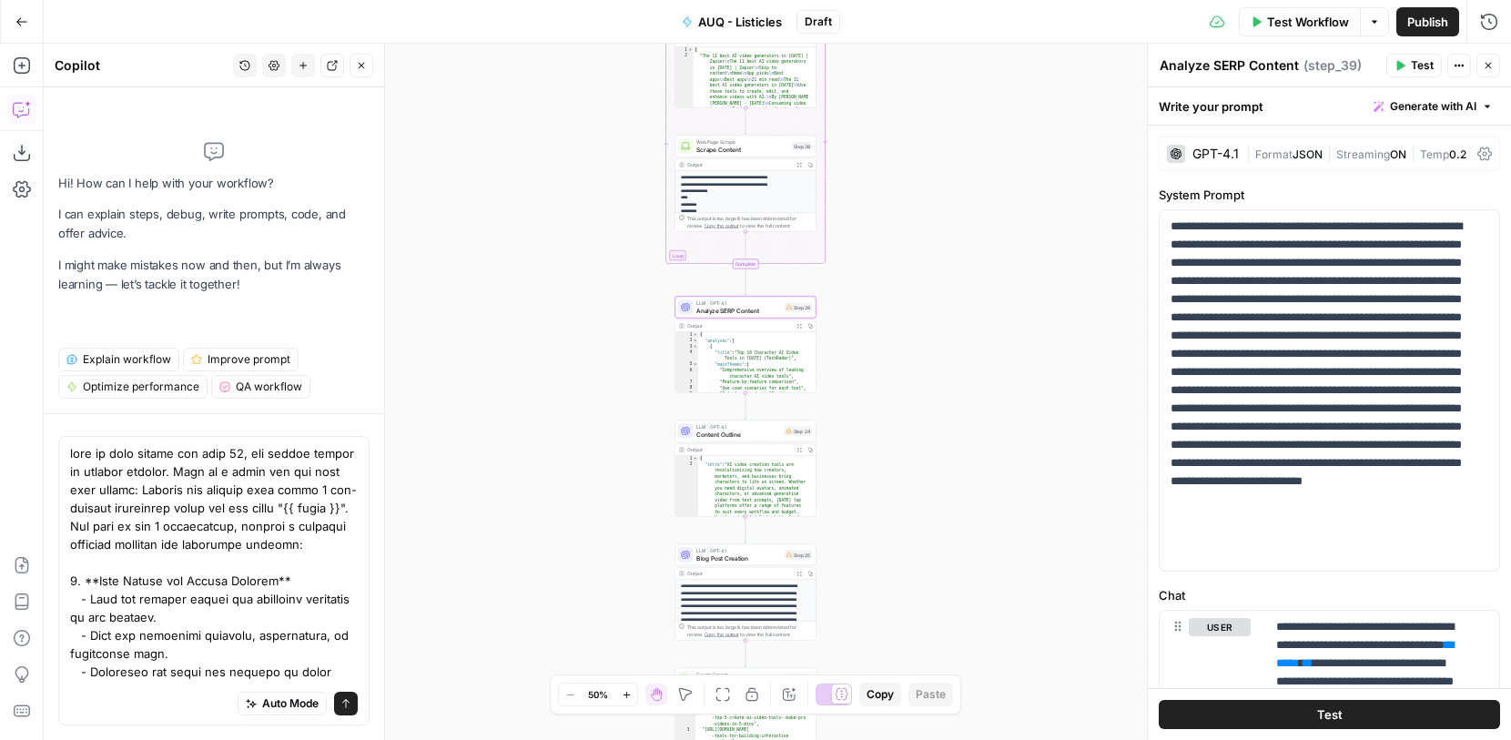
type textarea "make my chat user prompt for step 39, the system prompt is aready correct. Here…"
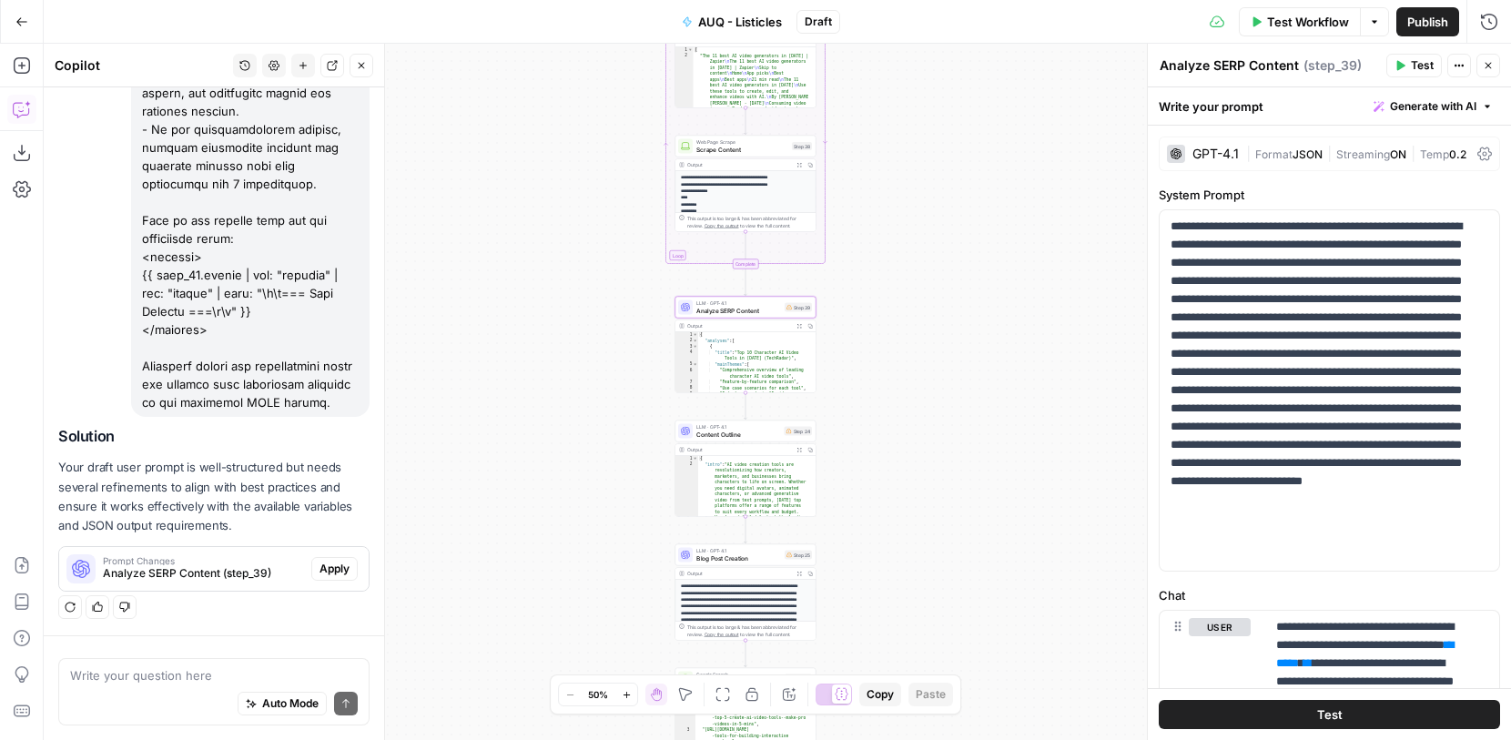
scroll to position [2558, 0]
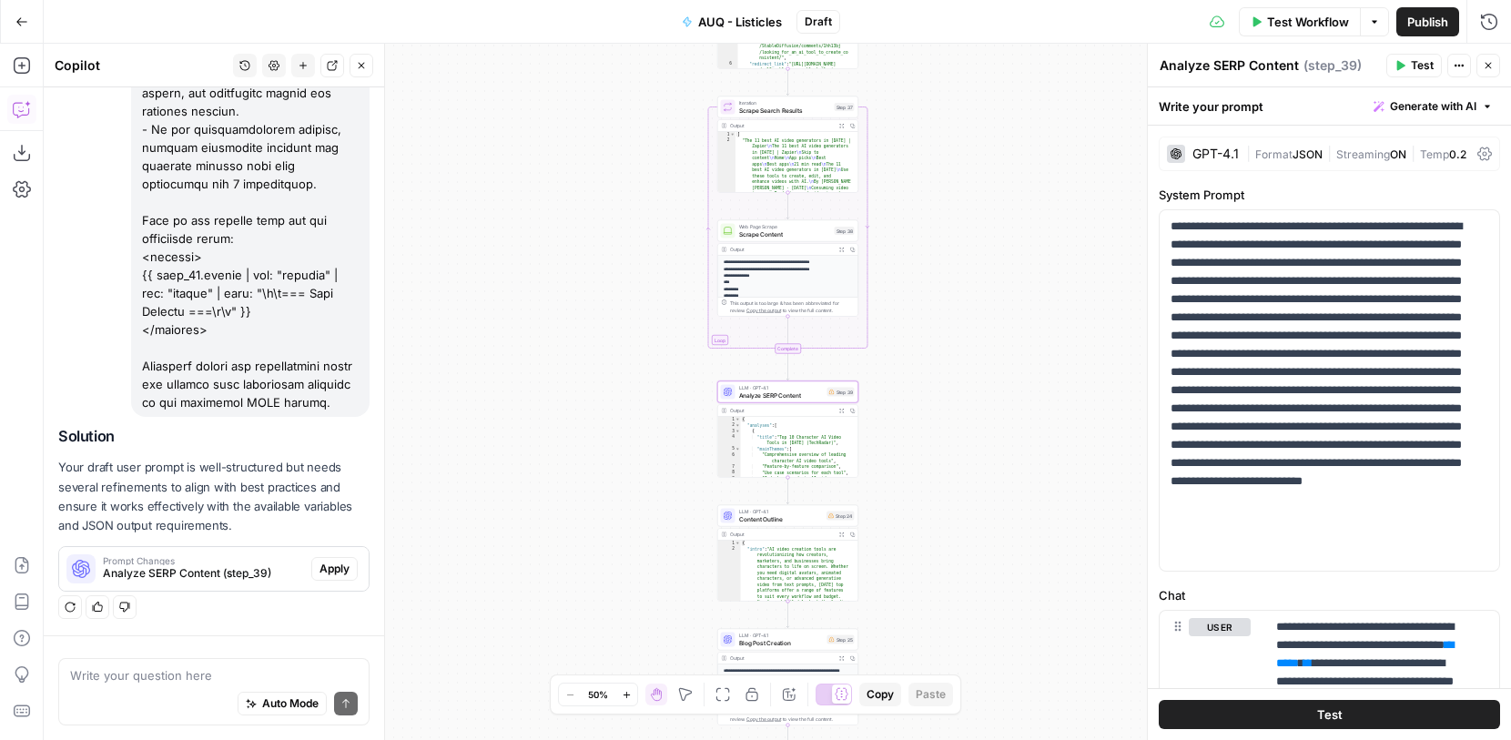
click at [320, 574] on span "Apply" at bounding box center [335, 569] width 30 height 16
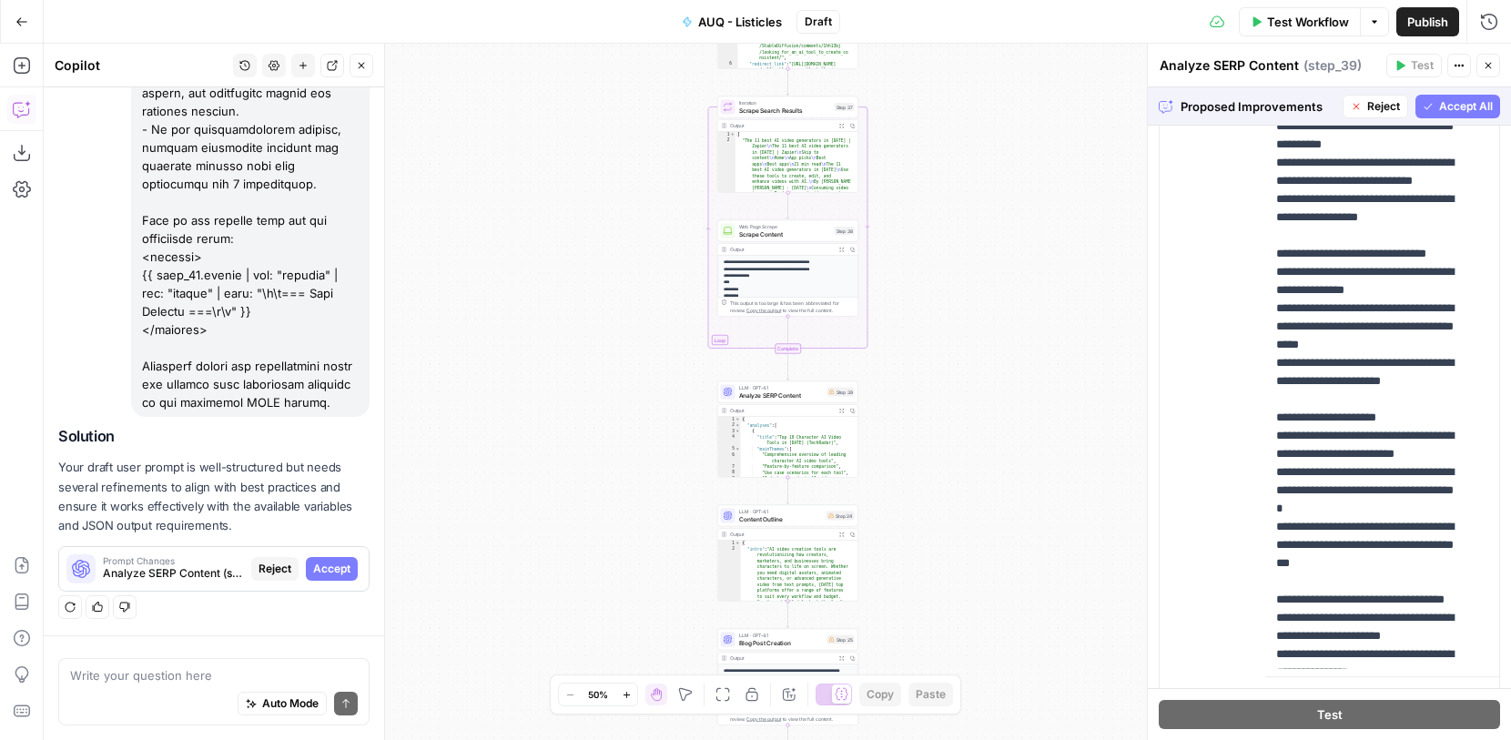
scroll to position [1202, 0]
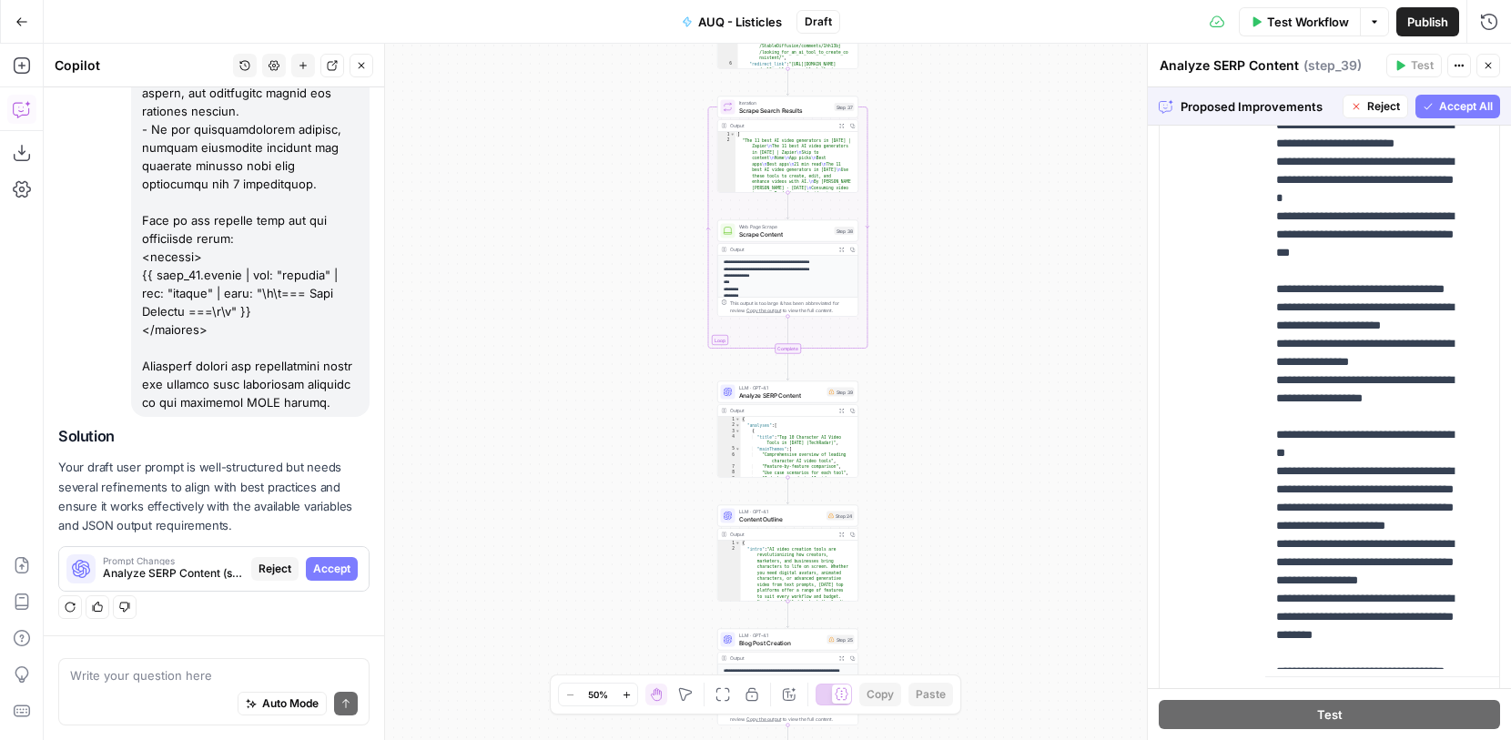
click at [1367, 111] on span "Reject" at bounding box center [1383, 106] width 33 height 16
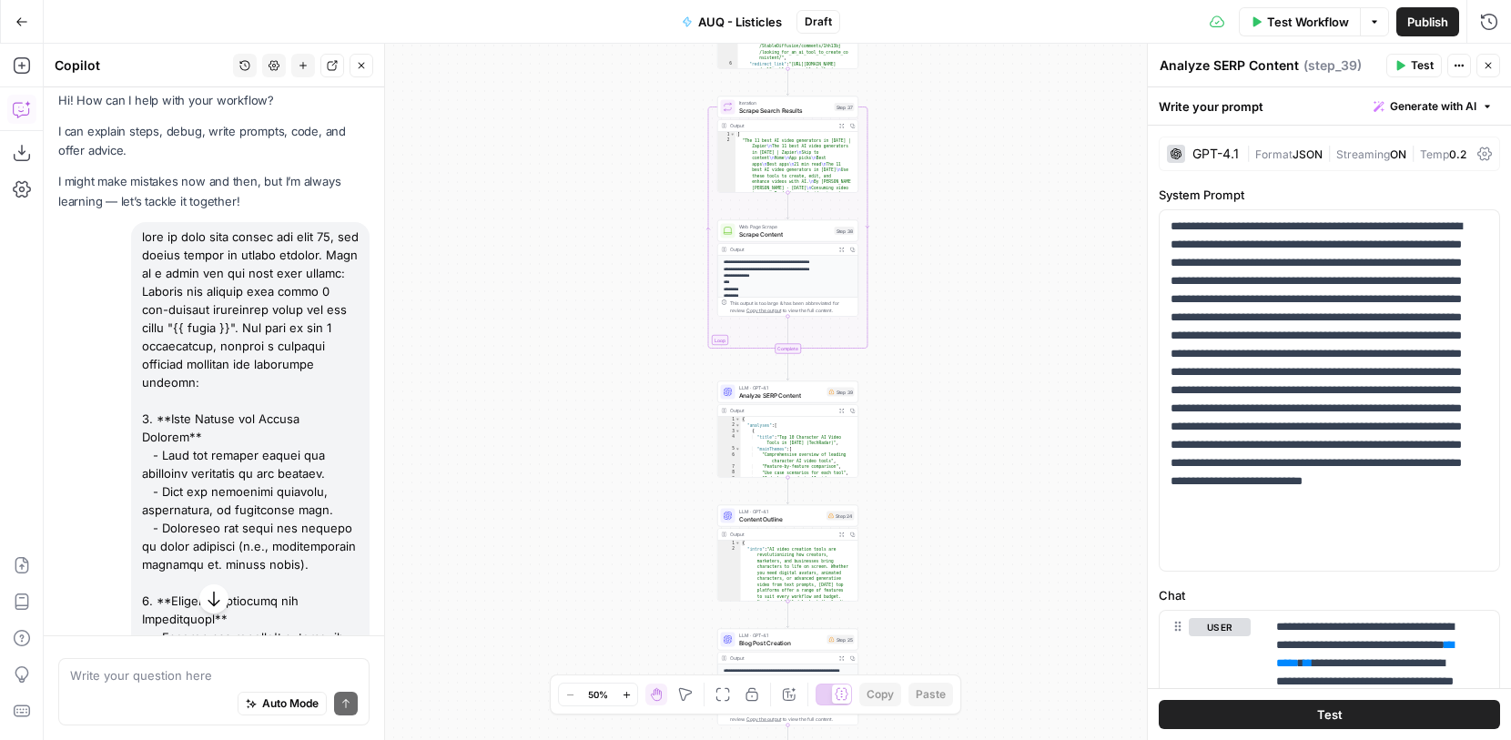
scroll to position [0, 0]
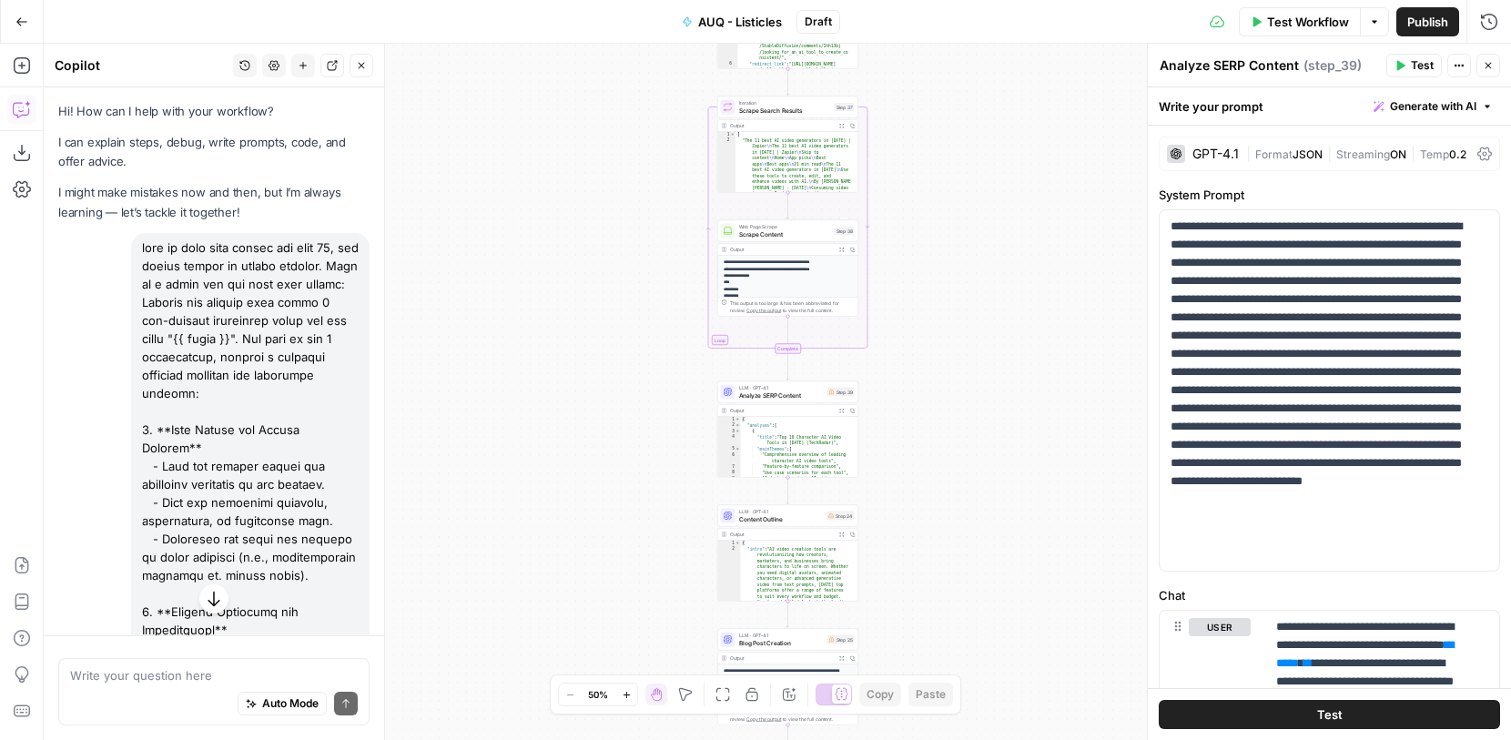
drag, startPoint x: 197, startPoint y: 408, endPoint x: 136, endPoint y: 249, distance: 170.6
copy div "make my chat user prompt for step 39, the system prompt is aready correct. Here…"
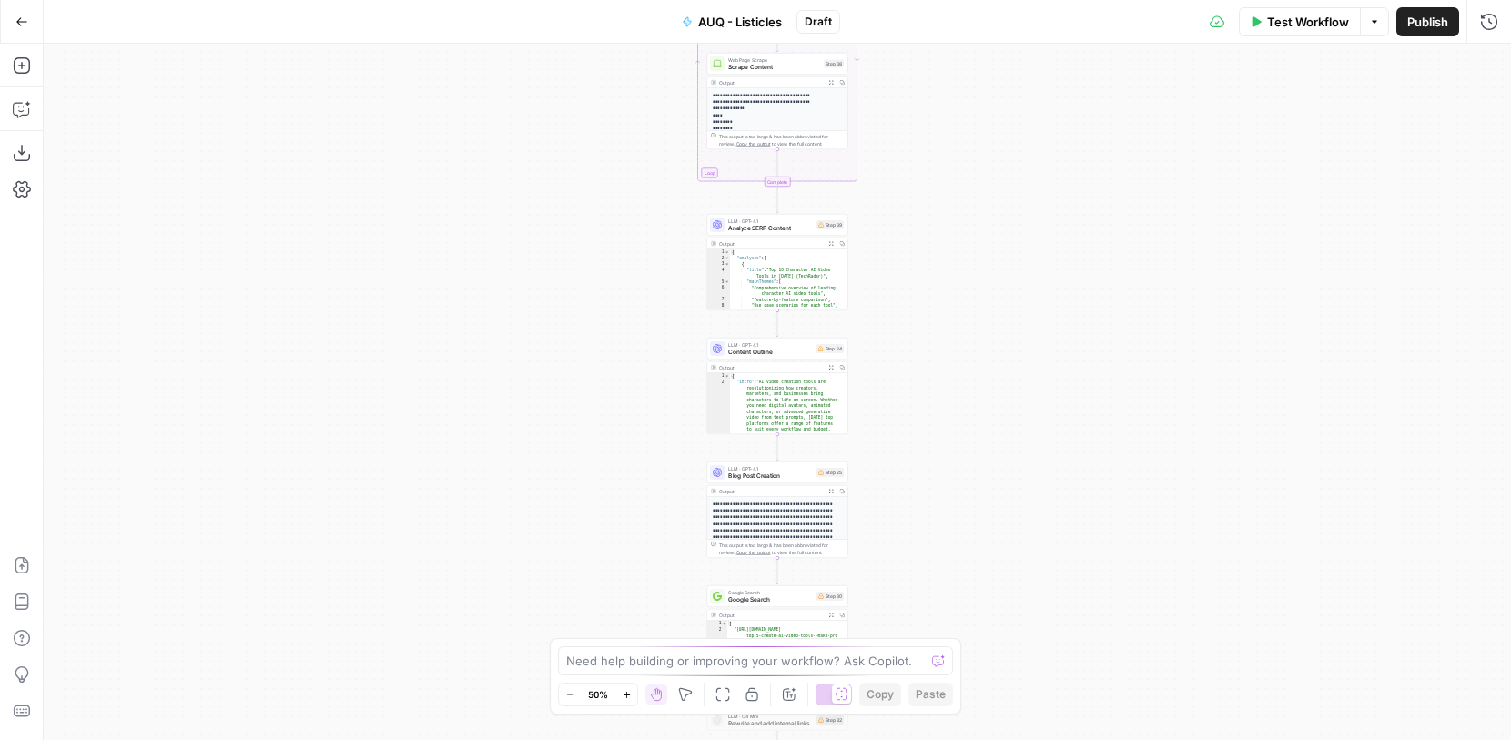
click at [823, 23] on span "Draft" at bounding box center [818, 22] width 27 height 16
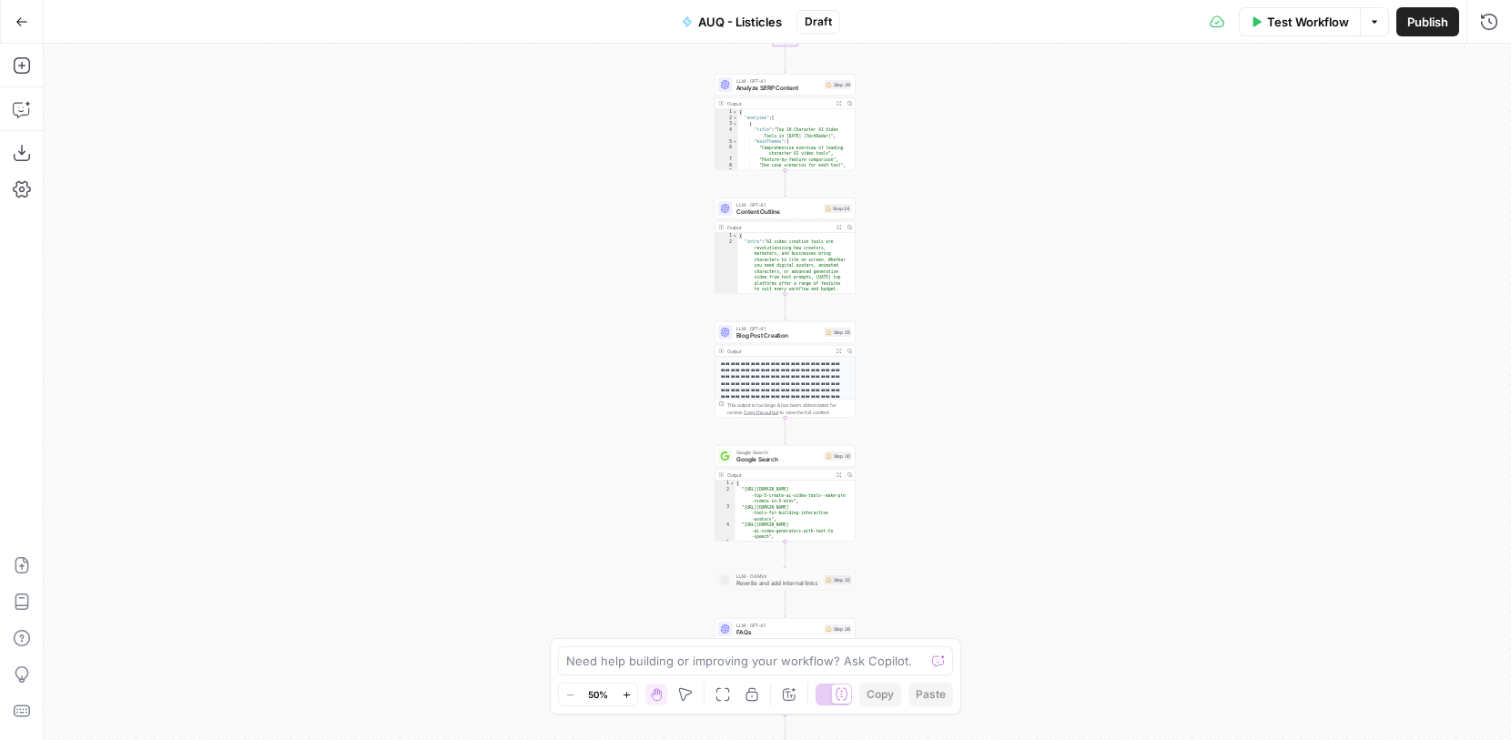
click at [807, 336] on span "Blog Post Creation" at bounding box center [778, 335] width 85 height 9
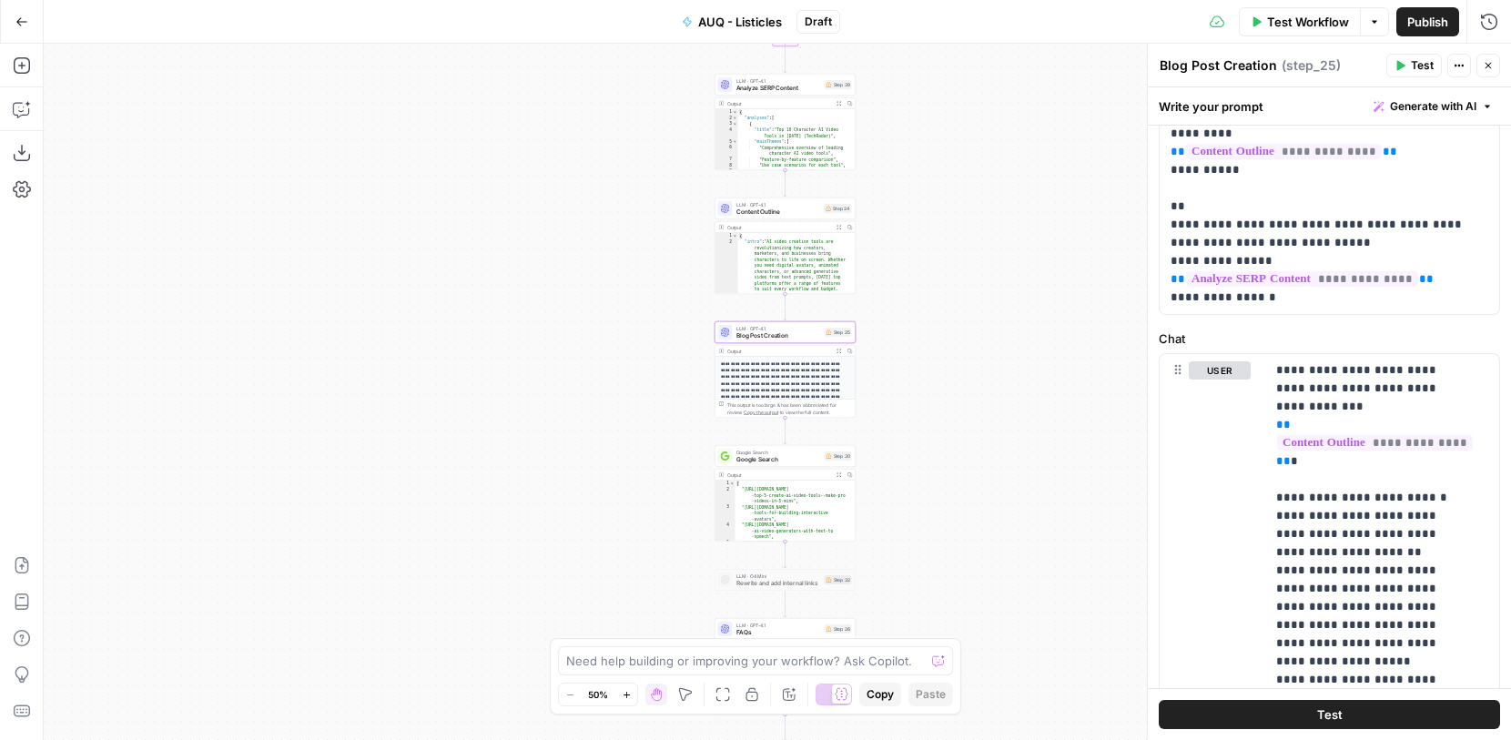
scroll to position [609, 0]
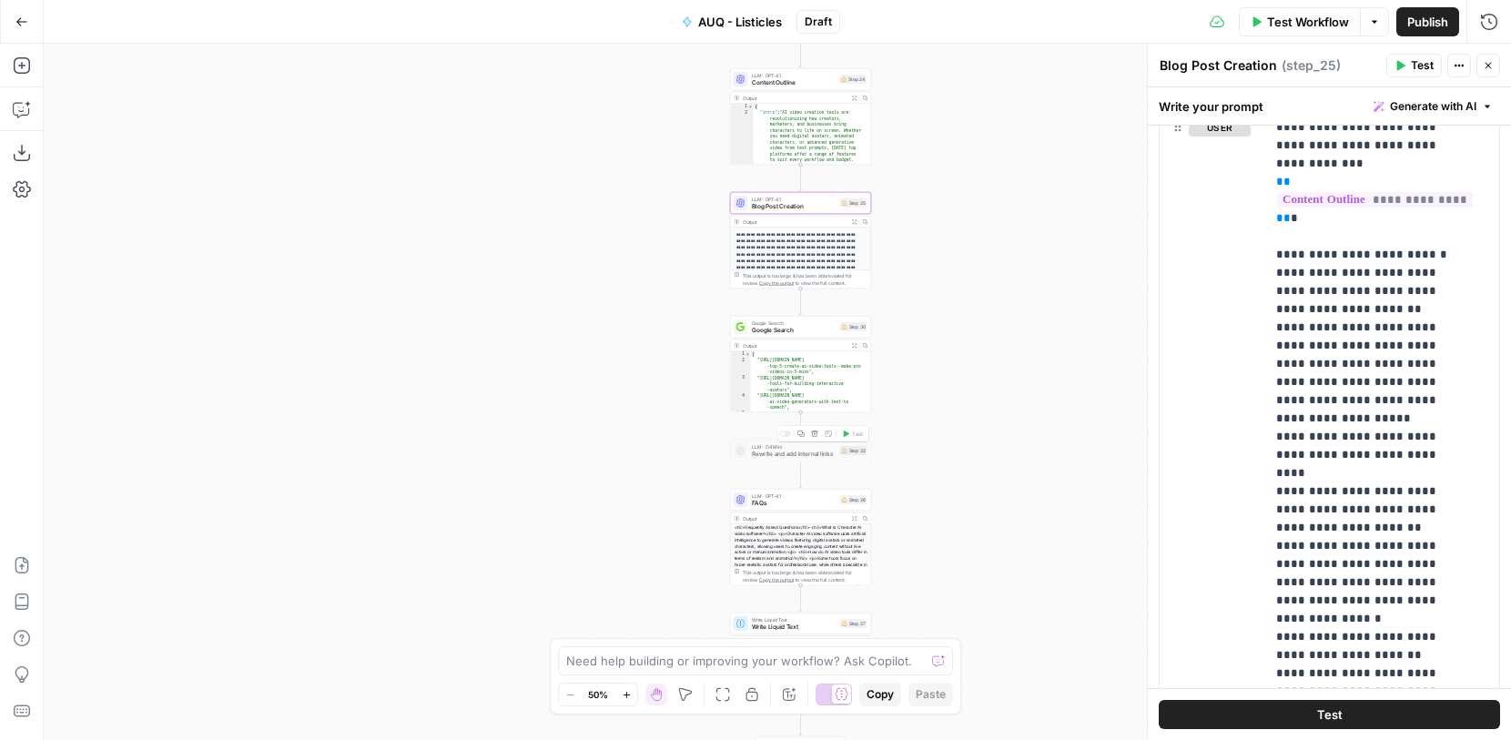
click at [843, 450] on icon at bounding box center [844, 450] width 5 height 5
click at [625, 696] on icon "button" at bounding box center [627, 695] width 10 height 10
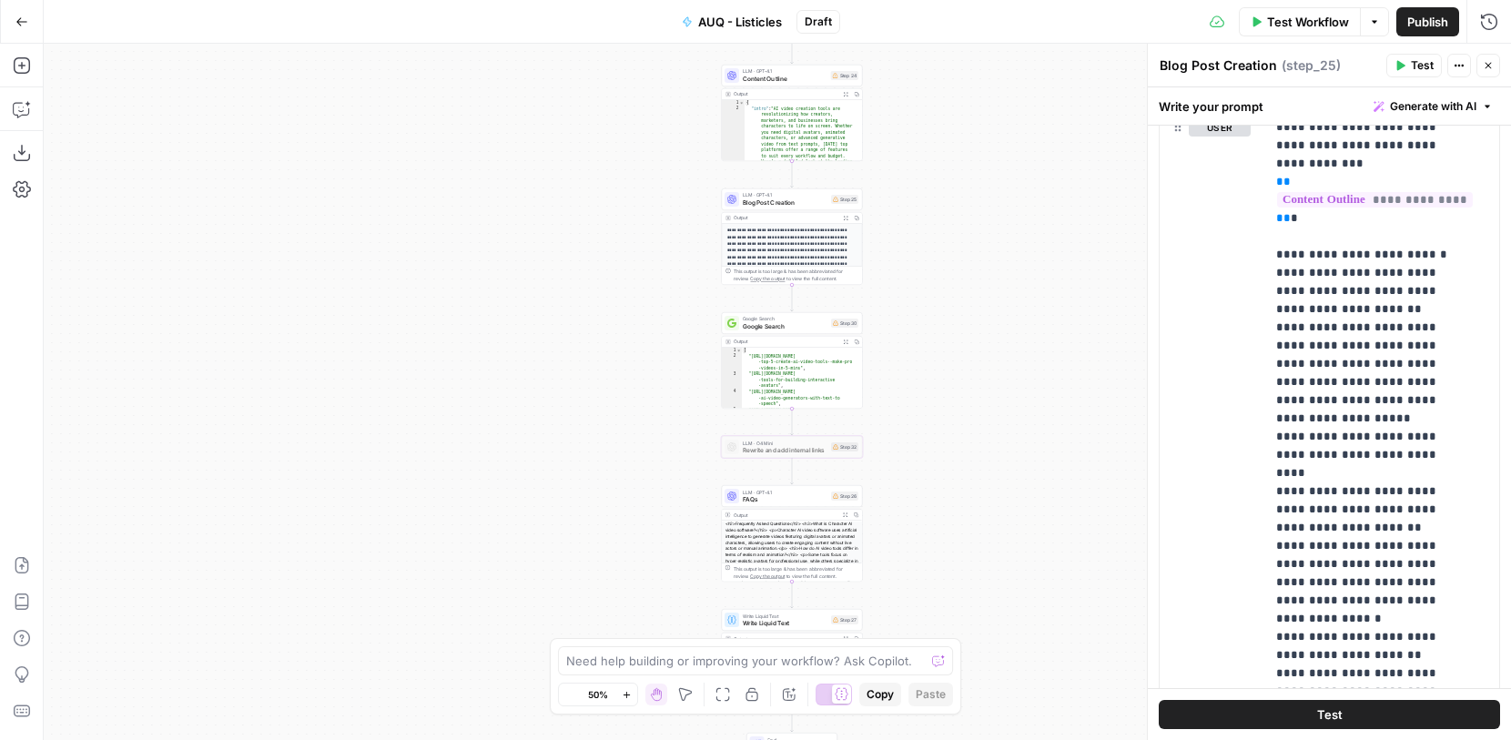
click at [625, 696] on icon "button" at bounding box center [627, 695] width 10 height 10
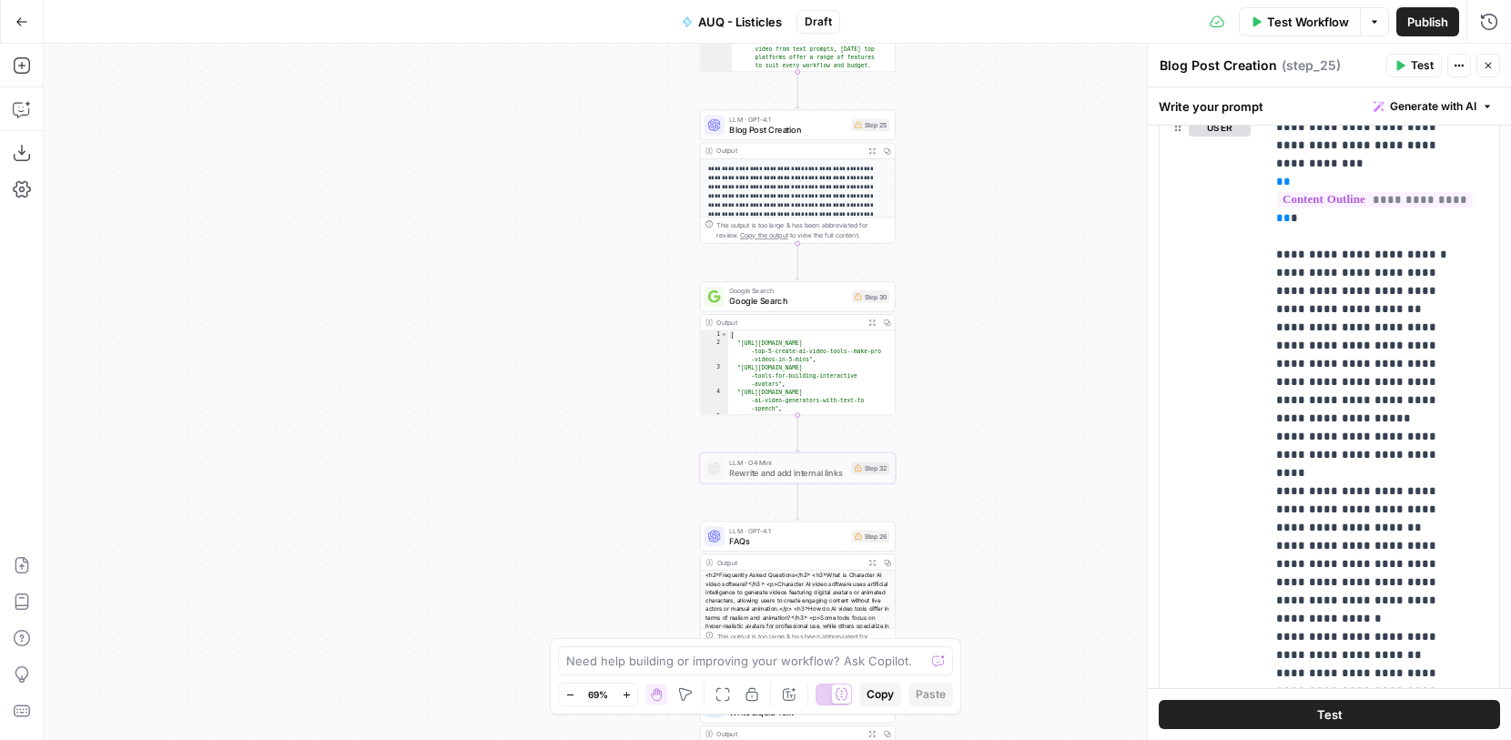
click at [816, 474] on span "Rewrite and add internal links" at bounding box center [787, 472] width 117 height 13
click at [987, 481] on div "Workflow Set Inputs Inputs Google Search Google Search Results Step 36 Output E…" at bounding box center [778, 392] width 1468 height 696
click at [831, 475] on span "Rewrite and add internal links" at bounding box center [787, 472] width 117 height 13
click at [831, 474] on span "Rewrite and add internal links" at bounding box center [787, 472] width 117 height 13
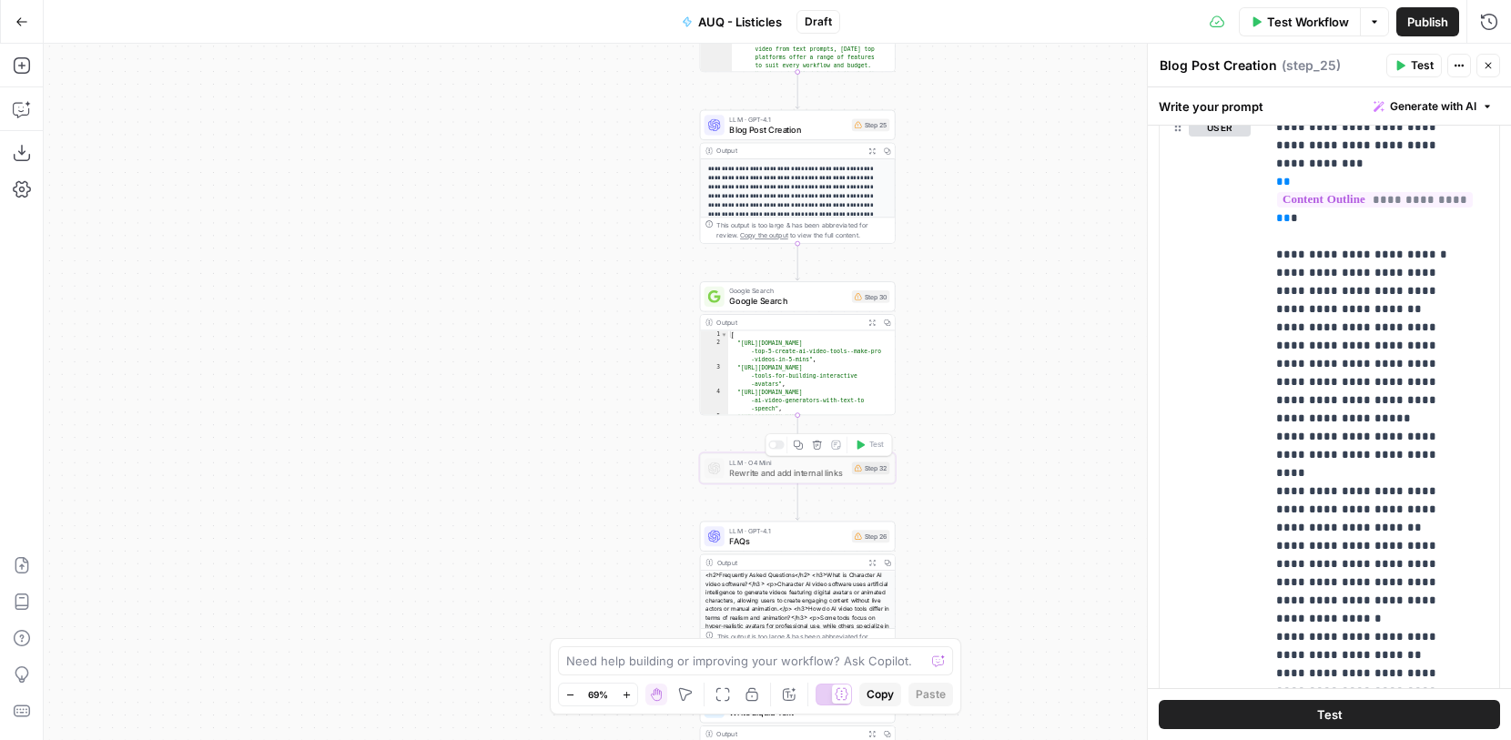
click at [831, 474] on span "Rewrite and add internal links" at bounding box center [787, 472] width 117 height 13
click at [976, 483] on div "Workflow Set Inputs Inputs Google Search Google Search Results Step 36 Output E…" at bounding box center [778, 392] width 1468 height 696
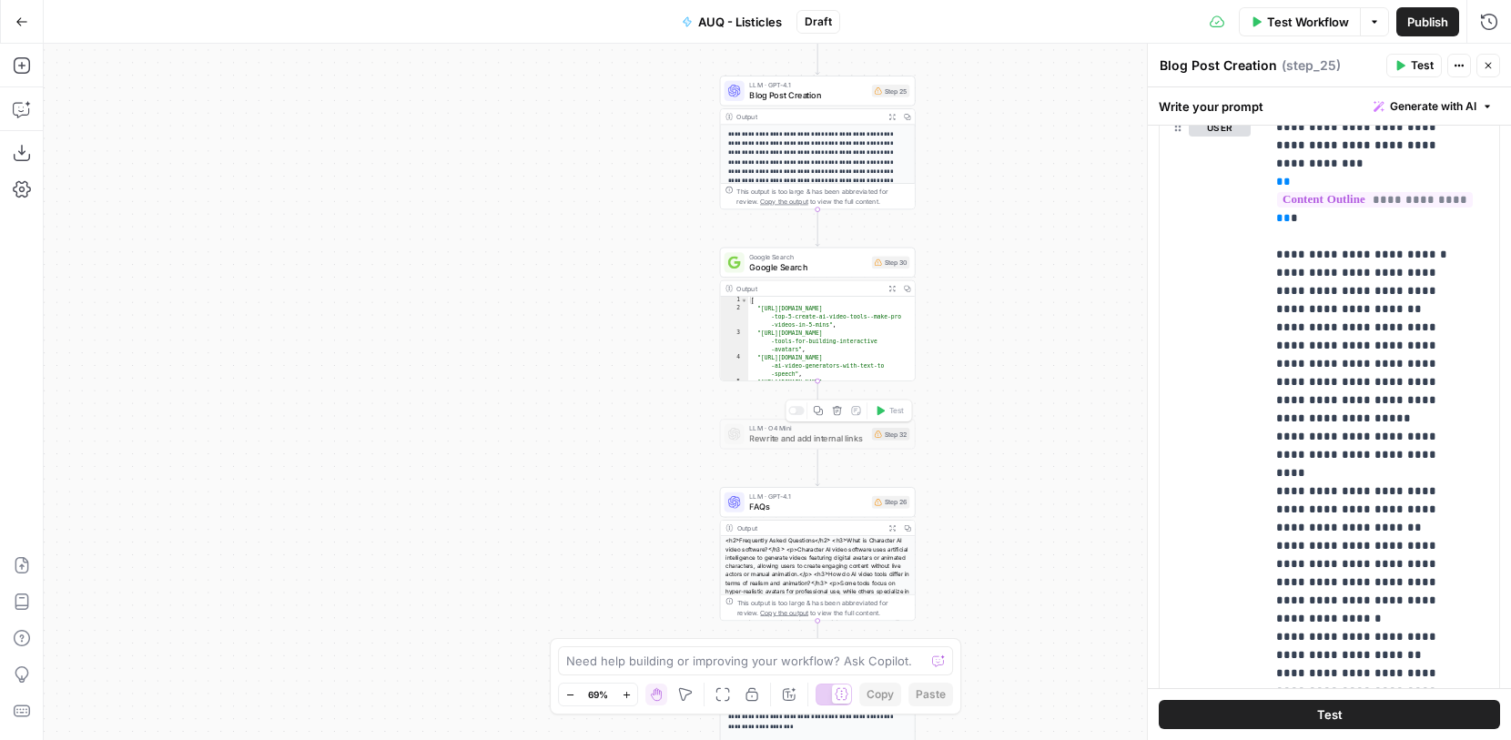
click at [842, 436] on span "Rewrite and add internal links" at bounding box center [807, 438] width 117 height 13
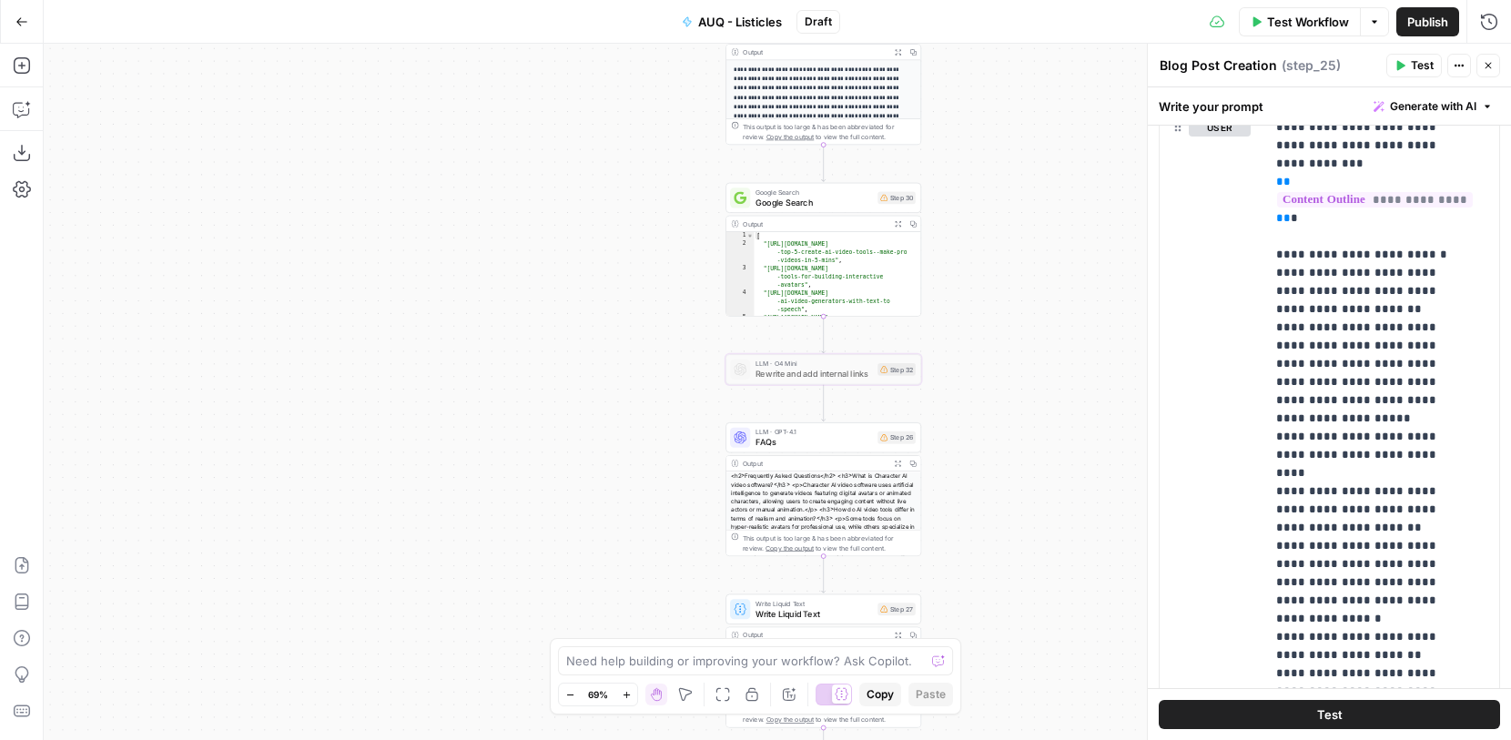
type textarea "*"
click at [874, 235] on div "[ "https://akool.com/blog-posts/youtube-hack -top-5-create-ai-video-tools--make…" at bounding box center [832, 291] width 157 height 118
click at [846, 208] on span "Google Search" at bounding box center [814, 202] width 117 height 13
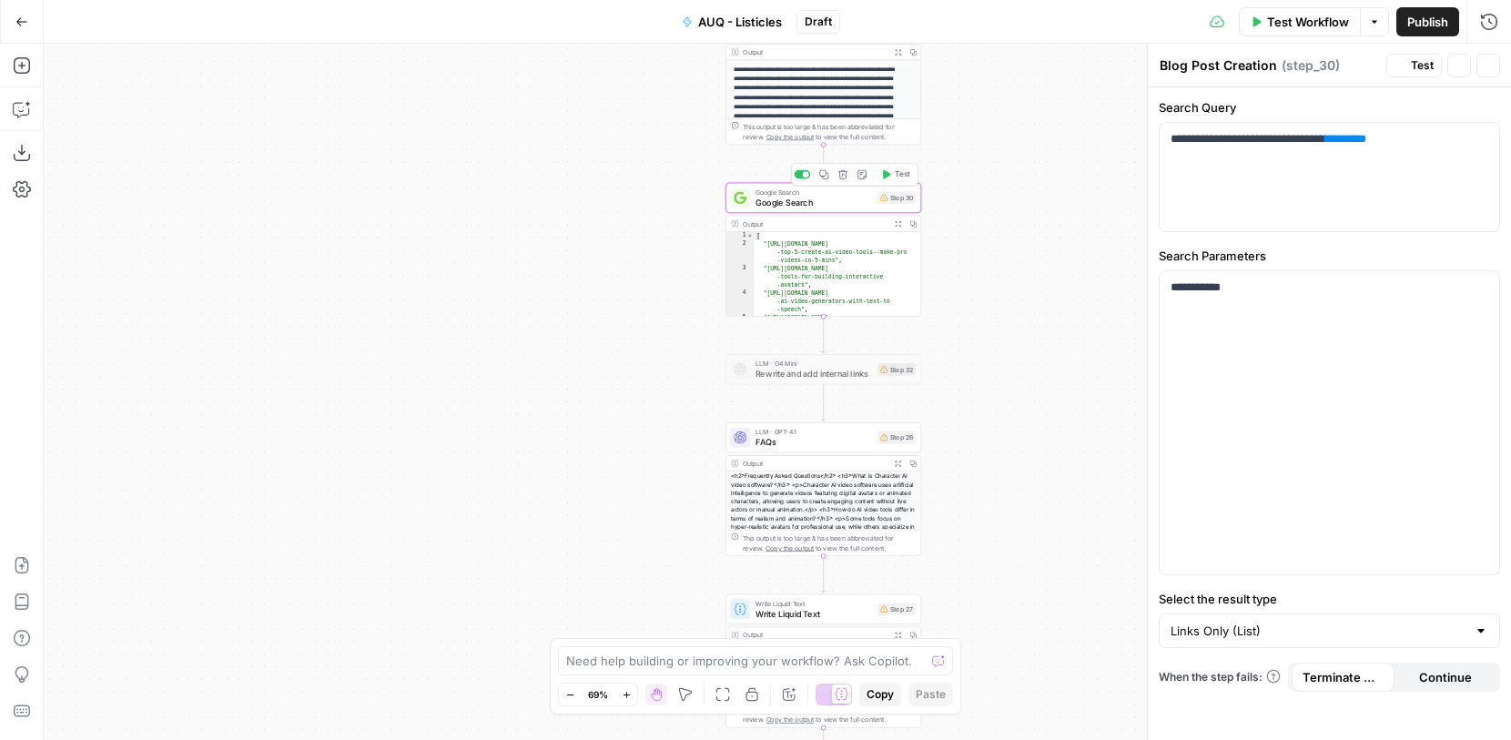
type textarea "Google Search"
drag, startPoint x: 32, startPoint y: 73, endPoint x: 46, endPoint y: 72, distance: 13.7
click at [32, 73] on button "Add Steps" at bounding box center [21, 65] width 29 height 29
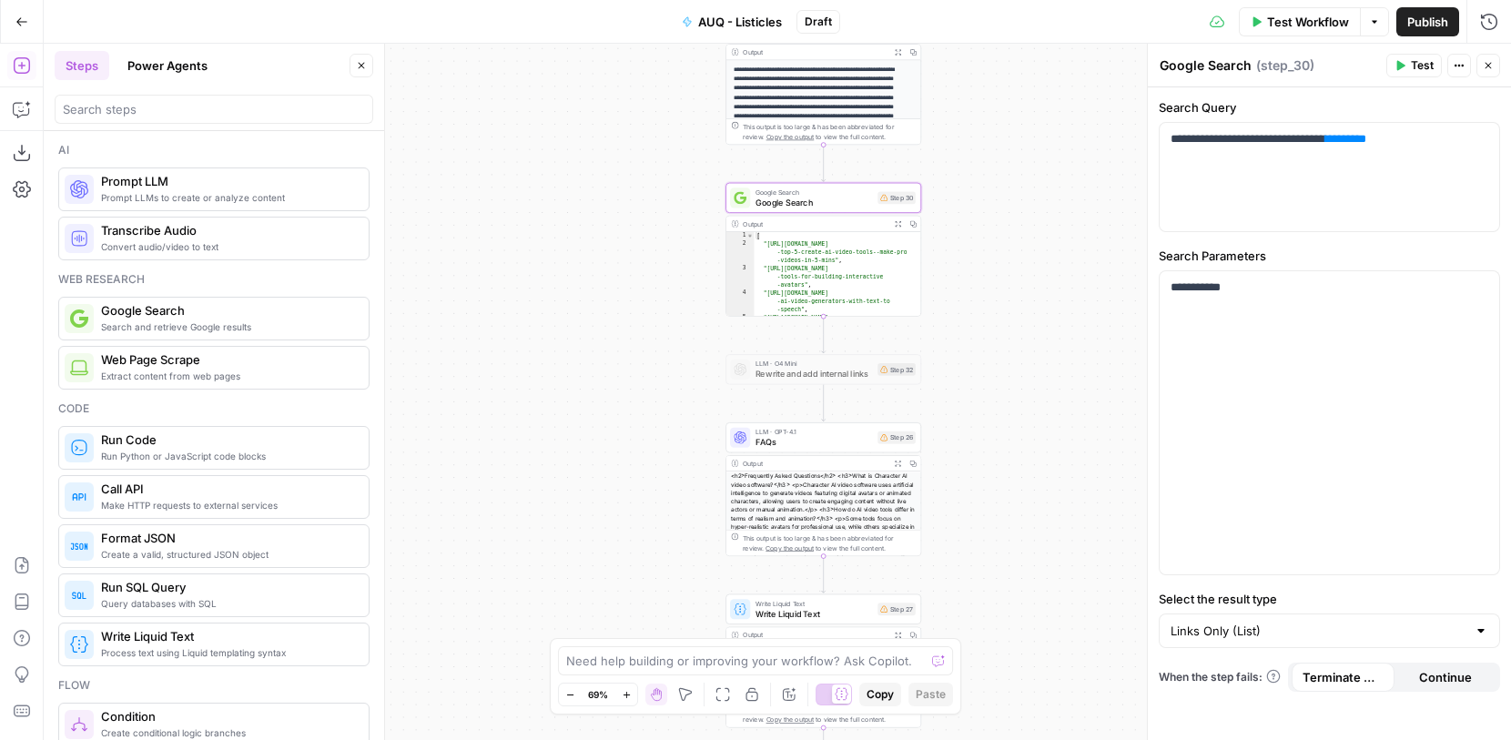
click at [230, 190] on span "Prompt LLMs to create or analyze content" at bounding box center [227, 197] width 253 height 15
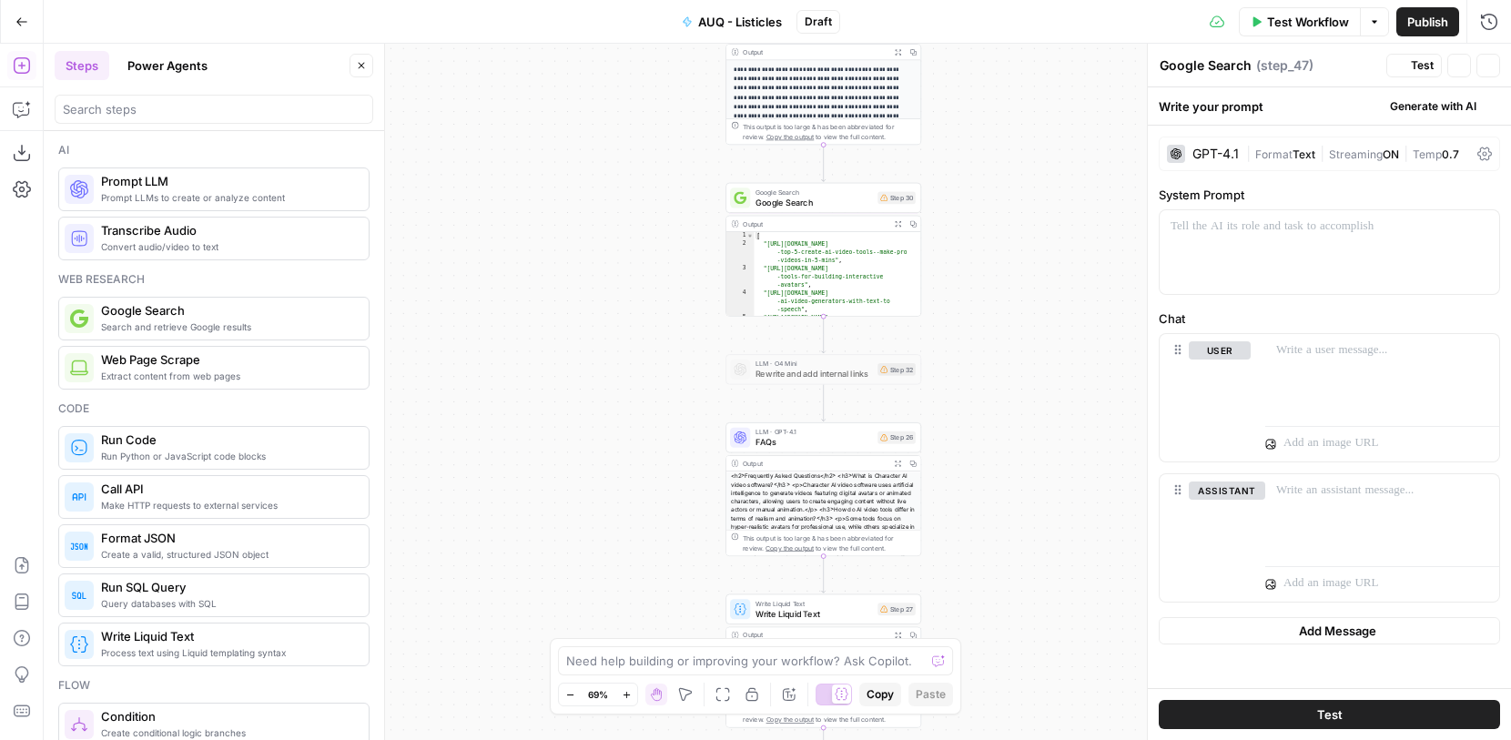
type textarea "Prompt LLM"
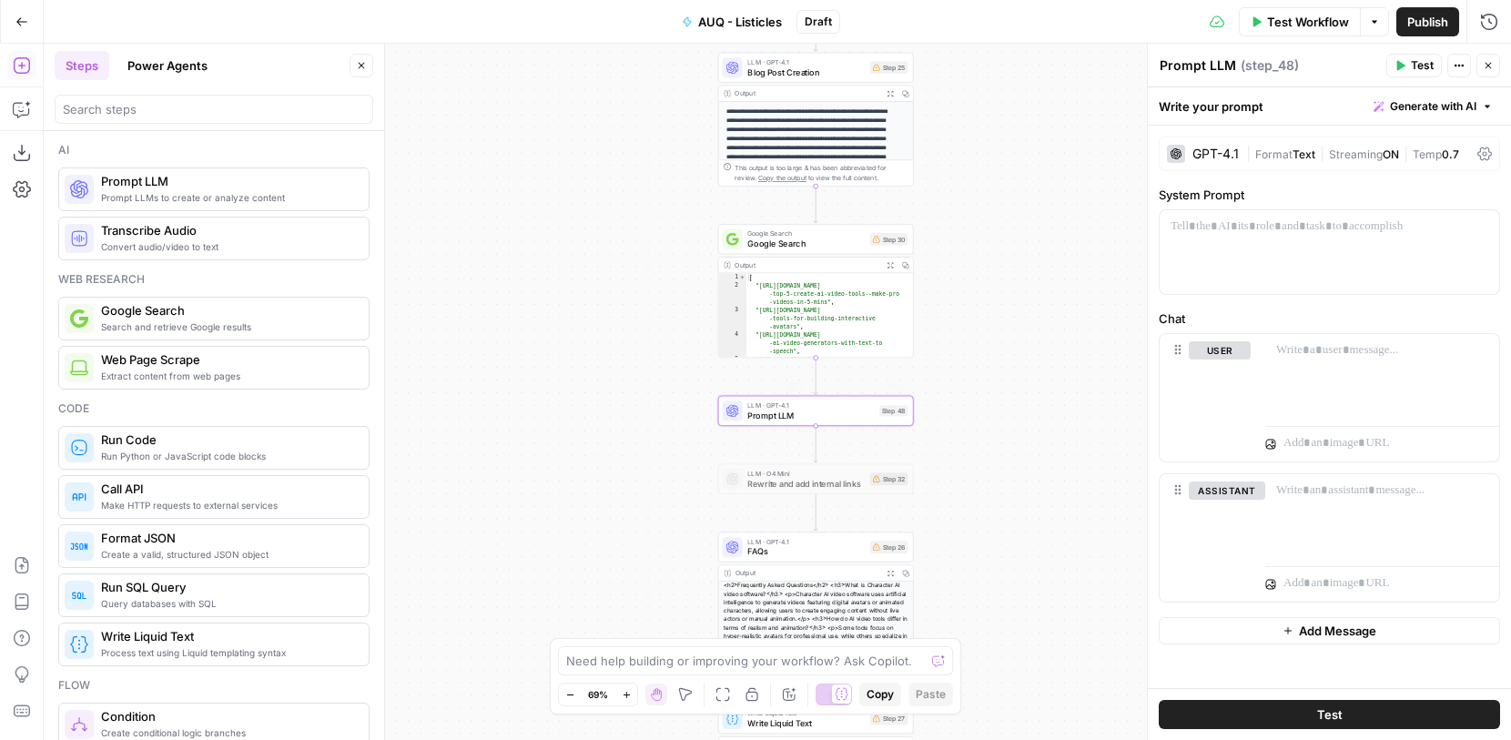
click at [853, 488] on span "Rewrite and add internal links" at bounding box center [805, 483] width 117 height 13
click at [793, 454] on div at bounding box center [791, 455] width 6 height 6
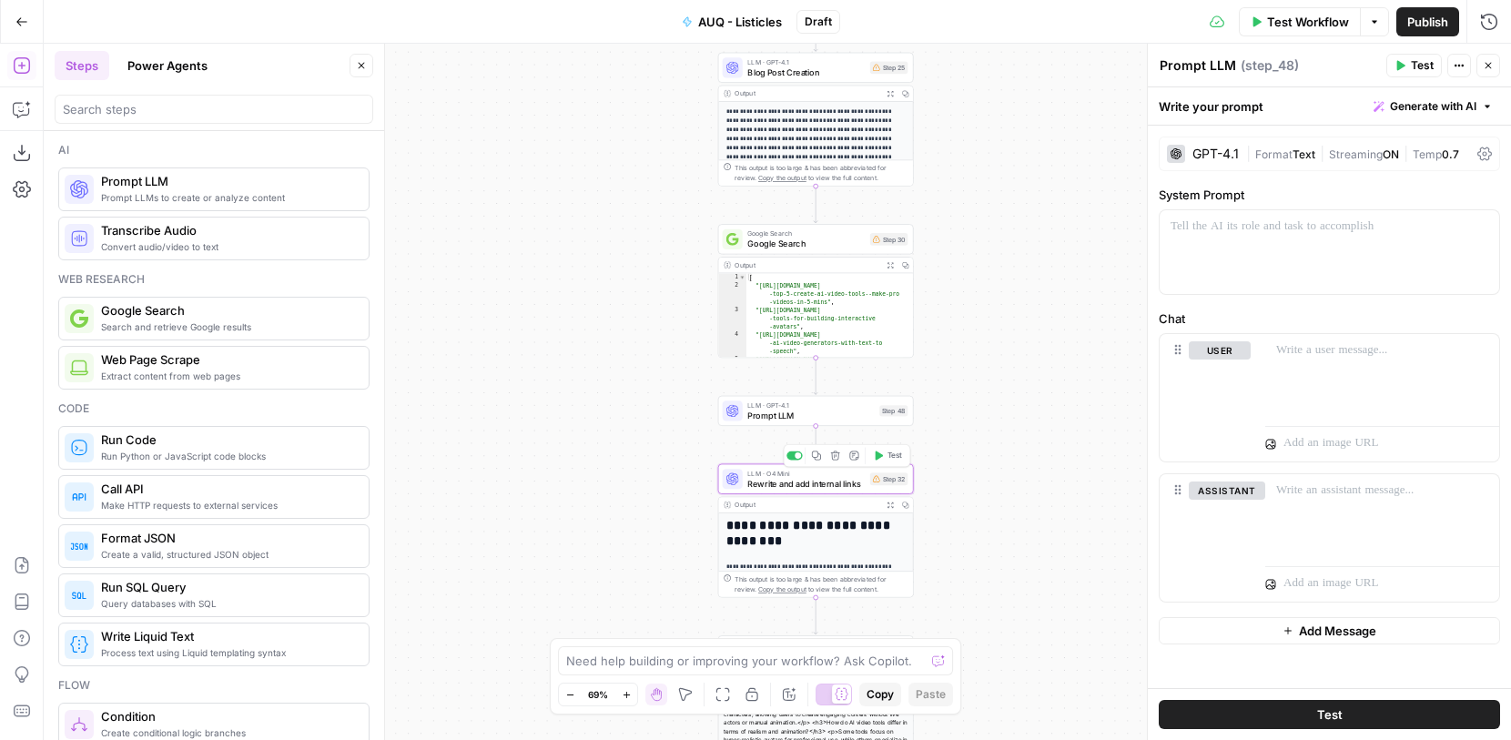
click at [793, 454] on div at bounding box center [794, 456] width 15 height 9
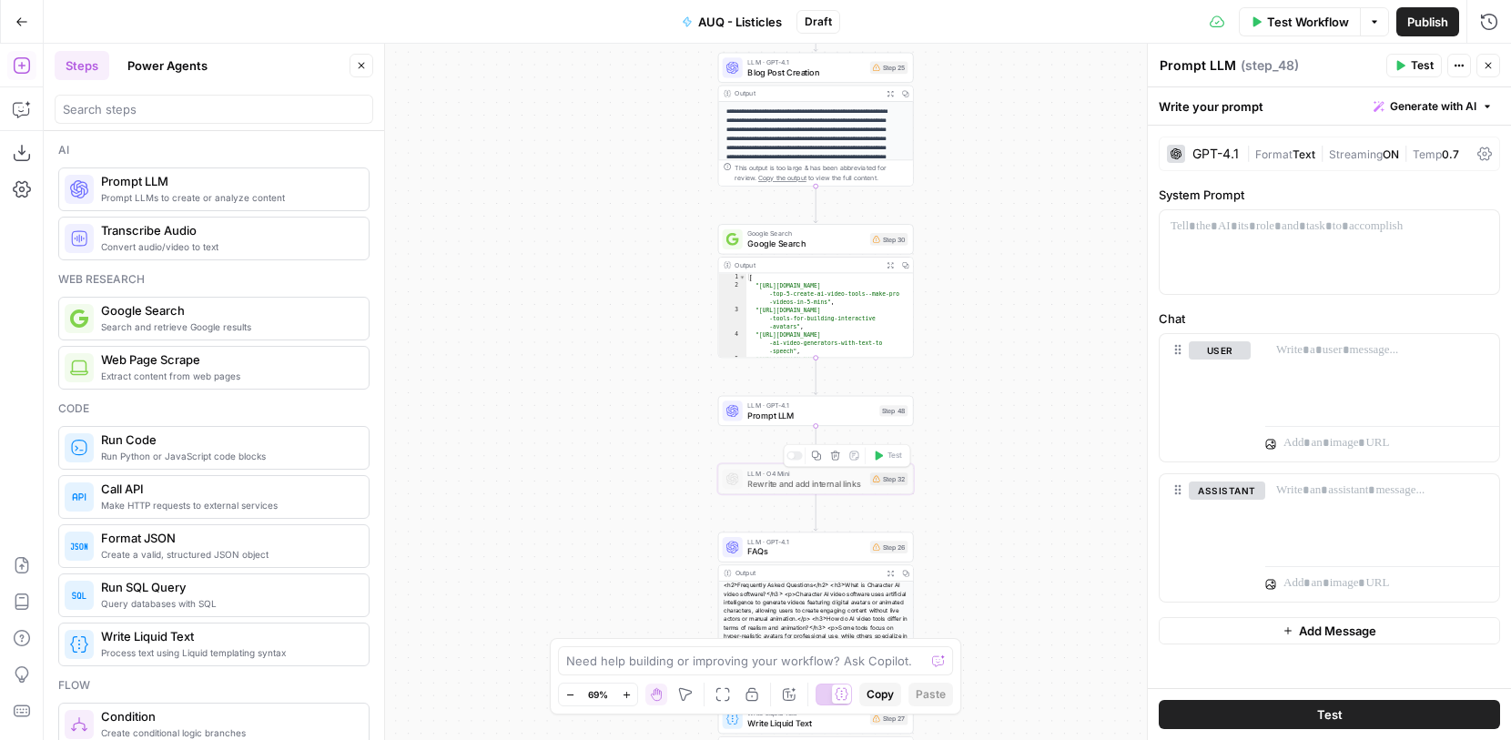
click at [794, 458] on div at bounding box center [794, 456] width 15 height 9
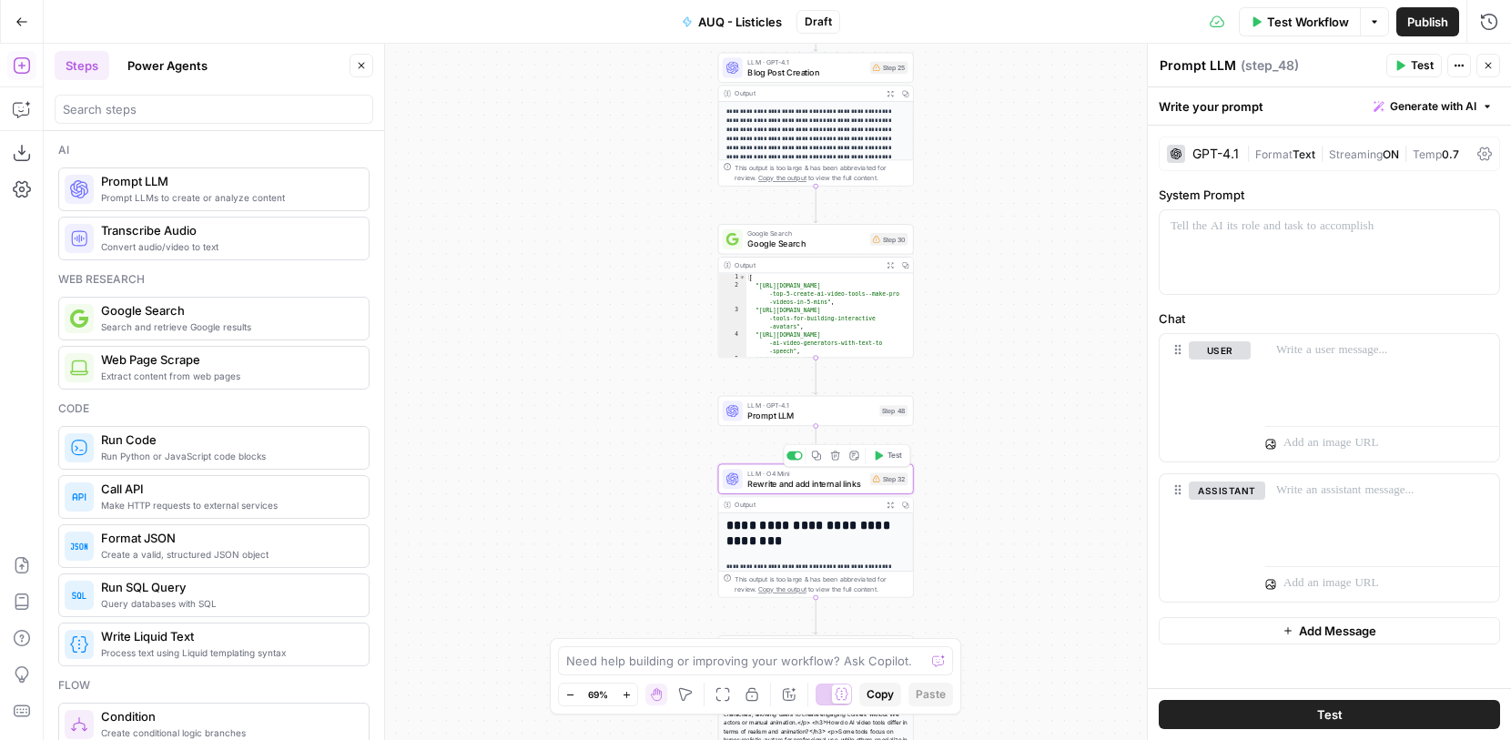
click at [782, 476] on span "LLM · O4 Mini" at bounding box center [805, 473] width 117 height 10
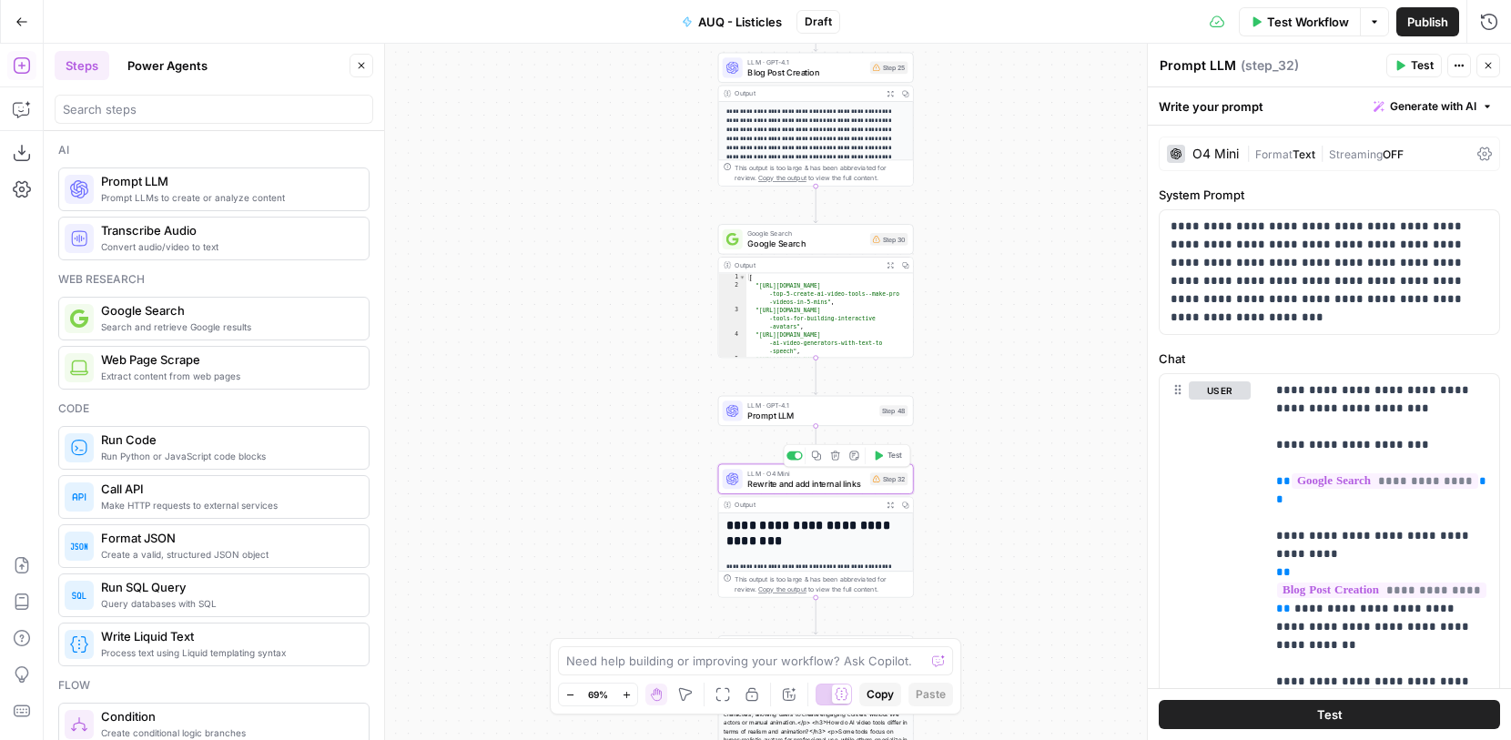
type textarea "Rewrite and add internal links"
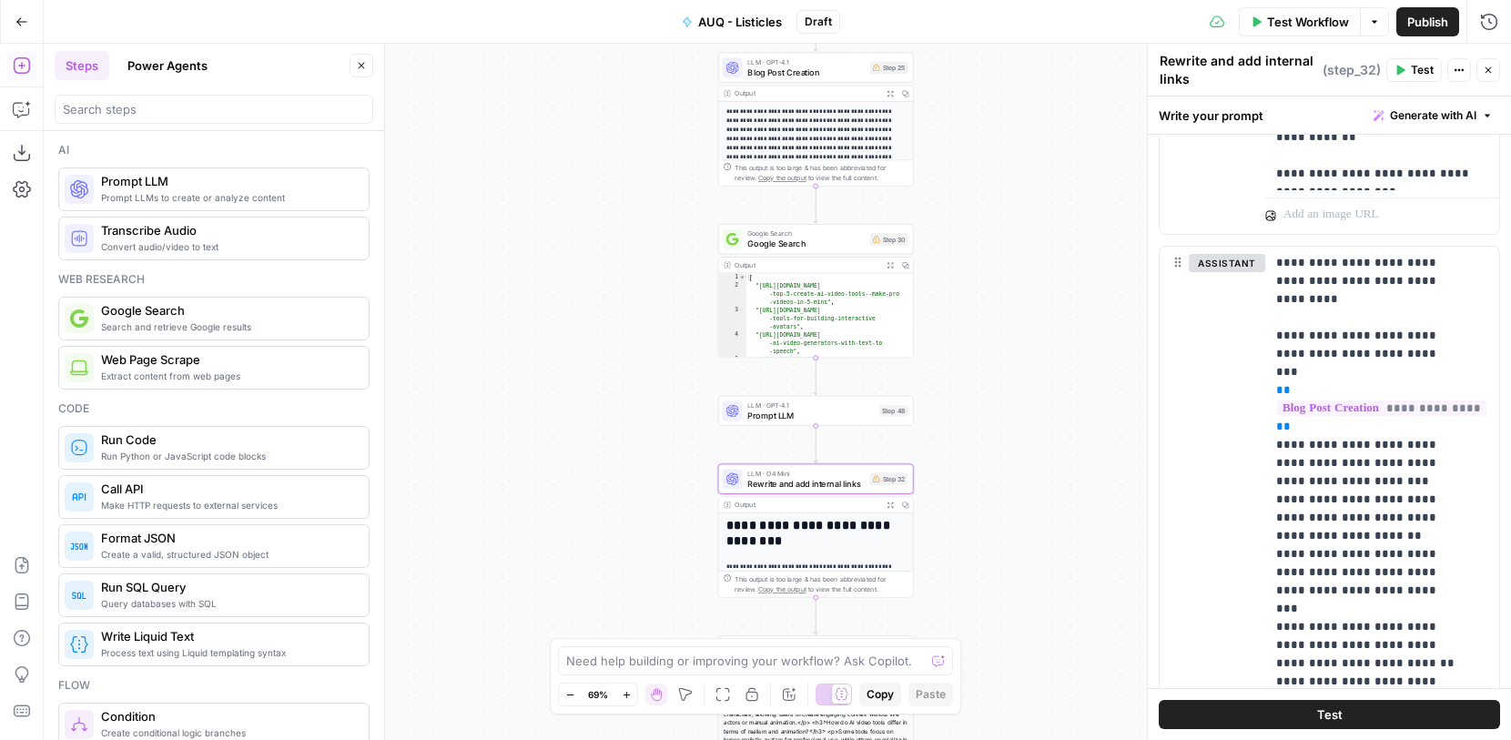
scroll to position [516, 0]
click at [849, 421] on div "LLM · GPT-4.1 Prompt LLM Step 48 Copy step Delete step Add Note Test" at bounding box center [816, 411] width 196 height 30
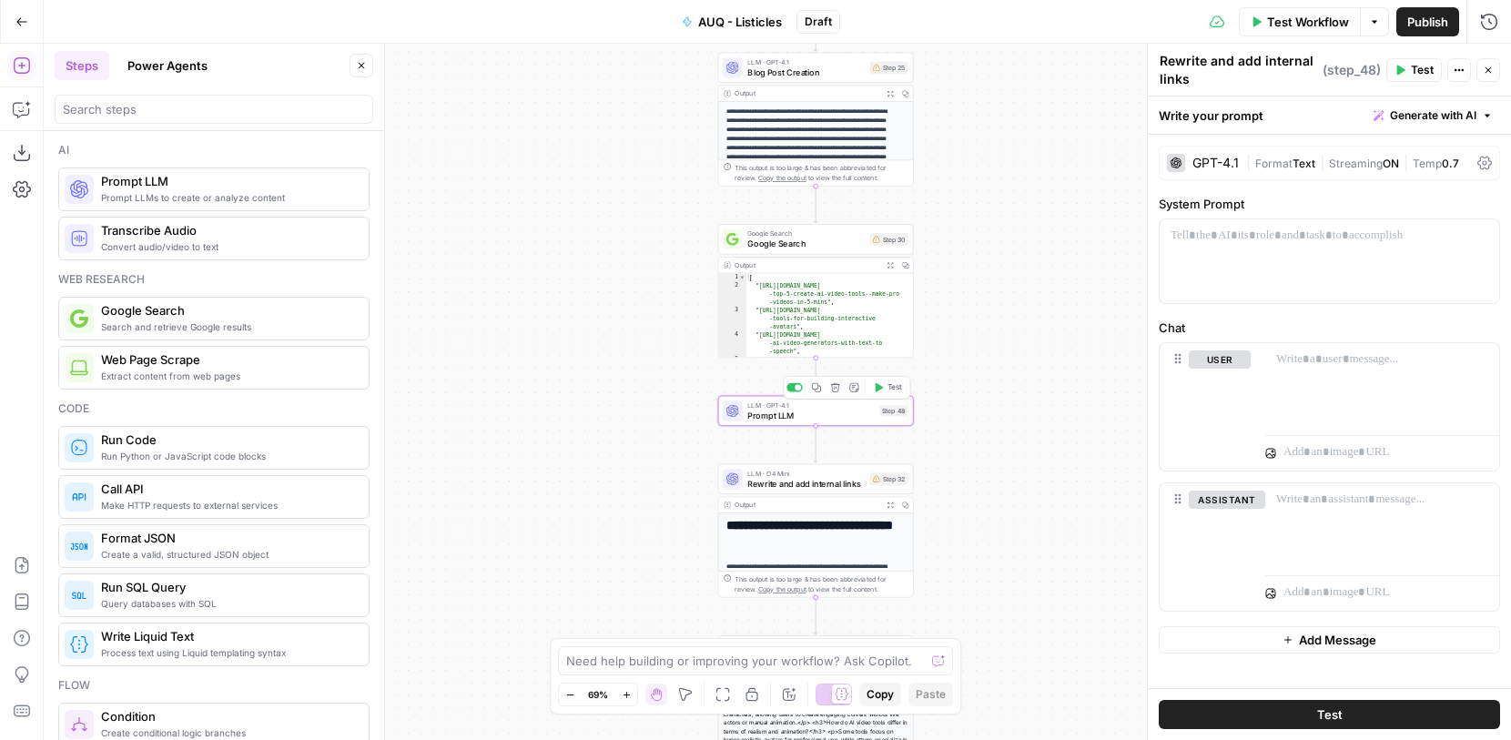
type textarea "Prompt LLM"
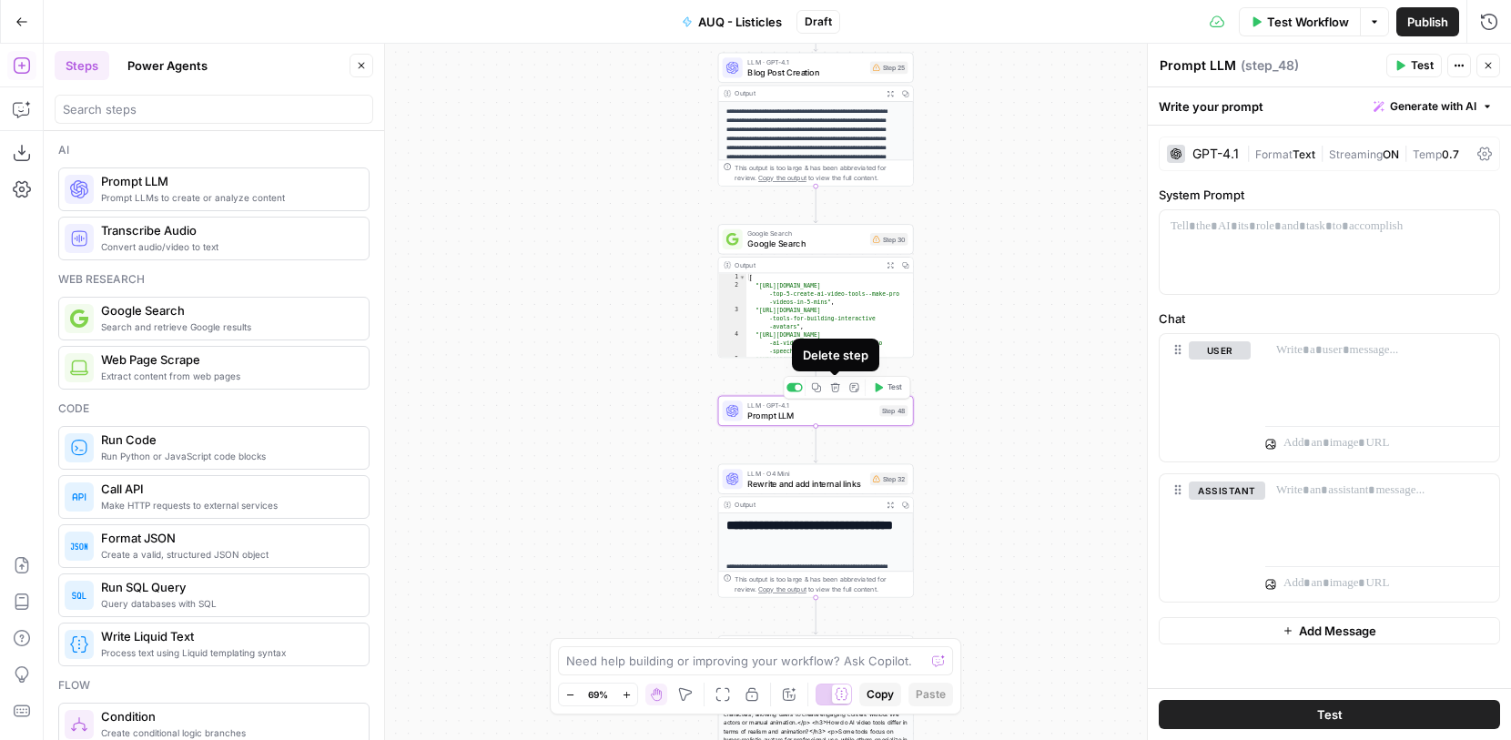
click at [830, 388] on icon "button" at bounding box center [835, 387] width 10 height 10
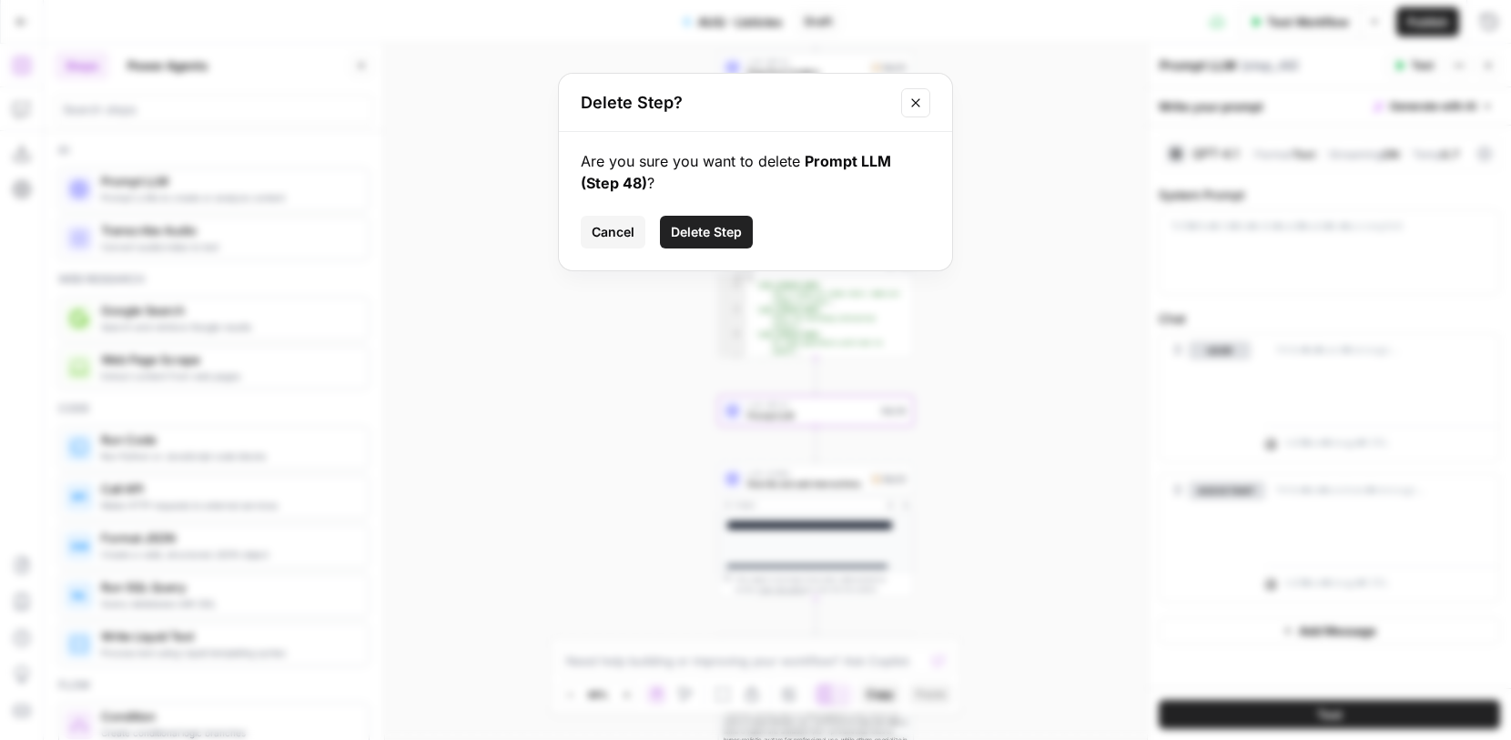
click at [723, 229] on span "Delete Step" at bounding box center [706, 232] width 71 height 18
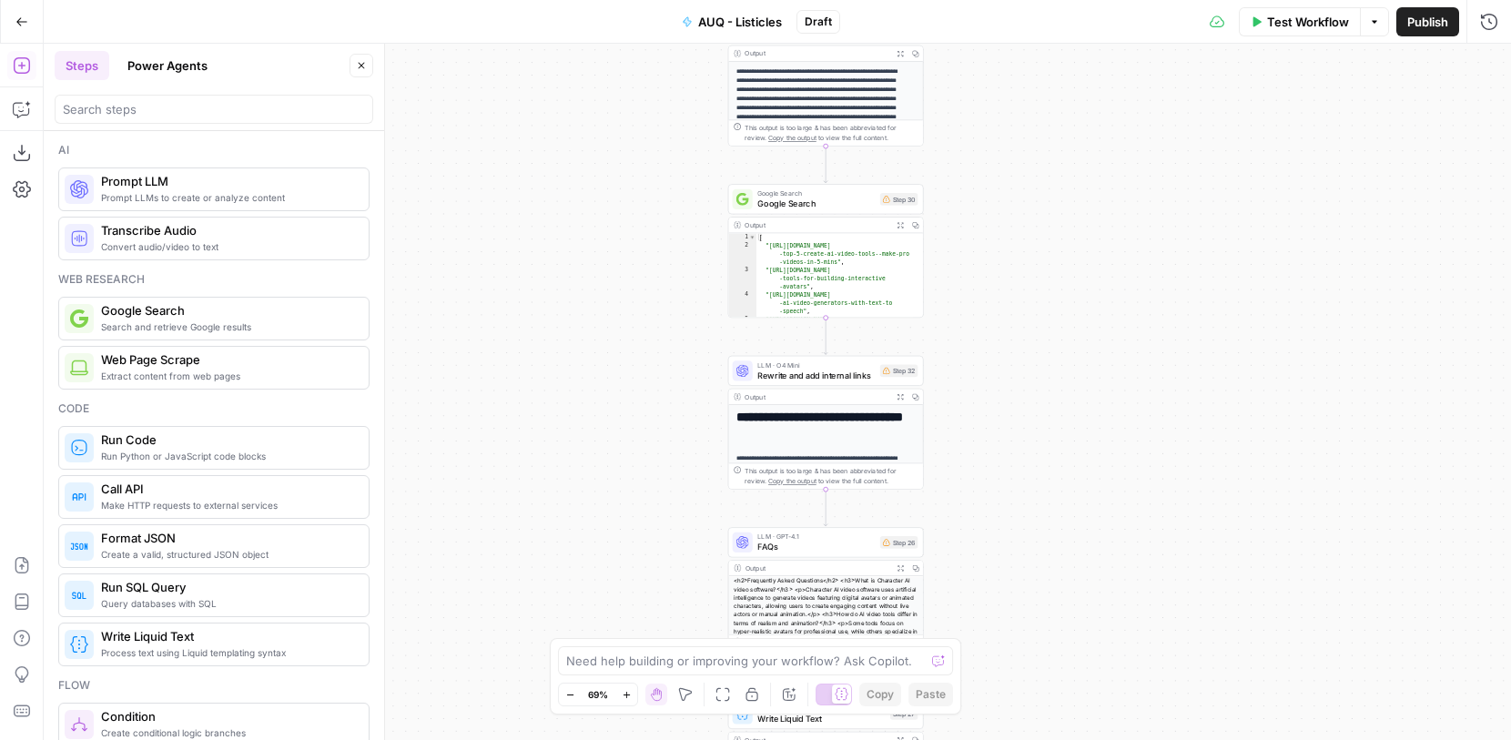
click at [846, 370] on span "Rewrite and add internal links" at bounding box center [815, 375] width 117 height 13
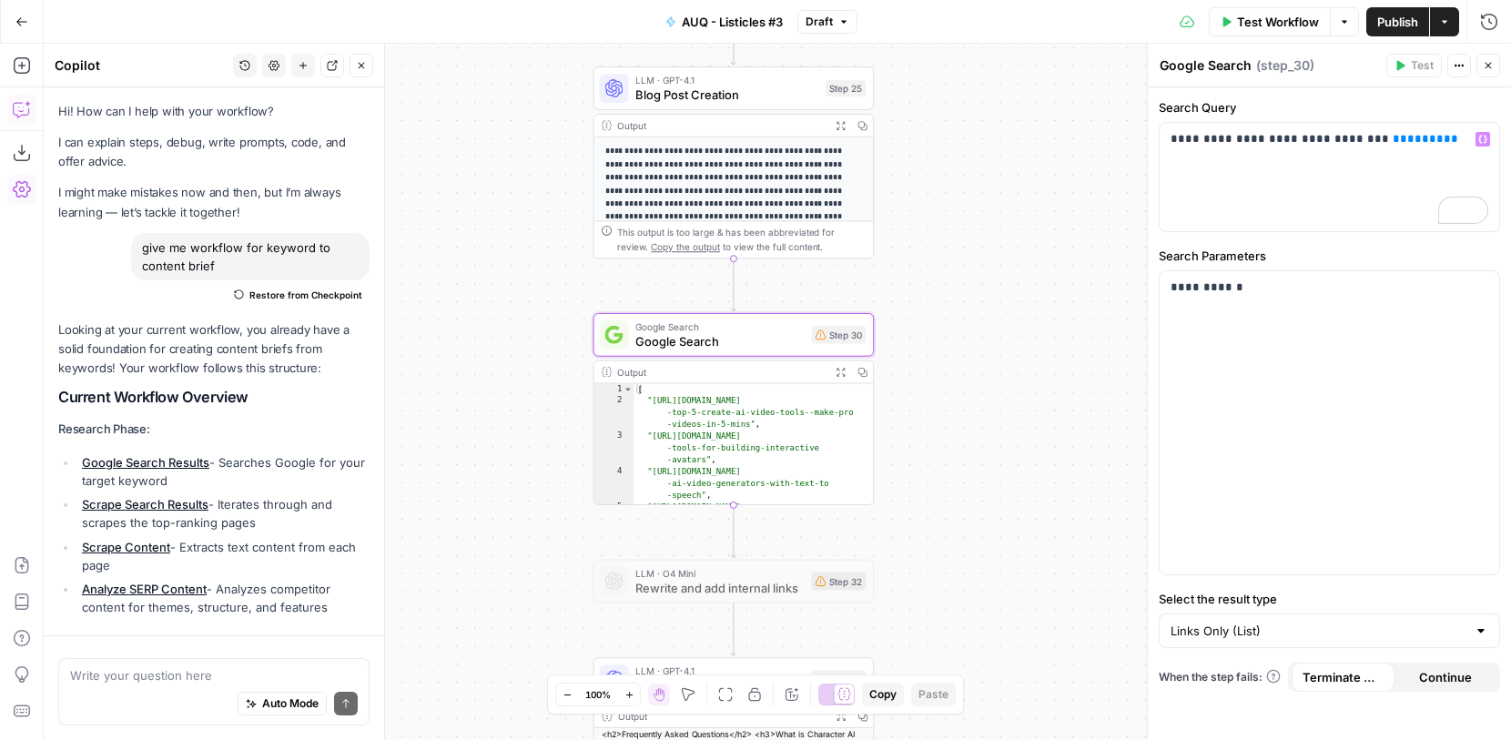
scroll to position [4342, 0]
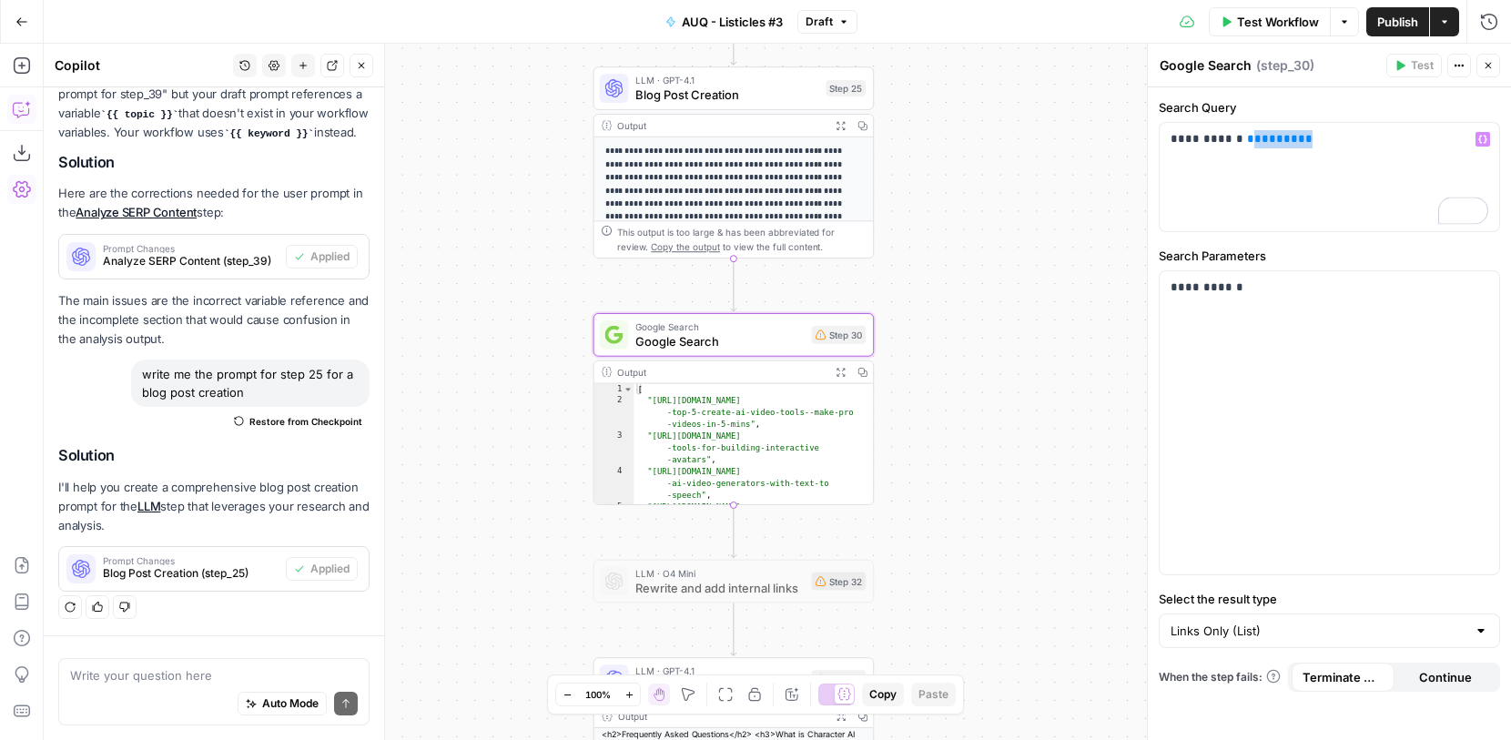
drag, startPoint x: 1276, startPoint y: 146, endPoint x: 1233, endPoint y: 145, distance: 43.7
click at [1234, 145] on p "**********" at bounding box center [1330, 139] width 318 height 18
click at [1477, 135] on button "Variables Menu" at bounding box center [1483, 139] width 15 height 15
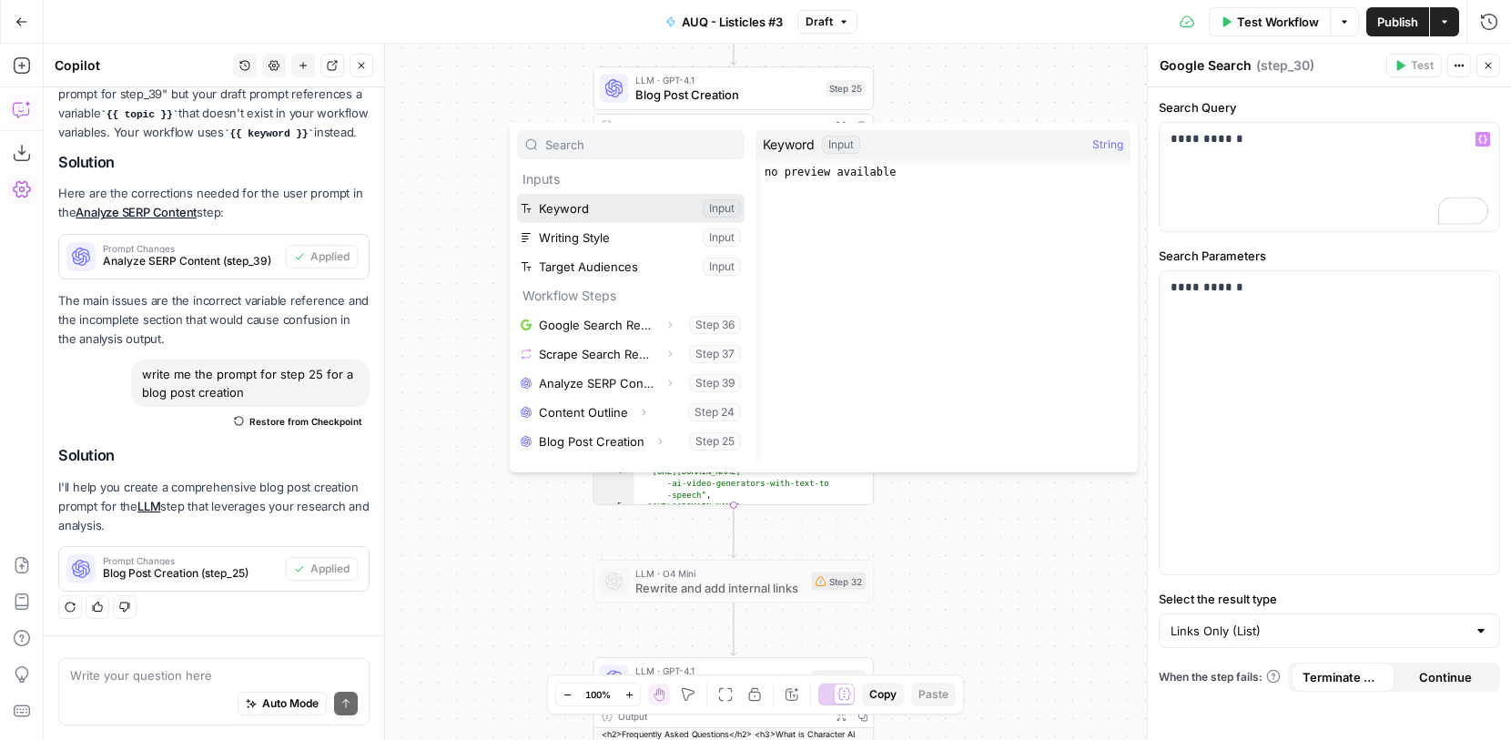
click at [672, 202] on button "Select variable Keyword" at bounding box center [631, 208] width 228 height 29
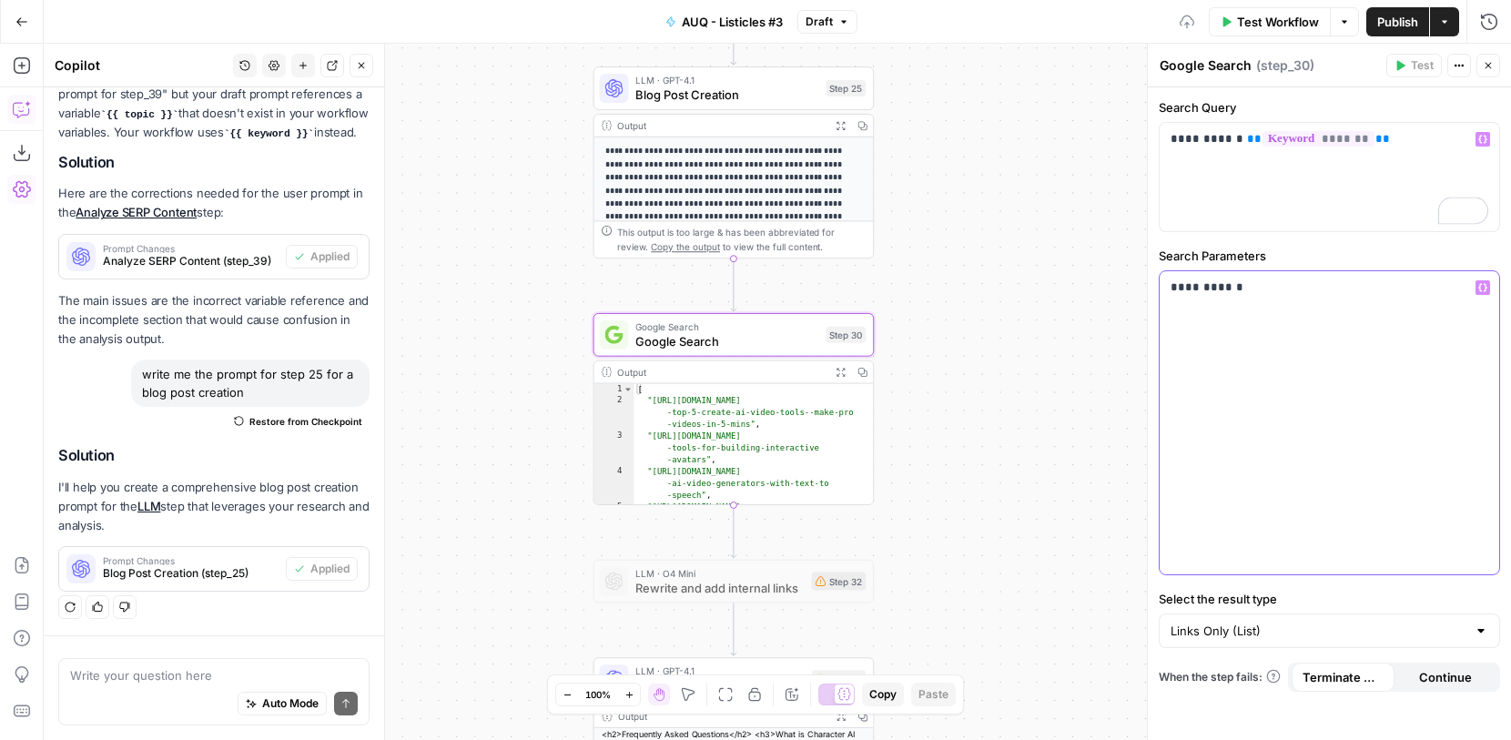
click at [1204, 337] on div "**********" at bounding box center [1330, 422] width 340 height 303
click at [1318, 295] on p "**********" at bounding box center [1330, 288] width 318 height 18
click at [1348, 629] on input "Select the result type" at bounding box center [1319, 631] width 296 height 18
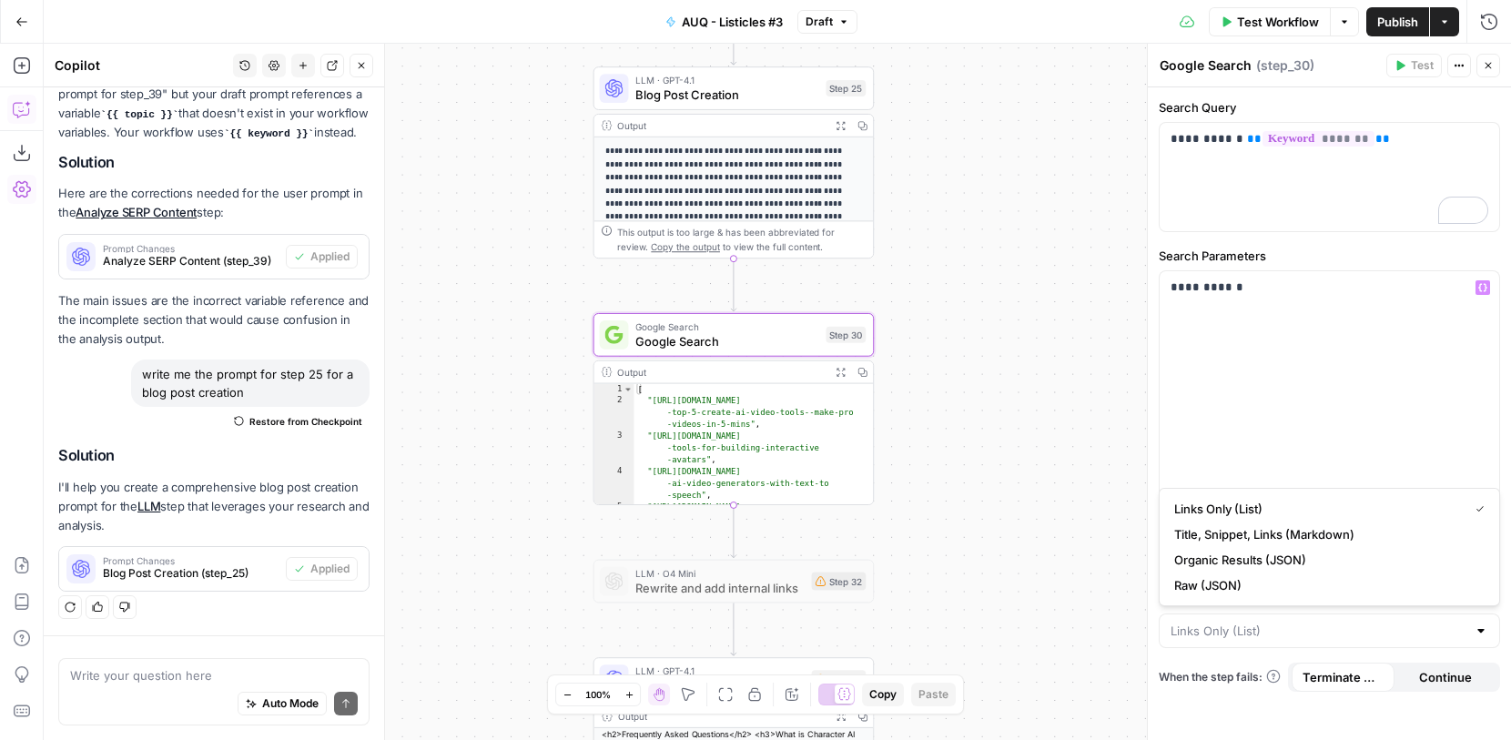
type input "Links Only (List)"
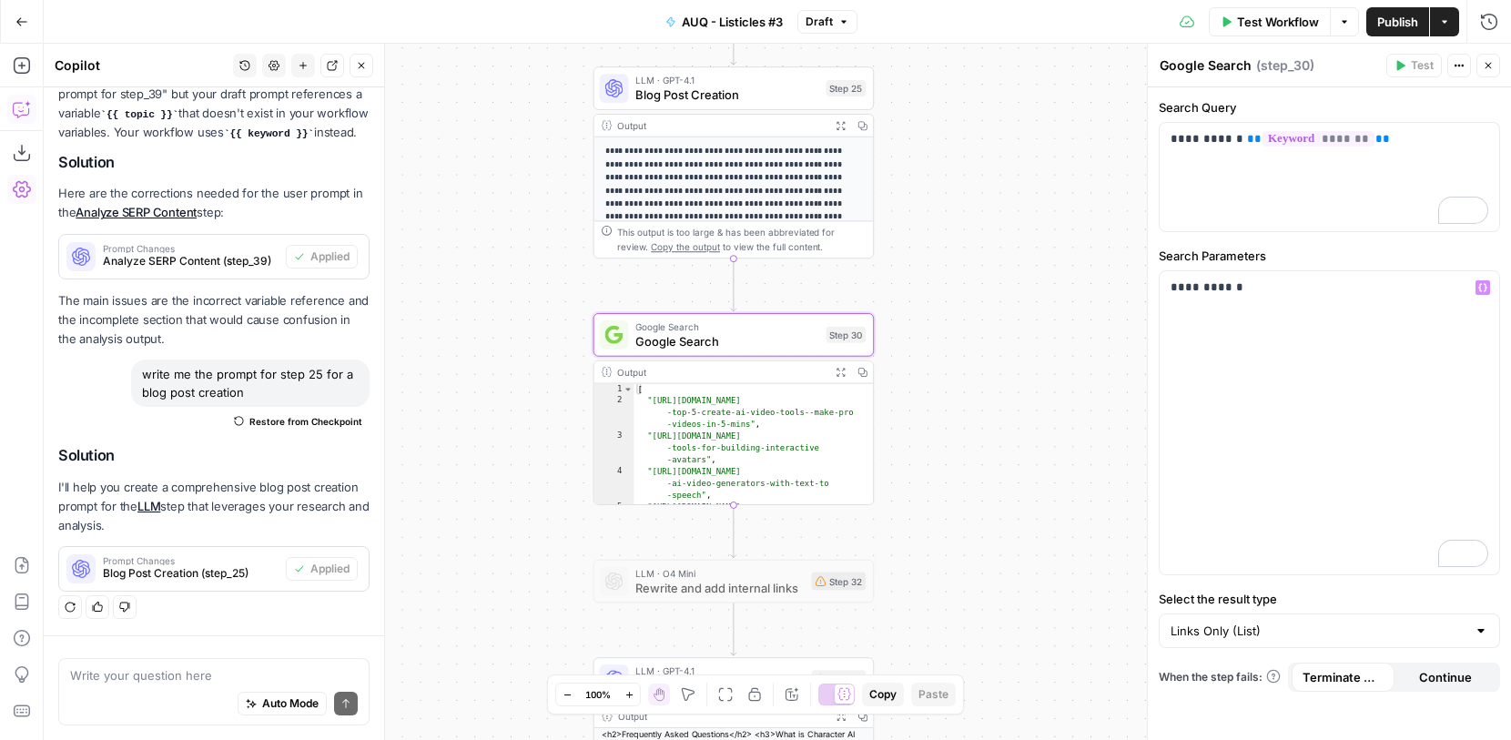
click at [1074, 575] on div "Workflow Set Inputs Inputs Google Search Google Search Results Step 36 Output E…" at bounding box center [778, 392] width 1468 height 696
click at [1442, 676] on span "Continue" at bounding box center [1445, 677] width 53 height 18
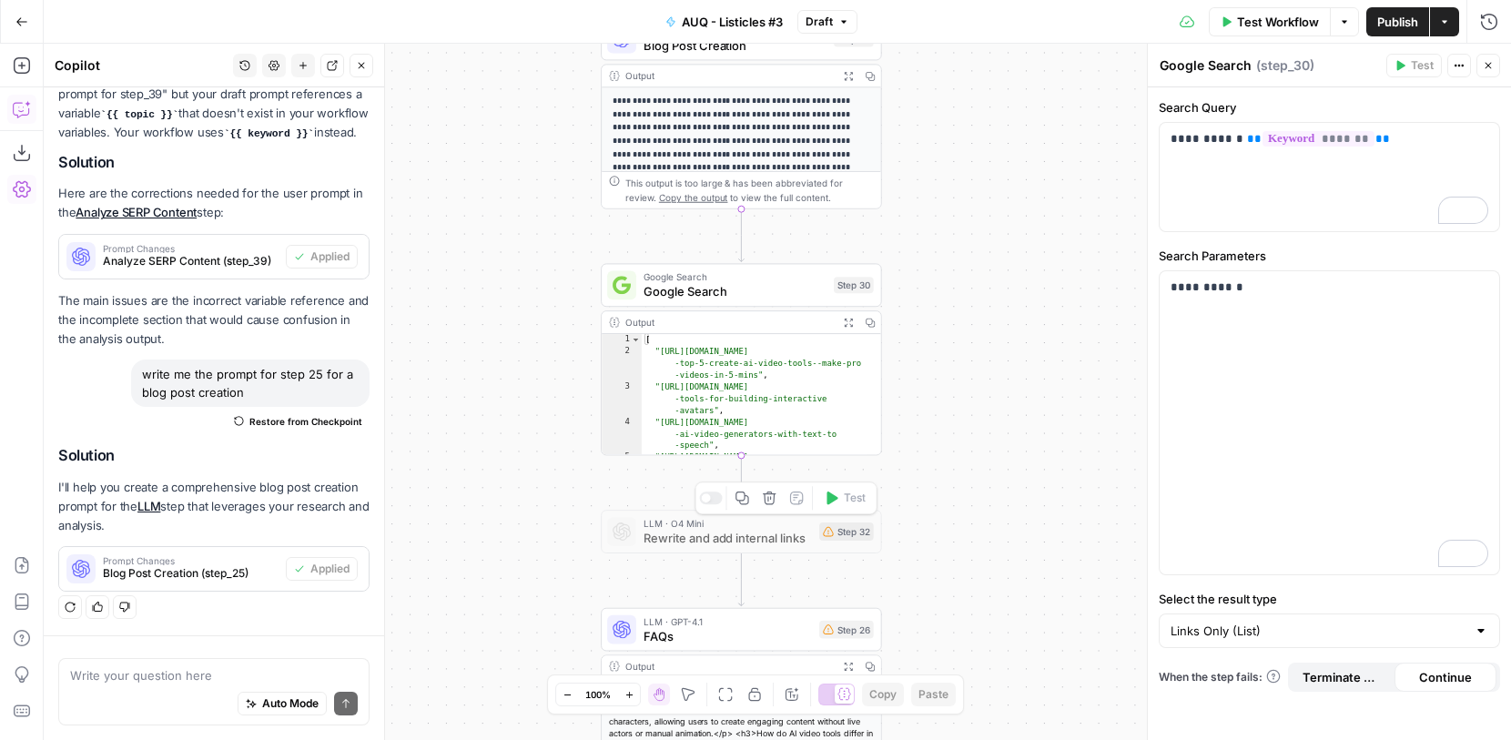
click at [788, 539] on span "Rewrite and add internal links" at bounding box center [728, 538] width 168 height 18
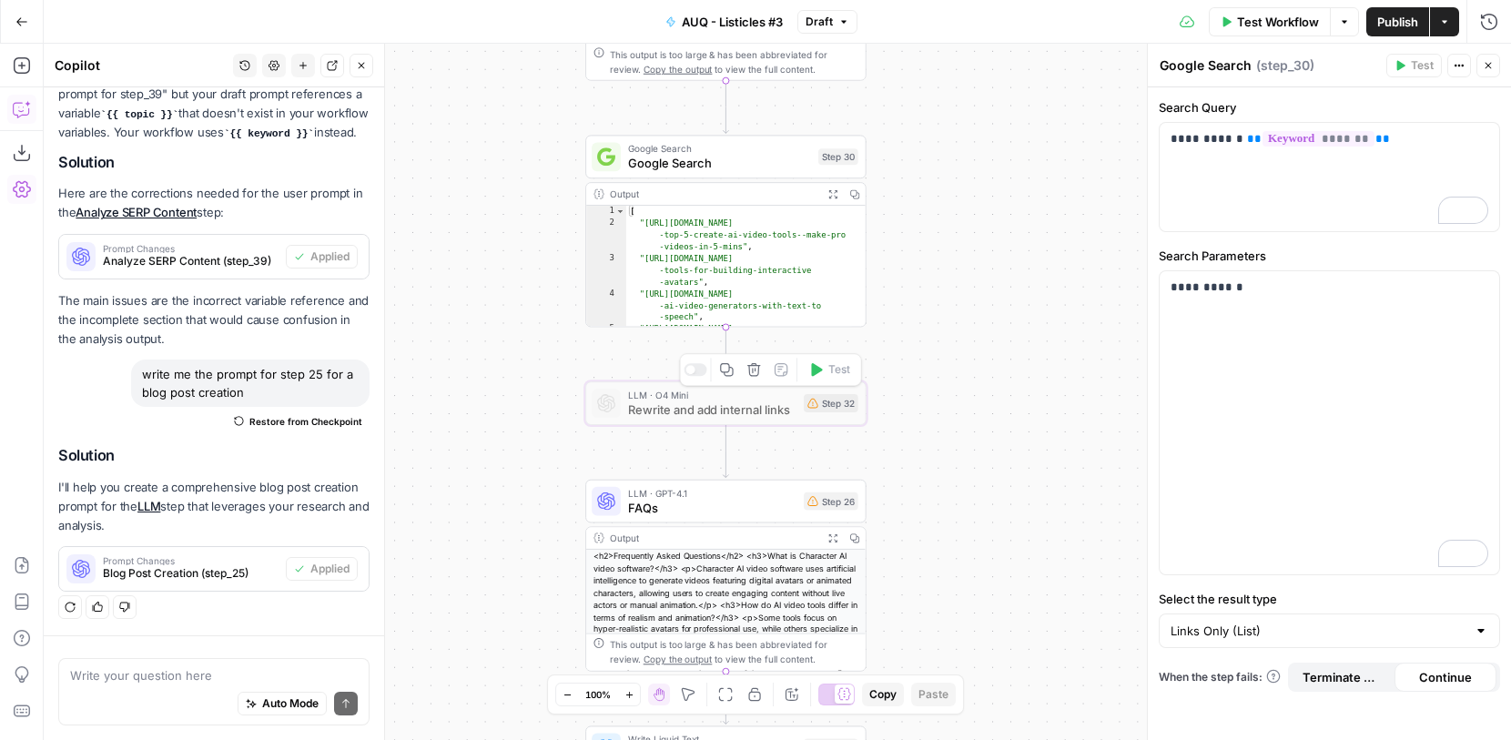
click at [808, 400] on icon at bounding box center [812, 403] width 11 height 11
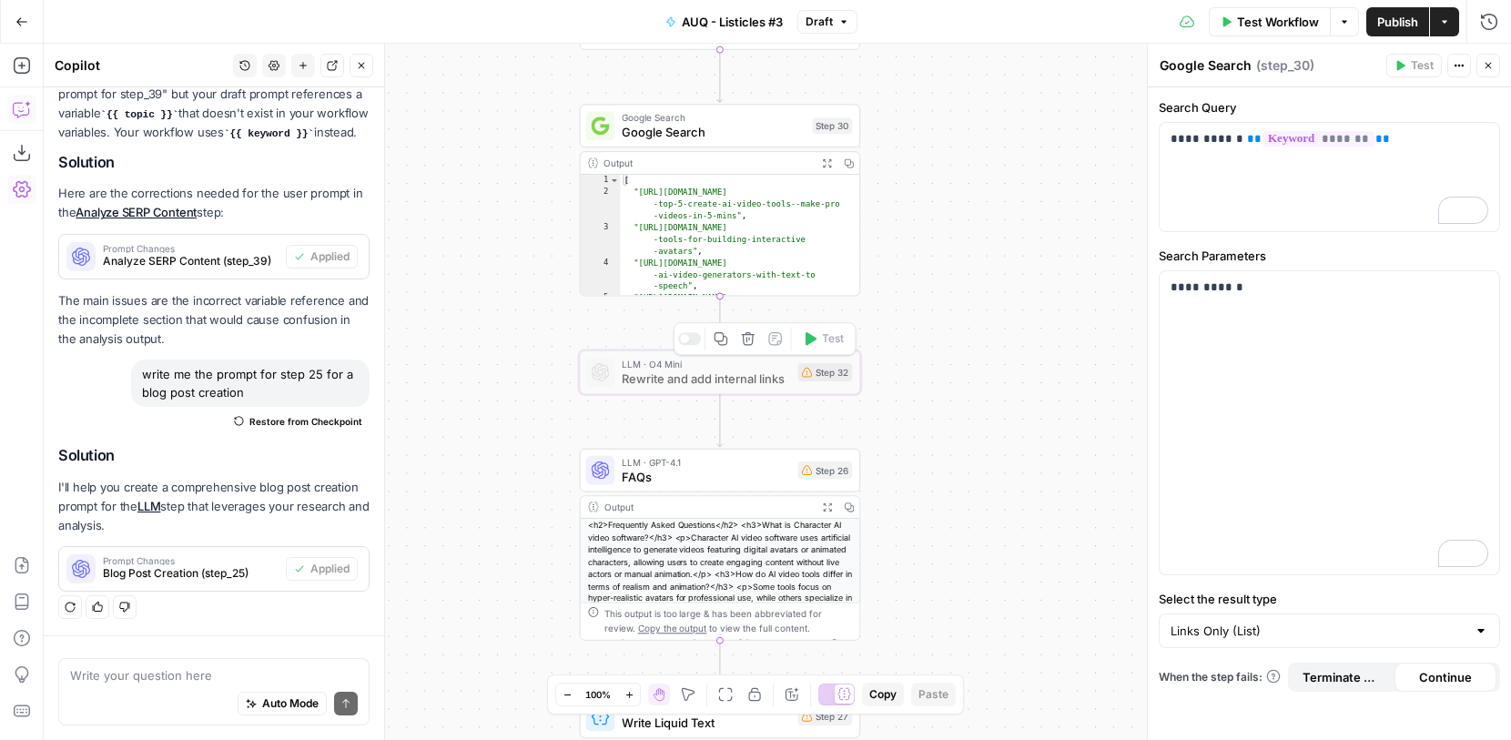
click at [774, 381] on span "Rewrite and add internal links" at bounding box center [706, 379] width 168 height 18
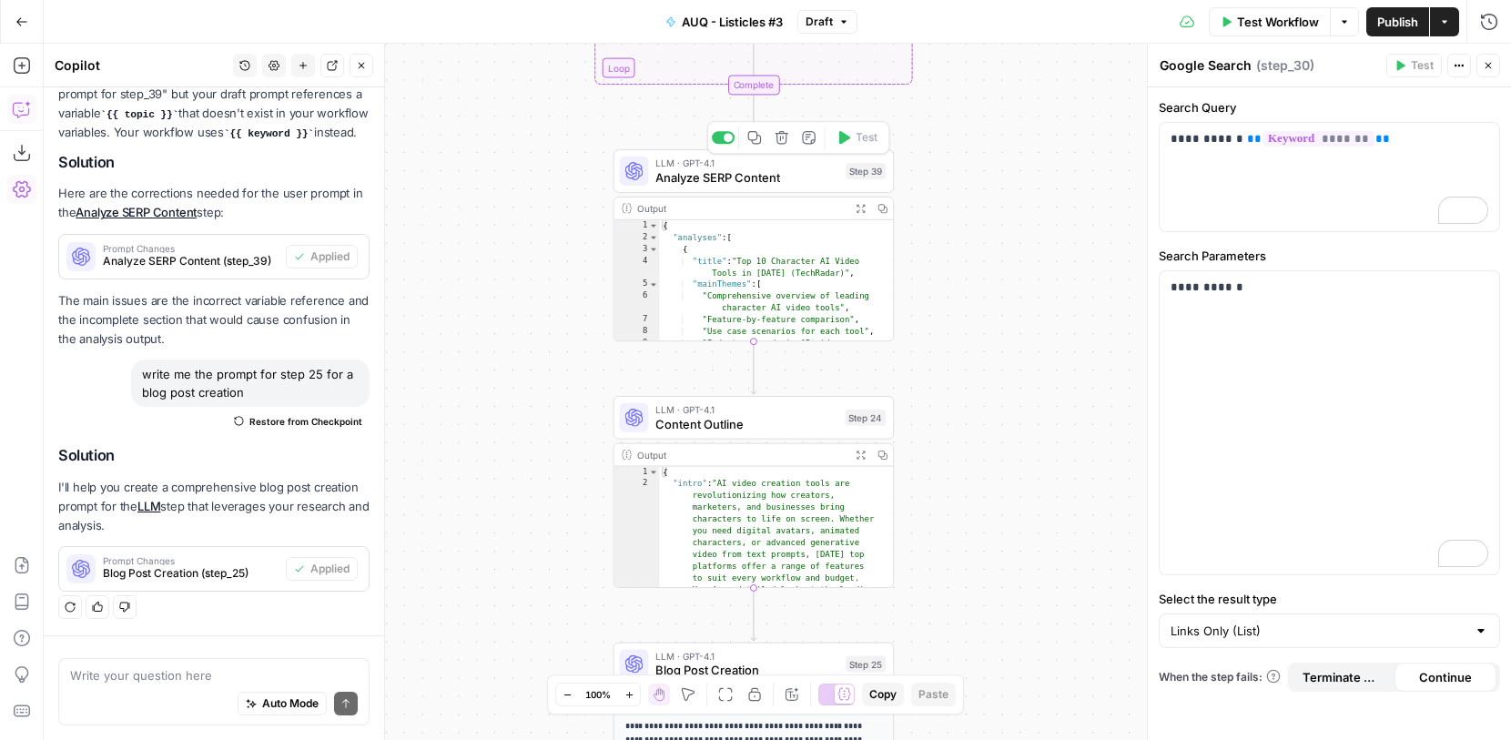
click at [778, 181] on span "Analyze SERP Content" at bounding box center [746, 177] width 183 height 18
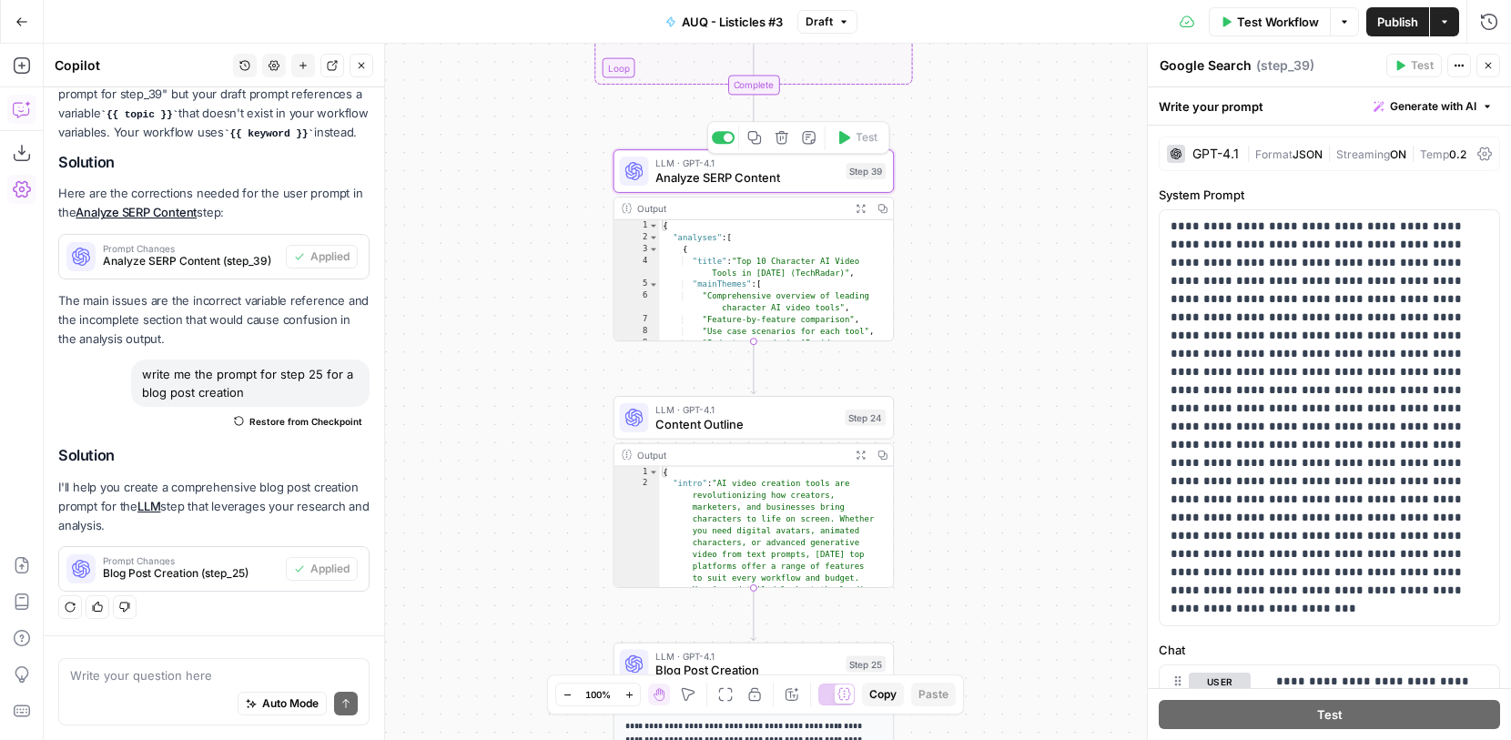
type textarea "Analyze SERP Content"
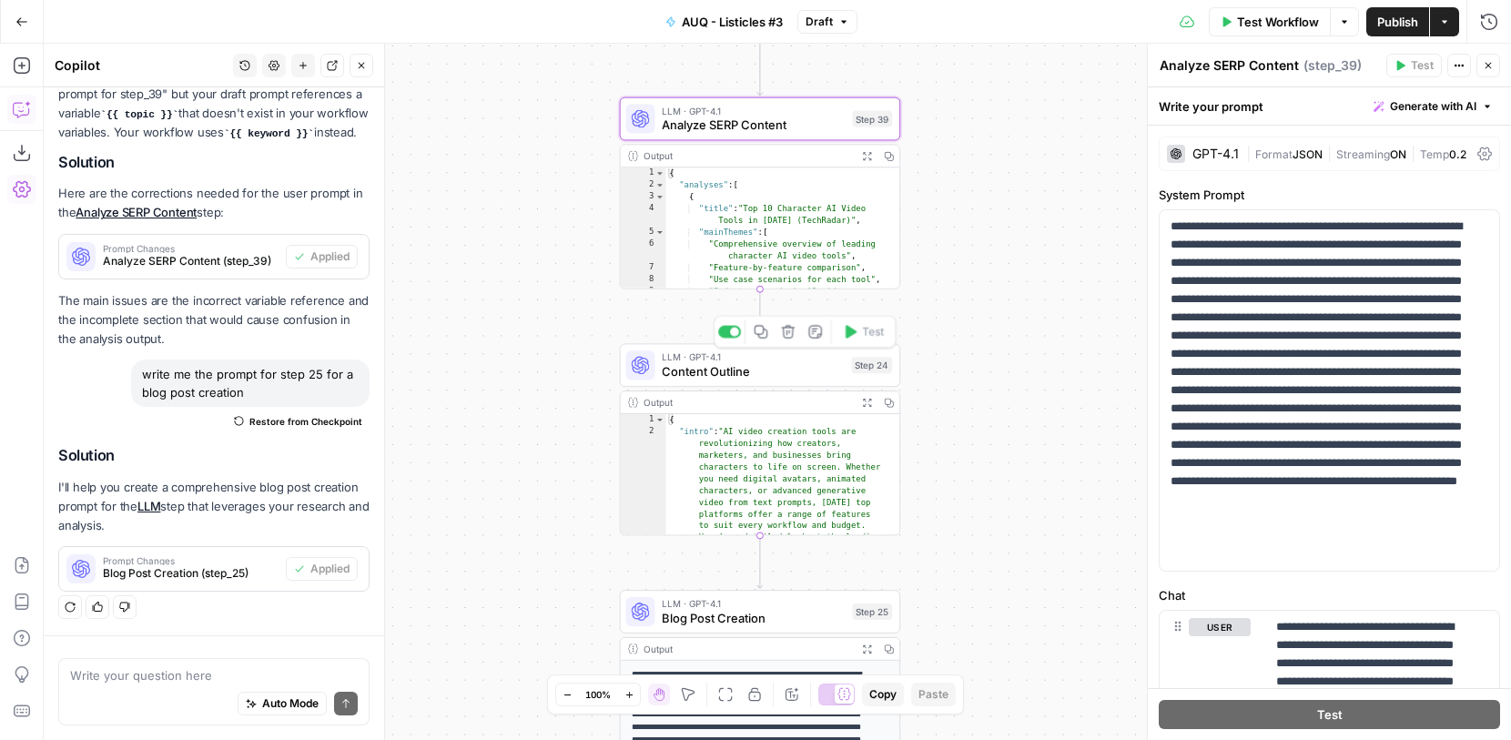
click at [785, 356] on span "LLM · GPT-4.1" at bounding box center [753, 357] width 182 height 15
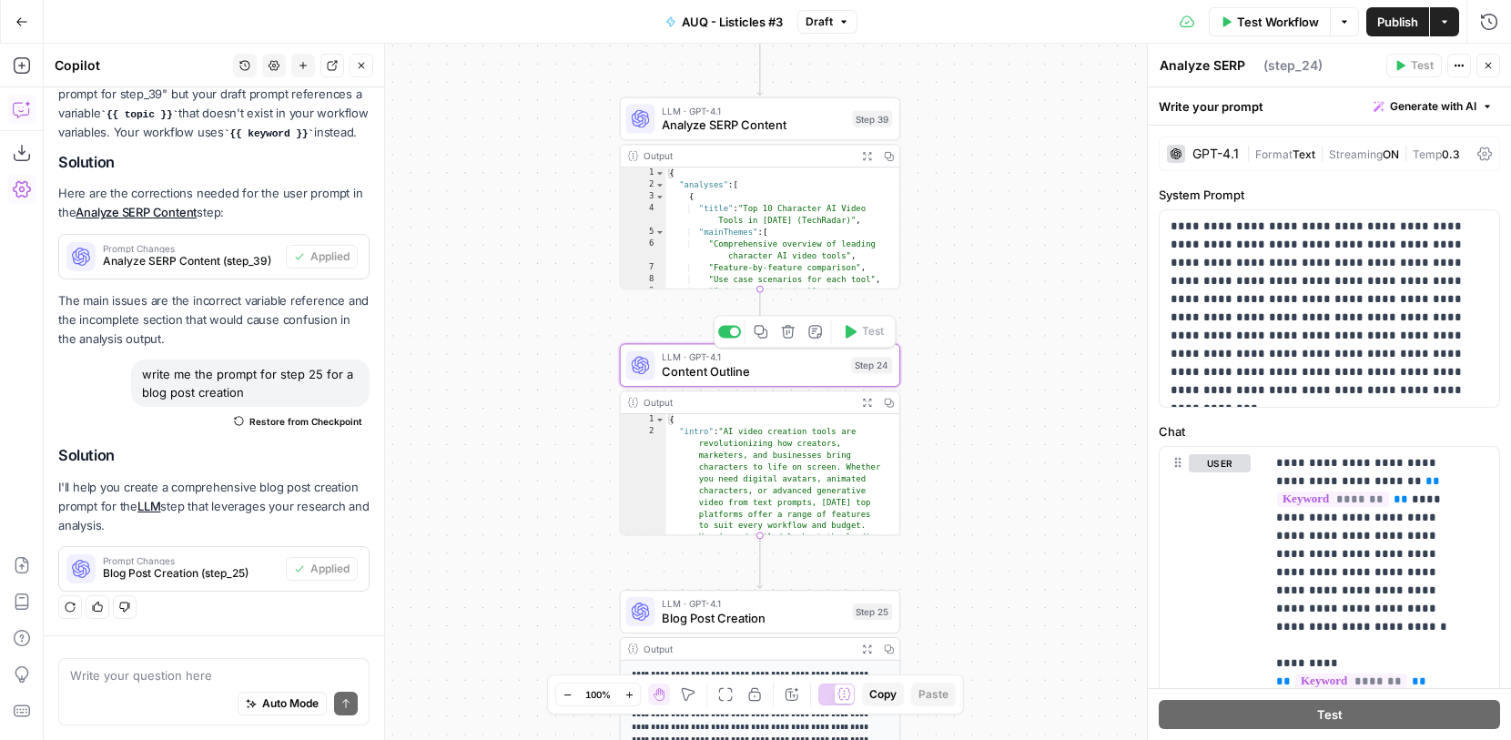
type textarea "Content Outline"
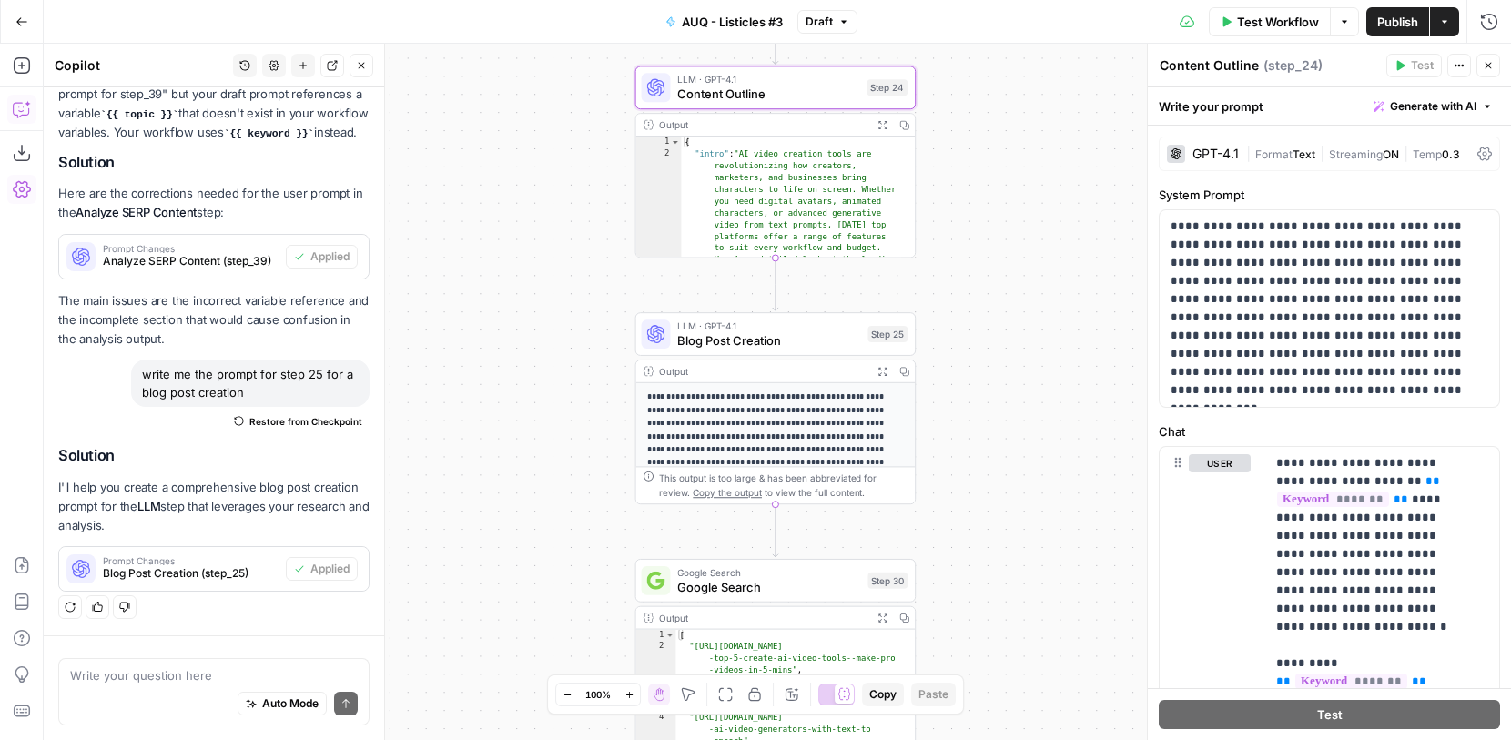
click at [774, 312] on div "Copy step Delete step Add Note Test" at bounding box center [820, 300] width 182 height 33
click at [774, 333] on span "Blog Post Creation" at bounding box center [768, 340] width 183 height 18
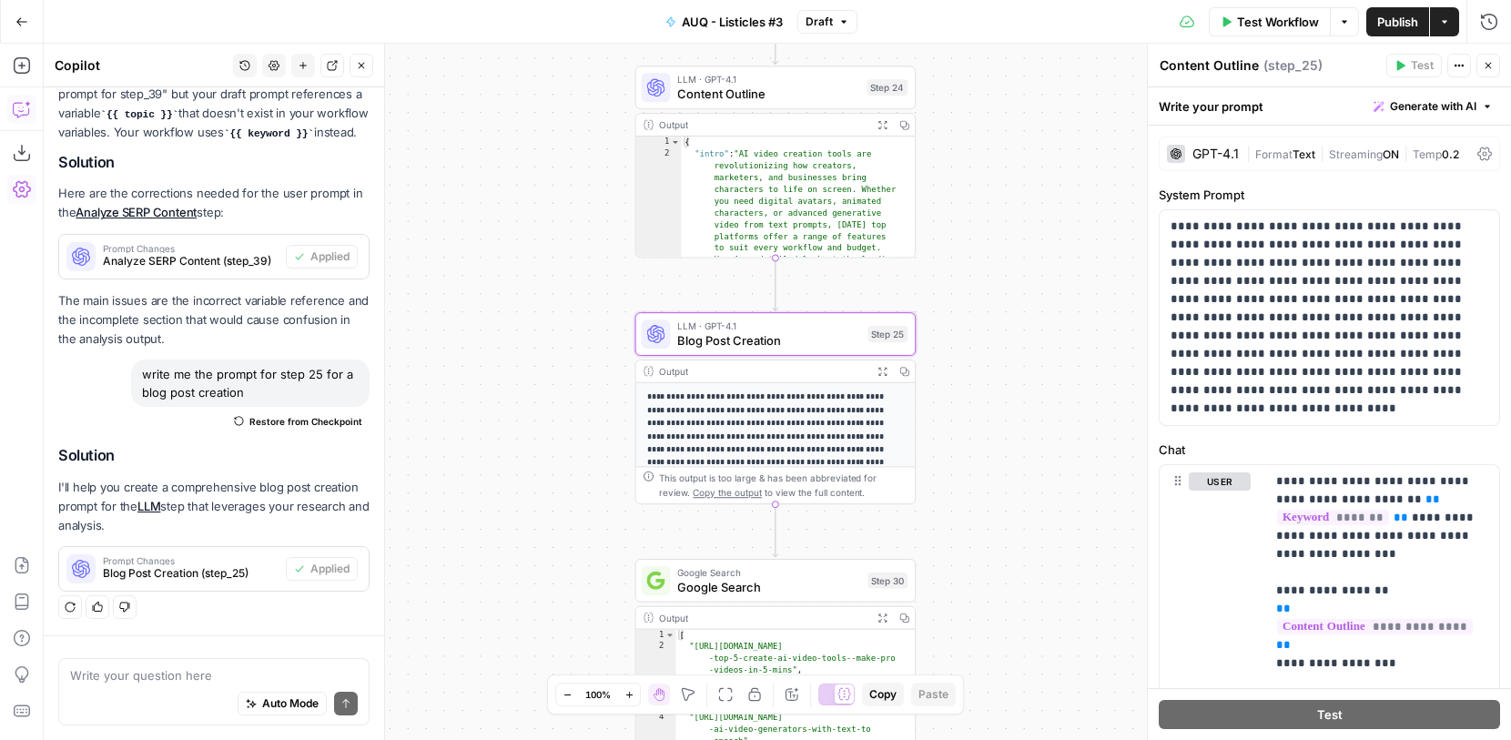
type textarea "Blog Post Creation"
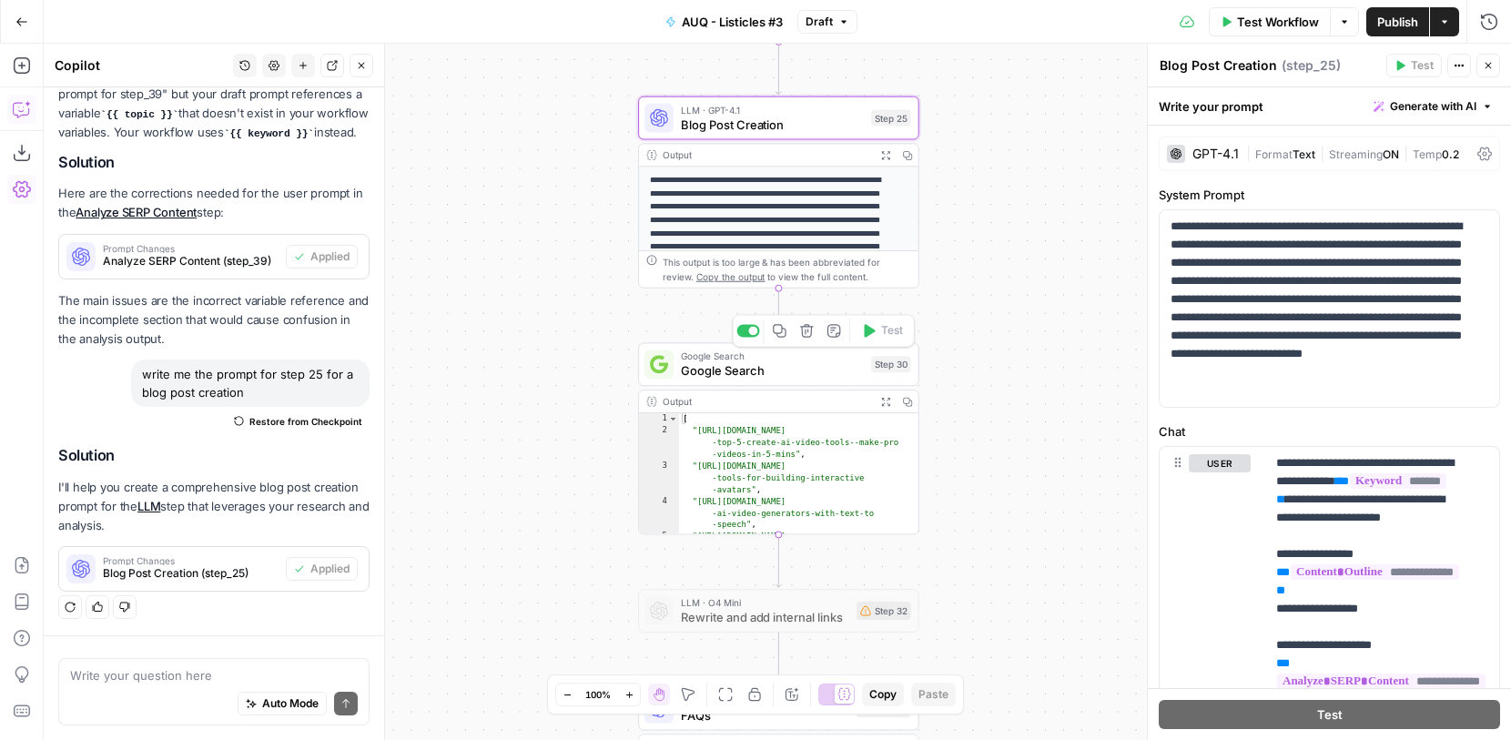
click at [791, 371] on span "Google Search" at bounding box center [772, 370] width 183 height 18
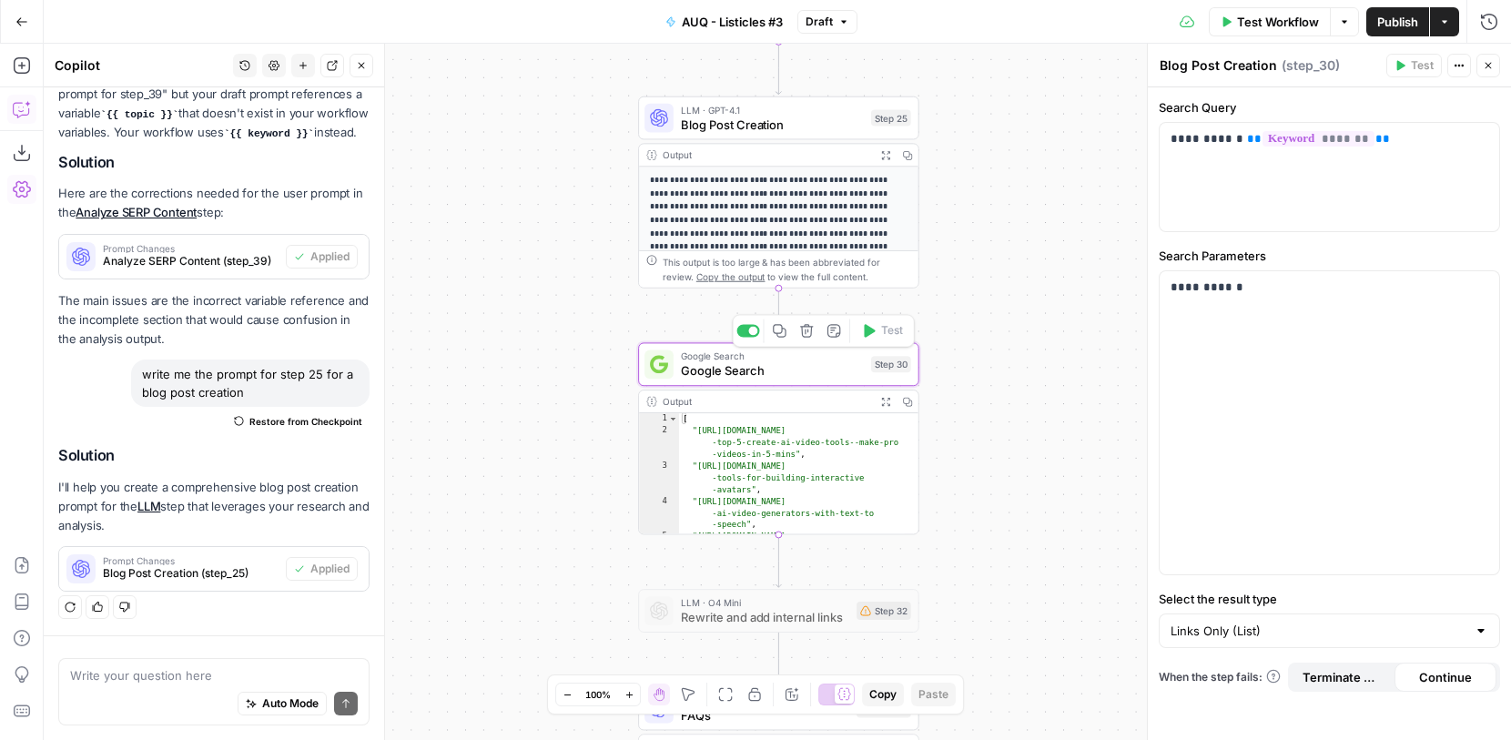
type textarea "Google Search"
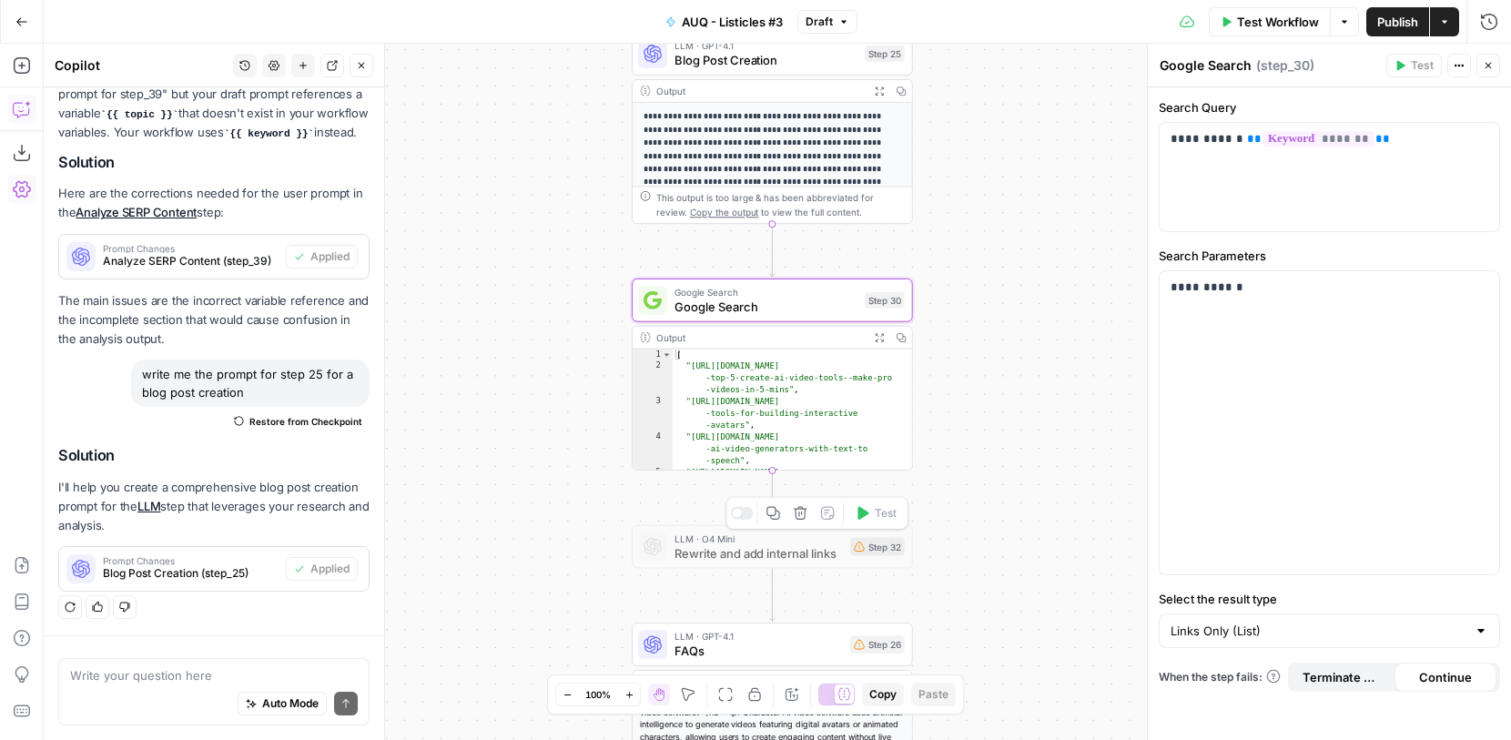
click at [799, 556] on span "Rewrite and add internal links" at bounding box center [759, 553] width 168 height 18
click at [736, 514] on div at bounding box center [736, 513] width 9 height 9
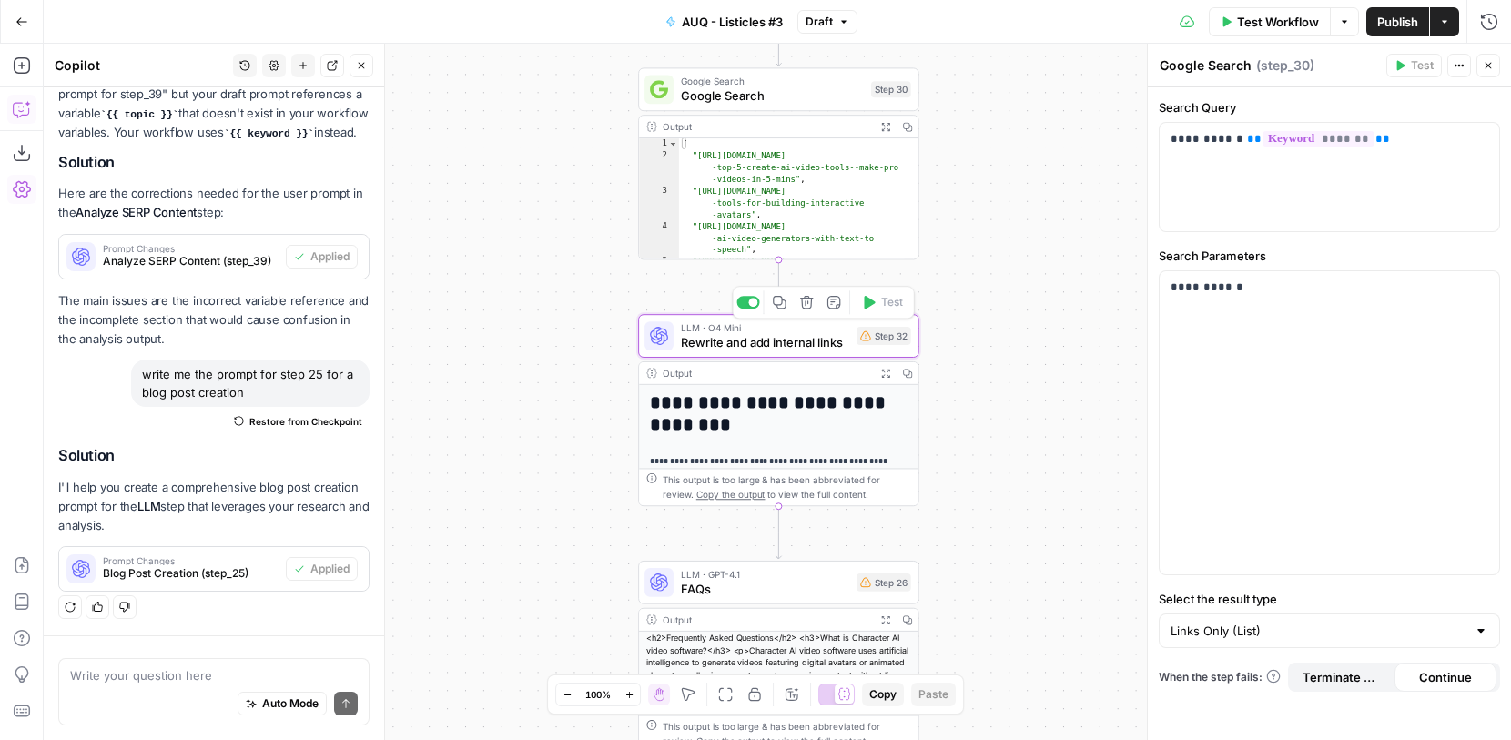
click at [812, 338] on span "Rewrite and add internal links" at bounding box center [765, 342] width 168 height 18
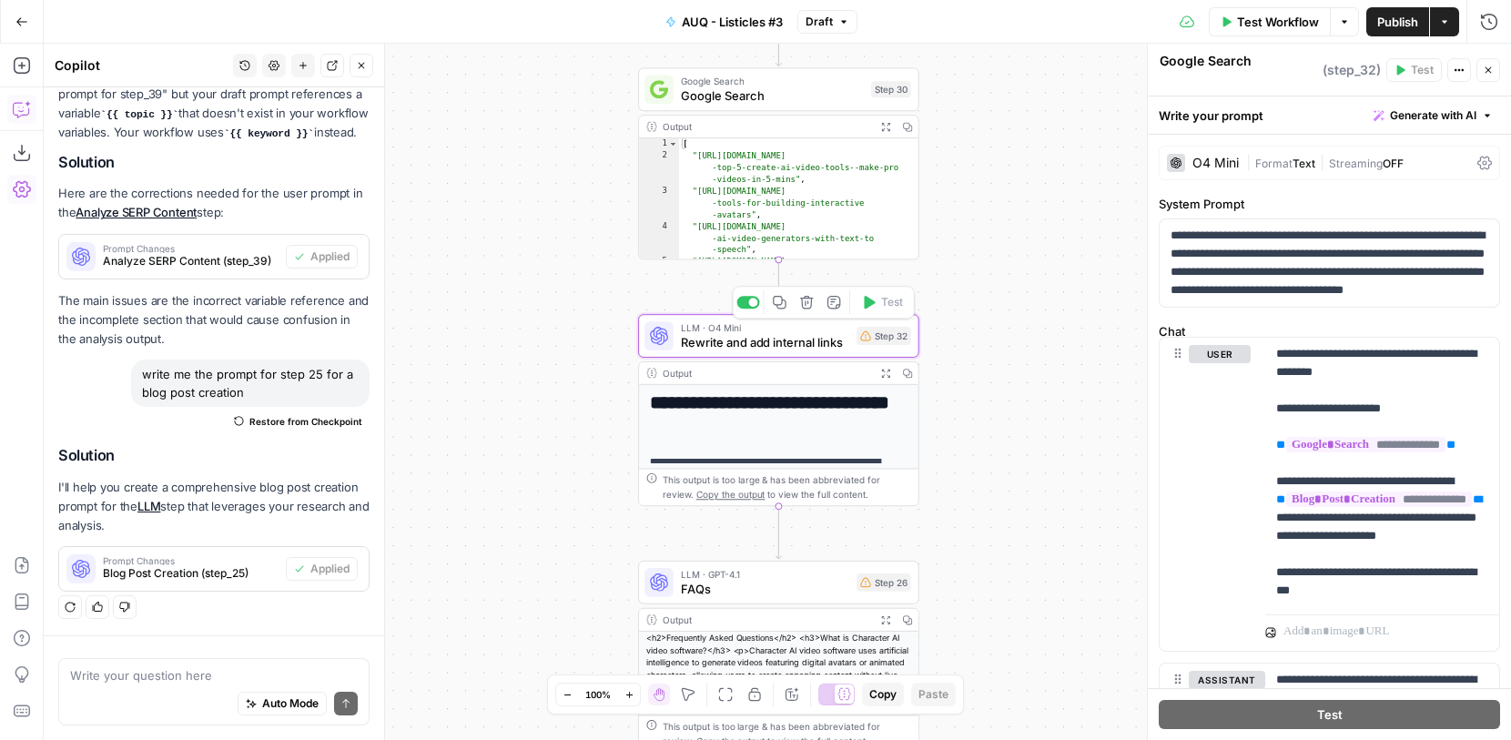
type textarea "Rewrite and add internal links"
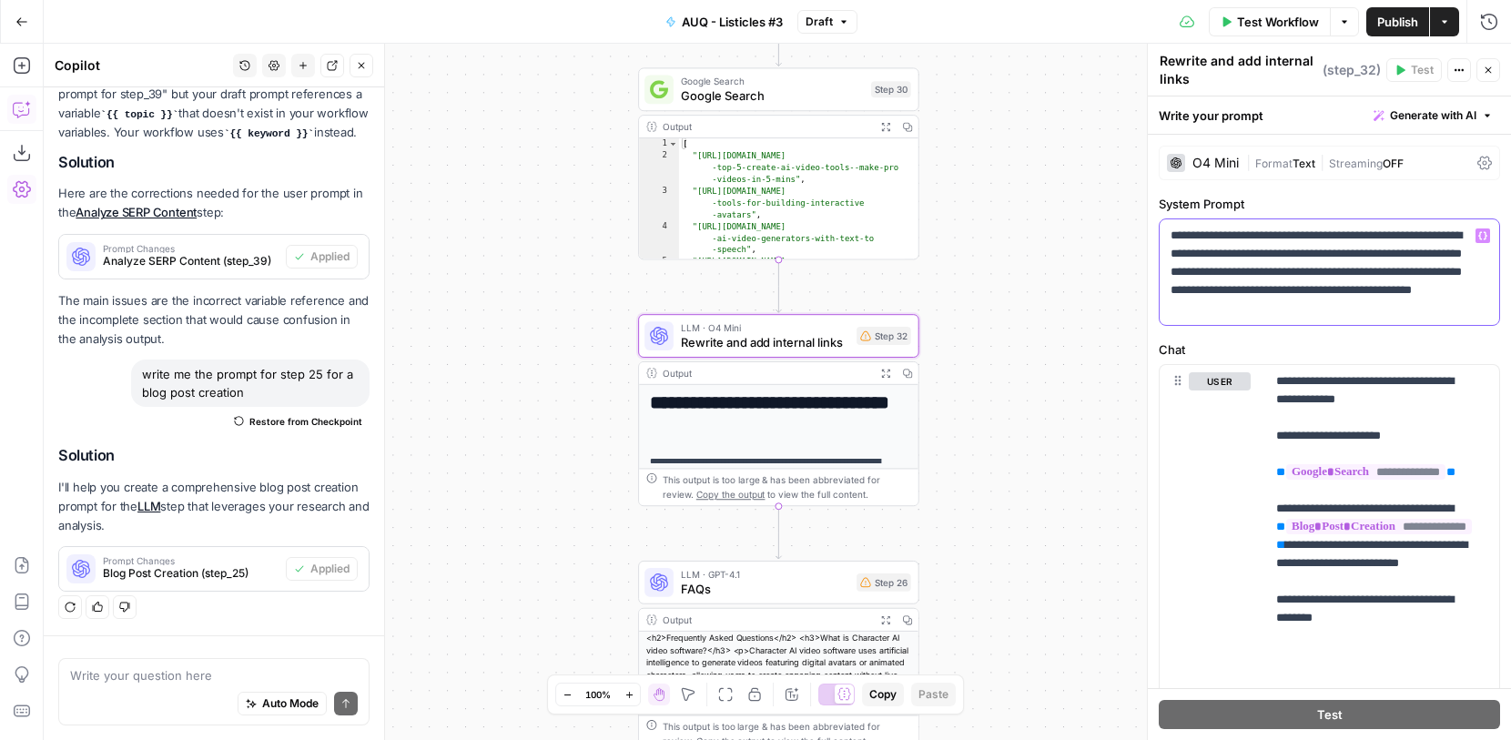
click at [1274, 308] on p "**********" at bounding box center [1323, 272] width 304 height 91
click at [1337, 309] on p "**********" at bounding box center [1323, 272] width 304 height 91
click at [1457, 268] on p "**********" at bounding box center [1323, 272] width 304 height 91
click at [1316, 288] on p "**********" at bounding box center [1323, 272] width 304 height 91
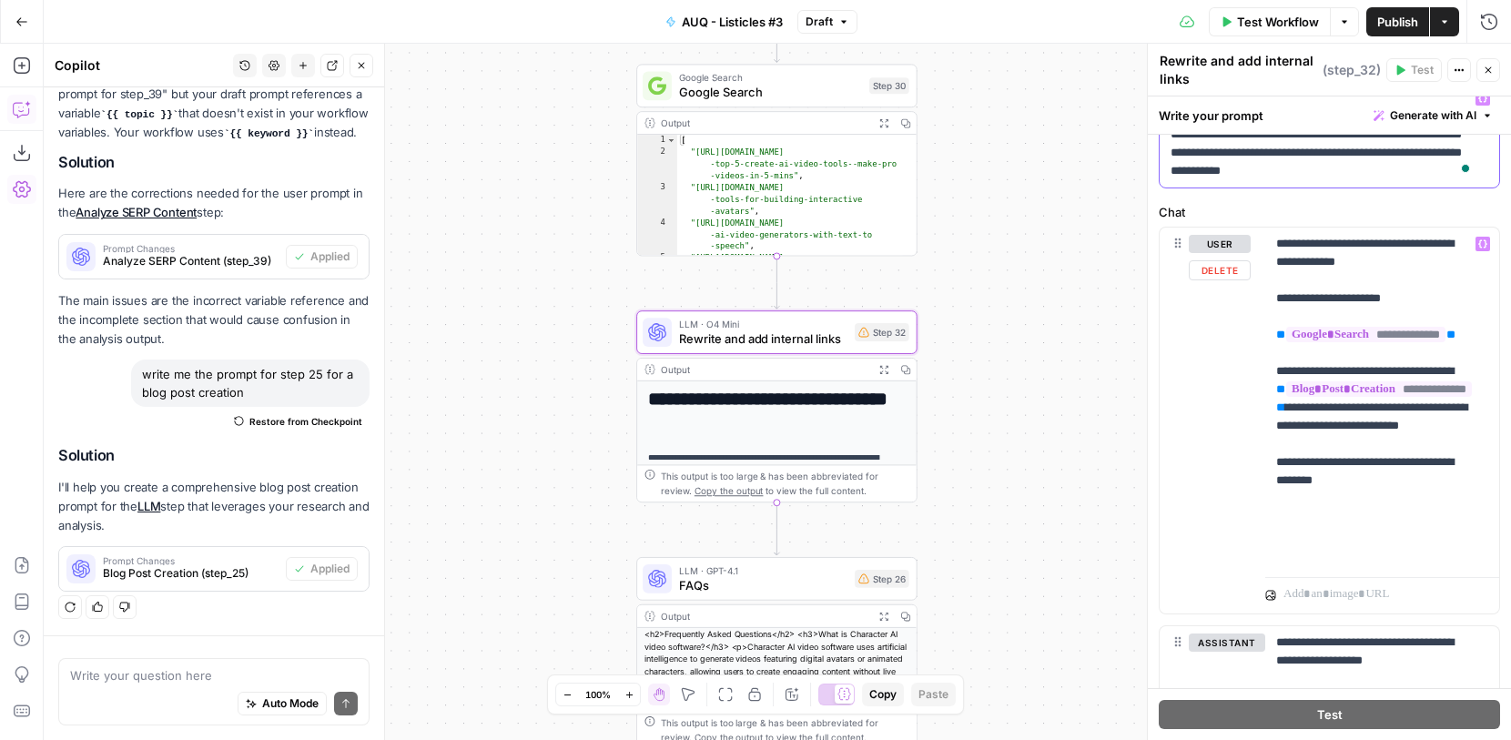
scroll to position [0, 0]
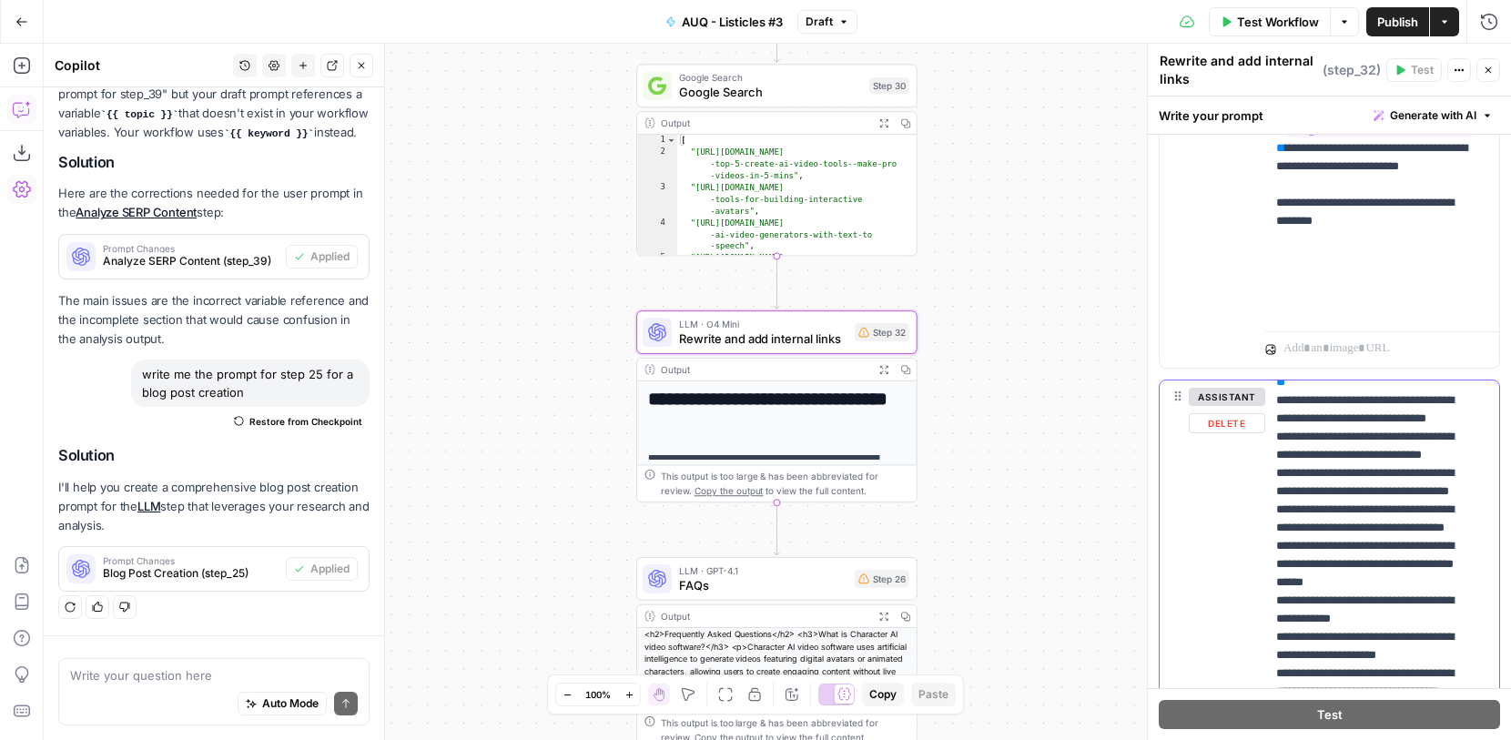
click at [1238, 391] on button "assistant" at bounding box center [1227, 397] width 76 height 18
click at [1238, 391] on button "user" at bounding box center [1220, 397] width 62 height 18
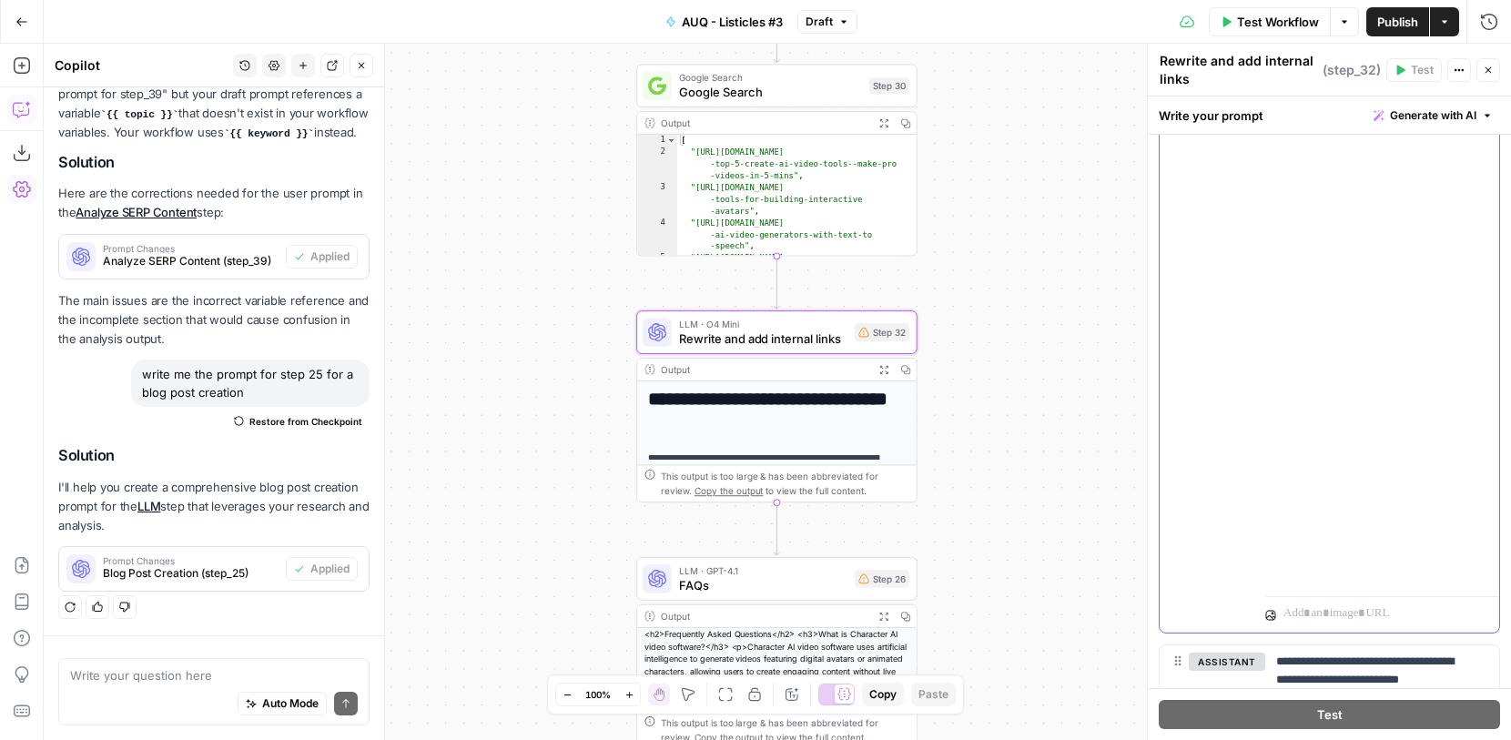
scroll to position [1068, 0]
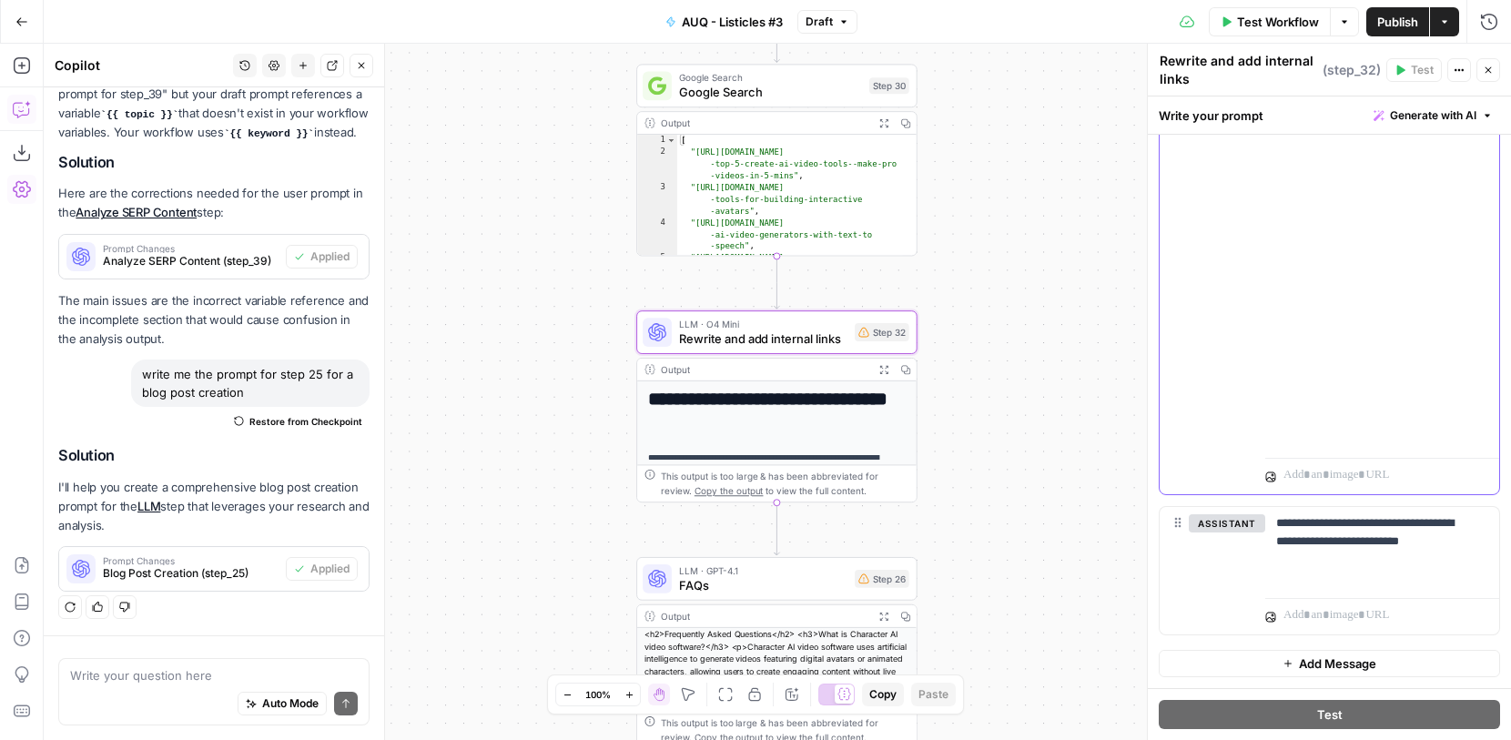
drag, startPoint x: 1277, startPoint y: 493, endPoint x: 1493, endPoint y: 530, distance: 219.0
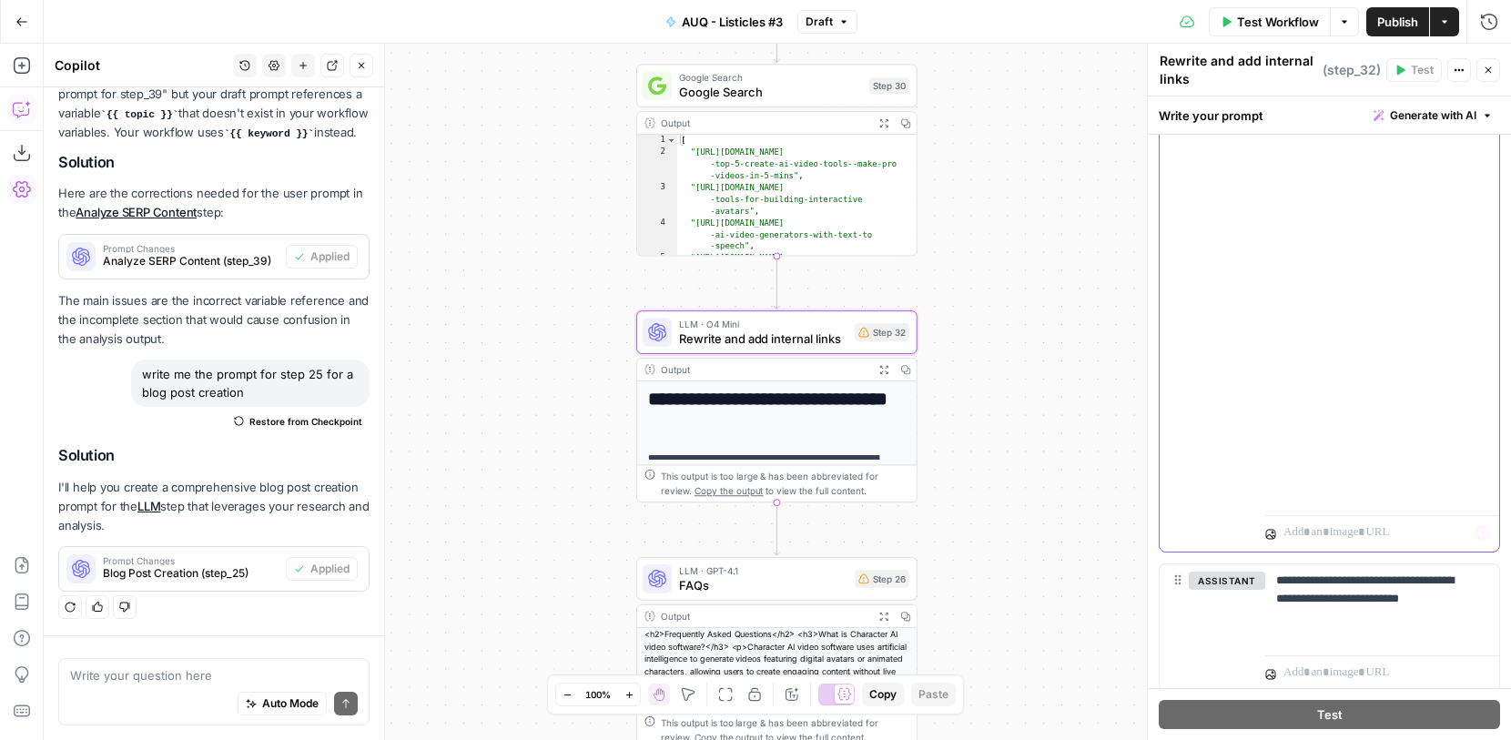
scroll to position [980, 0]
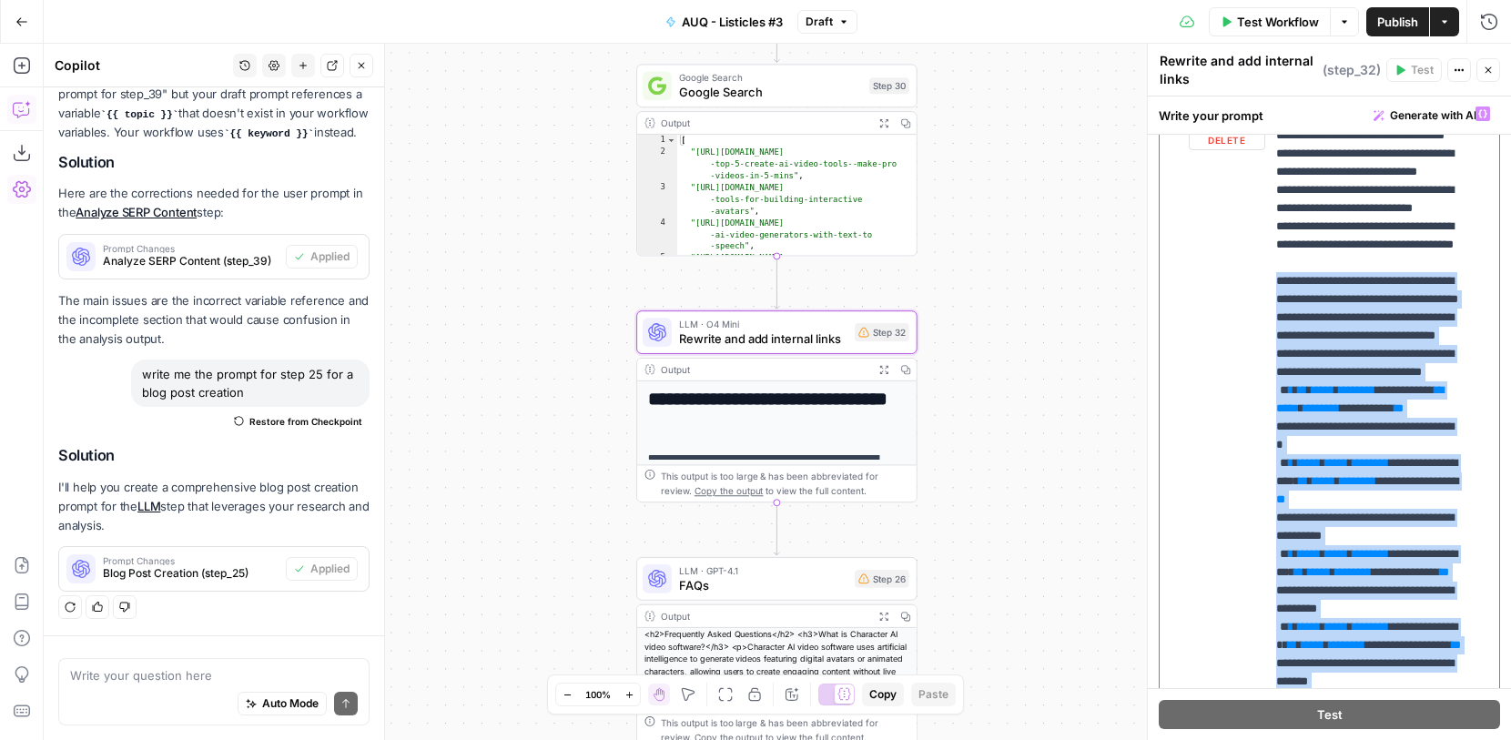
drag, startPoint x: 1424, startPoint y: 401, endPoint x: 1248, endPoint y: 467, distance: 187.5
click at [1248, 468] on div "**********" at bounding box center [1330, 489] width 340 height 785
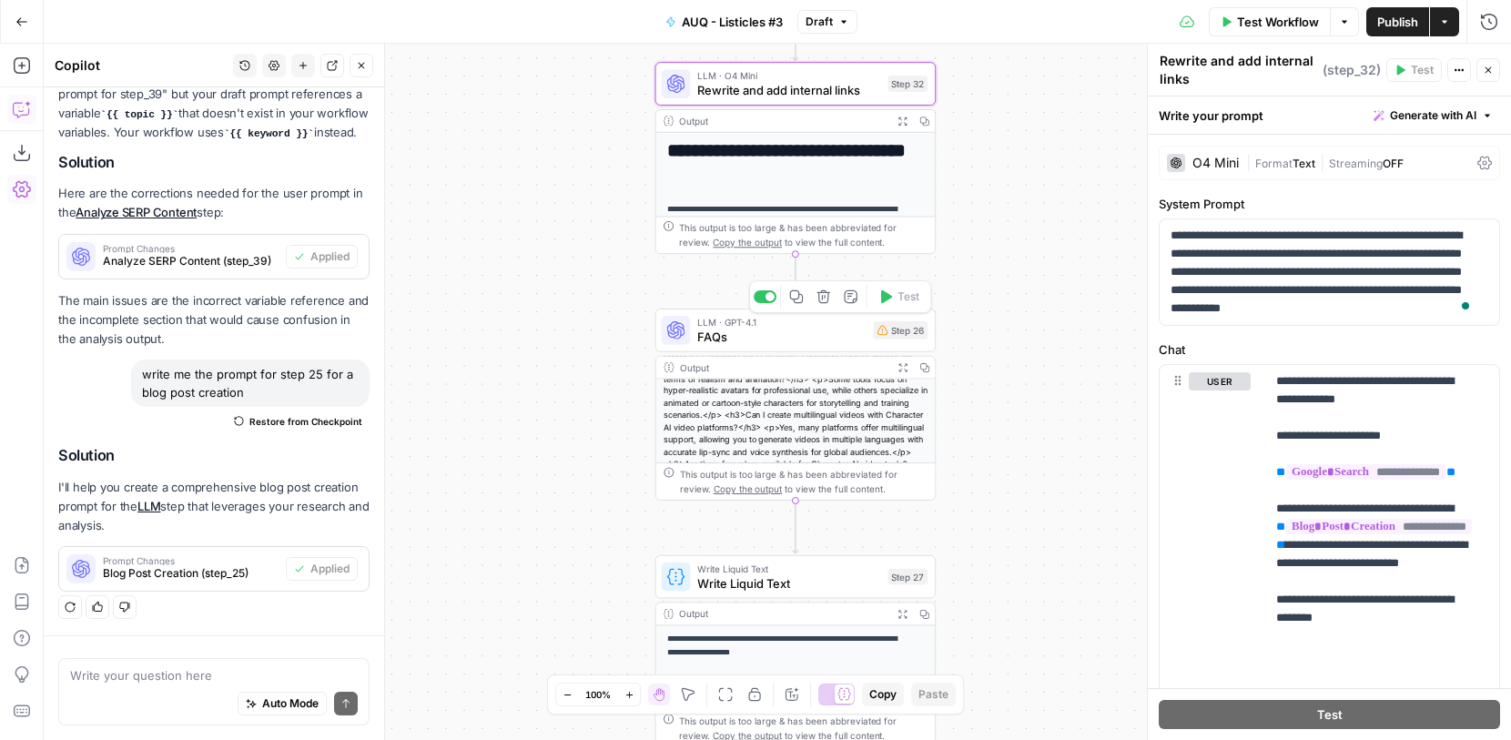
click at [818, 330] on span "FAQs" at bounding box center [781, 337] width 168 height 18
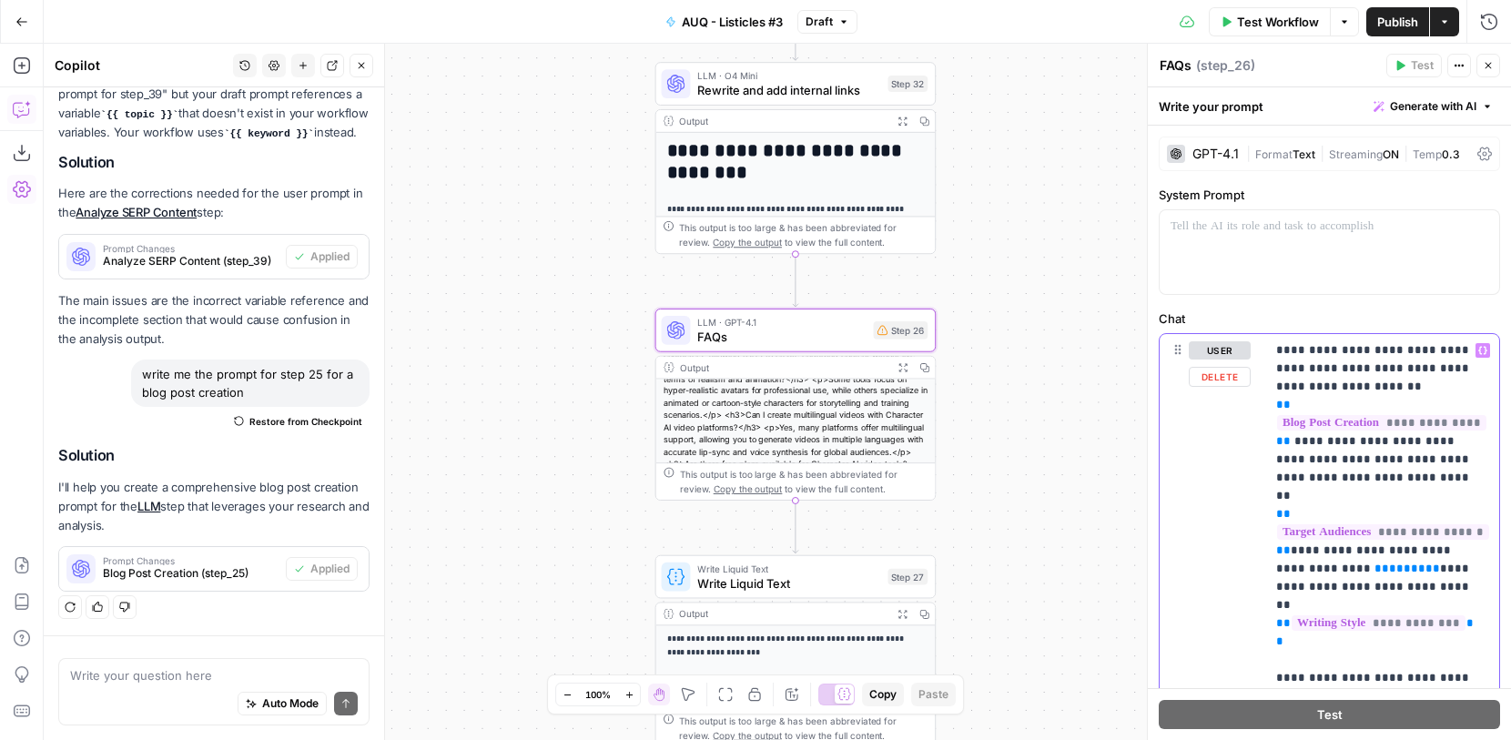
drag, startPoint x: 1347, startPoint y: 545, endPoint x: 1303, endPoint y: 544, distance: 44.6
click at [1304, 544] on p "**********" at bounding box center [1375, 550] width 198 height 419
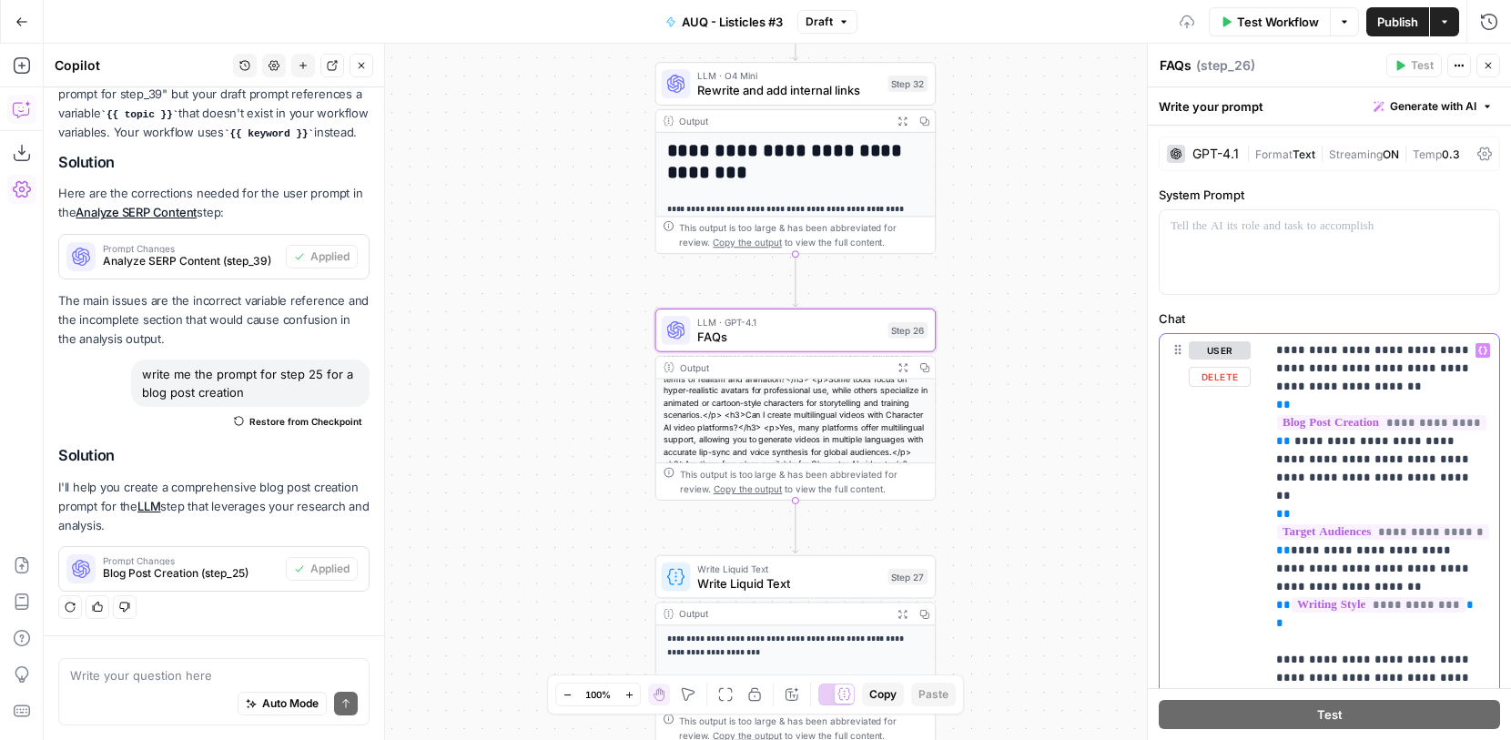
click at [1476, 356] on button "Variables Menu" at bounding box center [1483, 350] width 15 height 15
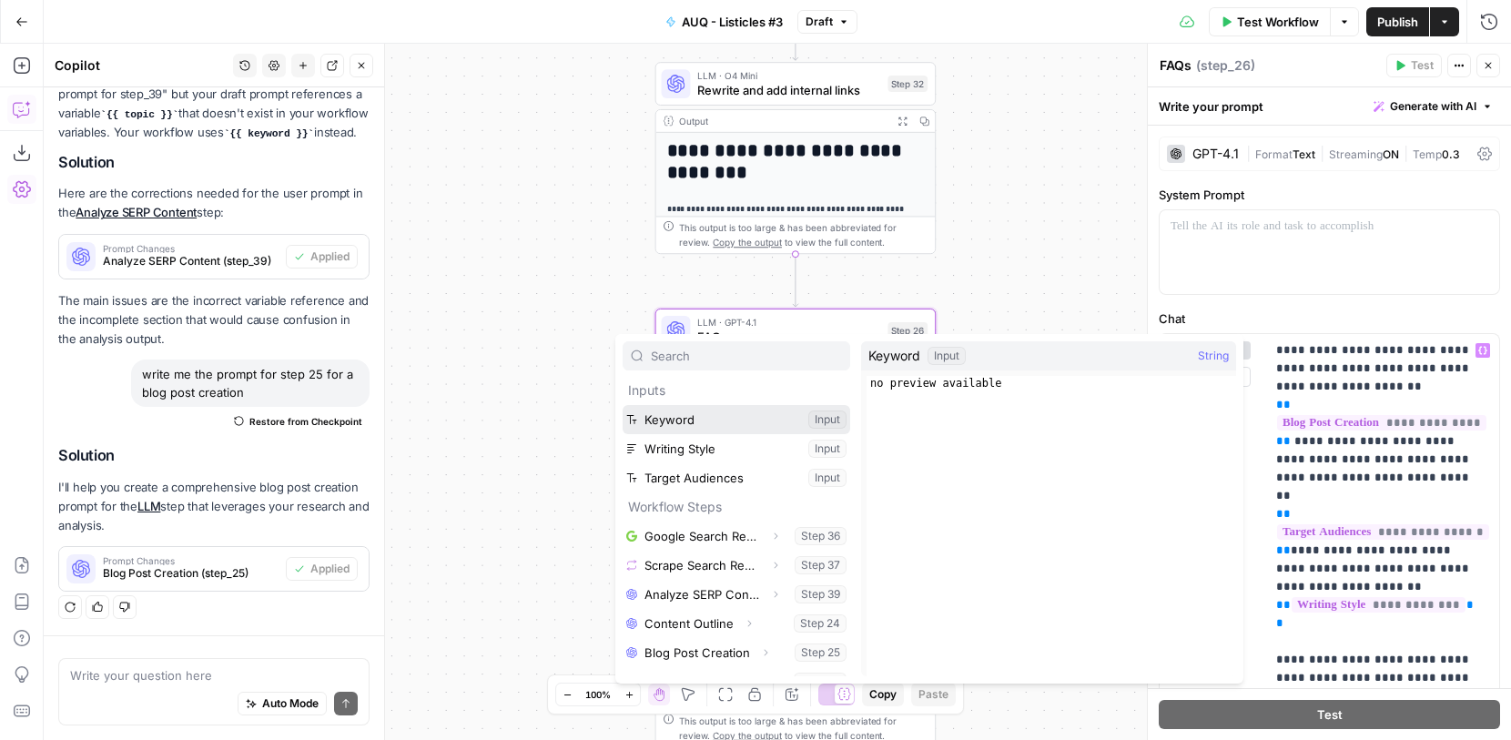
click at [736, 418] on button "Select variable Keyword" at bounding box center [737, 419] width 228 height 29
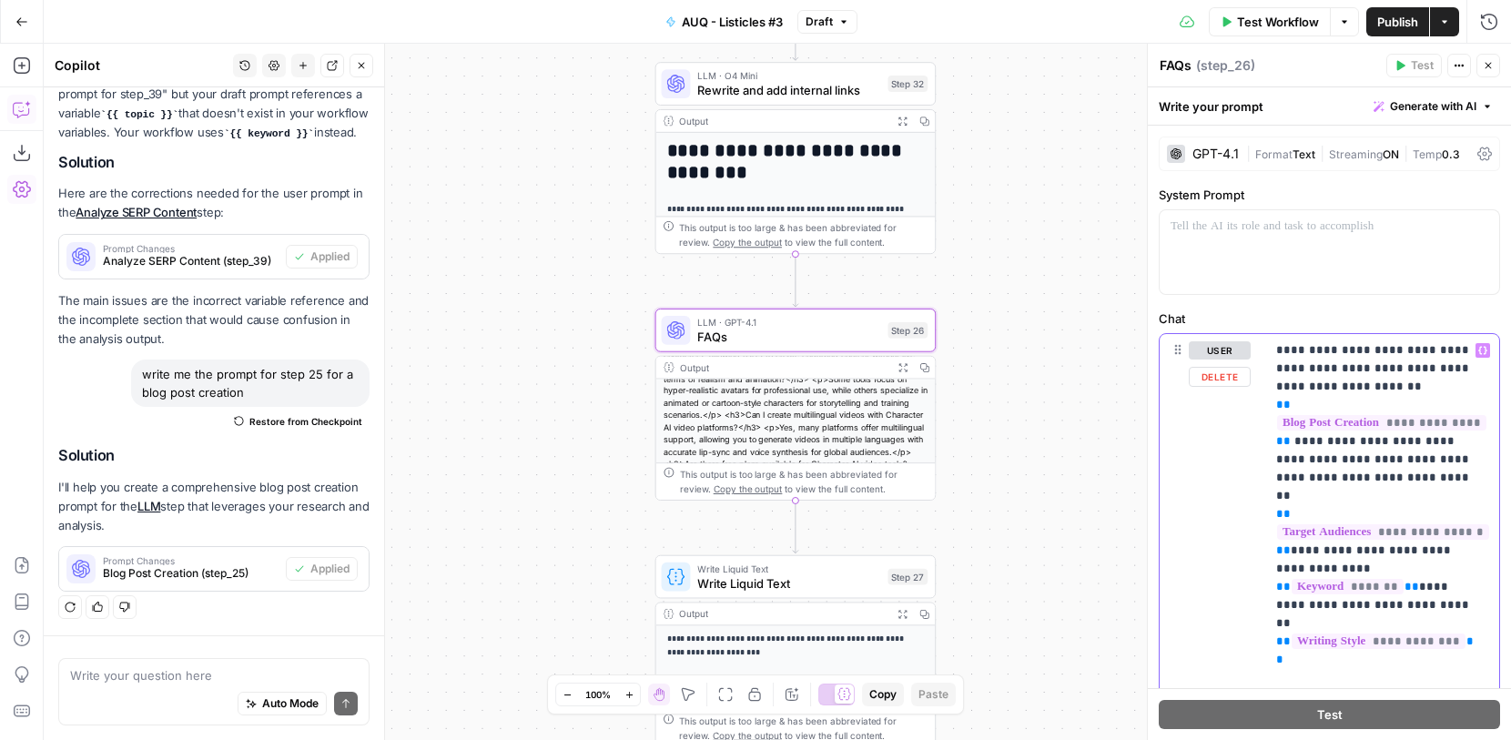
drag, startPoint x: 1384, startPoint y: 456, endPoint x: 1294, endPoint y: 452, distance: 90.2
click at [1294, 452] on p "**********" at bounding box center [1375, 550] width 198 height 419
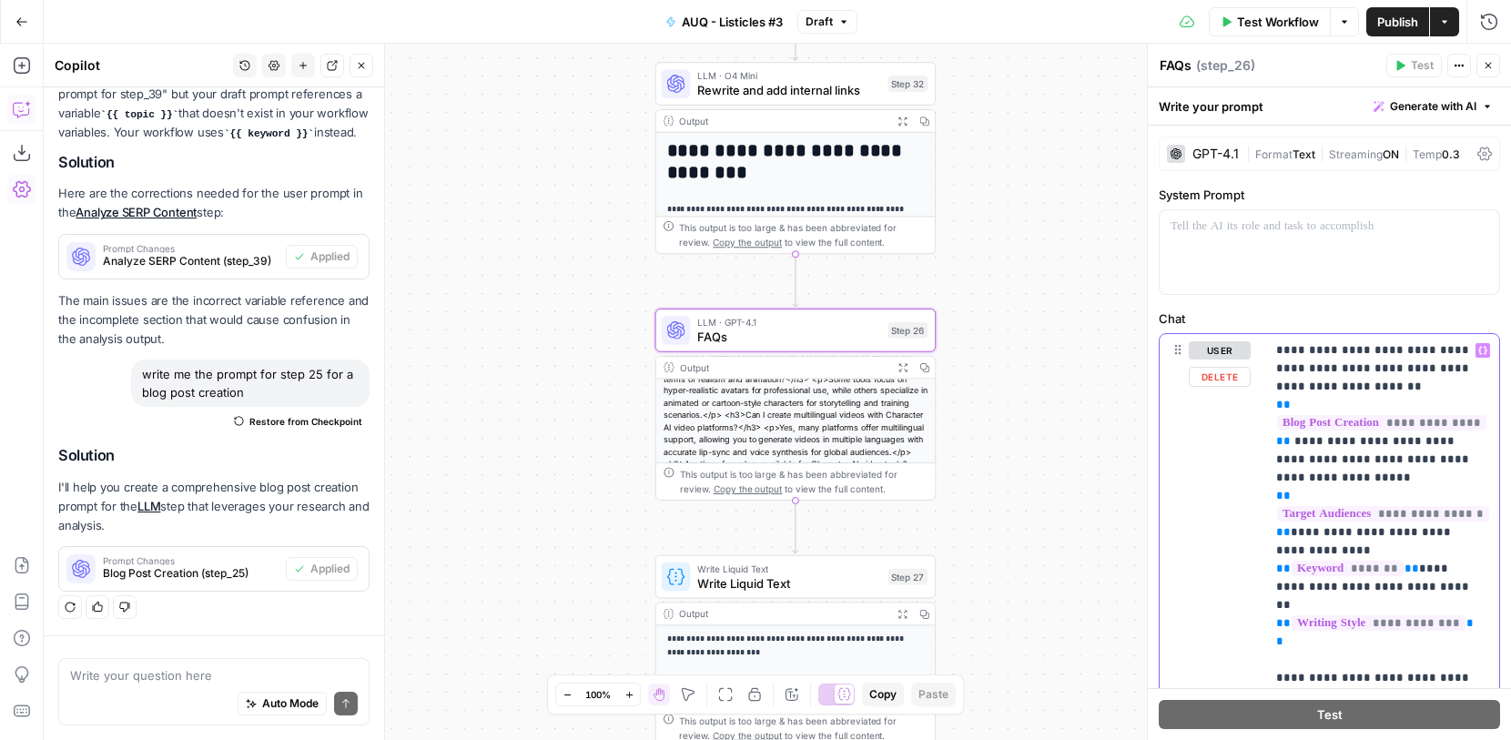
scroll to position [0, 6]
click at [1452, 351] on p "**********" at bounding box center [1371, 550] width 198 height 419
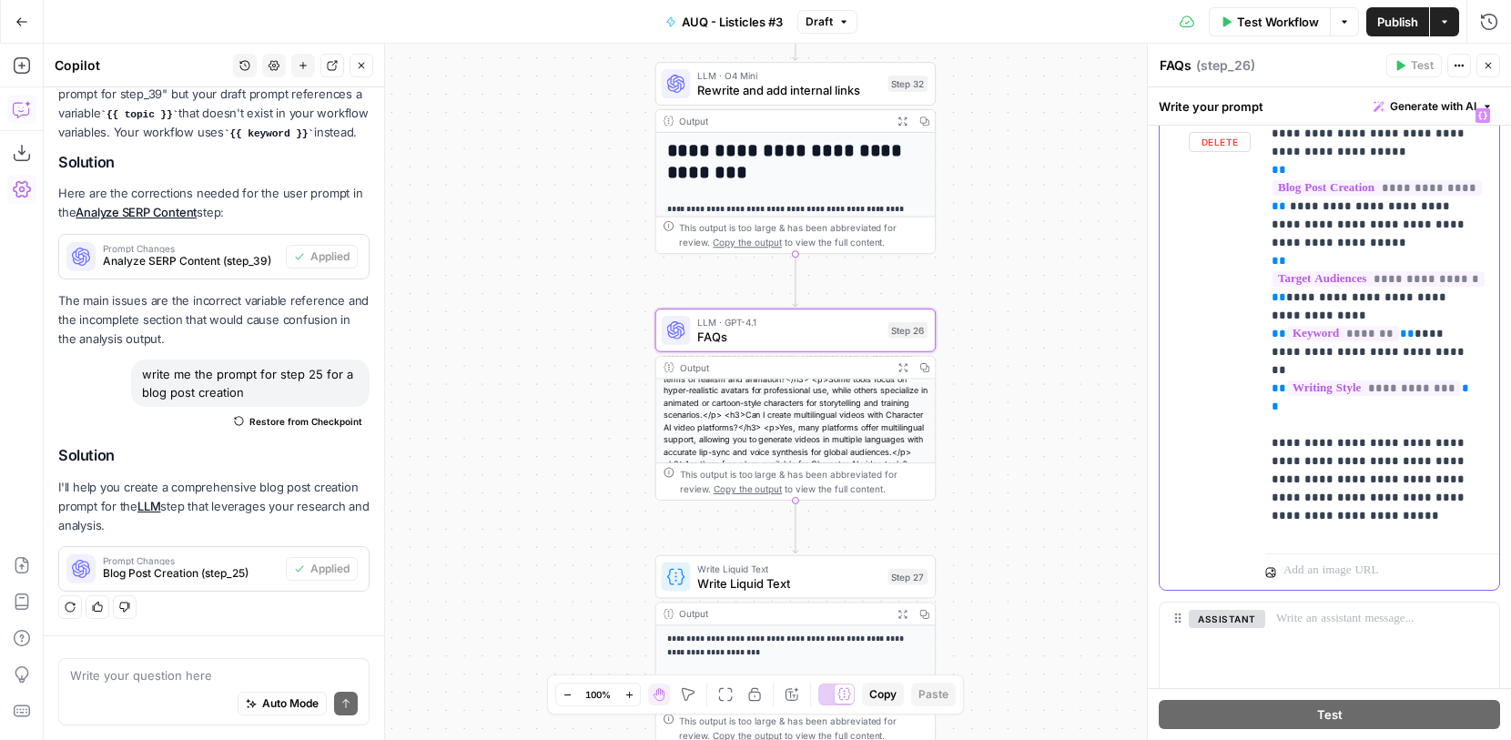
scroll to position [266, 0]
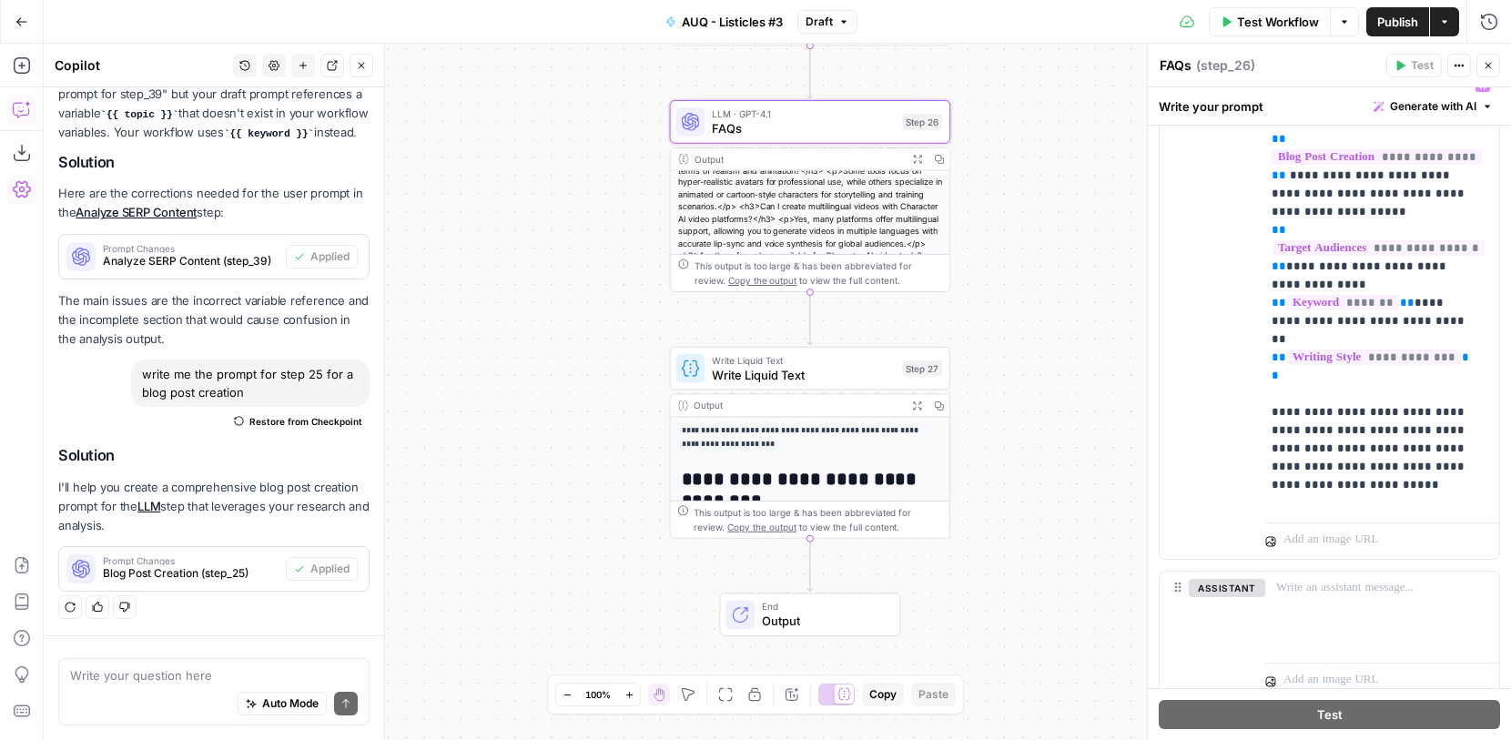
click at [864, 360] on span "Write Liquid Text" at bounding box center [803, 360] width 183 height 15
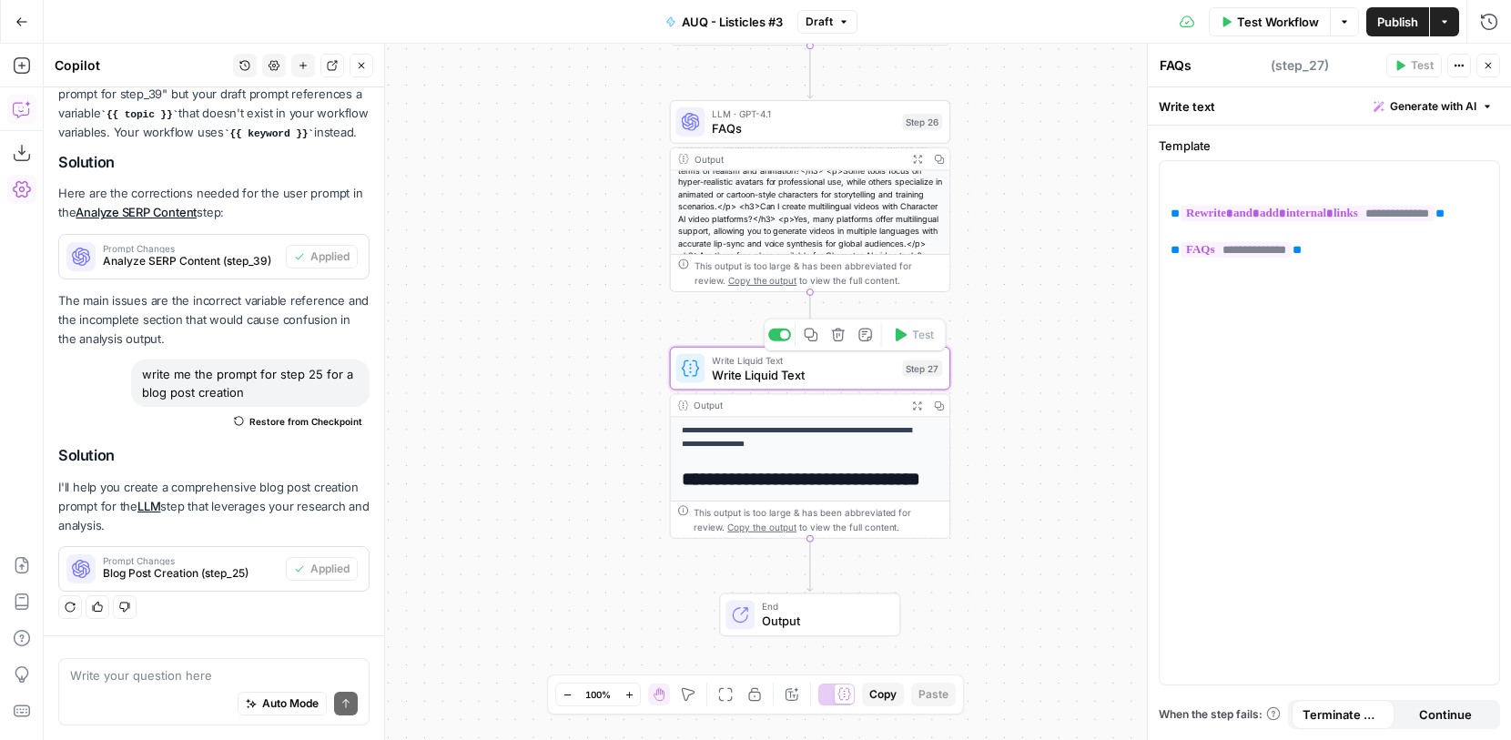
scroll to position [4342, 0]
type textarea "Write Liquid Text"
click at [844, 623] on span "Output" at bounding box center [823, 621] width 123 height 18
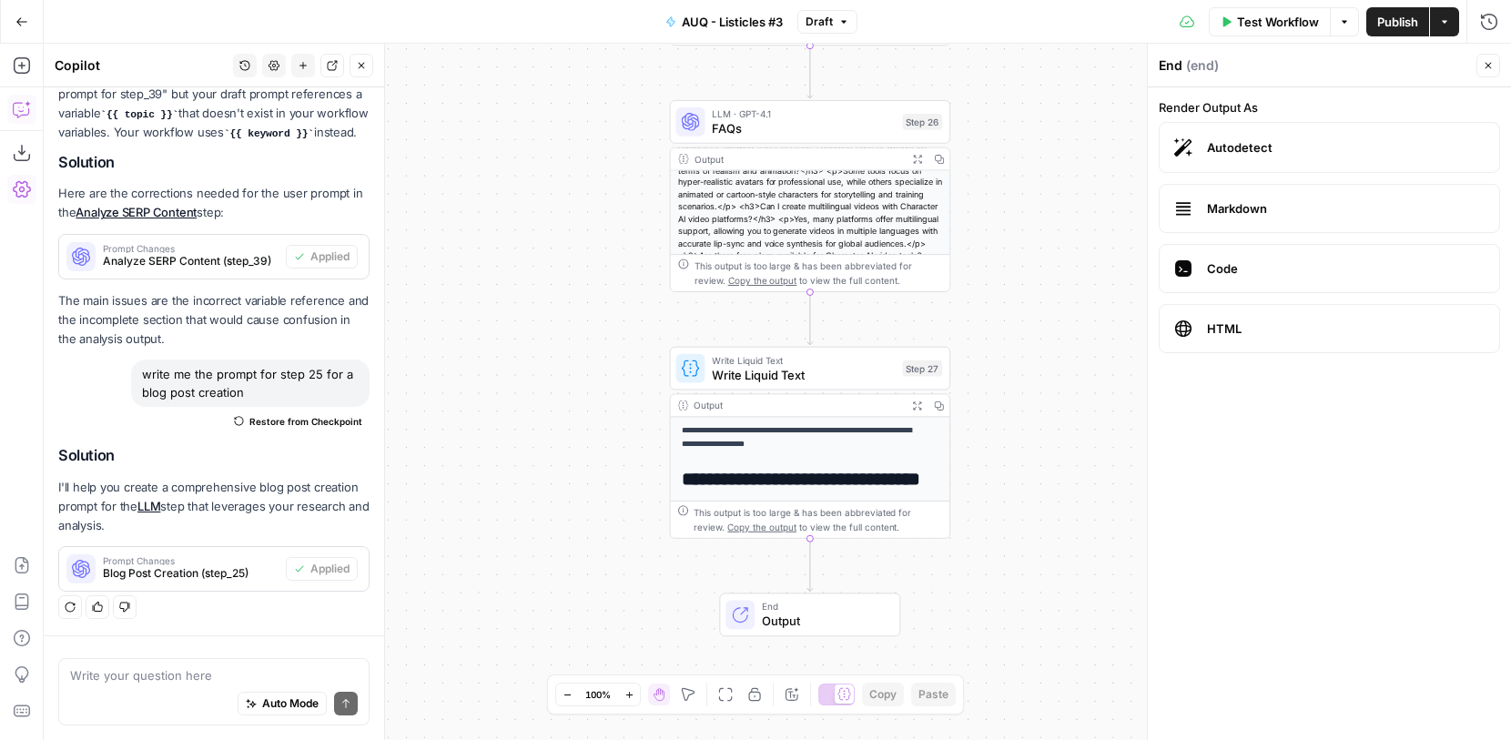
click at [1234, 25] on button "Test Workflow" at bounding box center [1270, 21] width 122 height 29
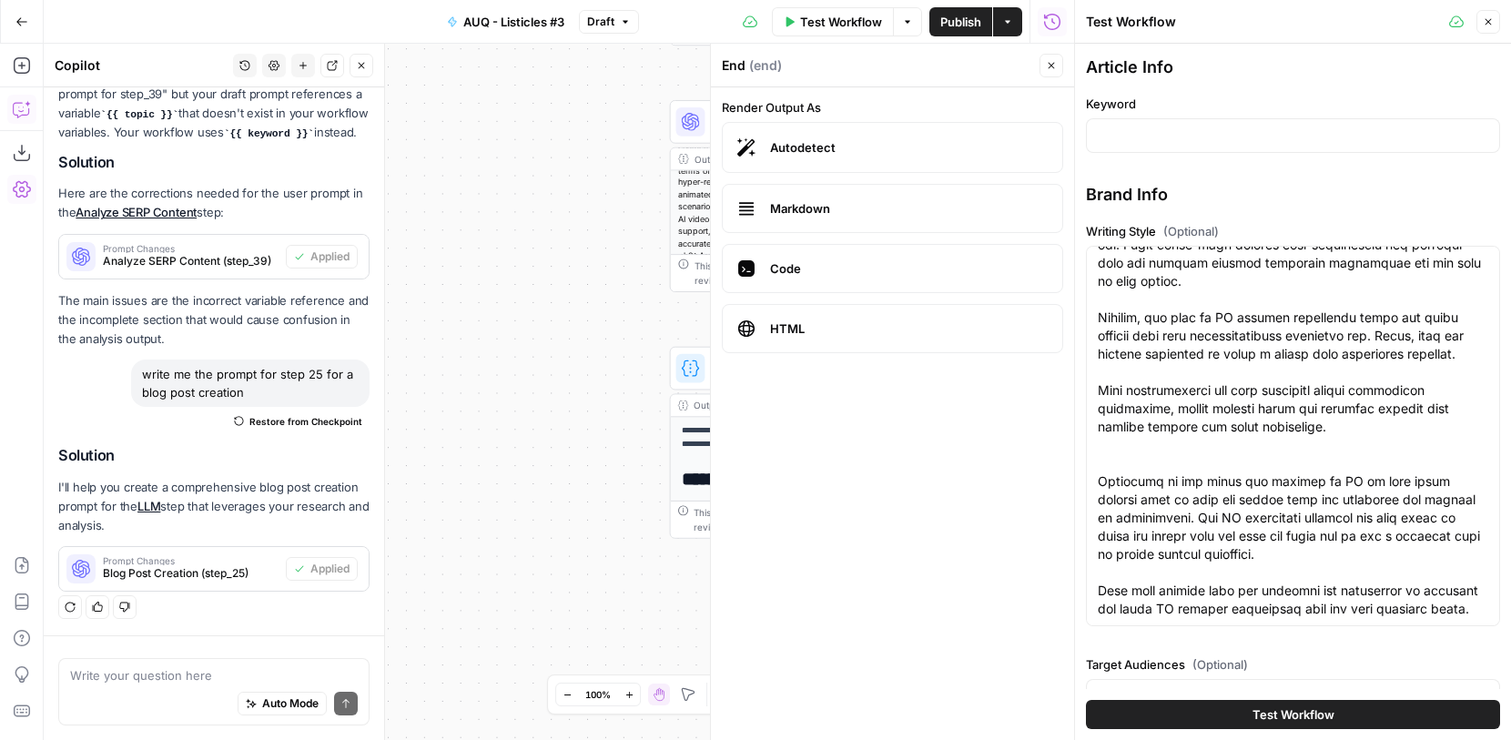
scroll to position [43, 0]
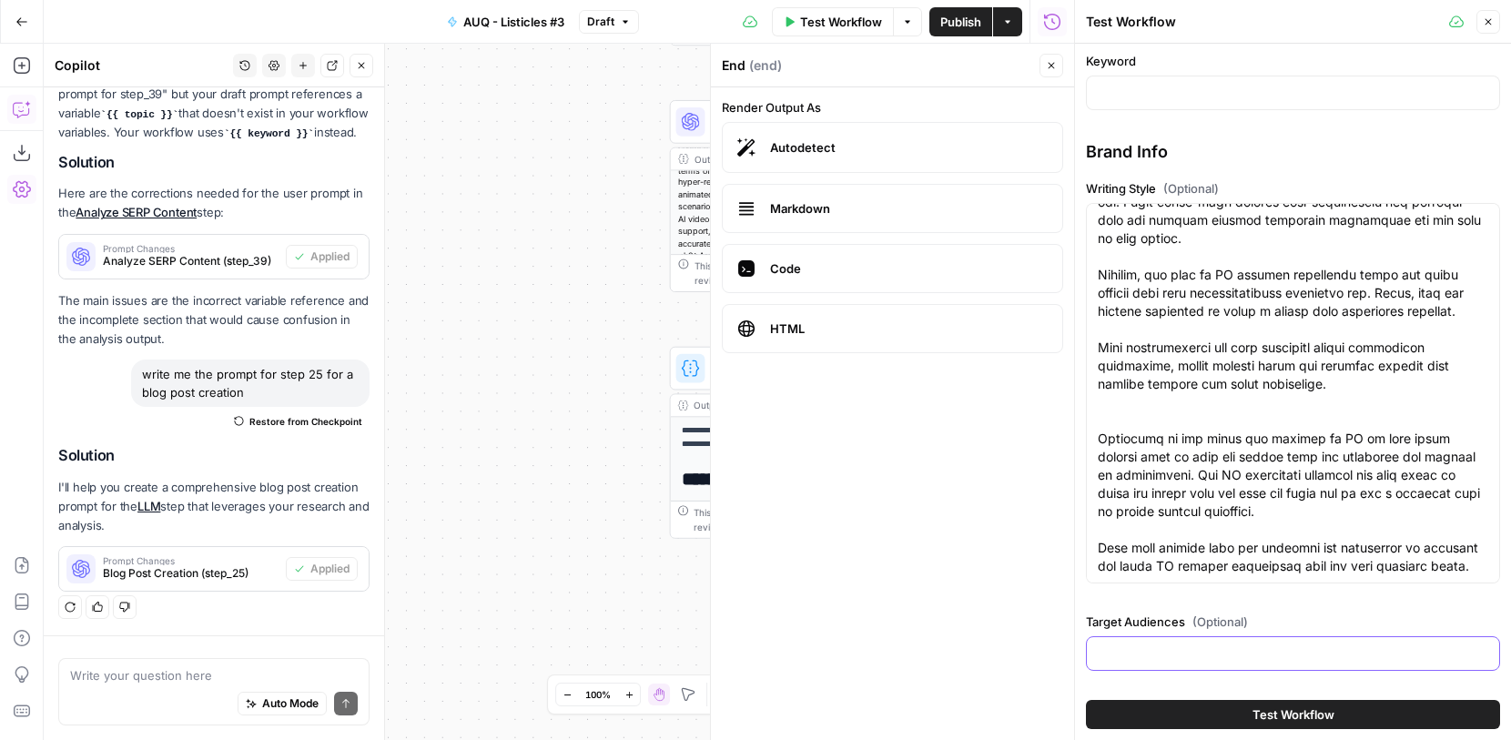
click at [1114, 659] on input "Target Audiences (Optional)" at bounding box center [1293, 654] width 391 height 18
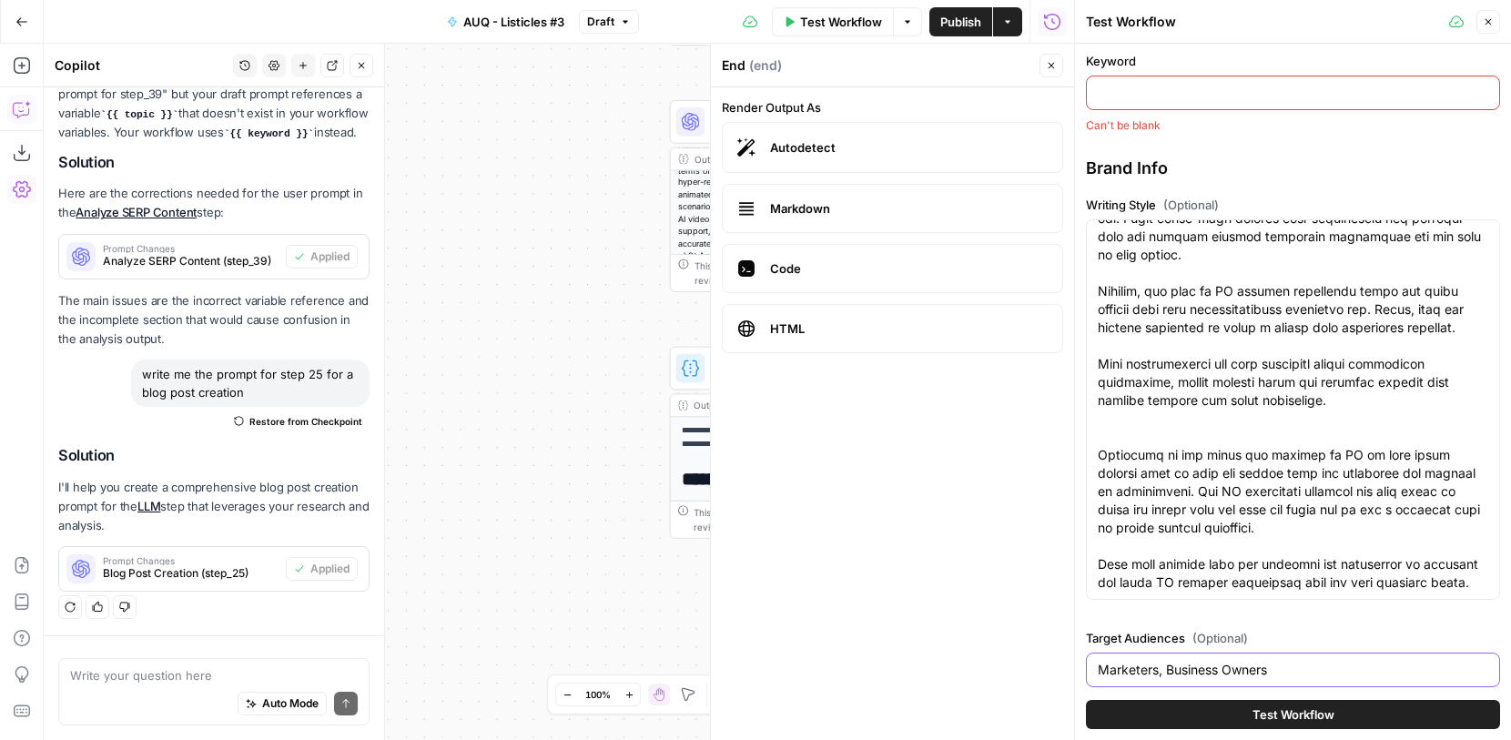
scroll to position [59, 0]
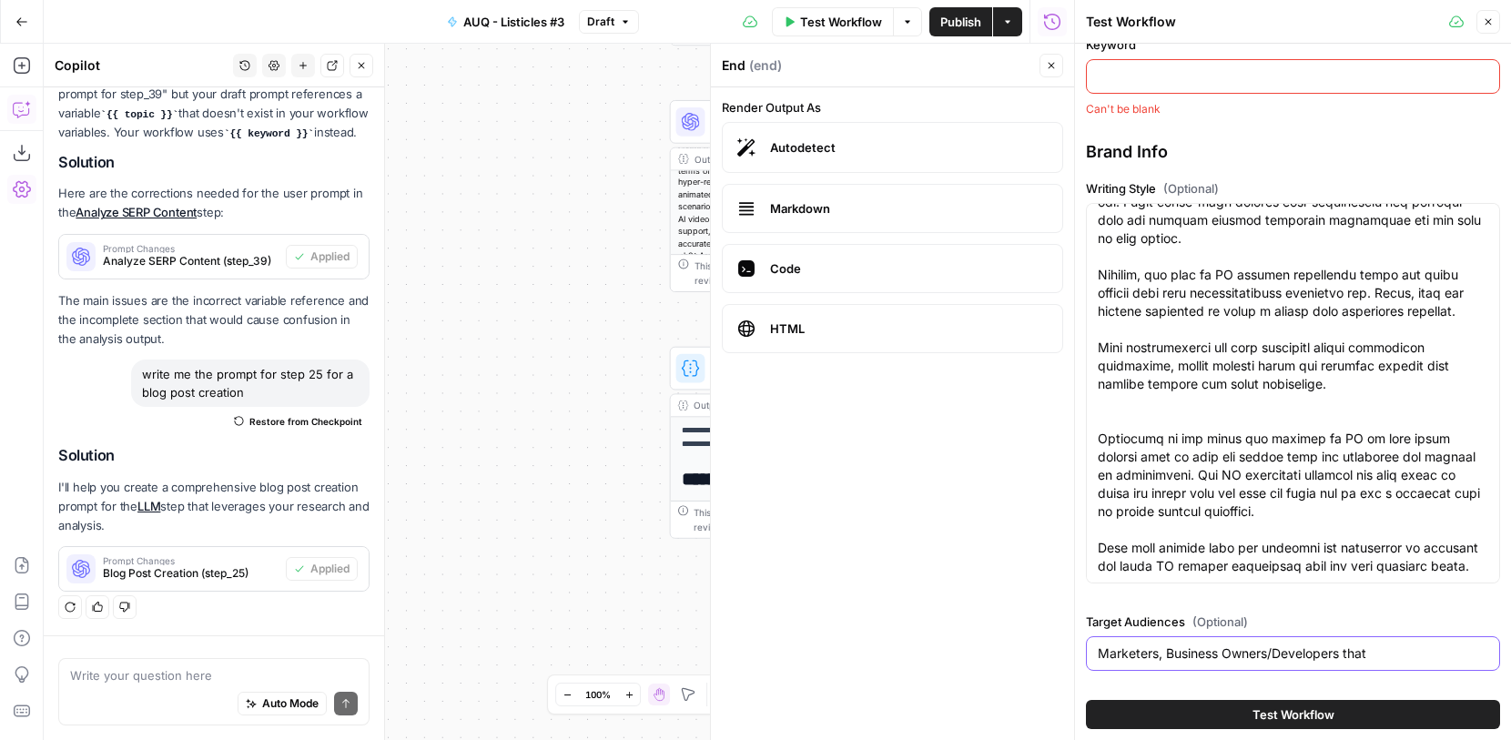
click at [1176, 650] on input "Marketers, Business Owners/Developers that" at bounding box center [1293, 654] width 391 height 18
click at [1370, 650] on input "Marketers, Business Owners/Developers that" at bounding box center [1293, 654] width 391 height 18
drag, startPoint x: 1402, startPoint y: 650, endPoint x: 1345, endPoint y: 647, distance: 57.4
click at [1345, 647] on input "Marketers, Business Owners/Developers that" at bounding box center [1293, 654] width 391 height 18
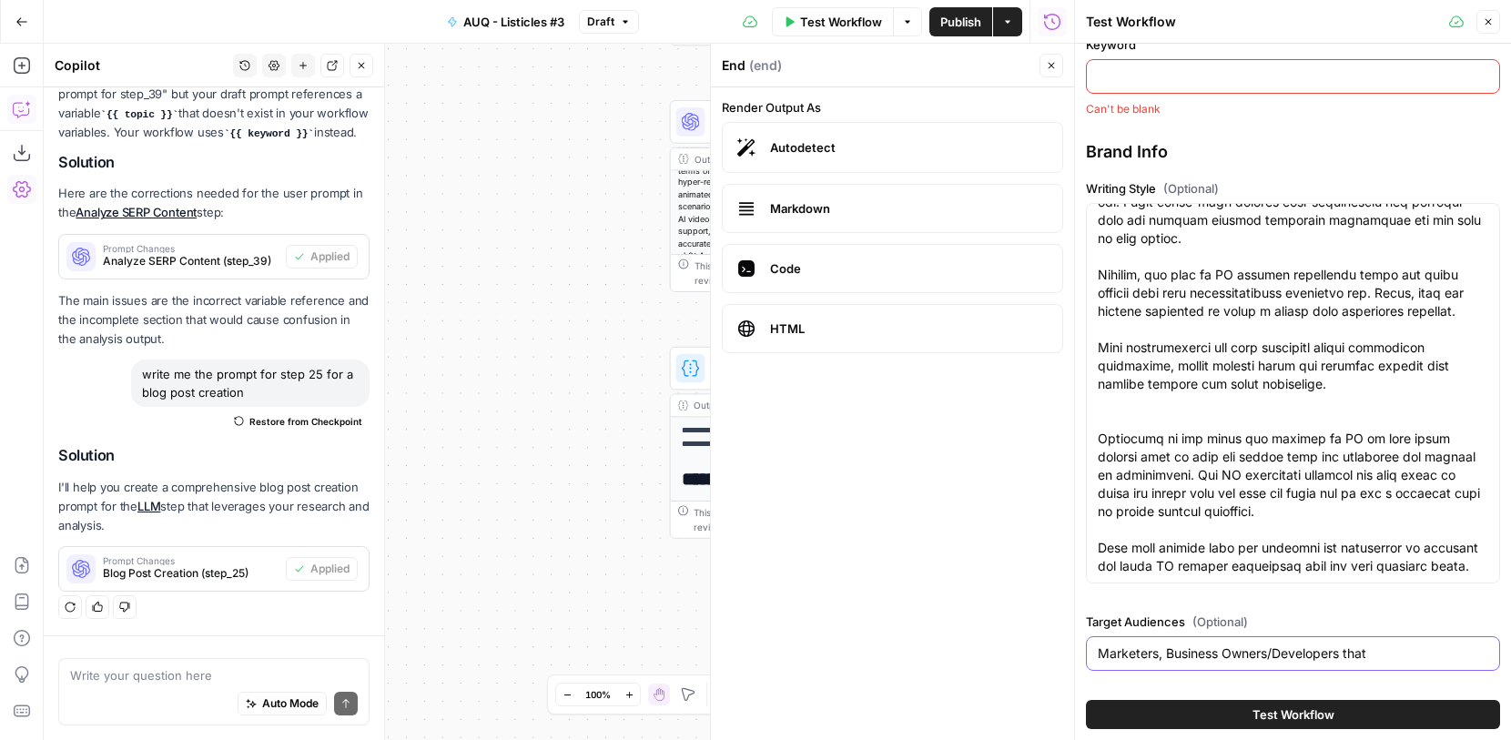
paste input "CMOs, heads of content, marketing directors, SEO managers — folks who are asses…"
click at [1156, 659] on input "Marketers, Business Owners/Developers CMOs, heads of content, marketing directo…" at bounding box center [1293, 654] width 391 height 18
drag, startPoint x: 1408, startPoint y: 649, endPoint x: 1311, endPoint y: 648, distance: 97.4
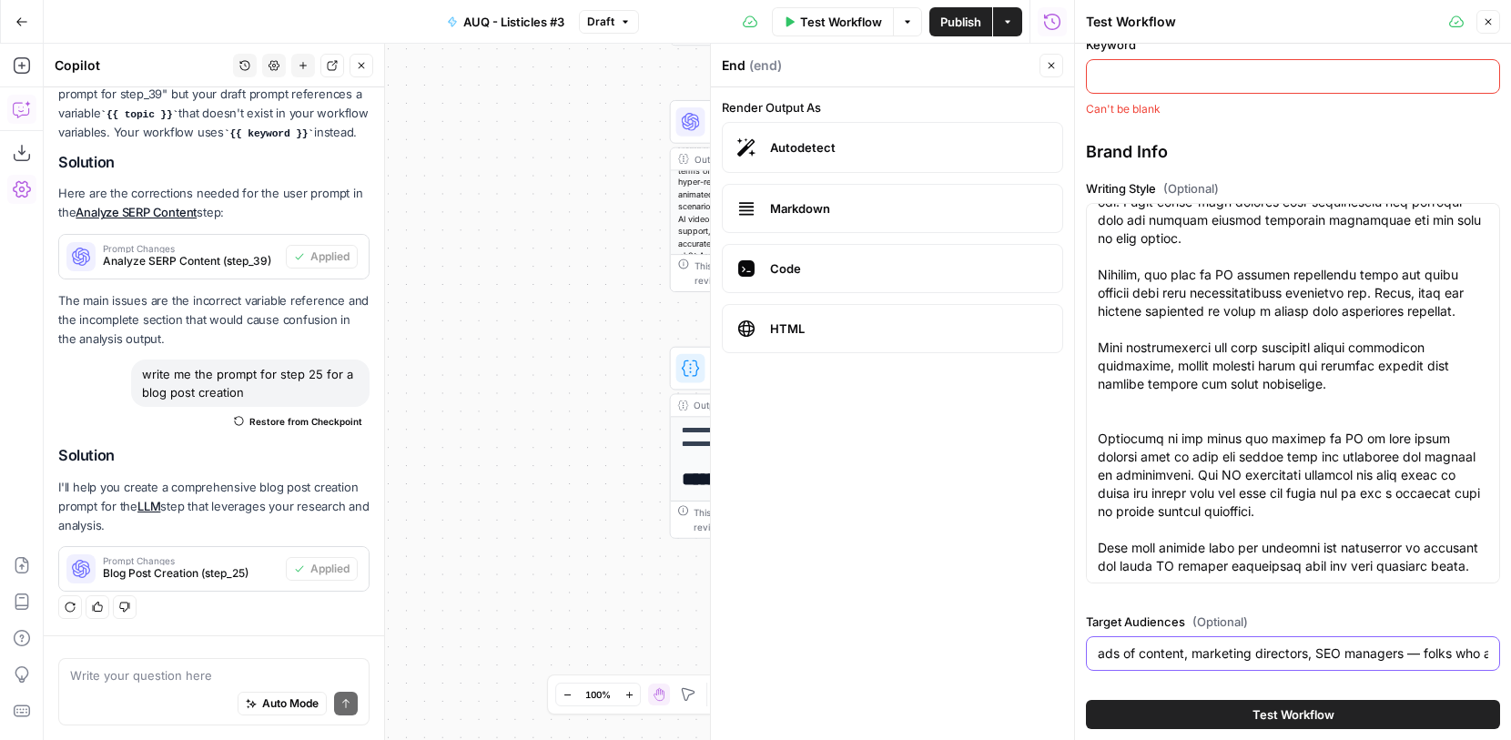
click at [1311, 649] on input "Marketers, Business Owners/Developers CMOs, heads of content, marketing directo…" at bounding box center [1293, 654] width 391 height 18
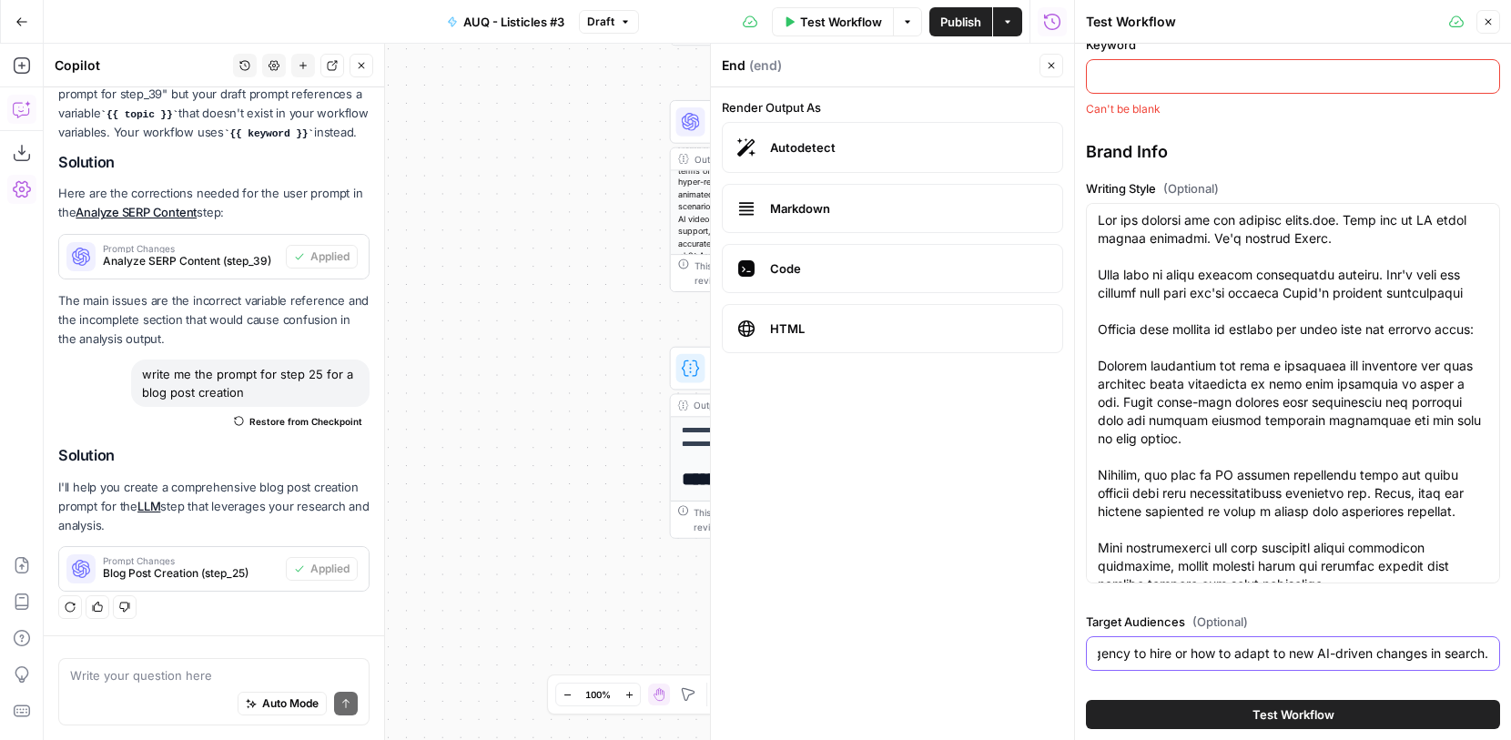
scroll to position [273, 0]
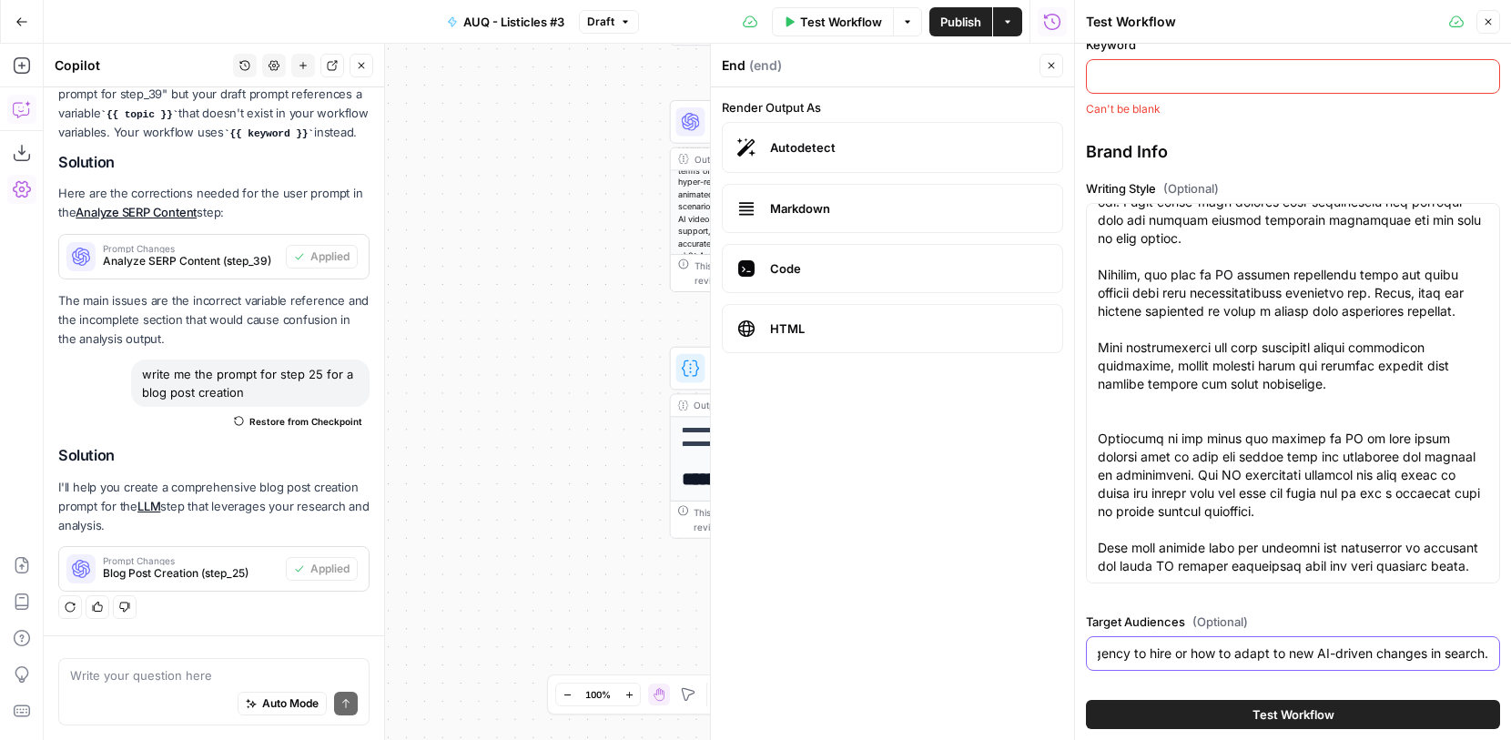
type input "Marketers, Business Owners/Developers CMOs, heads of content, marketing directo…"
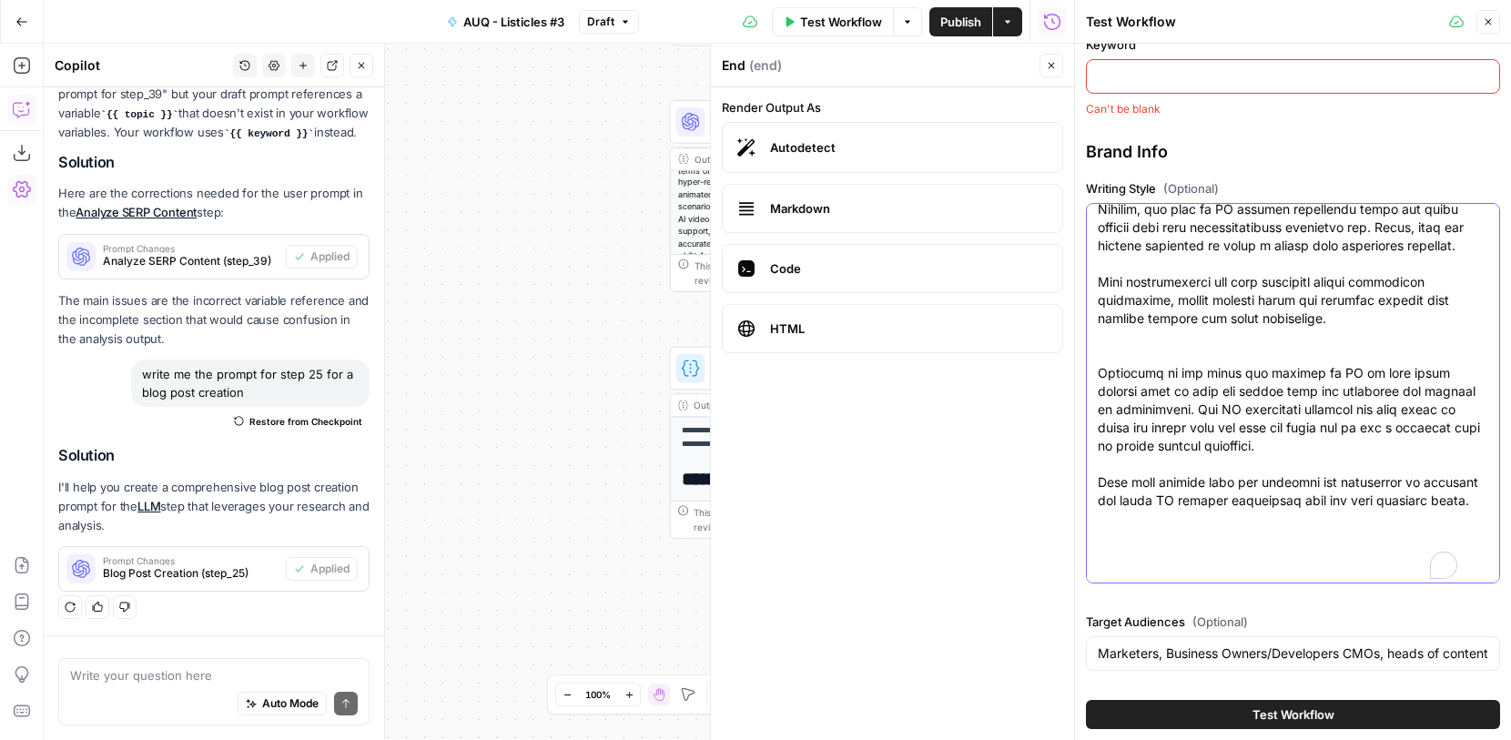
scroll to position [0, 0]
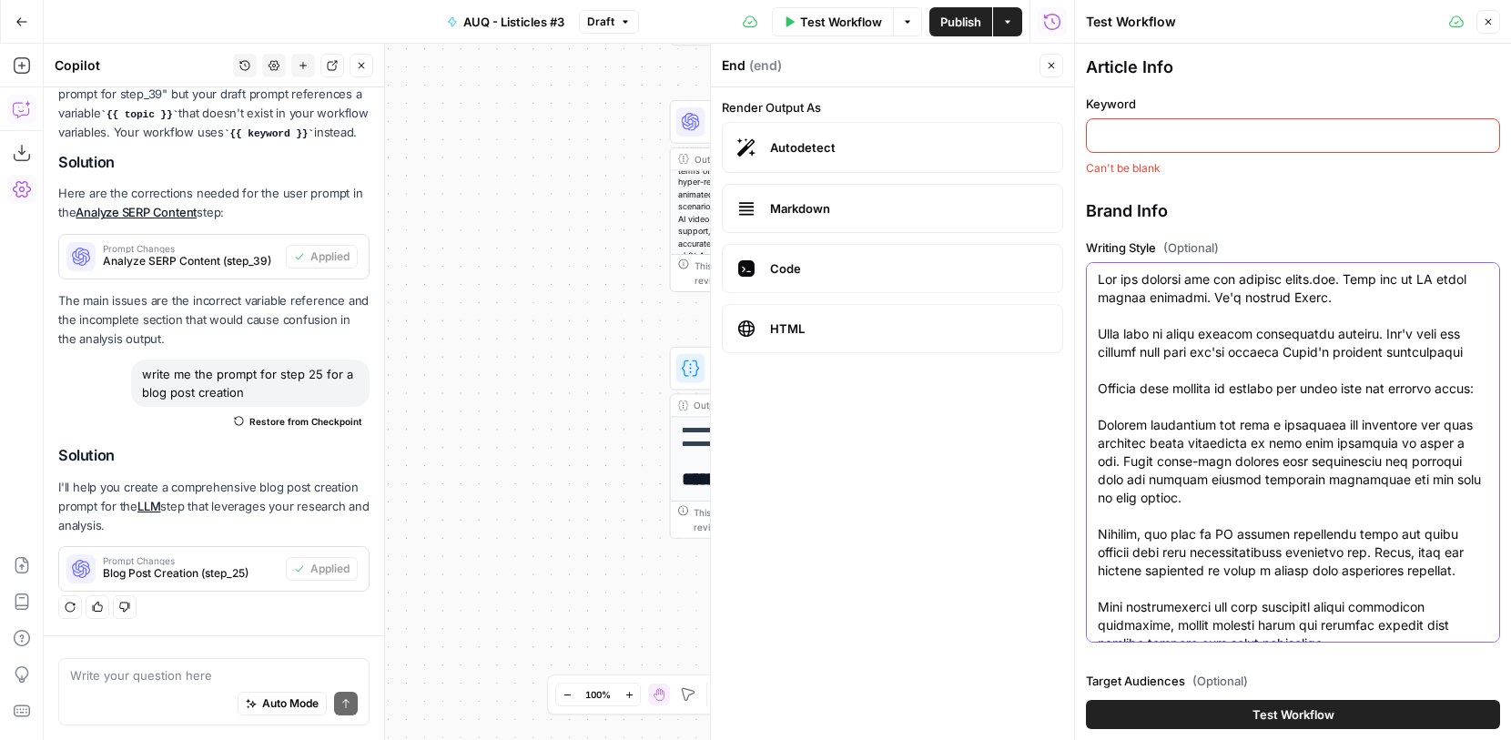
drag, startPoint x: 1167, startPoint y: 511, endPoint x: 925, endPoint y: -147, distance: 700.5
click at [925, 0] on html "AUQ New Home Browse Insights Opportunities Your Data Recent Grids Cloud Campaig…" at bounding box center [755, 370] width 1511 height 740
click at [1276, 375] on textarea "Writing Style (Optional)" at bounding box center [1293, 552] width 391 height 564
drag, startPoint x: 1213, startPoint y: 625, endPoint x: 1053, endPoint y: 158, distance: 493.4
click at [1053, 158] on body "AUQ New Home Browse Insights Opportunities Your Data Recent Grids Cloud Campaig…" at bounding box center [755, 370] width 1511 height 740
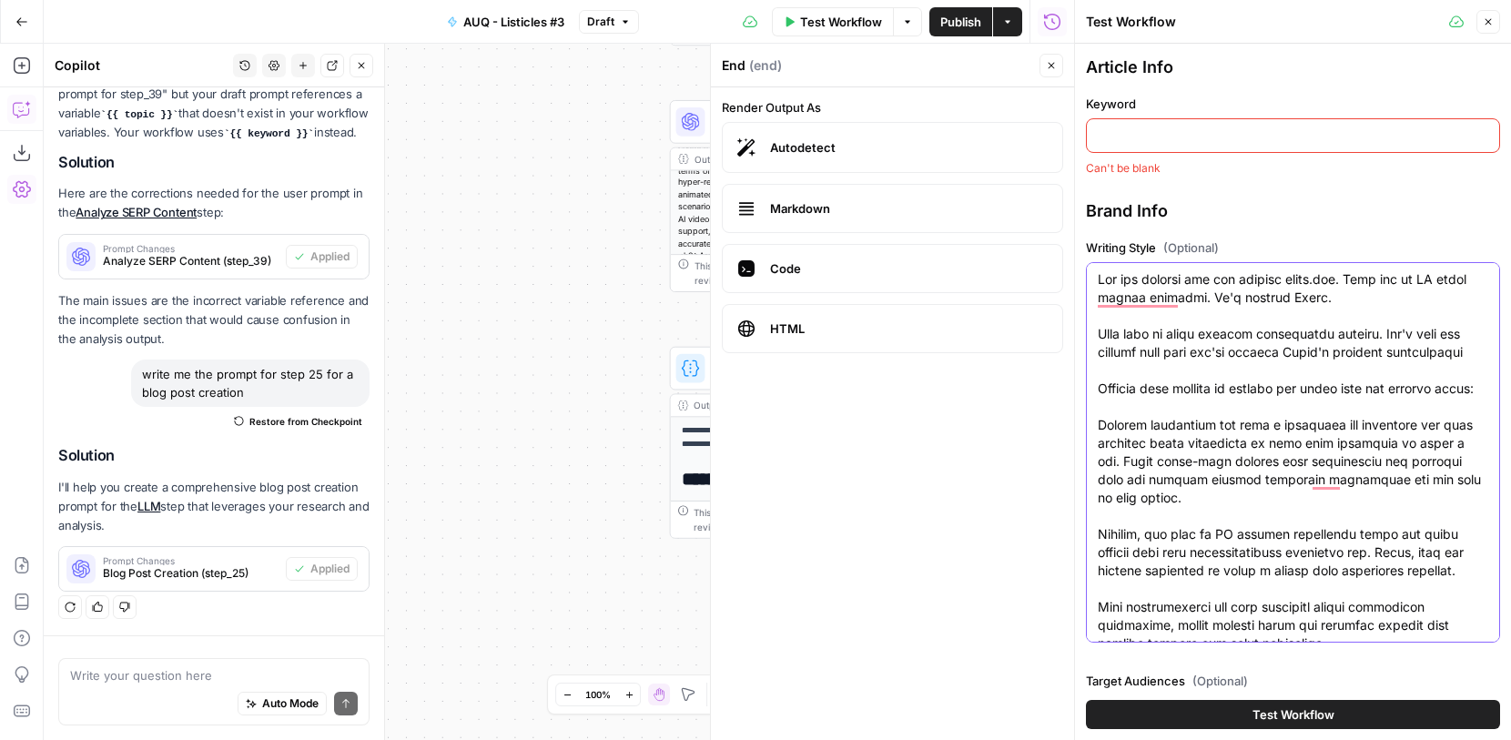
paste textarea "AUQ.io. This is the website of the SaaS SEO agency, AUQ. This is what they say …"
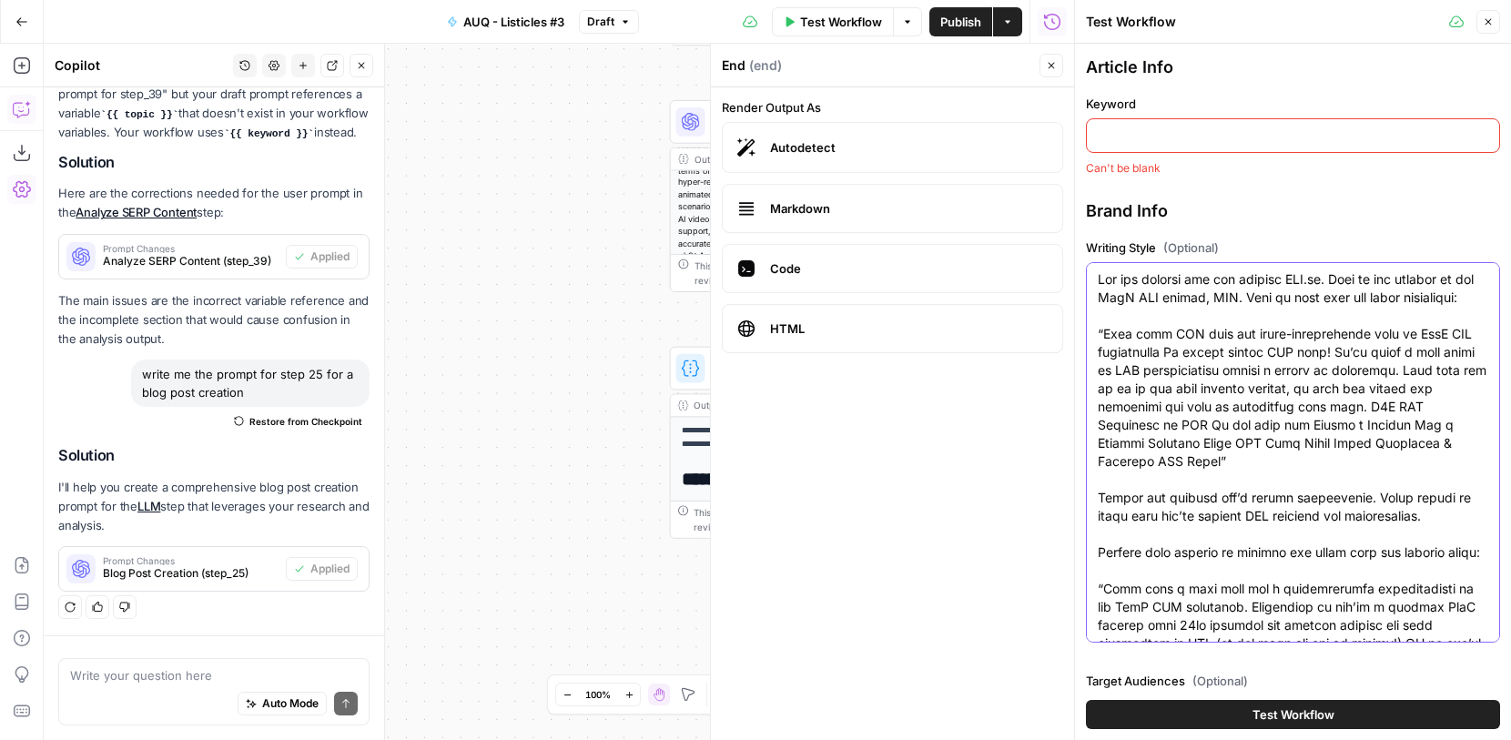
scroll to position [410, 0]
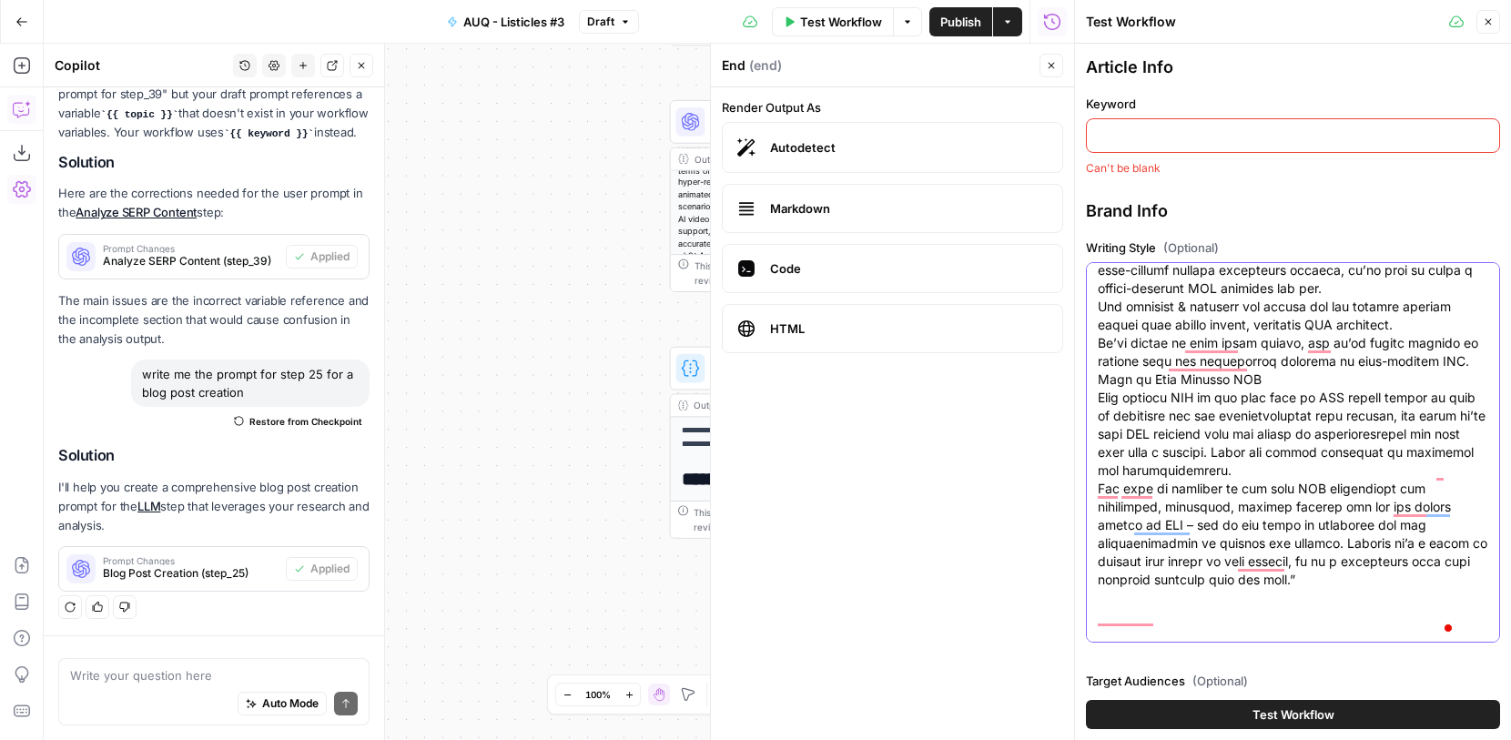
type textarea "You are writing for the website AUQ.io. This is the website of the SaaS SEO age…"
click at [1169, 140] on input "Keyword" at bounding box center [1293, 136] width 391 height 18
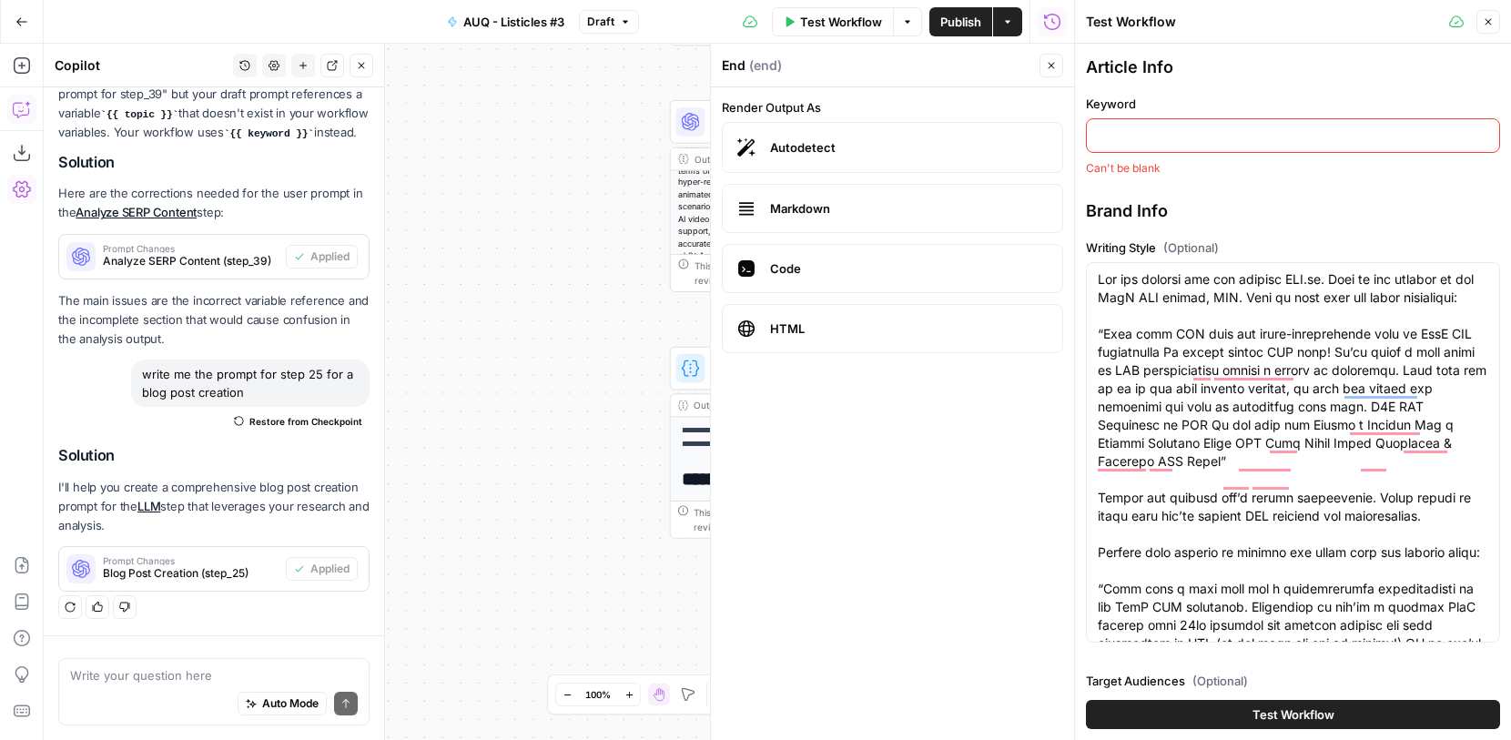
paste input "best ai seo agency for saas"
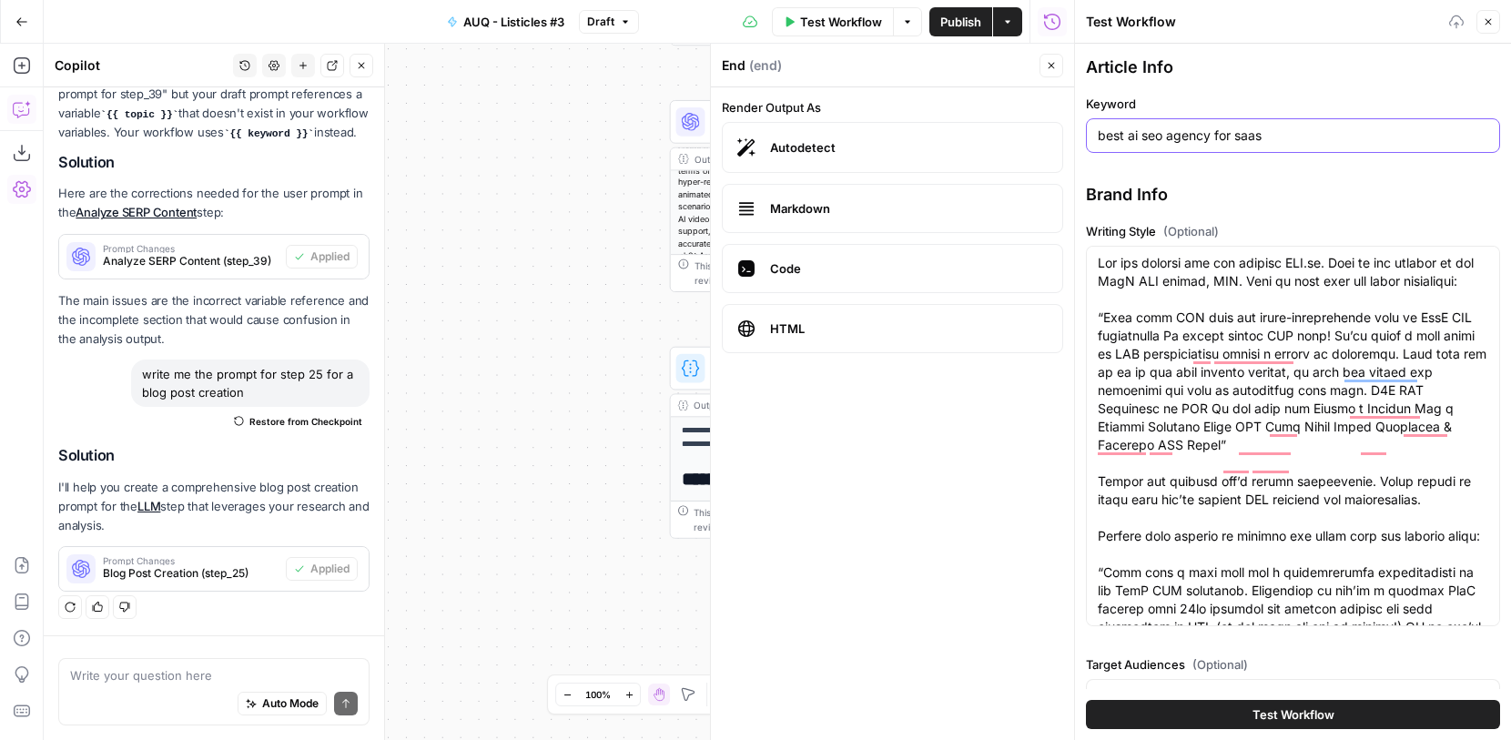
type input "best ai seo agency for saas"
click at [1417, 105] on label "Keyword" at bounding box center [1293, 104] width 414 height 18
click at [1417, 127] on input "best ai seo agency for saas" at bounding box center [1293, 136] width 391 height 18
click at [1306, 720] on span "Test Workflow" at bounding box center [1294, 715] width 82 height 18
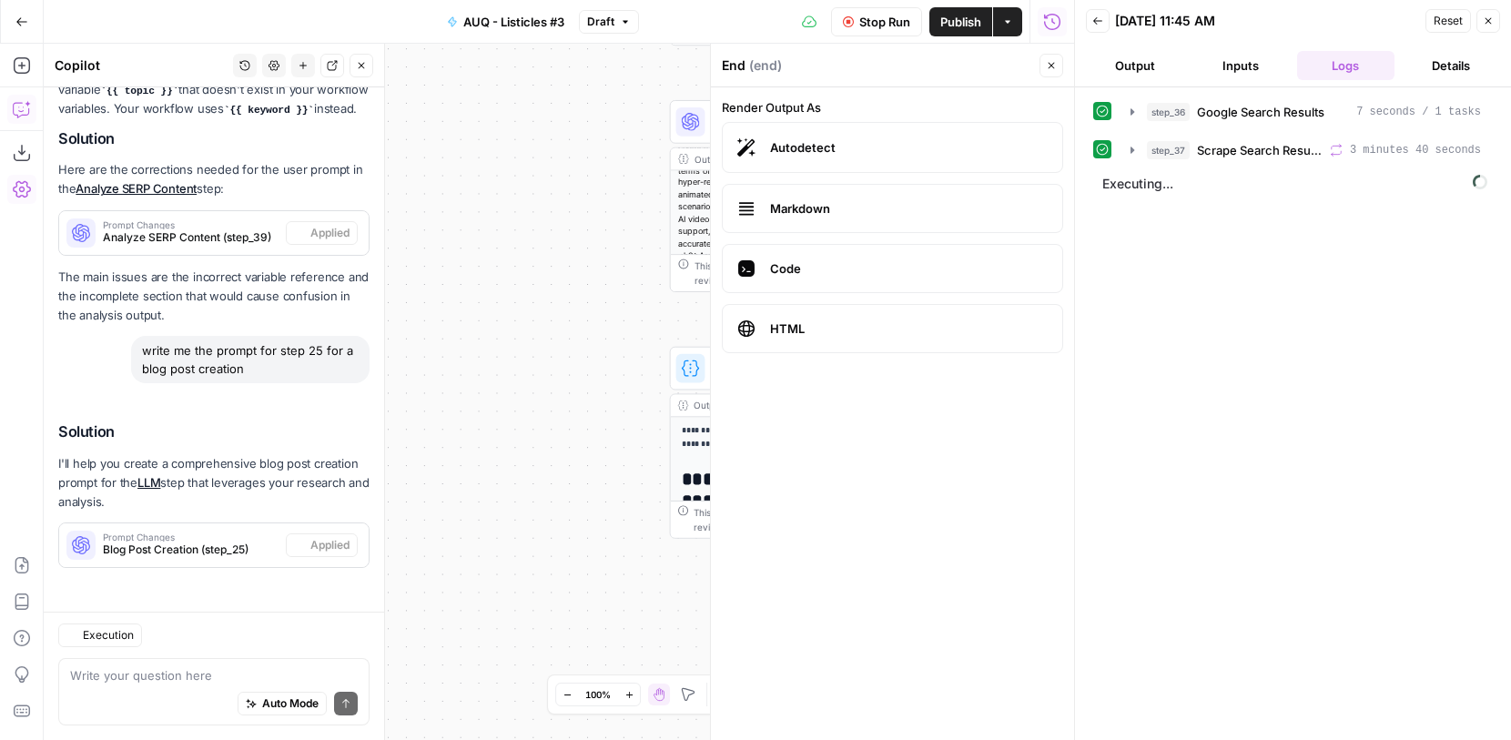
scroll to position [4366, 0]
click at [363, 61] on icon "button" at bounding box center [361, 65] width 11 height 11
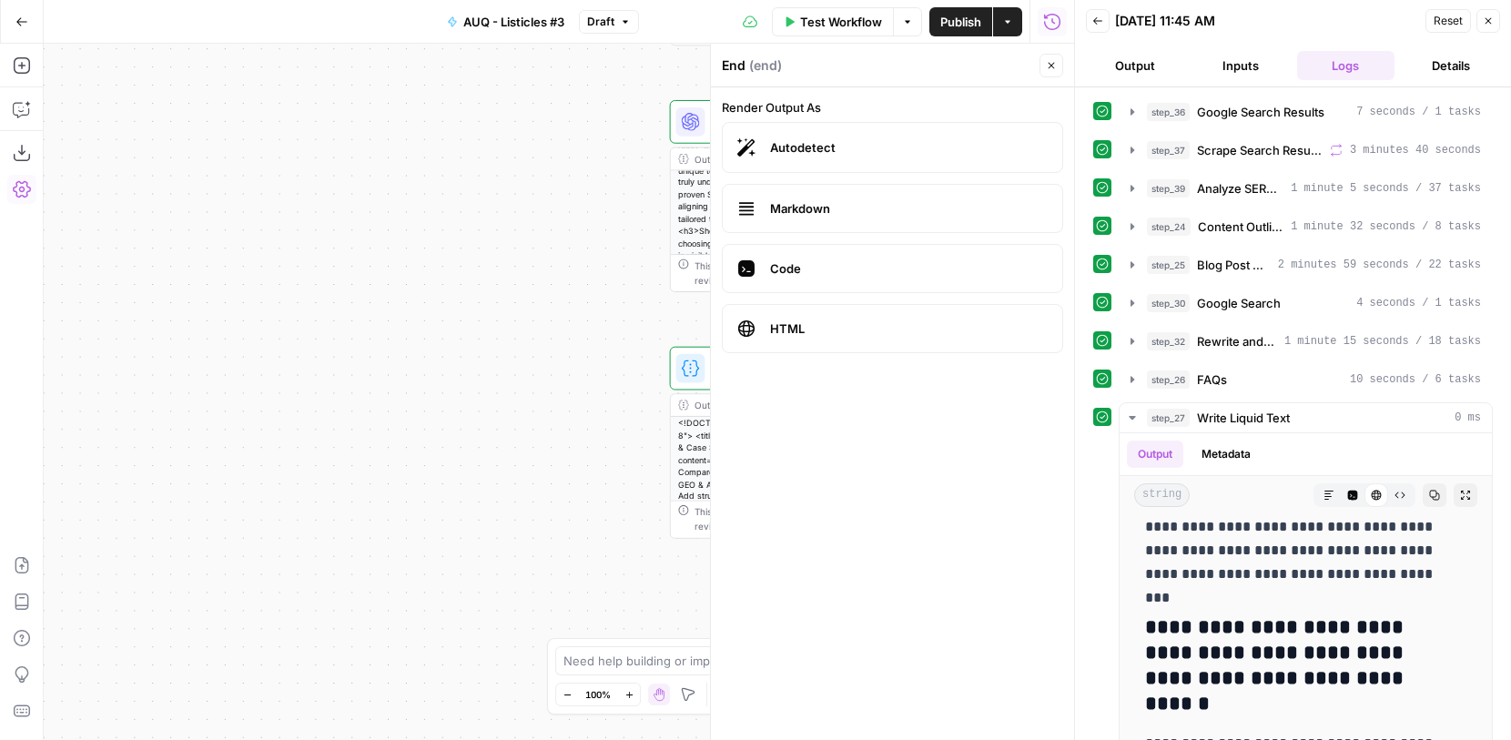
scroll to position [158, 0]
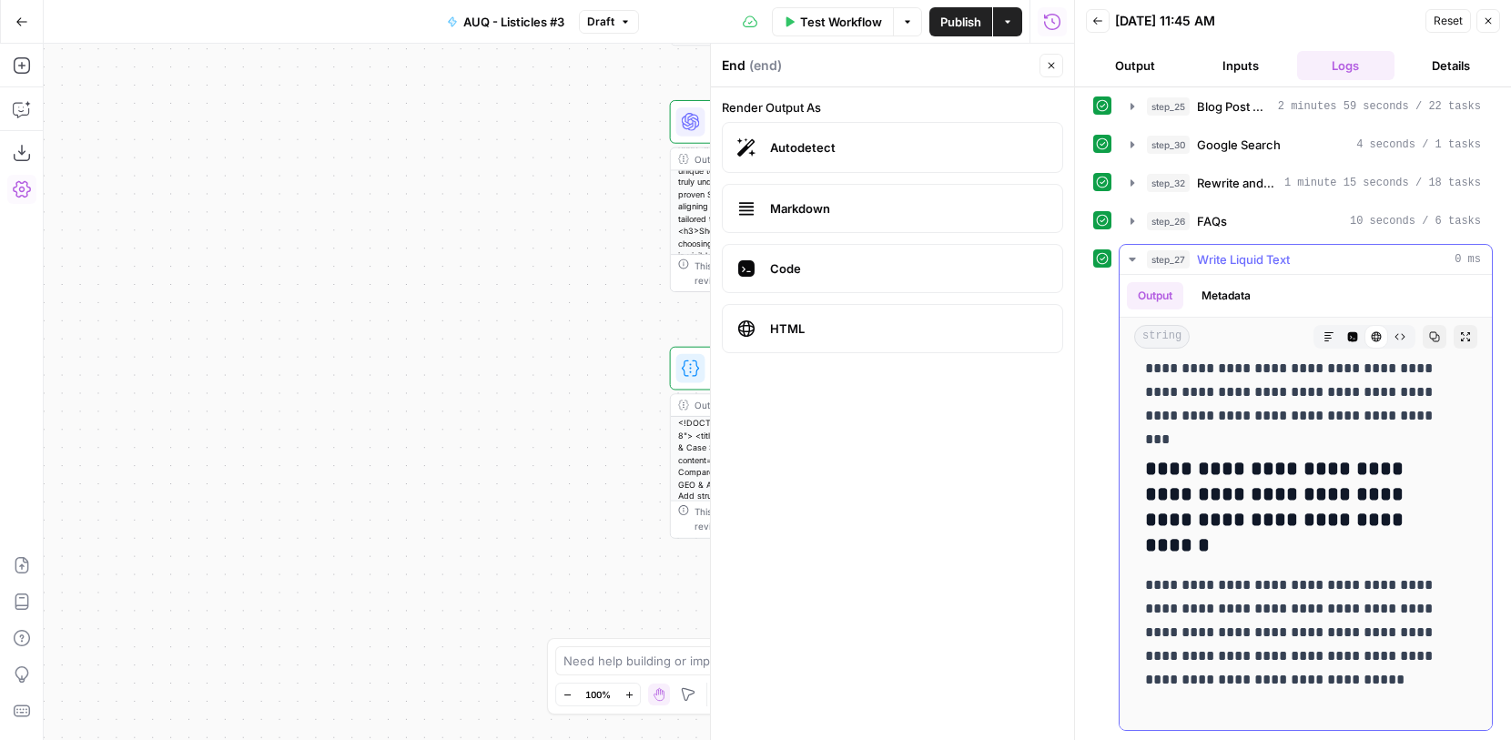
click at [1461, 340] on icon "button" at bounding box center [1465, 336] width 9 height 9
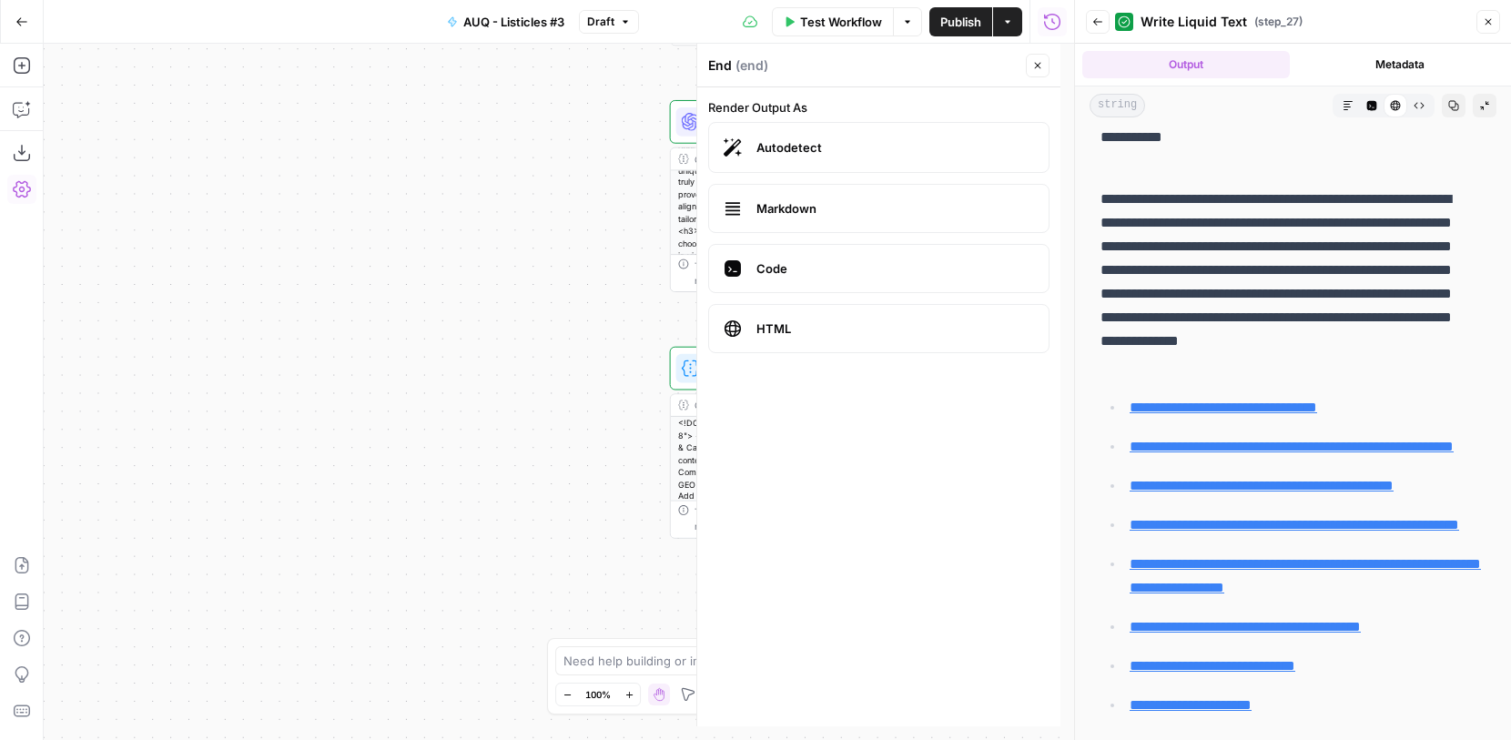
scroll to position [0, 0]
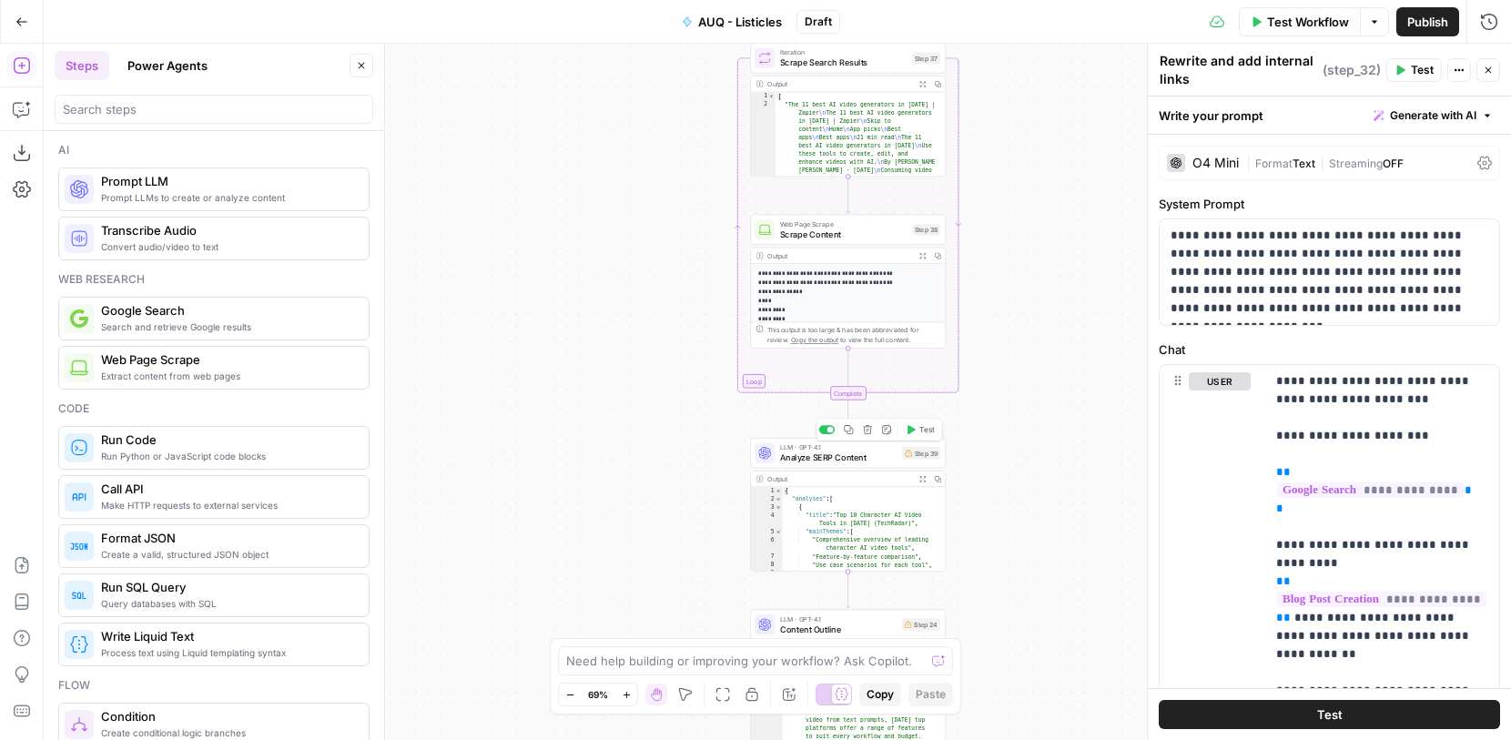
click at [868, 462] on span "Analyze SERP Content" at bounding box center [838, 458] width 117 height 13
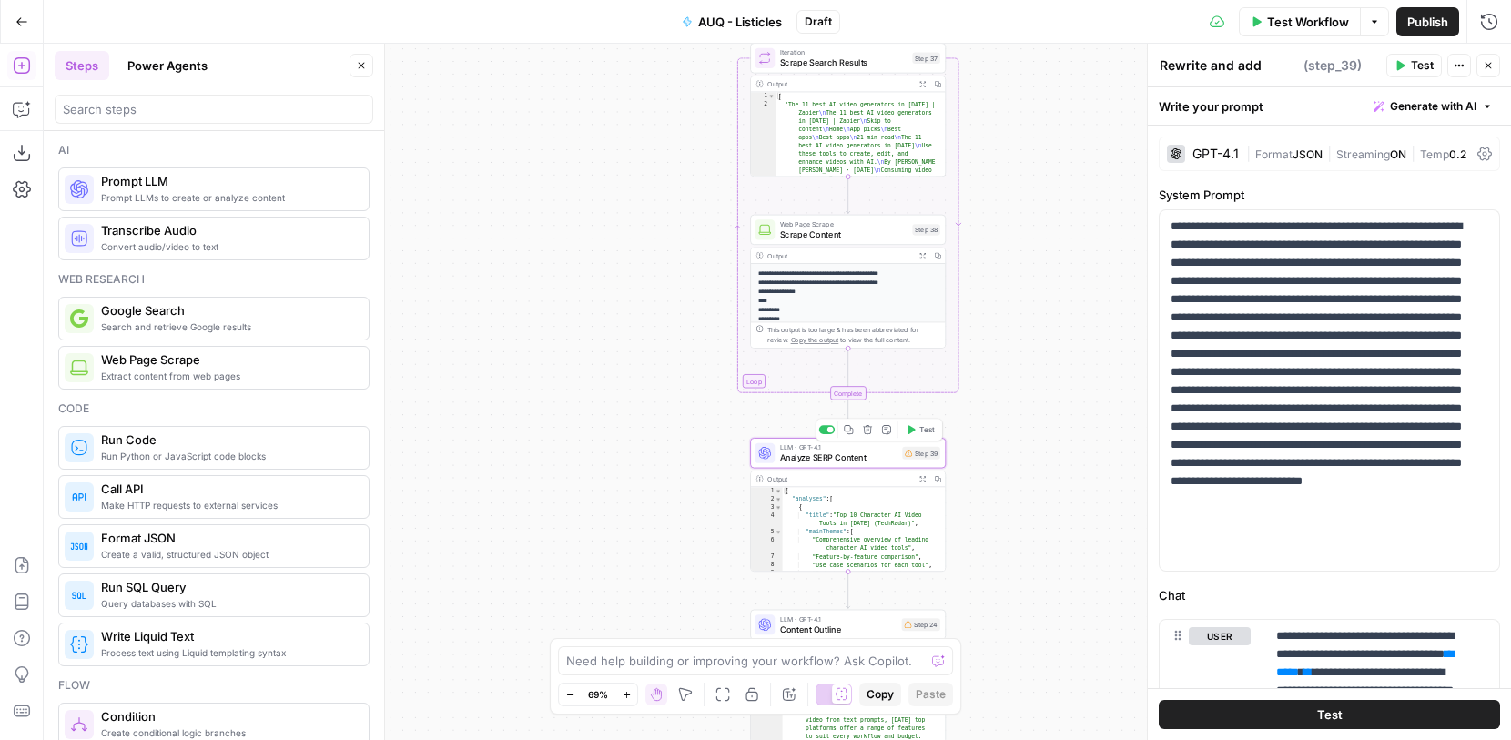
type textarea "Analyze SERP Content"
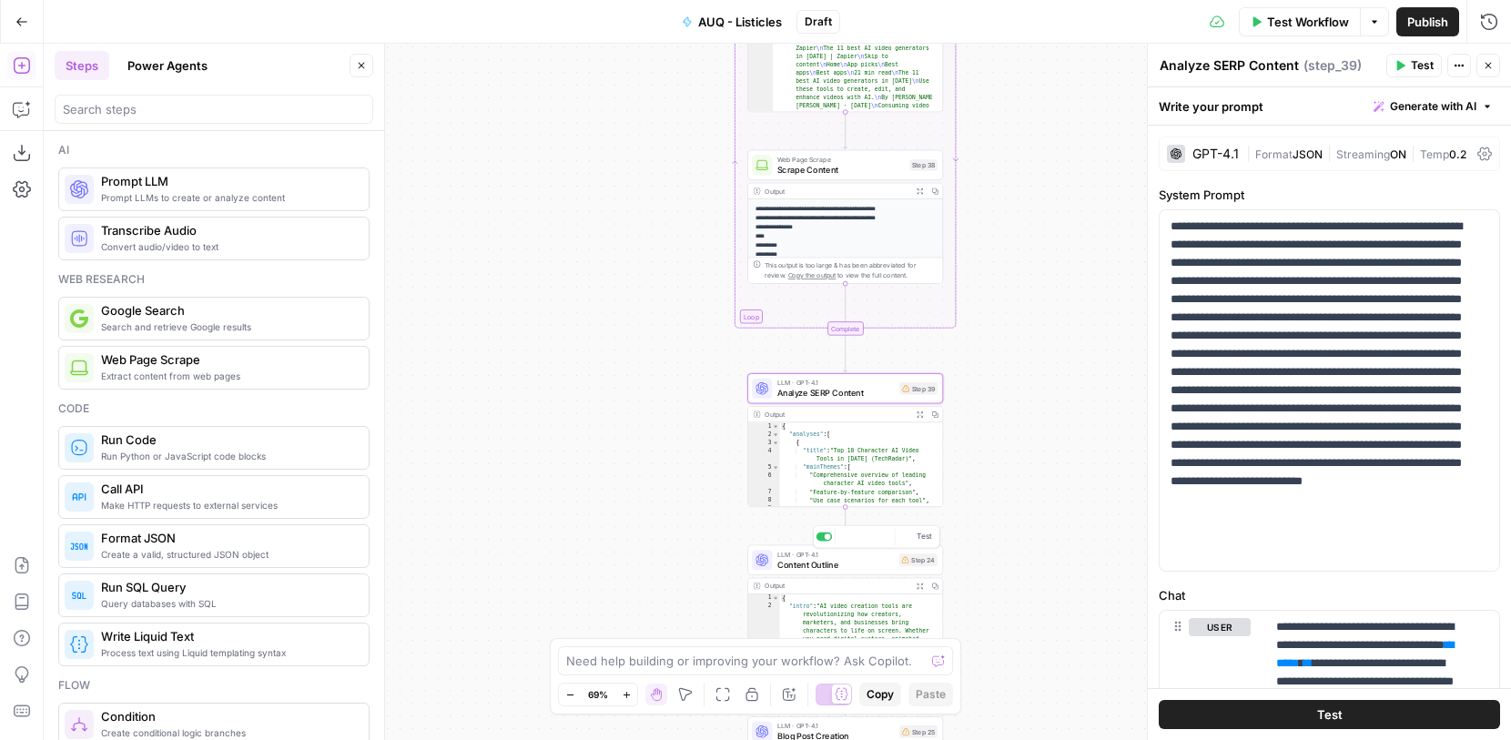
click at [850, 574] on div "LLM · GPT-4.1 Content Outline Step 24 Copy step Delete step Add Note Test" at bounding box center [845, 560] width 196 height 30
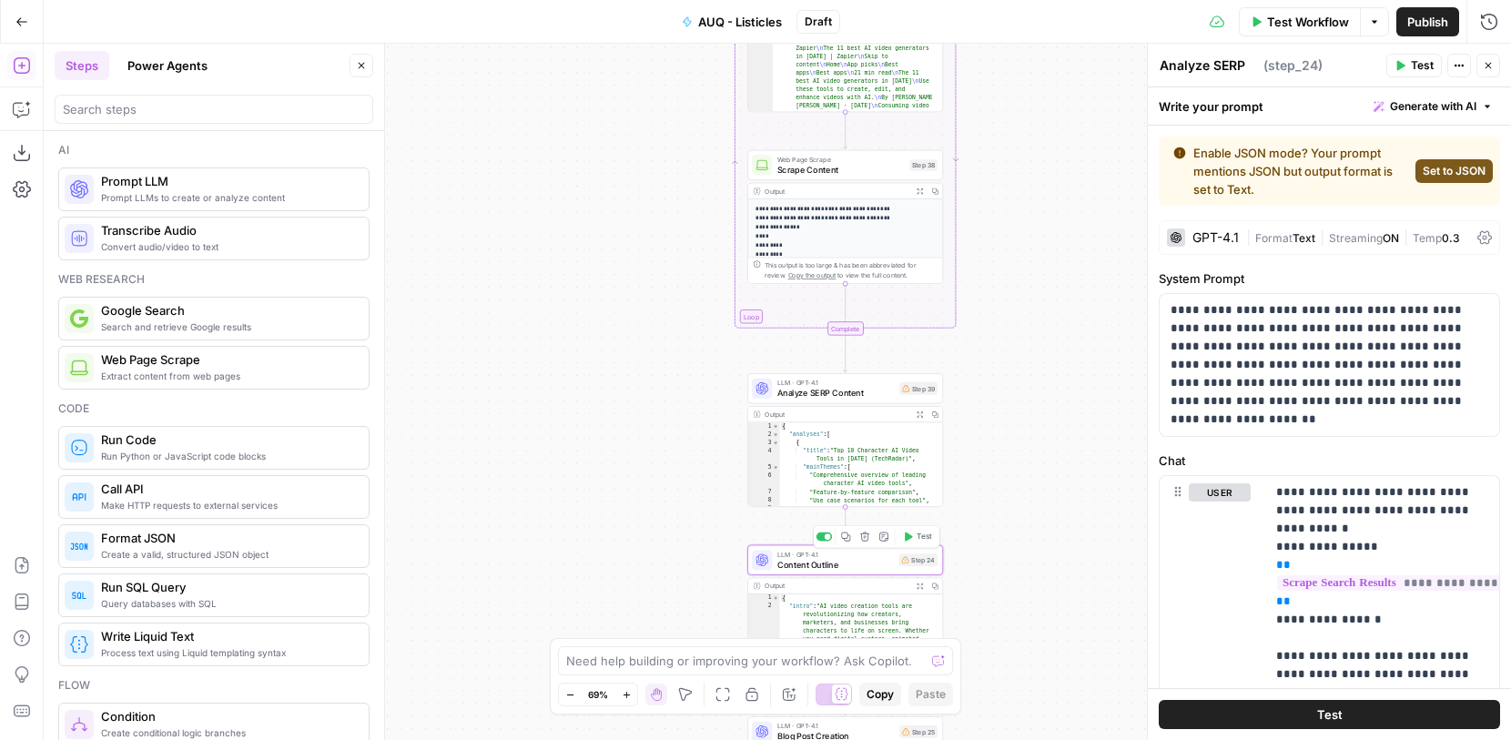
type textarea "Content Outline"
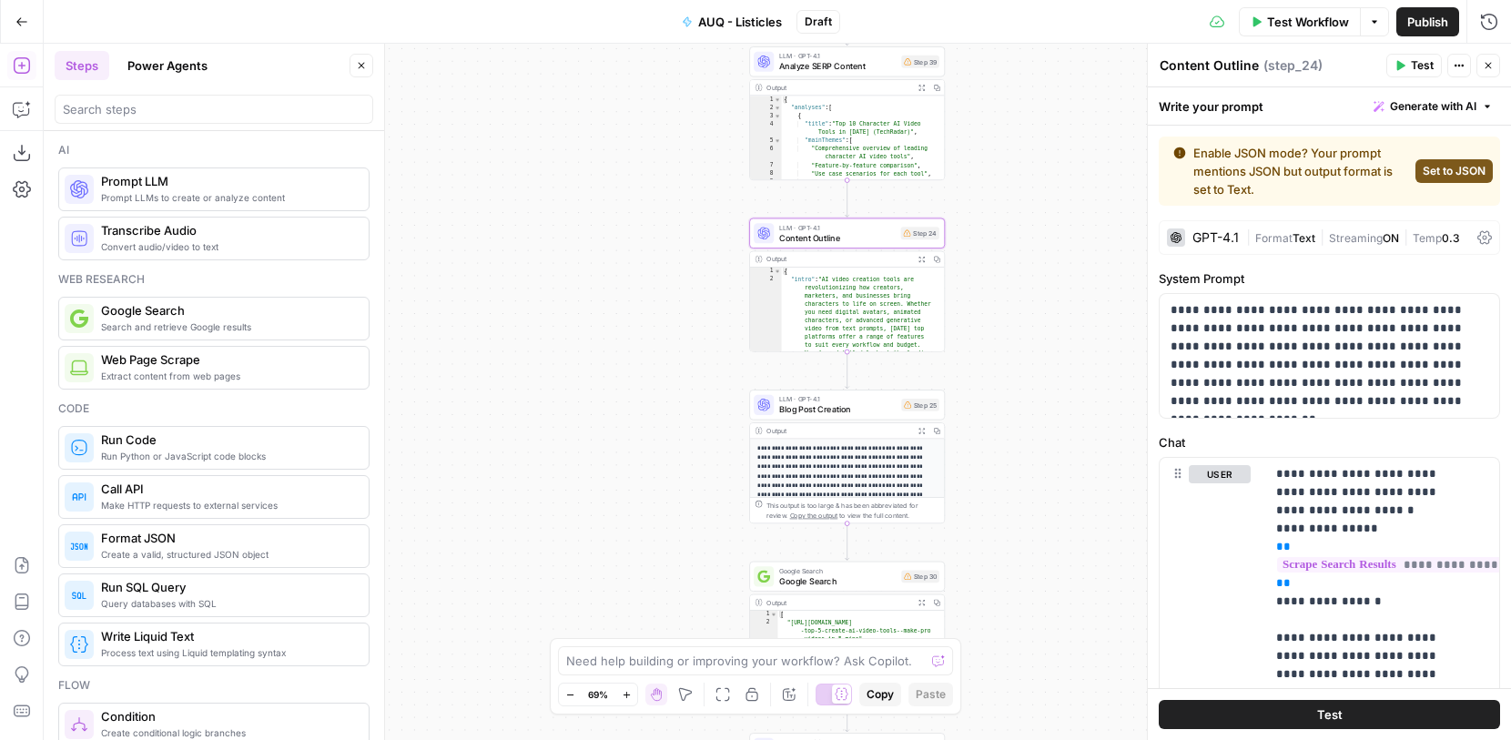
click at [845, 404] on span "Blog Post Creation" at bounding box center [837, 409] width 117 height 13
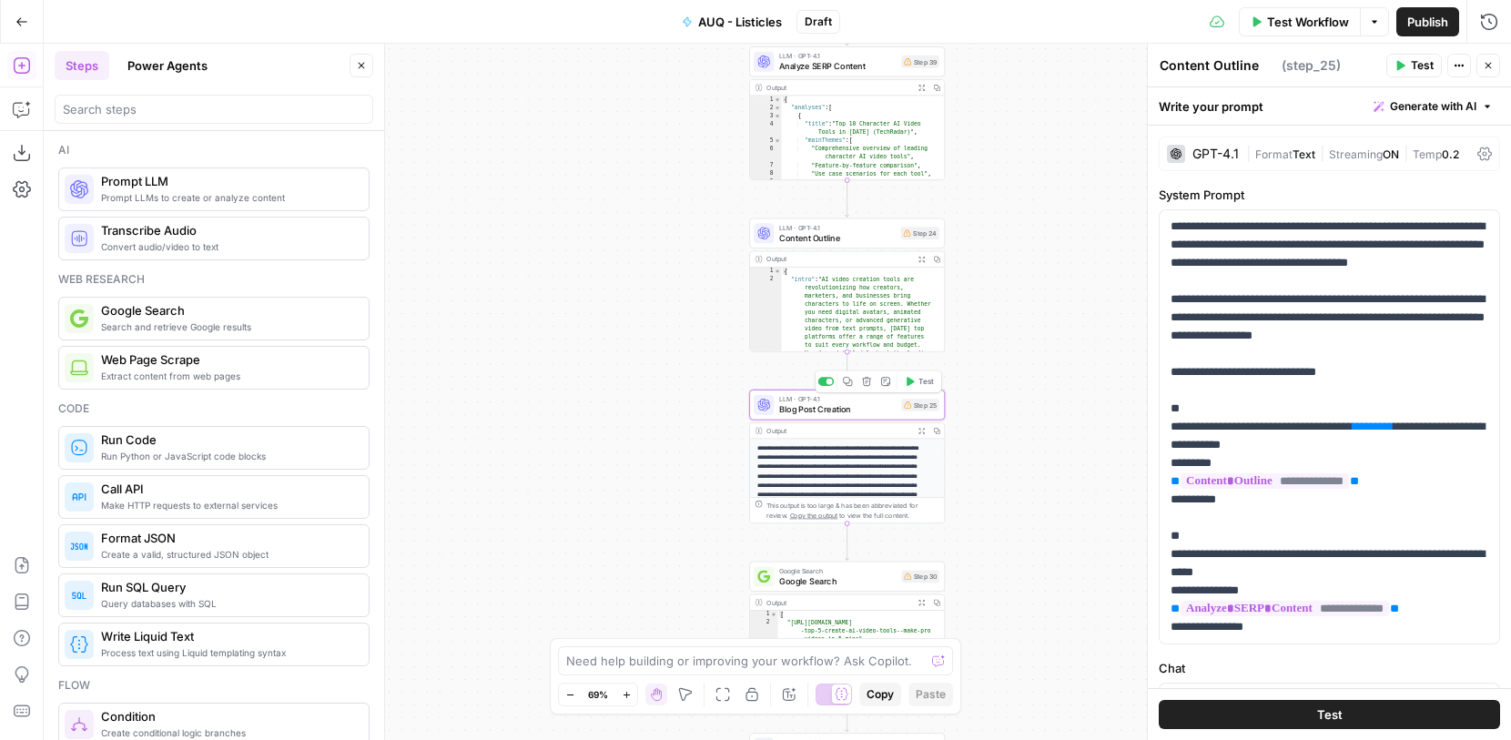
type textarea "Blog Post Creation"
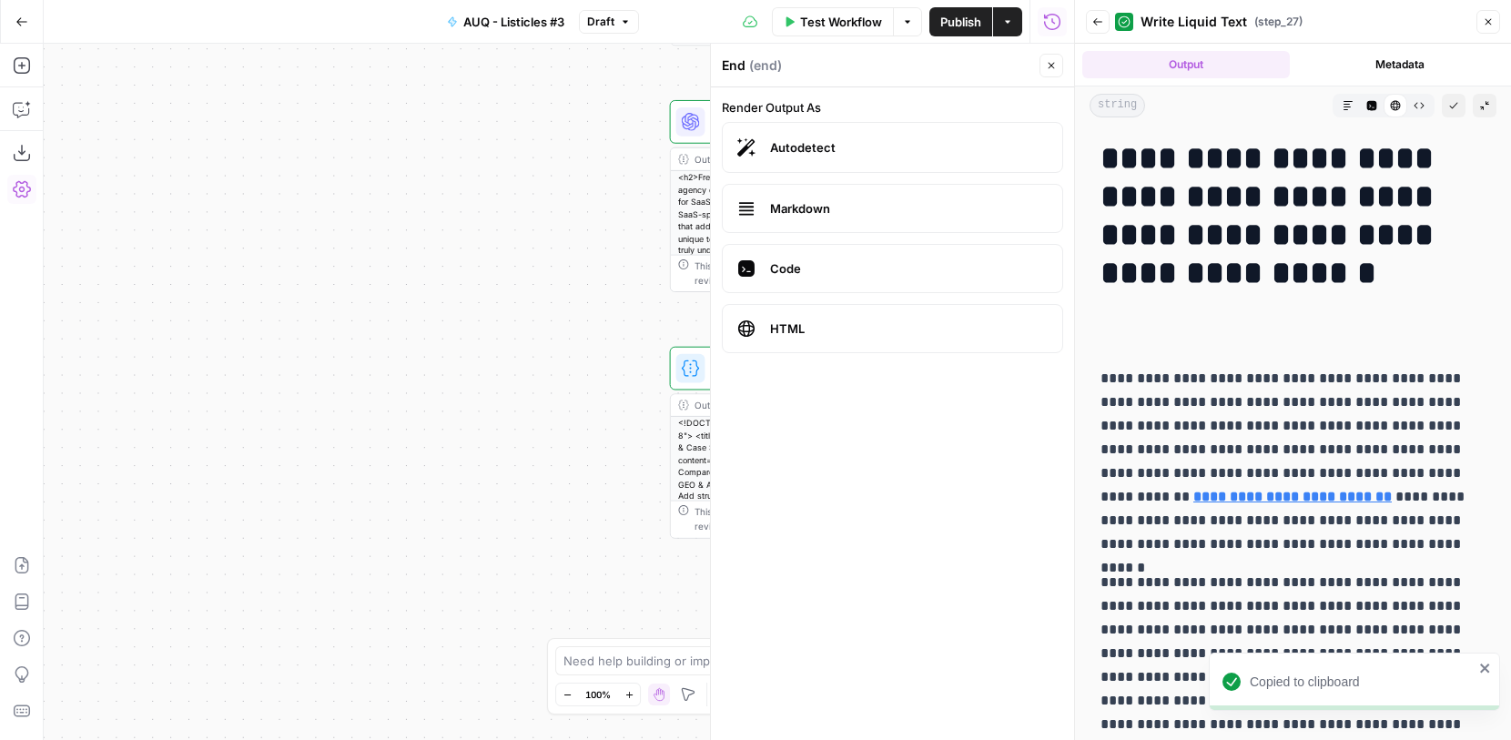
scroll to position [68, 0]
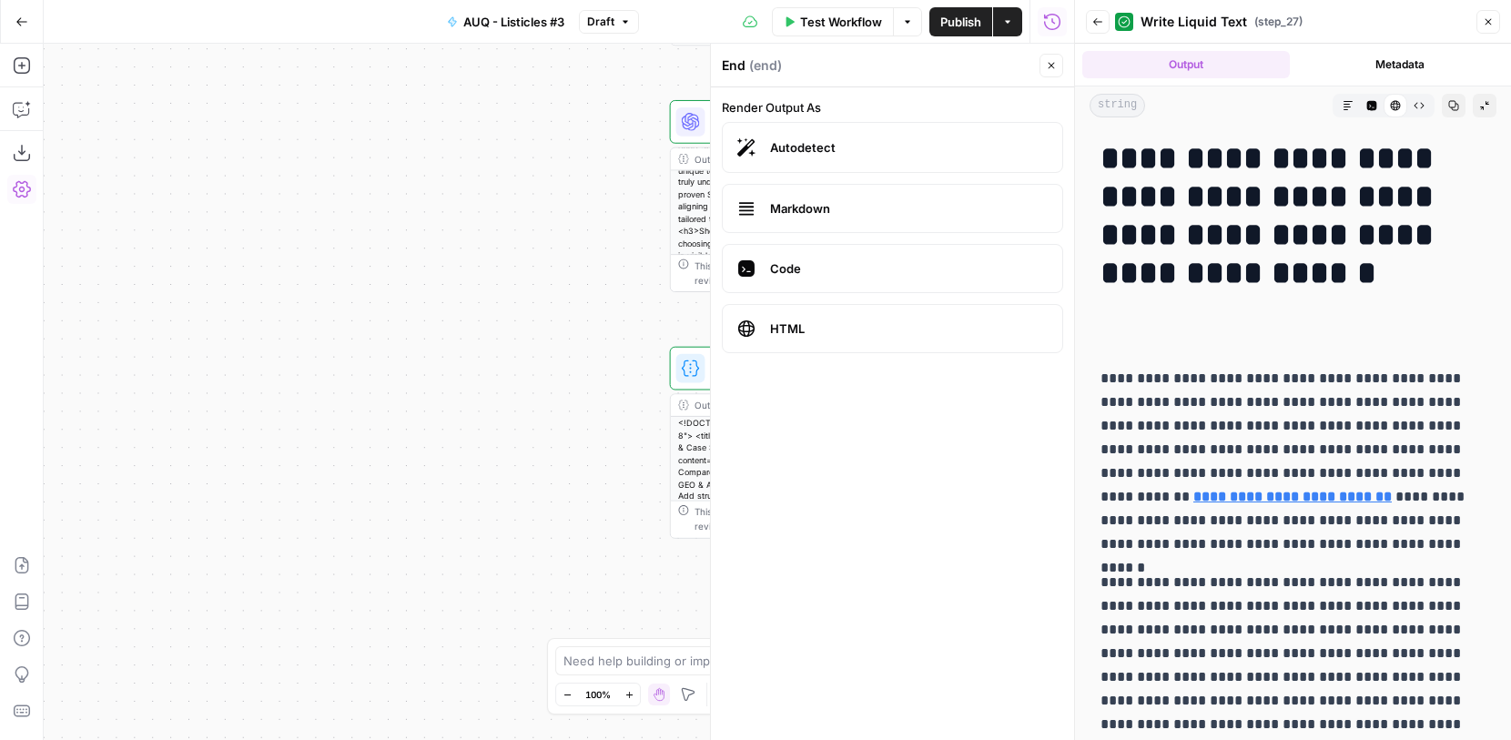
click at [988, 212] on span "Markdown" at bounding box center [909, 208] width 278 height 18
click at [967, 164] on label "Autodetect" at bounding box center [892, 147] width 341 height 51
click at [1386, 113] on div "HTML Viewer" at bounding box center [1396, 106] width 24 height 24
click at [1391, 106] on icon at bounding box center [1396, 106] width 10 height 10
click at [1343, 106] on icon "button" at bounding box center [1348, 105] width 11 height 11
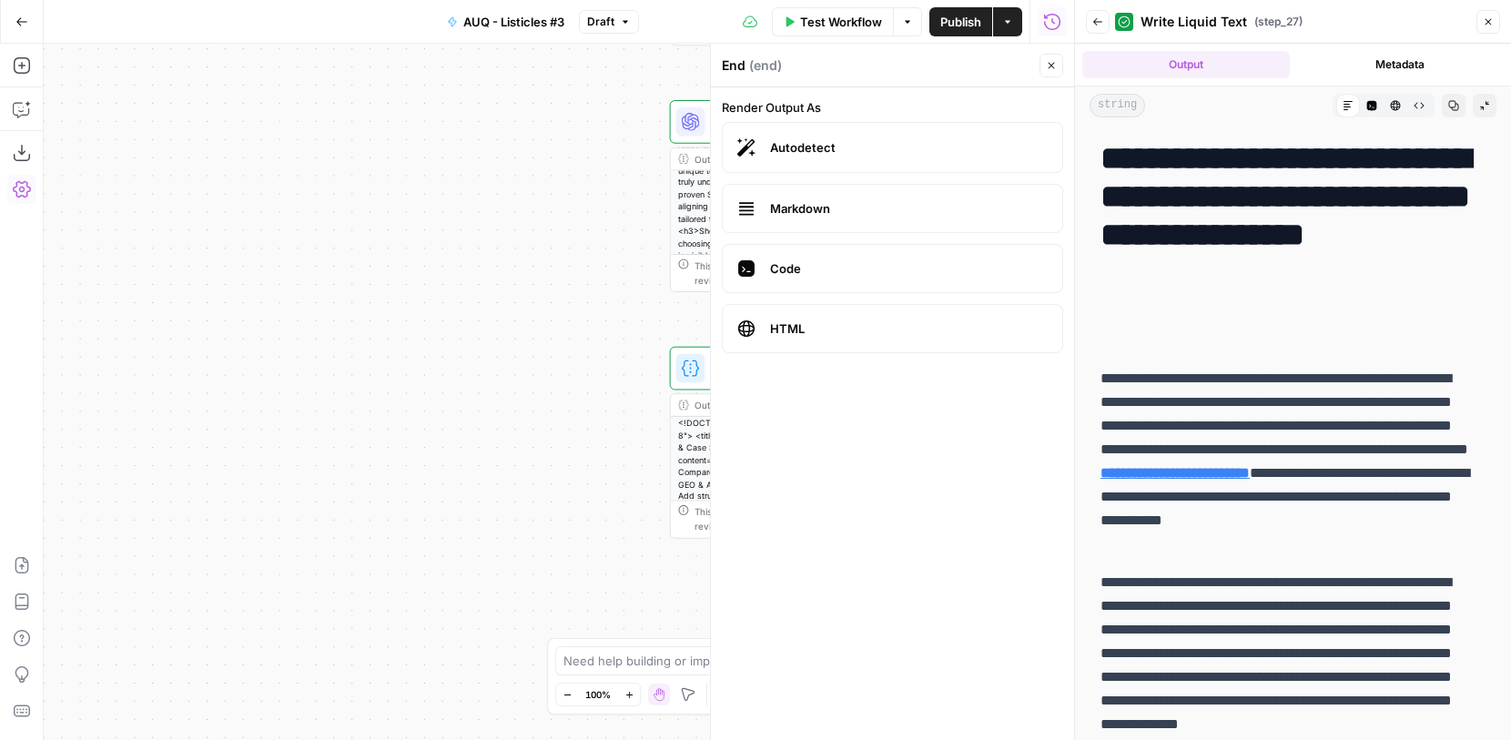
click at [1446, 112] on button "Copy" at bounding box center [1454, 106] width 24 height 24
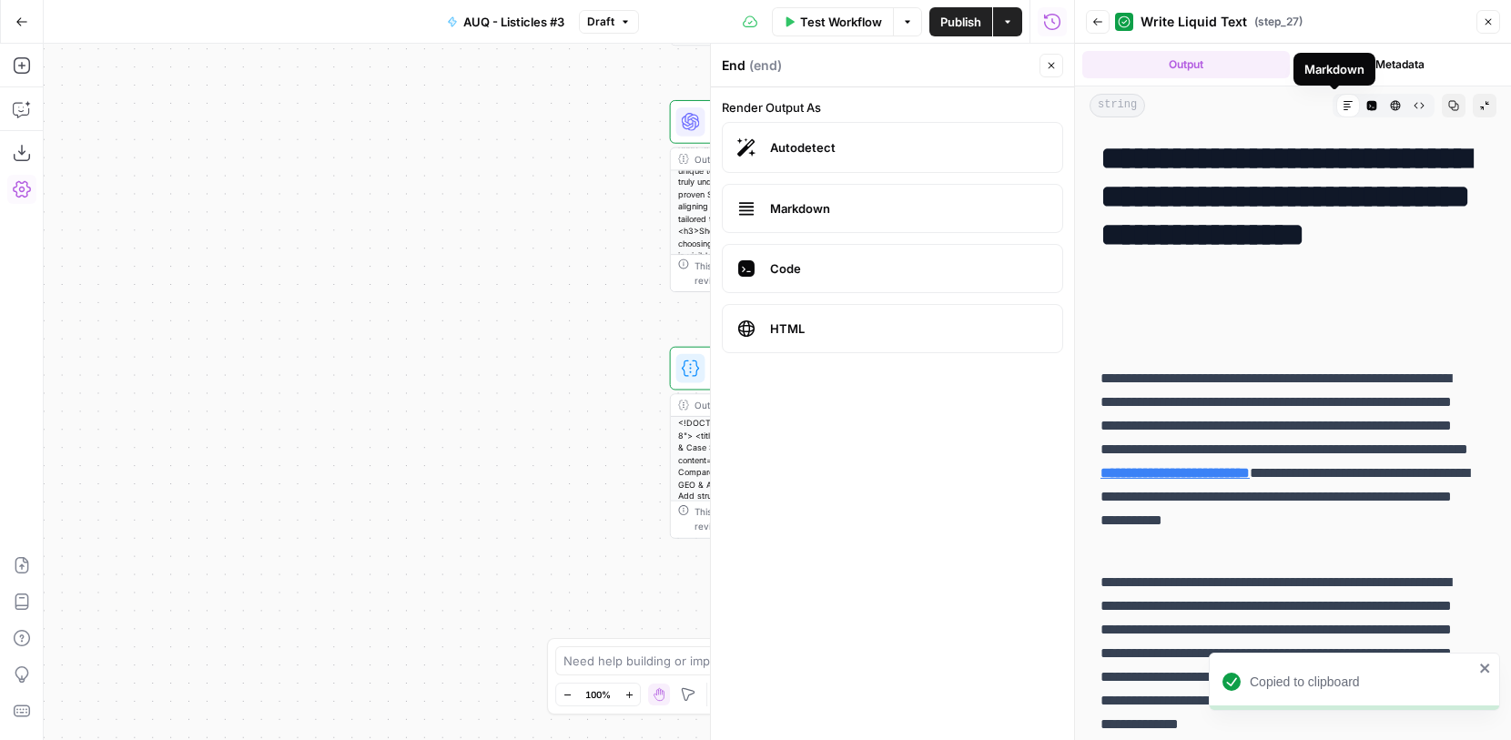
click at [1344, 109] on icon at bounding box center [1348, 105] width 9 height 9
click at [1448, 107] on icon "button" at bounding box center [1453, 105] width 11 height 11
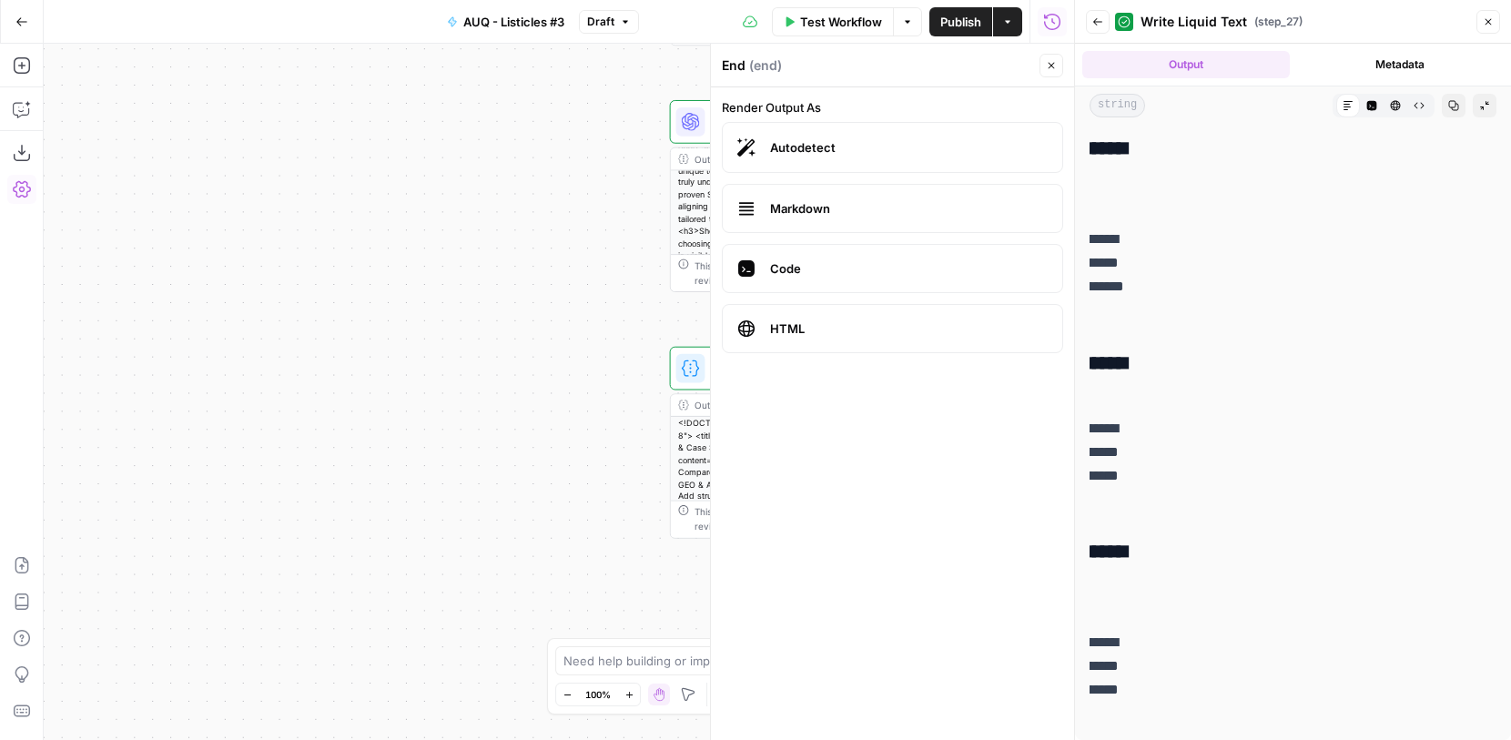
scroll to position [8489, 0]
drag, startPoint x: 1104, startPoint y: 160, endPoint x: 1501, endPoint y: 717, distance: 684.1
click at [1504, 714] on div "**********" at bounding box center [1293, 392] width 436 height 696
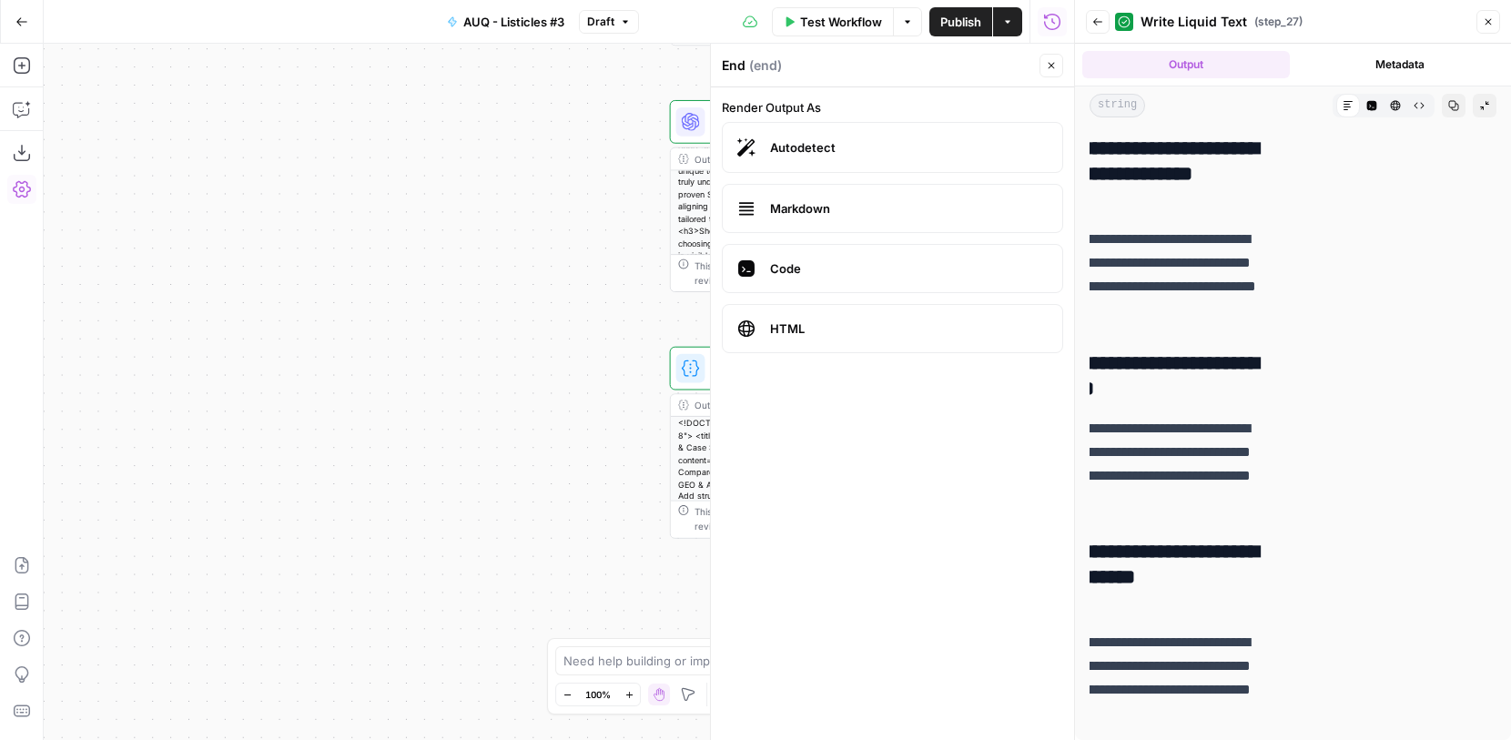
scroll to position [0, 173]
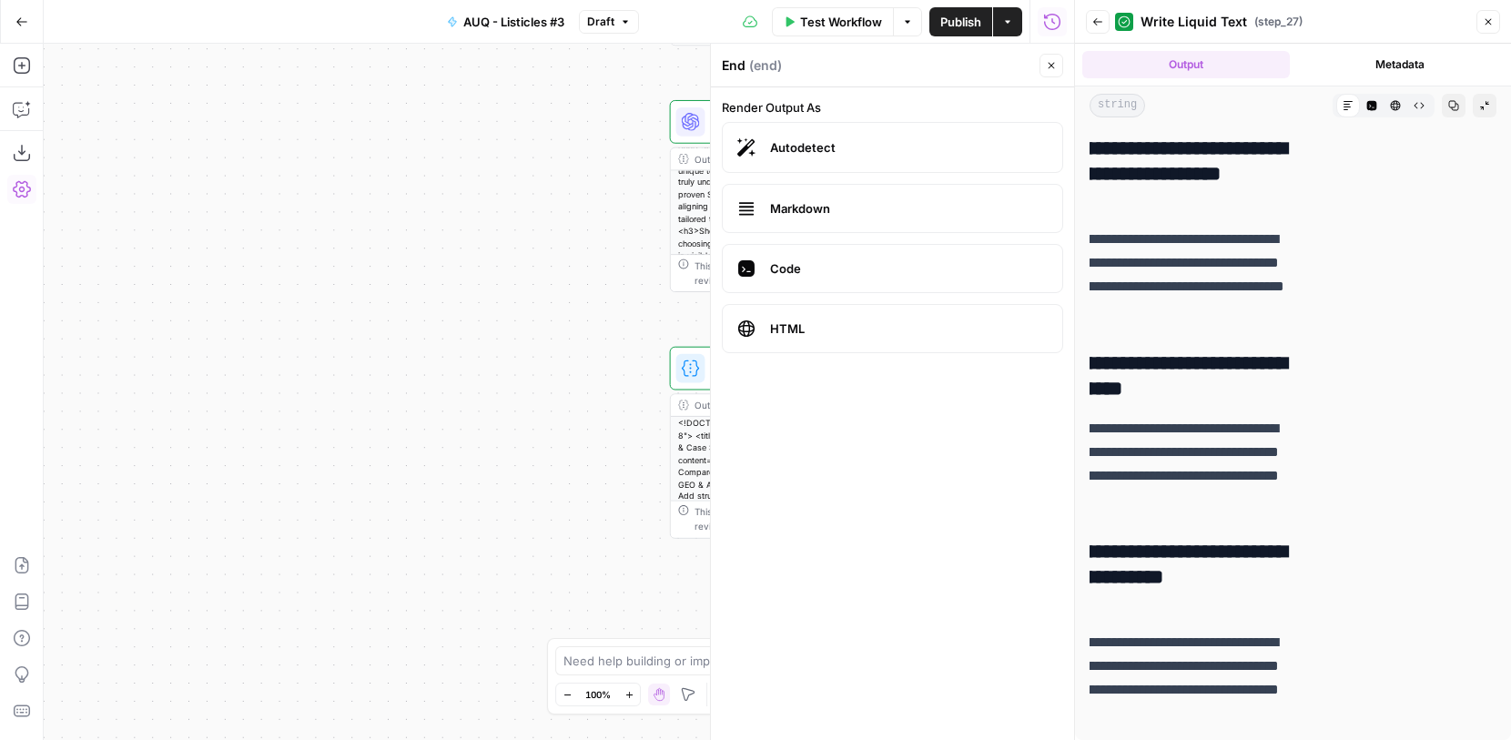
copy div "**********"
